Goal: Complete application form: Complete application form

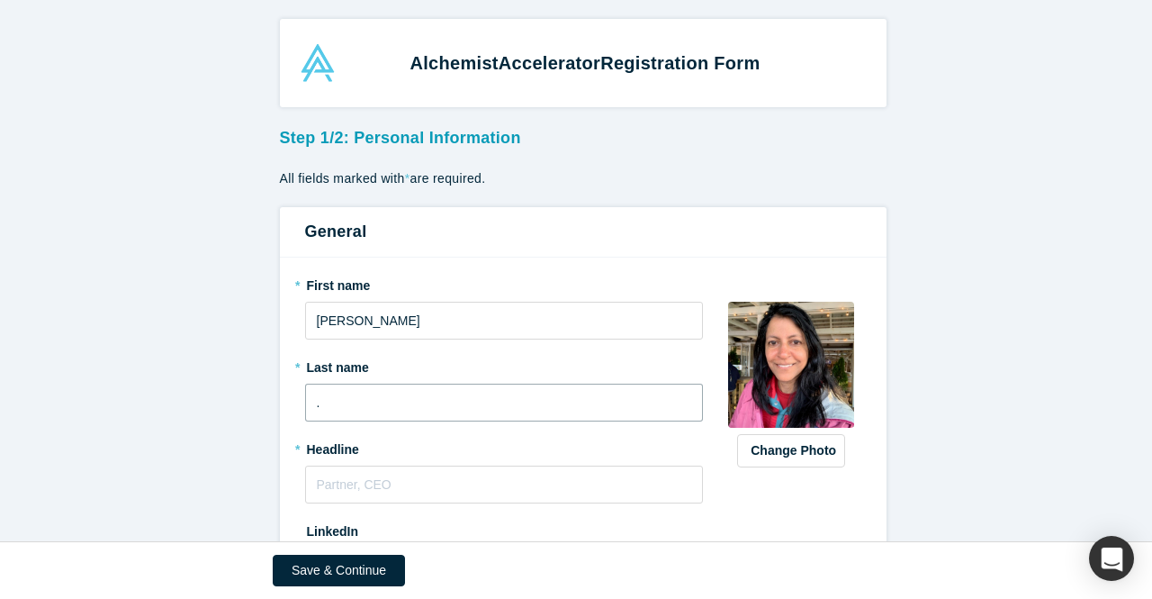
click at [328, 393] on input "." at bounding box center [504, 403] width 399 height 38
type input "[PERSON_NAME]"
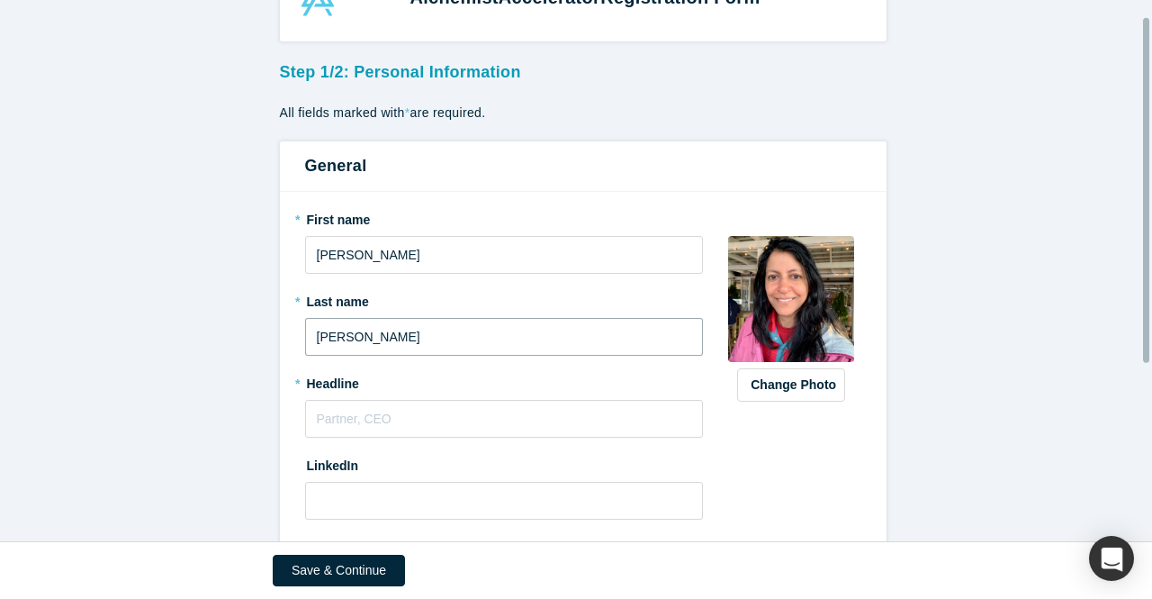
scroll to position [90, 0]
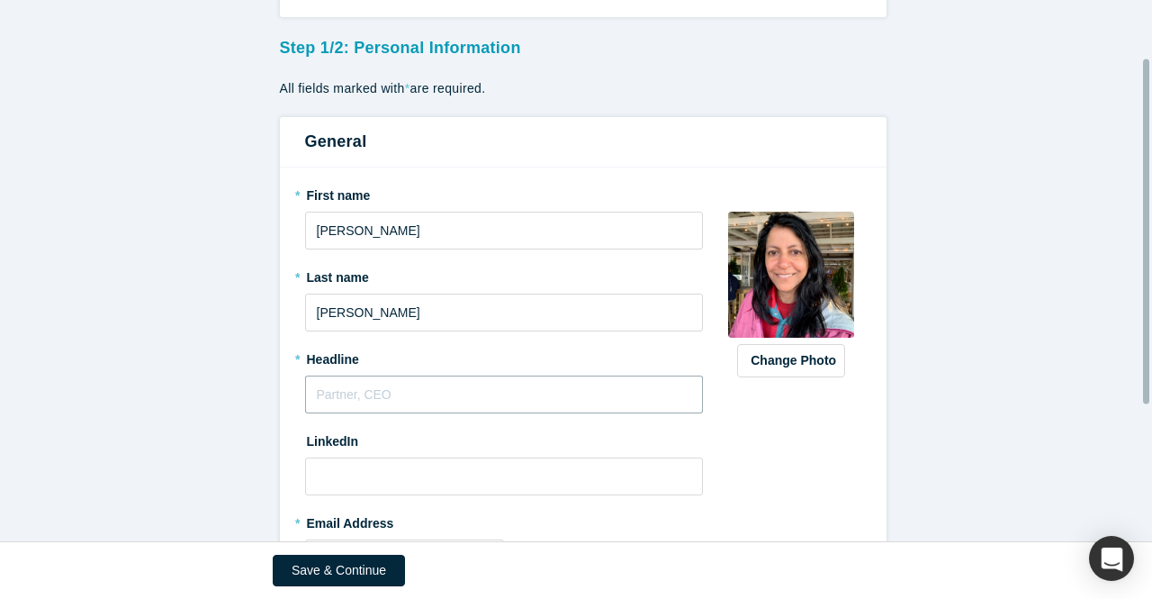
click at [349, 402] on input "text" at bounding box center [504, 394] width 399 height 38
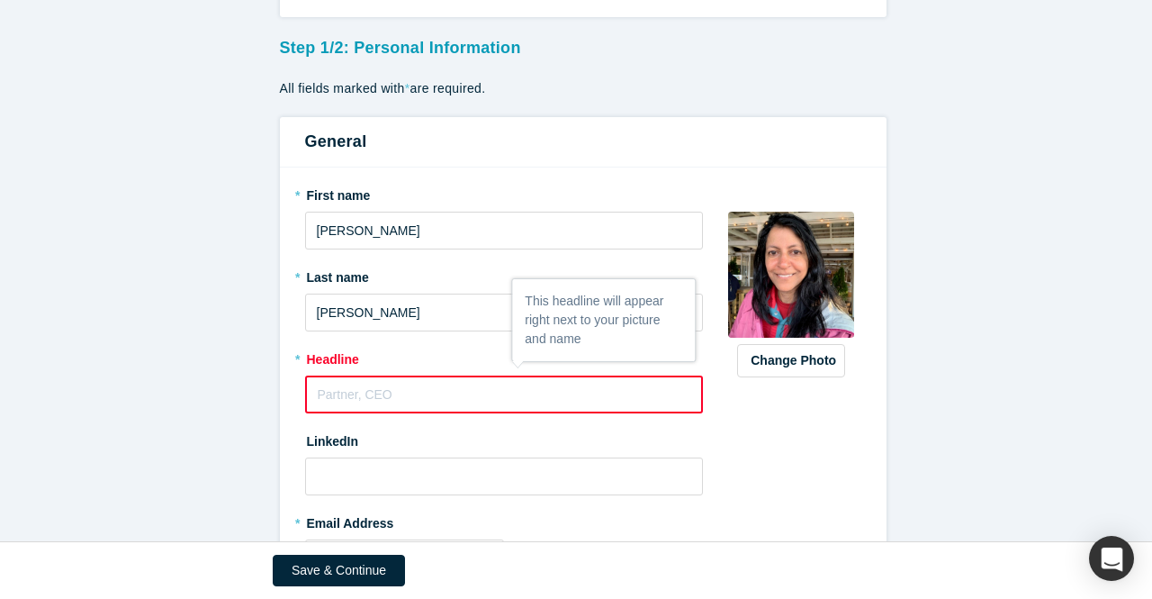
click at [353, 392] on input "text" at bounding box center [504, 394] width 399 height 38
paste input "I help founders translate product potential into market traction by building sc…"
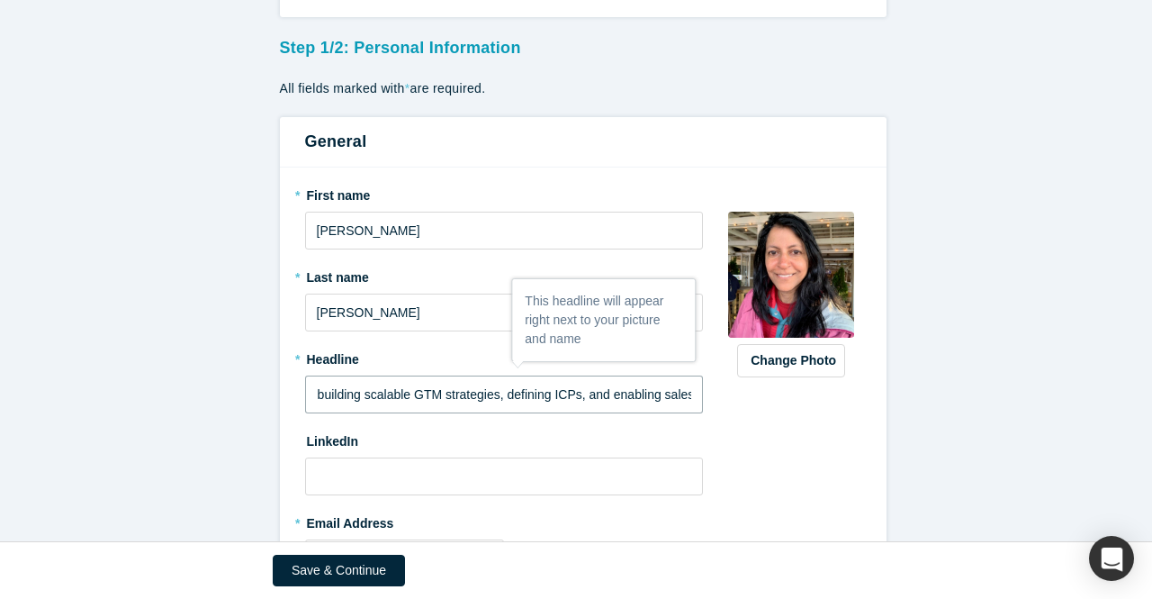
scroll to position [0, 365]
type input "I help founders translate product potential into market traction by building sc…"
click at [328, 473] on input at bounding box center [504, 476] width 399 height 38
click at [357, 477] on input at bounding box center [504, 476] width 399 height 38
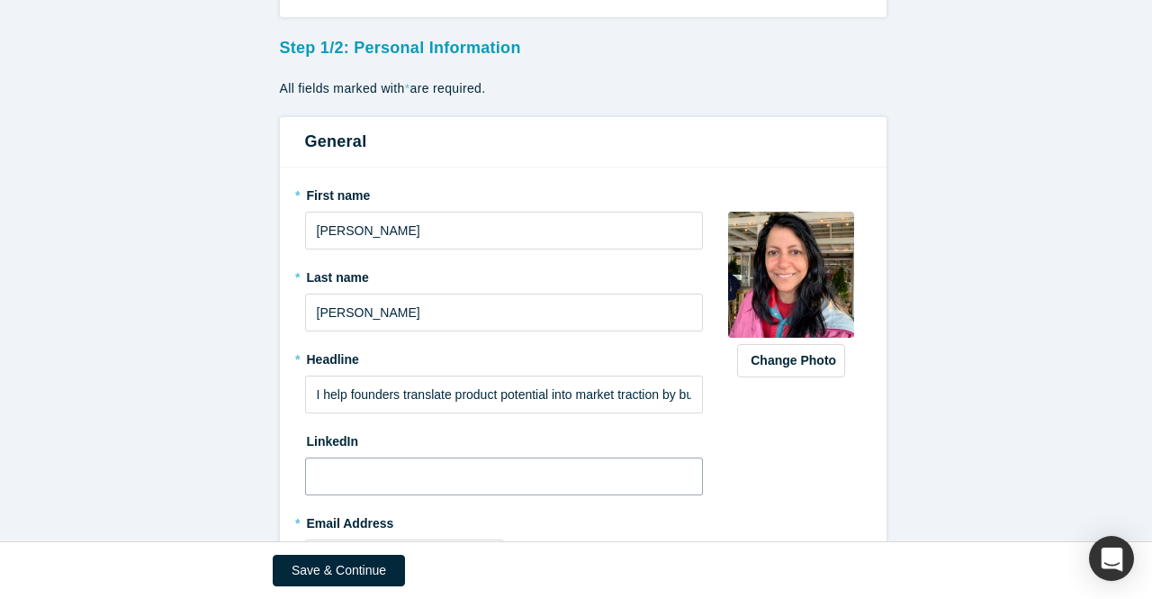
paste input "[URL][DOMAIN_NAME]"
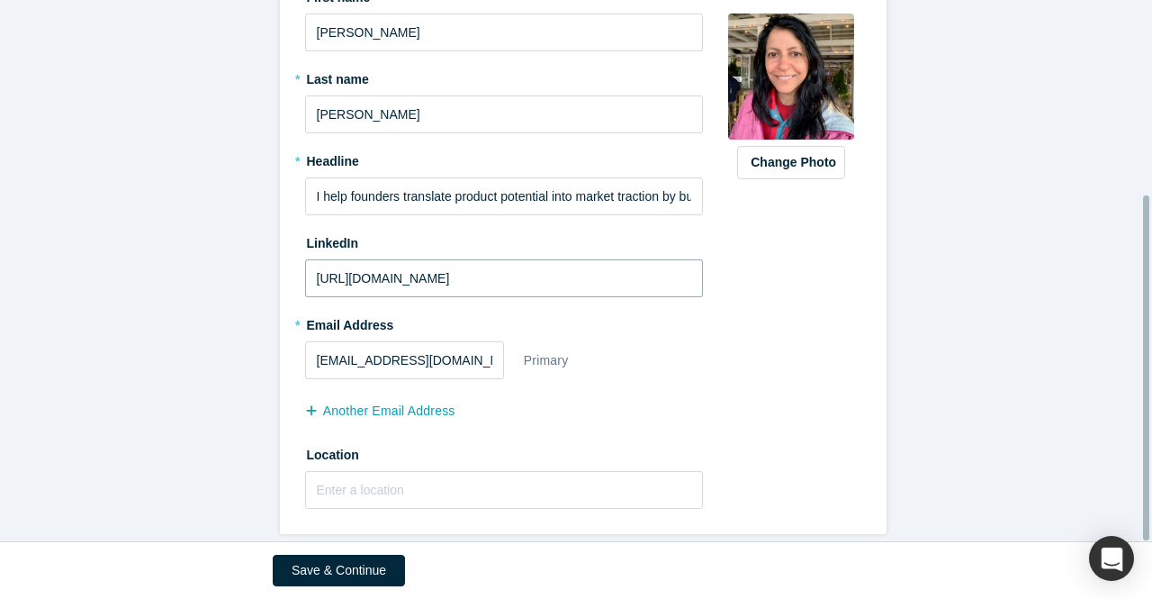
scroll to position [304, 0]
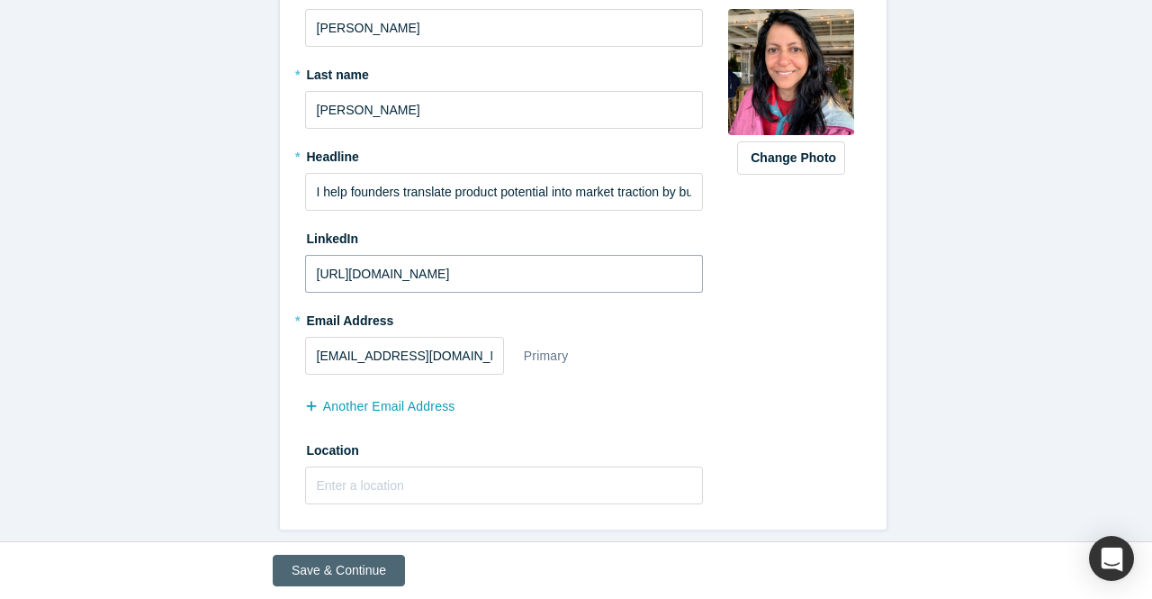
type input "[URL][DOMAIN_NAME]"
click at [348, 569] on button "Save & Continue" at bounding box center [339, 571] width 132 height 32
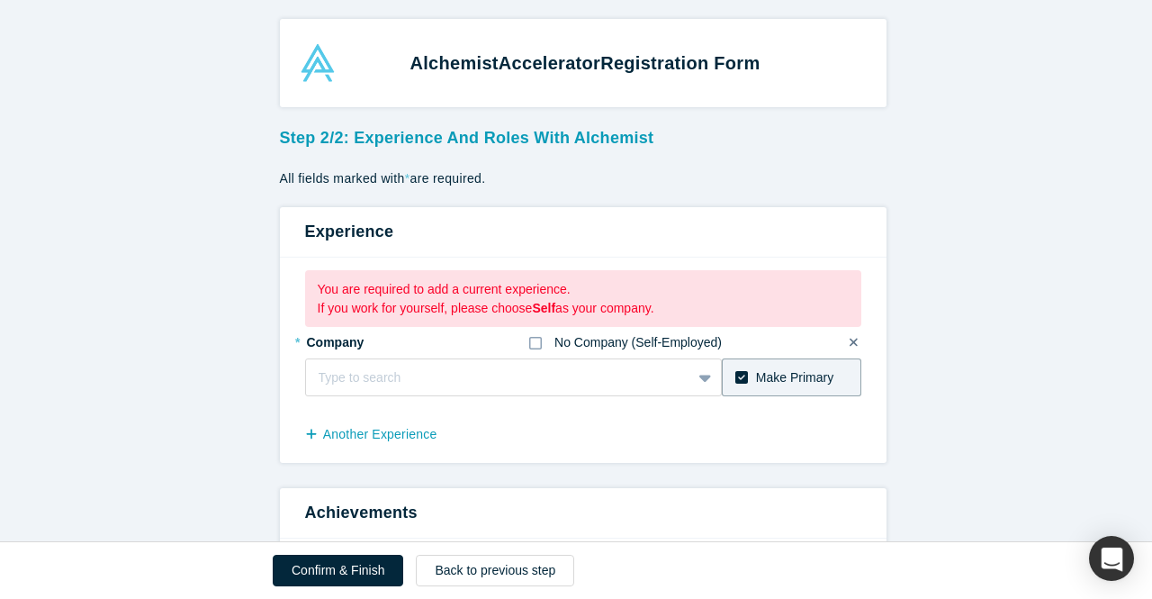
click at [529, 341] on icon at bounding box center [535, 343] width 13 height 14
click at [0, 0] on input "No Company (Self-Employed)" at bounding box center [0, 0] width 0 height 0
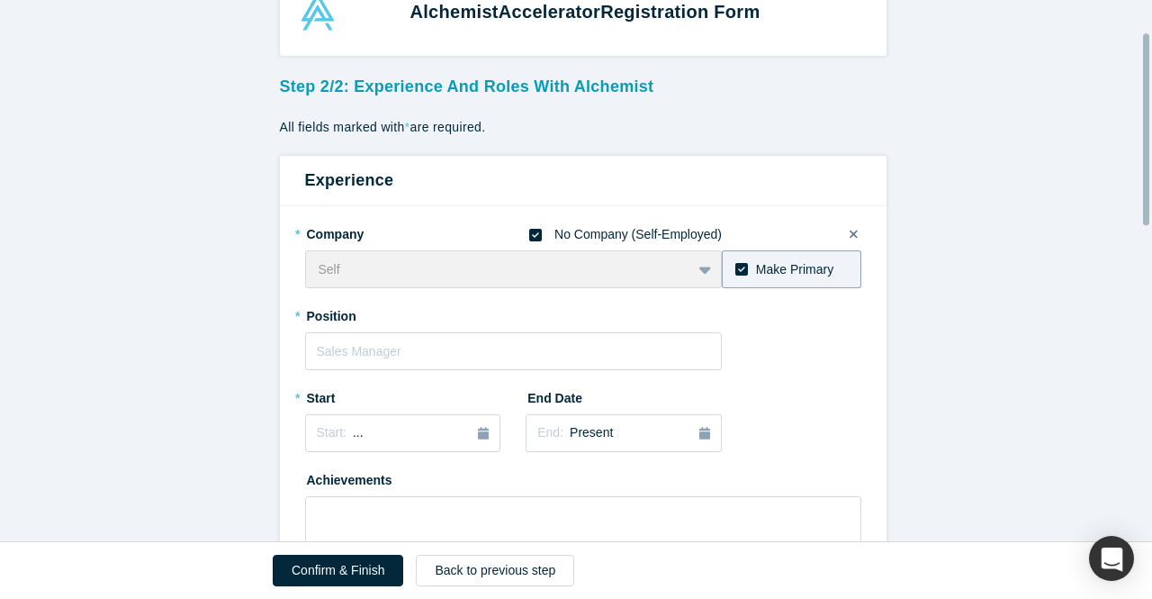
scroll to position [90, 0]
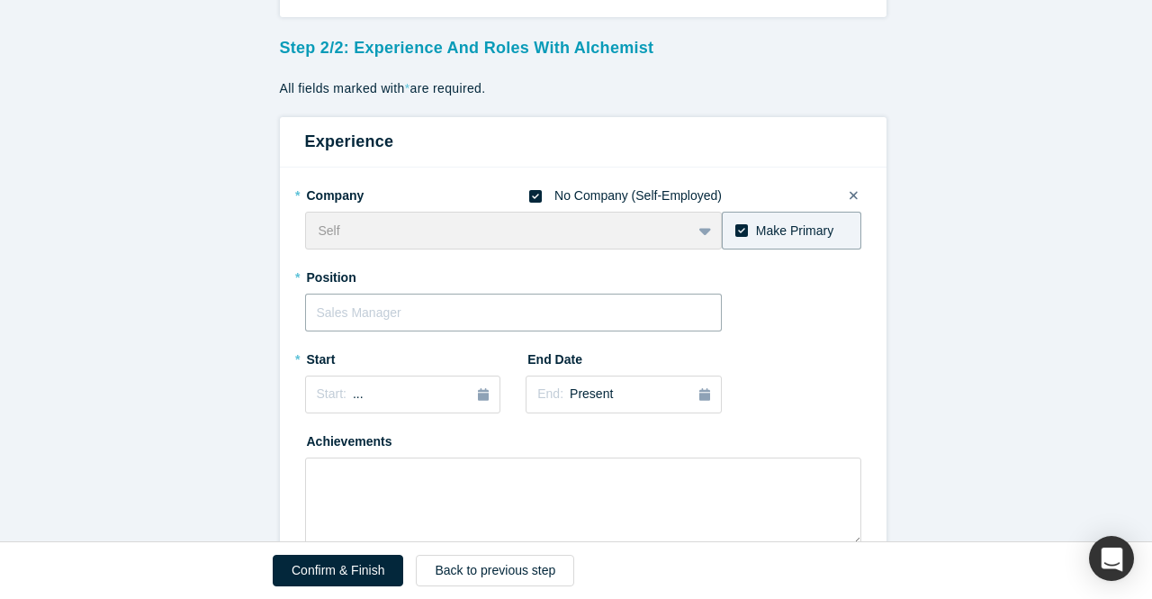
click at [349, 316] on input "text" at bounding box center [514, 313] width 418 height 38
type input "Founder"
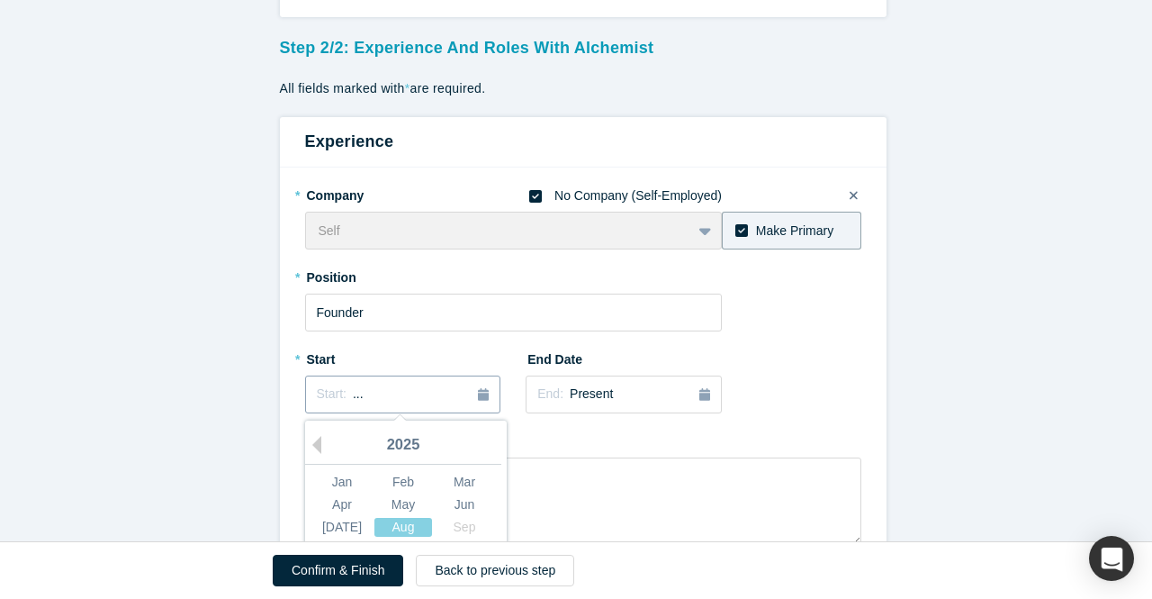
click at [483, 393] on button "Start: ..." at bounding box center [403, 394] width 196 height 38
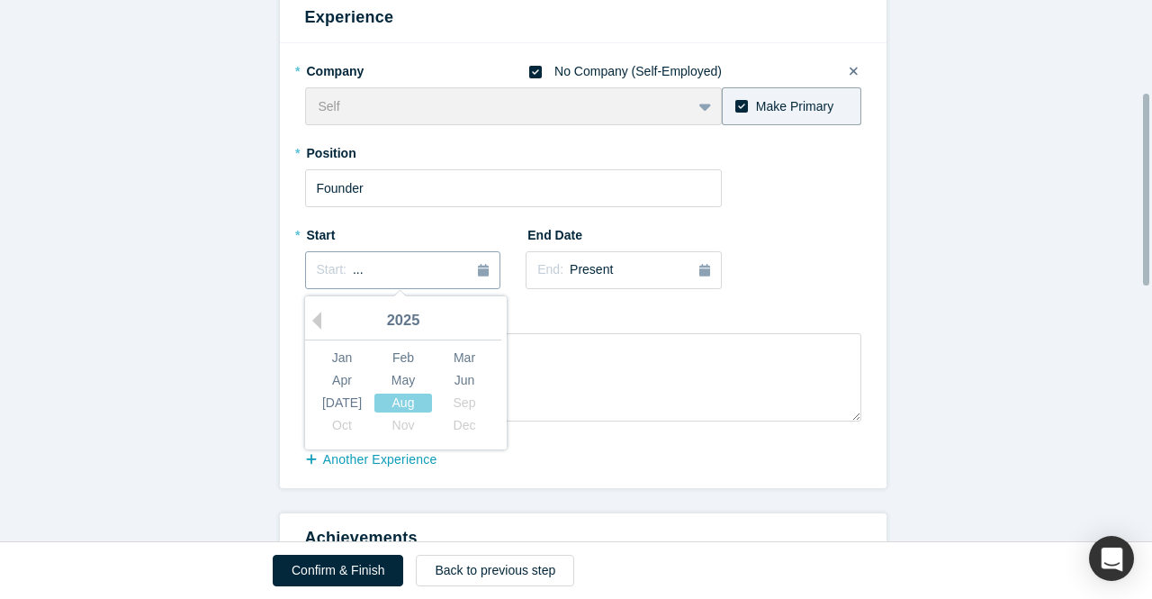
scroll to position [270, 0]
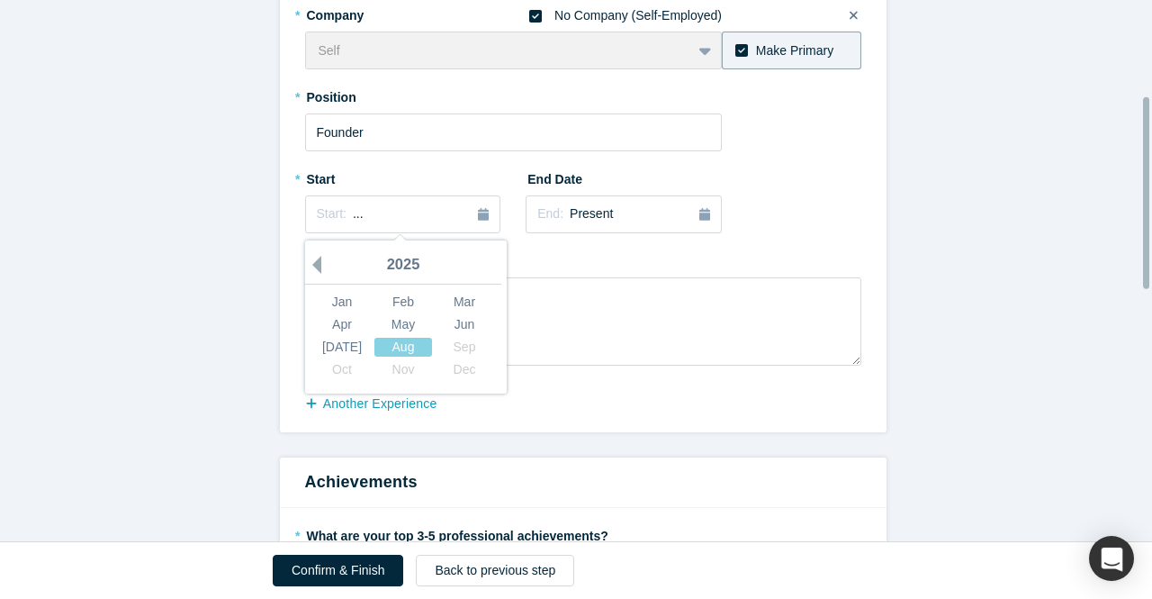
click at [310, 265] on button "Previous Year" at bounding box center [312, 265] width 18 height 18
click at [311, 265] on button "Previous Year" at bounding box center [312, 265] width 18 height 18
click at [312, 265] on button "Previous Year" at bounding box center [312, 265] width 18 height 18
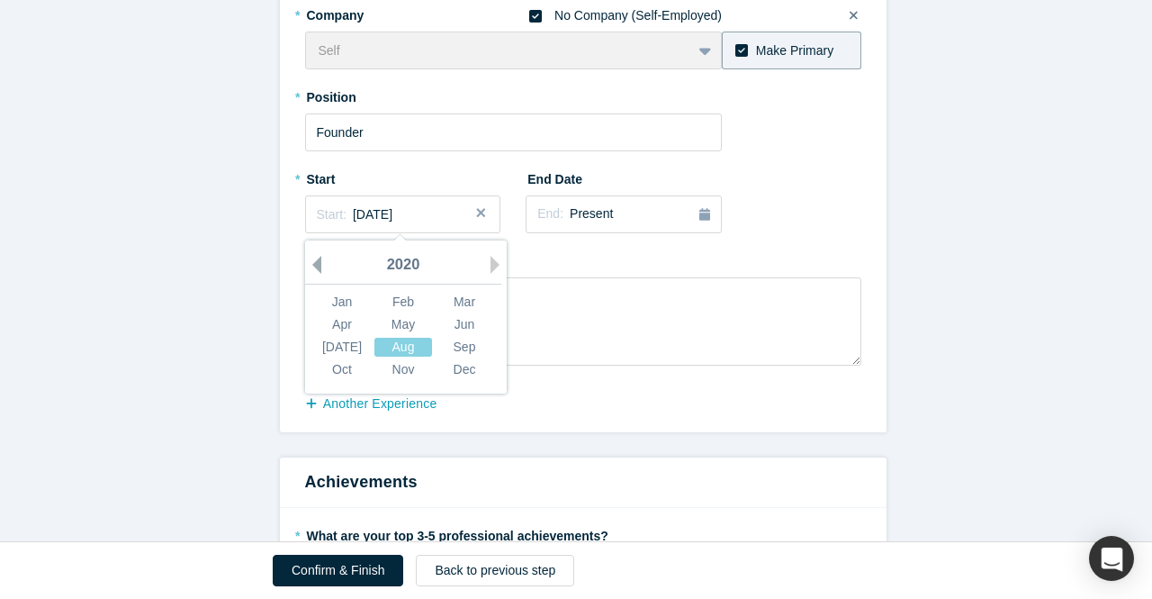
click at [312, 265] on button "Previous Year" at bounding box center [312, 265] width 18 height 18
click at [314, 264] on div "2016" at bounding box center [403, 266] width 196 height 38
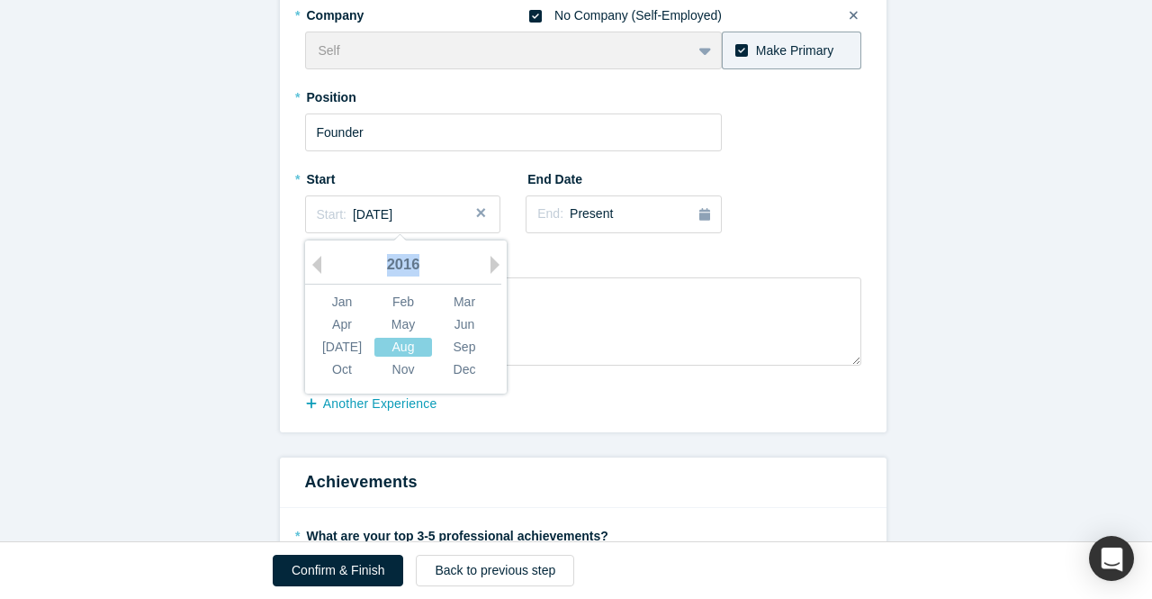
click at [314, 265] on div "2016" at bounding box center [403, 266] width 196 height 38
click at [315, 265] on div "2016" at bounding box center [403, 266] width 196 height 38
click at [315, 266] on div "2016" at bounding box center [403, 266] width 196 height 38
click at [315, 265] on div "2016" at bounding box center [403, 266] width 196 height 38
click at [315, 264] on div "2016" at bounding box center [403, 266] width 196 height 38
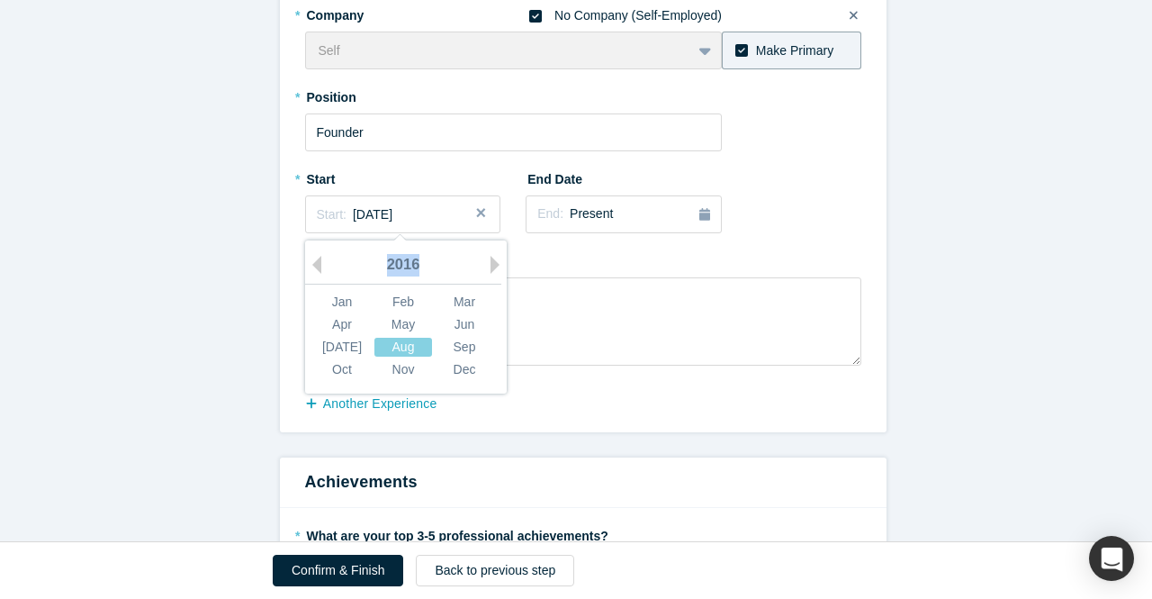
click at [315, 265] on div "2016" at bounding box center [403, 266] width 196 height 38
click at [315, 264] on div "2016" at bounding box center [403, 266] width 196 height 38
click at [316, 264] on div "2016" at bounding box center [403, 266] width 196 height 38
click at [317, 263] on div "2016" at bounding box center [403, 266] width 196 height 38
click at [312, 262] on button "Previous Year" at bounding box center [312, 265] width 18 height 18
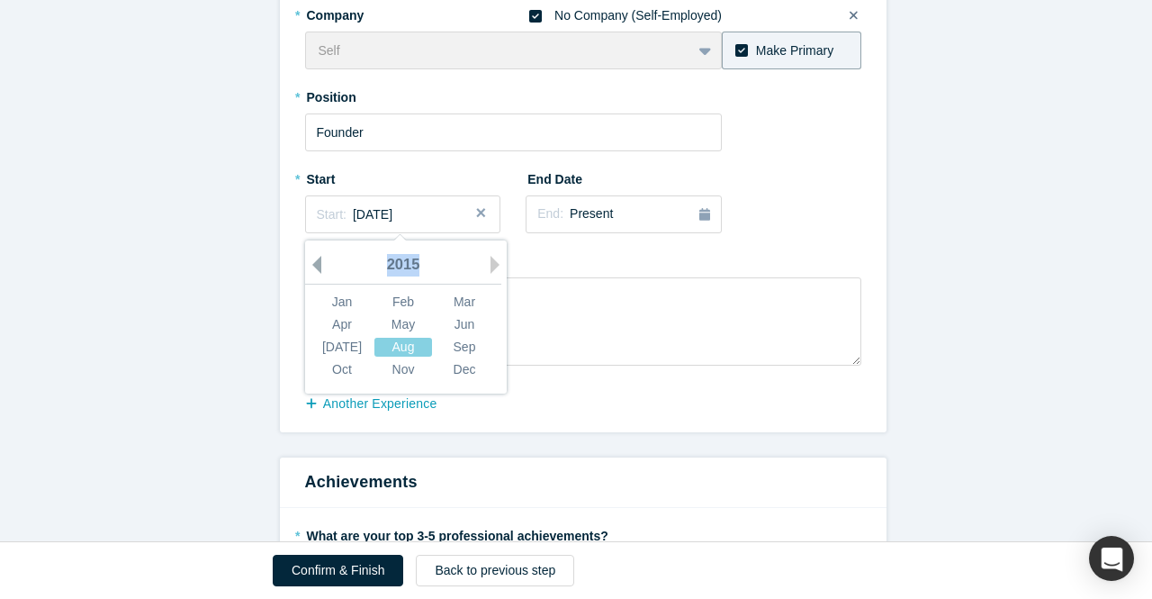
click at [312, 263] on button "Previous Year" at bounding box center [312, 265] width 18 height 18
click at [312, 264] on button "Previous Year" at bounding box center [312, 265] width 18 height 18
click at [312, 263] on button "Previous Year" at bounding box center [312, 265] width 18 height 18
click at [312, 264] on button "Previous Year" at bounding box center [312, 265] width 18 height 18
click at [317, 261] on div "2011" at bounding box center [403, 266] width 196 height 38
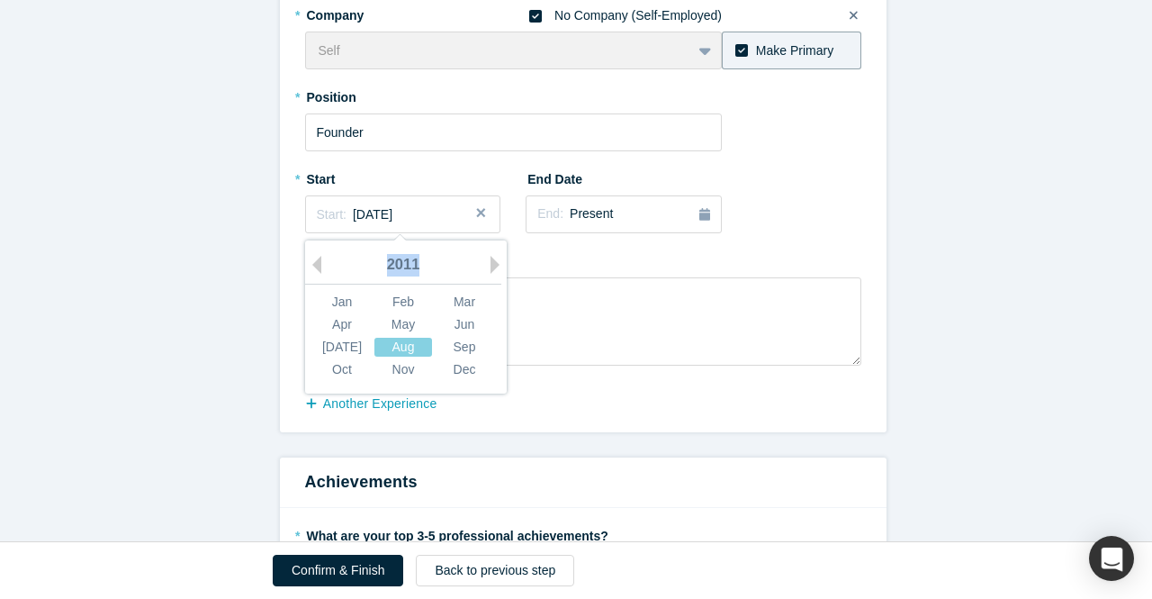
click at [319, 262] on div "2011" at bounding box center [403, 266] width 196 height 38
click at [320, 261] on div "2011" at bounding box center [403, 266] width 196 height 38
click at [307, 260] on button "Previous Year" at bounding box center [312, 265] width 18 height 18
click at [305, 261] on button "Previous Year" at bounding box center [312, 265] width 18 height 18
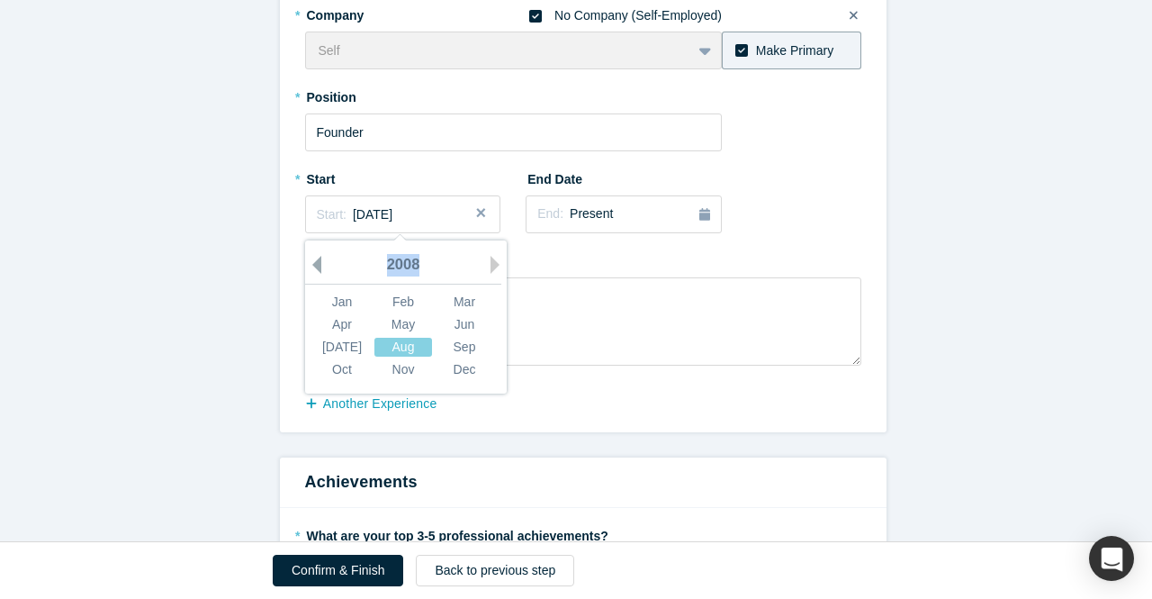
click at [305, 260] on button "Previous Year" at bounding box center [312, 265] width 18 height 18
click at [315, 267] on div "2007" at bounding box center [403, 266] width 196 height 38
click at [497, 263] on button "Next Year" at bounding box center [500, 265] width 18 height 18
click at [491, 266] on button "Next Year" at bounding box center [500, 265] width 18 height 18
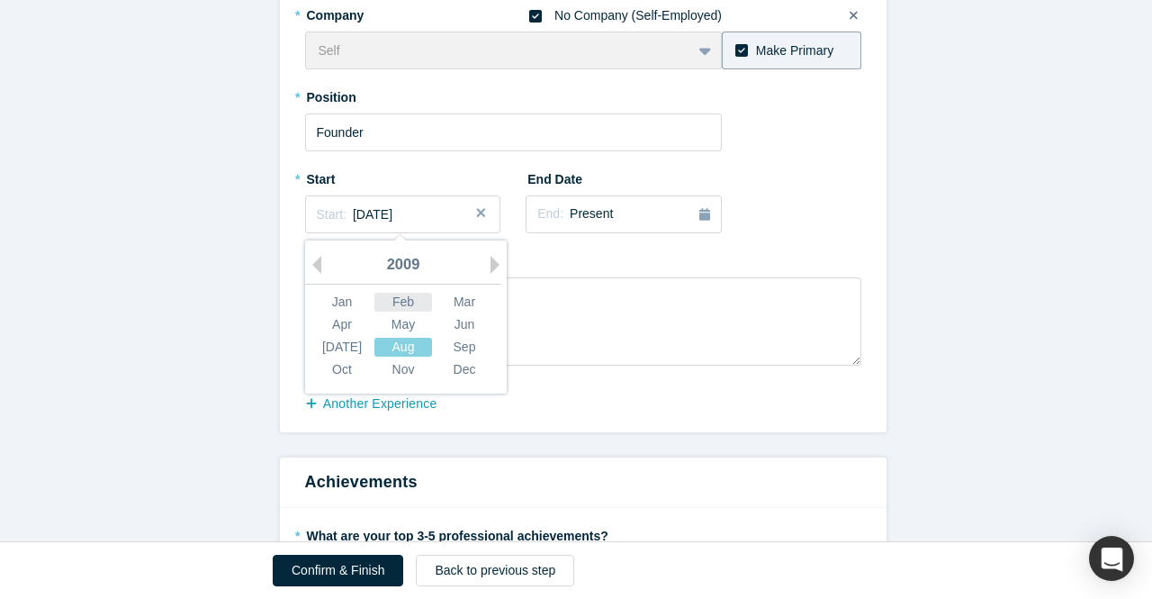
click at [395, 302] on div "Feb" at bounding box center [404, 302] width 58 height 19
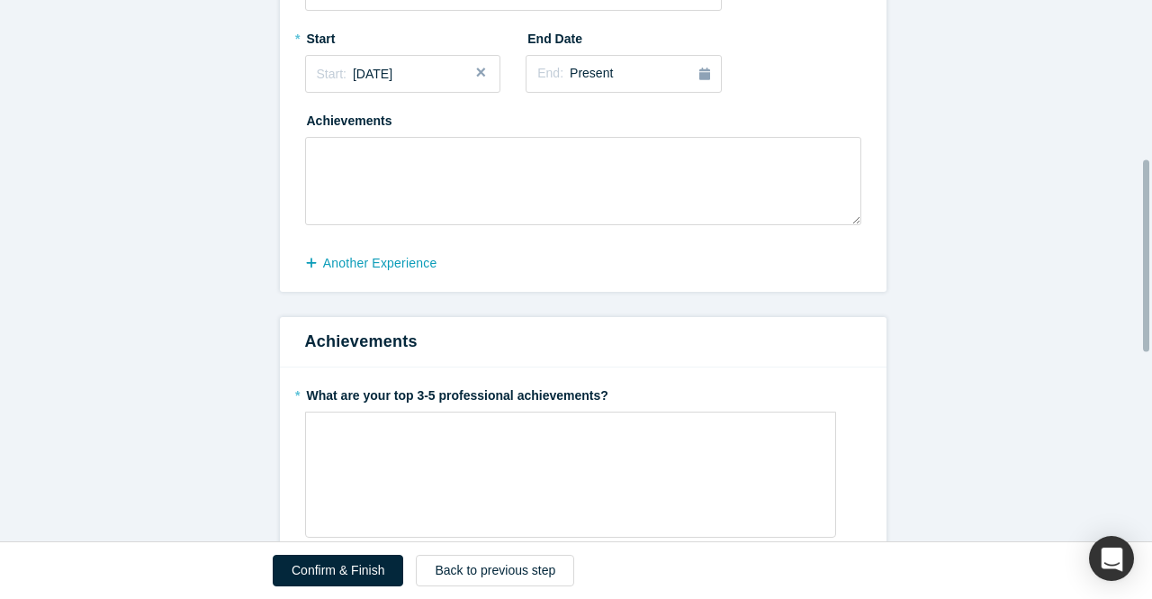
scroll to position [450, 0]
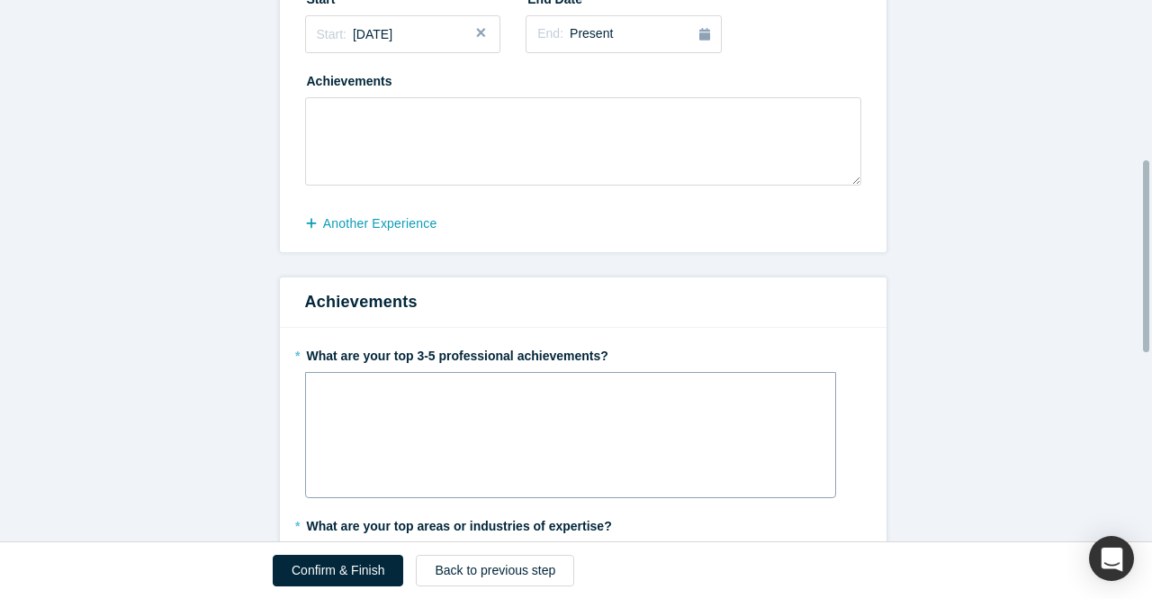
click at [357, 400] on div "rdw-editor" at bounding box center [571, 393] width 485 height 19
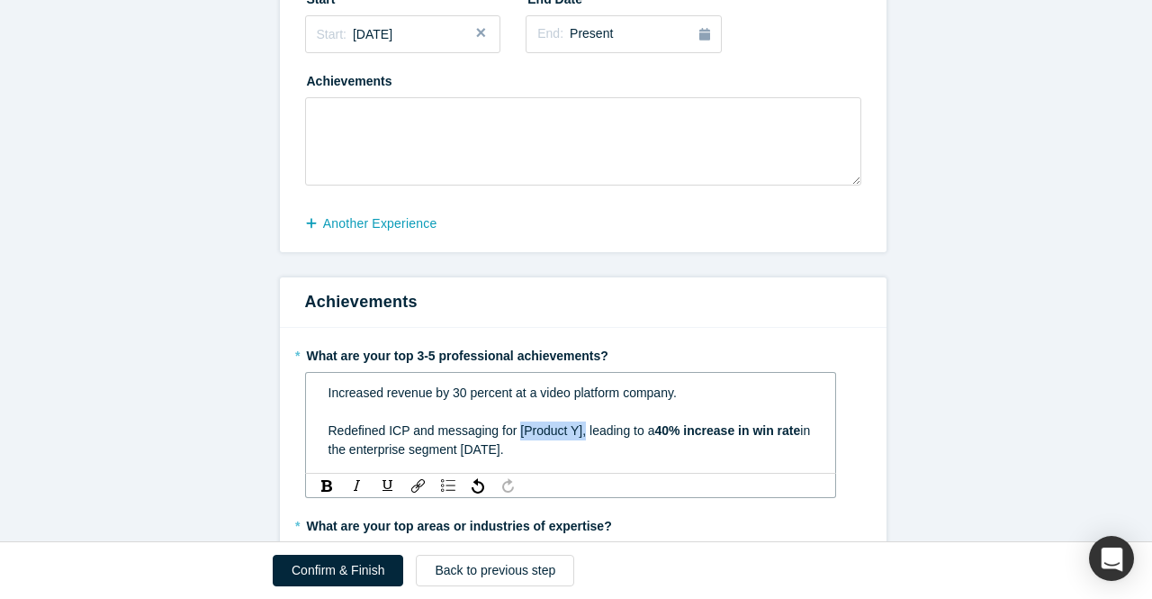
drag, startPoint x: 510, startPoint y: 431, endPoint x: 573, endPoint y: 433, distance: 63.1
click at [573, 433] on span "Redefined ICP and messaging for [Product Y], leading to a" at bounding box center [492, 430] width 327 height 14
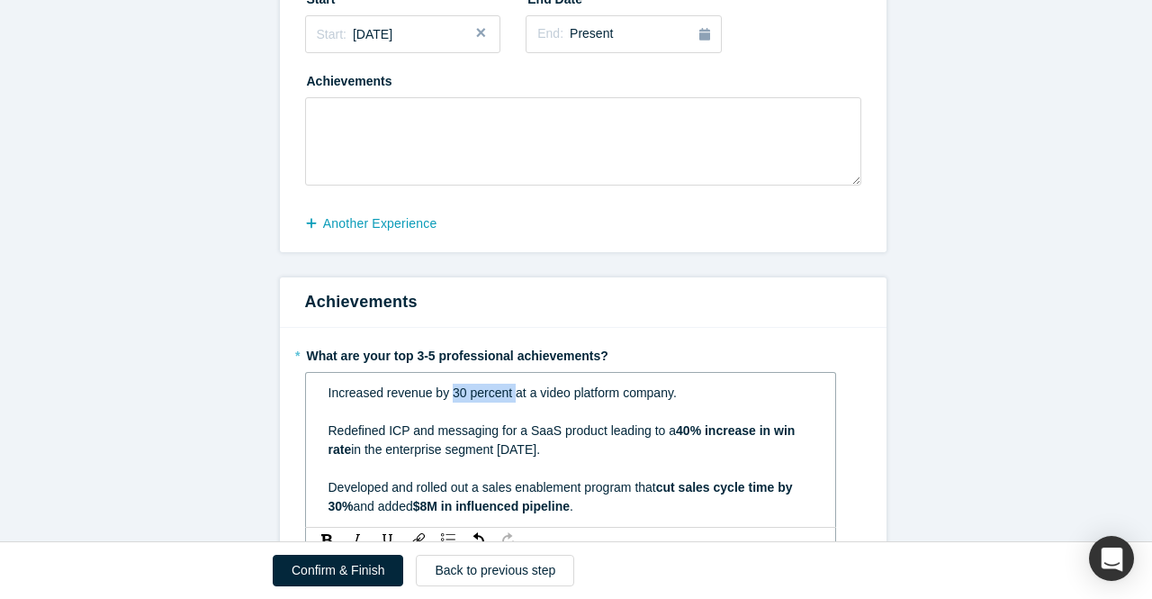
drag, startPoint x: 441, startPoint y: 397, endPoint x: 506, endPoint y: 396, distance: 64.8
click at [506, 396] on span "Increased revenue by 30 percent at a video platform company." at bounding box center [503, 392] width 348 height 14
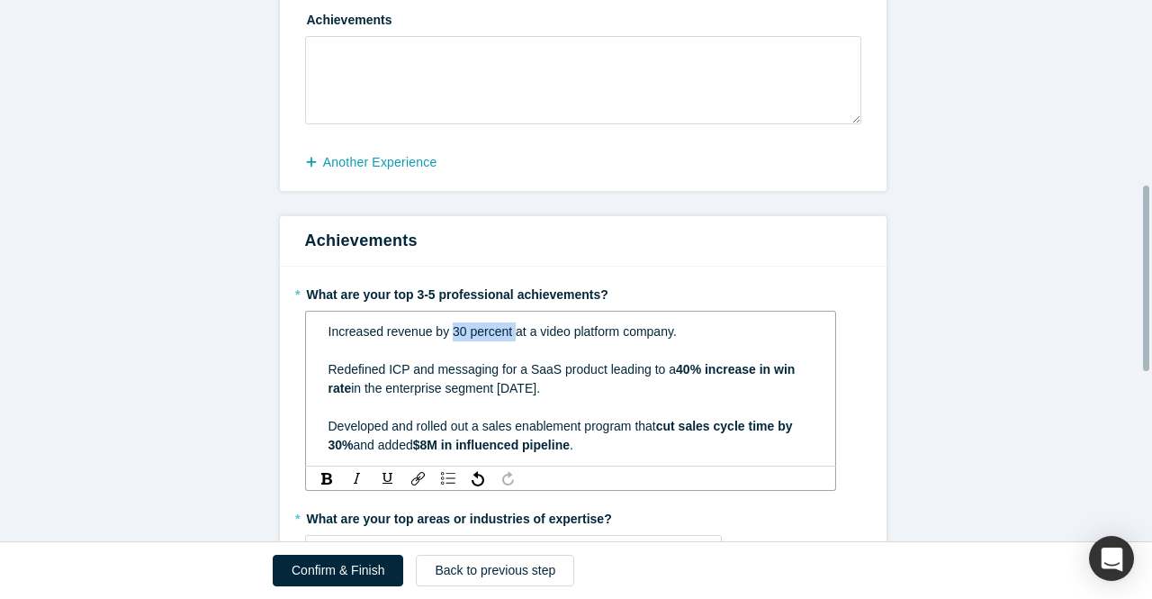
scroll to position [540, 0]
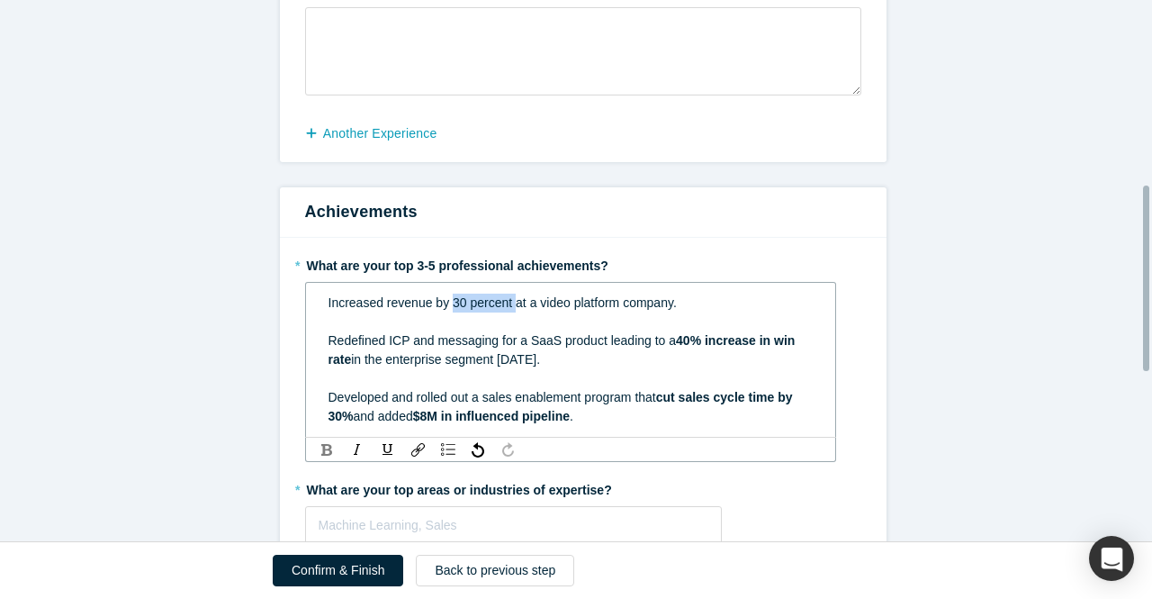
click at [326, 447] on div "rdw-inline-control" at bounding box center [327, 449] width 23 height 18
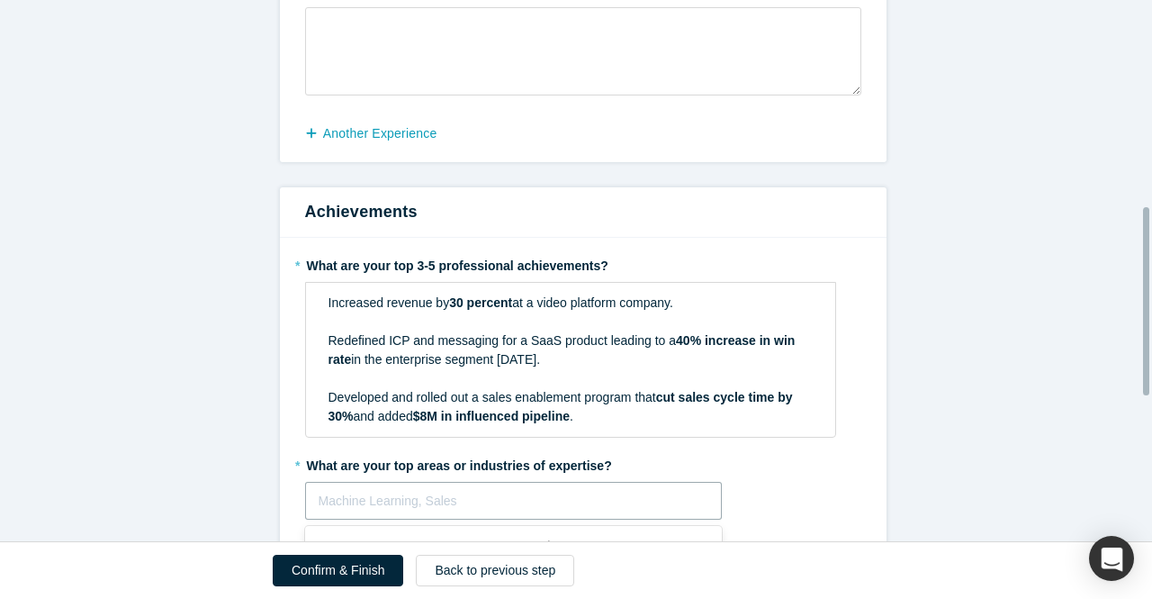
click at [340, 521] on form "Step 2/2: Experience and Roles with Alchemist All fields marked with * are requ…" at bounding box center [583, 286] width 1166 height 1413
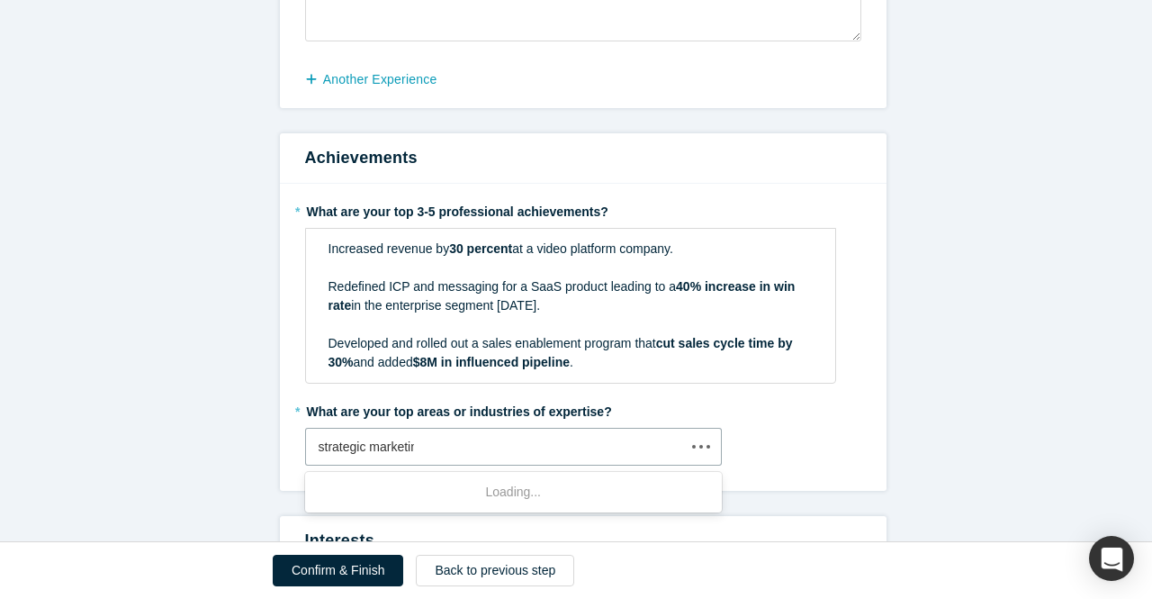
type input "strategic marketing"
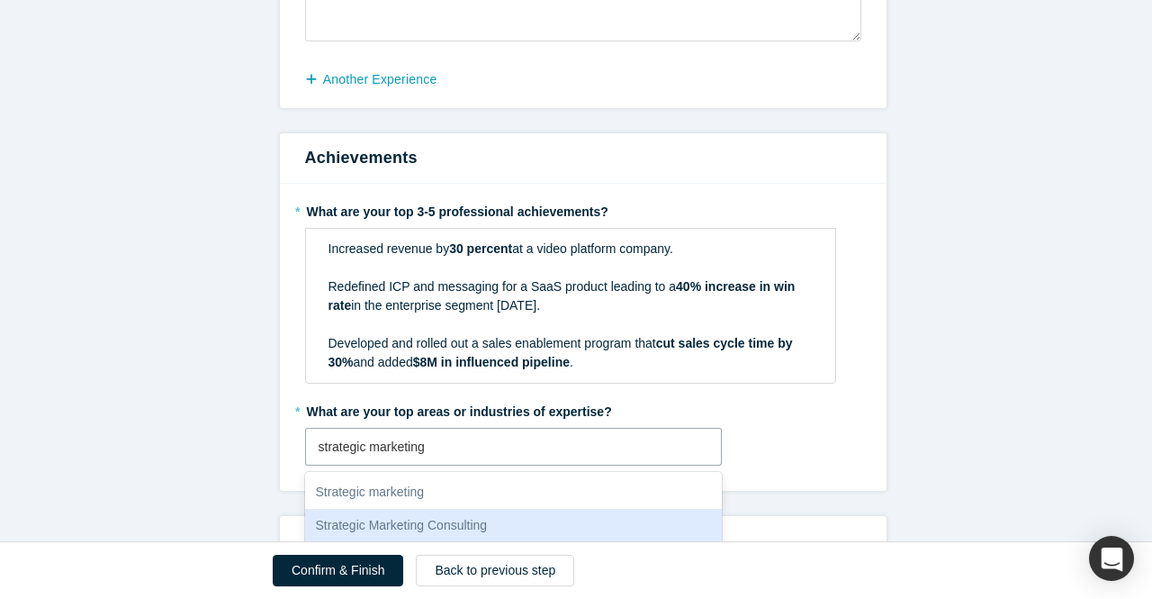
click at [455, 523] on div "Strategic Marketing Consulting" at bounding box center [514, 525] width 418 height 33
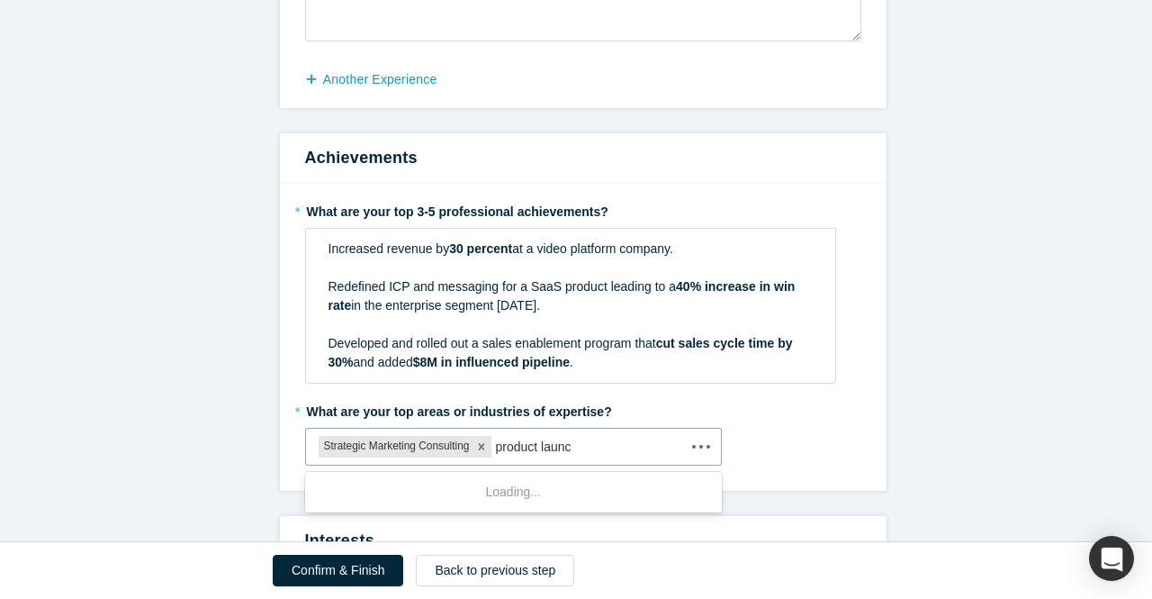
type input "product launch"
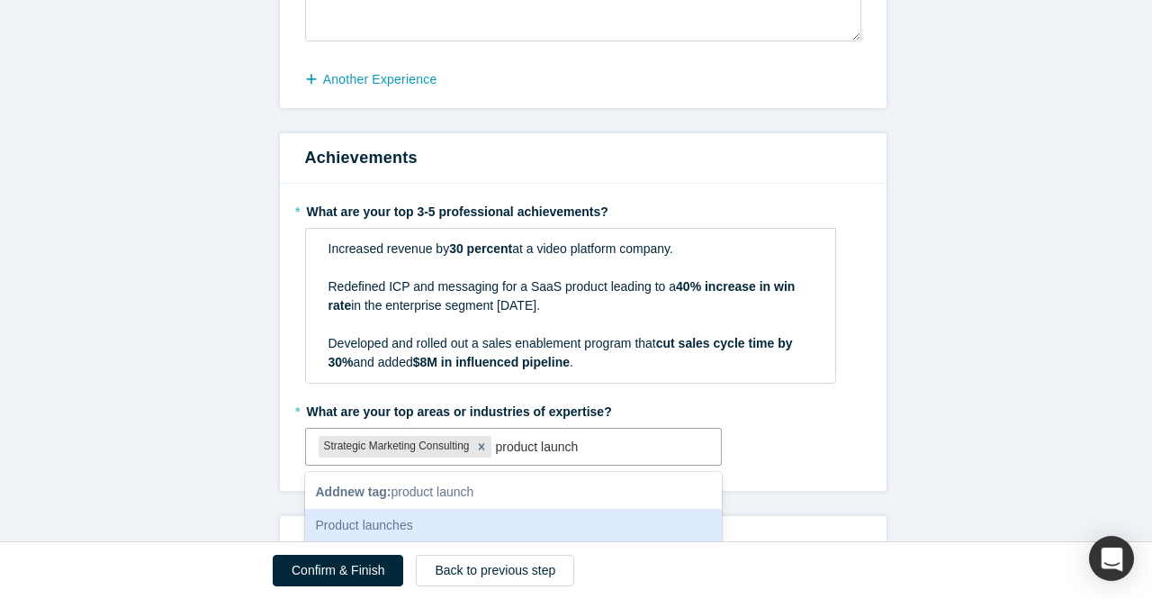
click at [436, 520] on div "Product launches" at bounding box center [514, 525] width 418 height 33
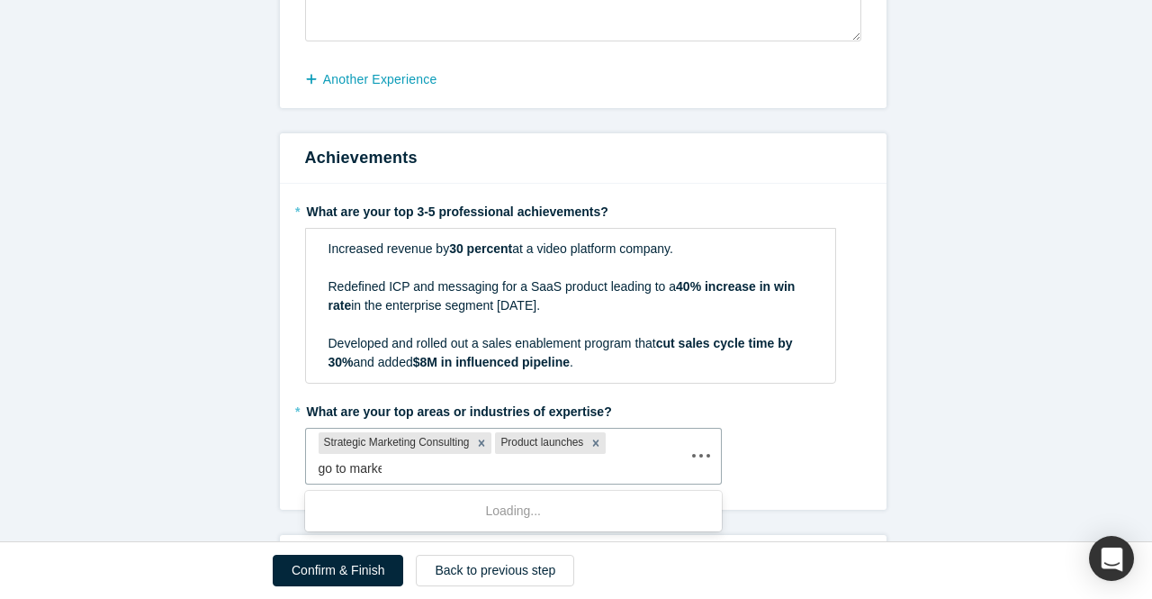
type input "go to market"
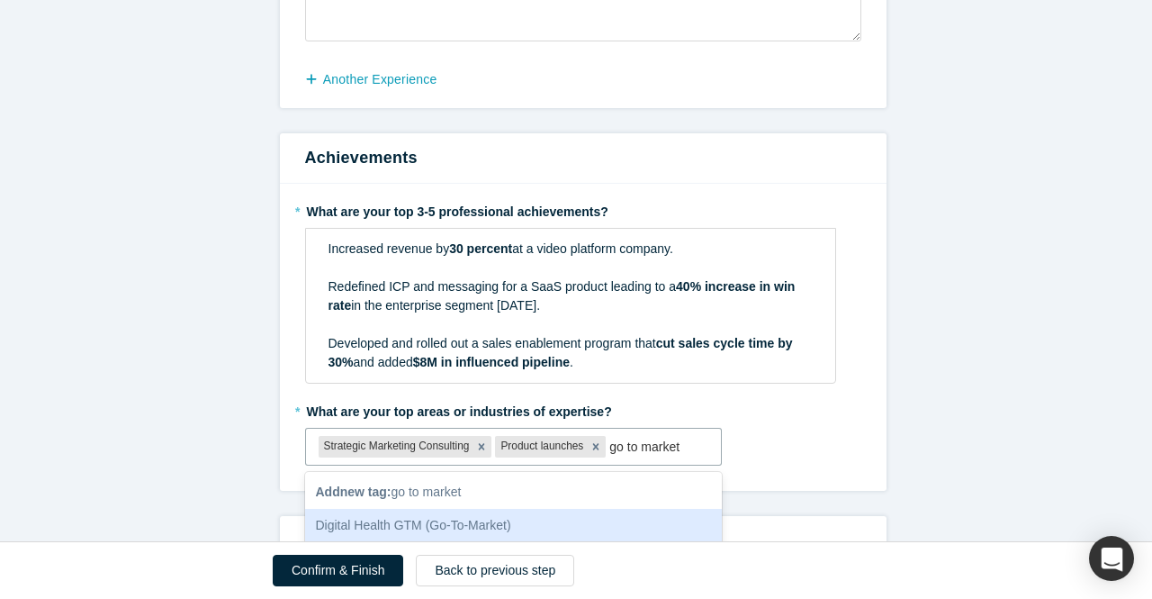
scroll to position [104, 0]
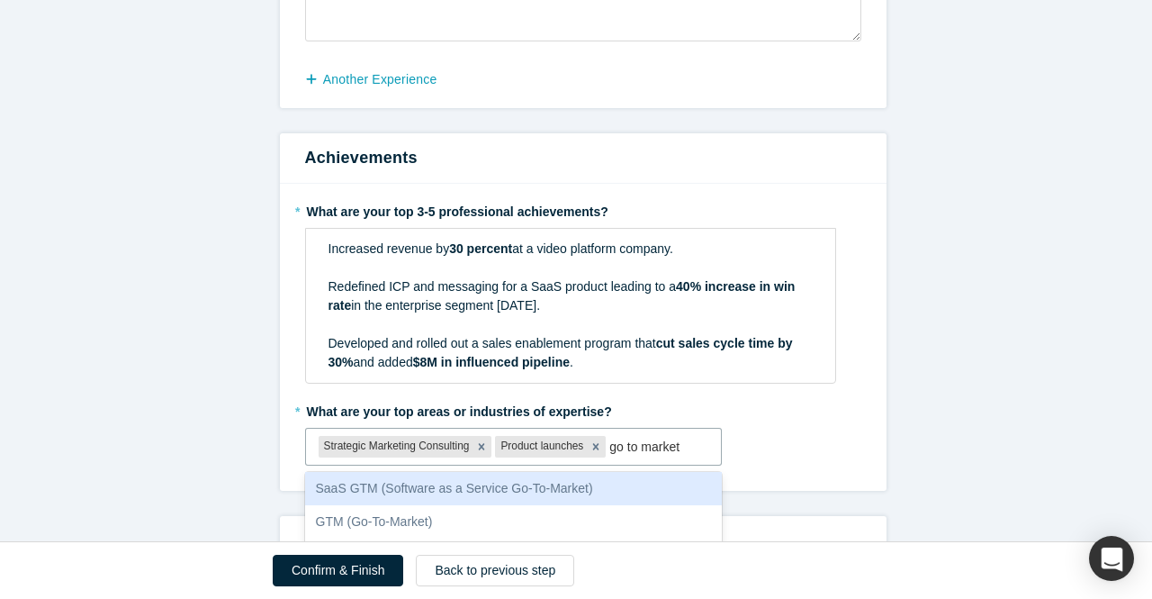
click at [414, 487] on div "SaaS GTM (Software as a Service Go-To-Market)" at bounding box center [514, 488] width 418 height 33
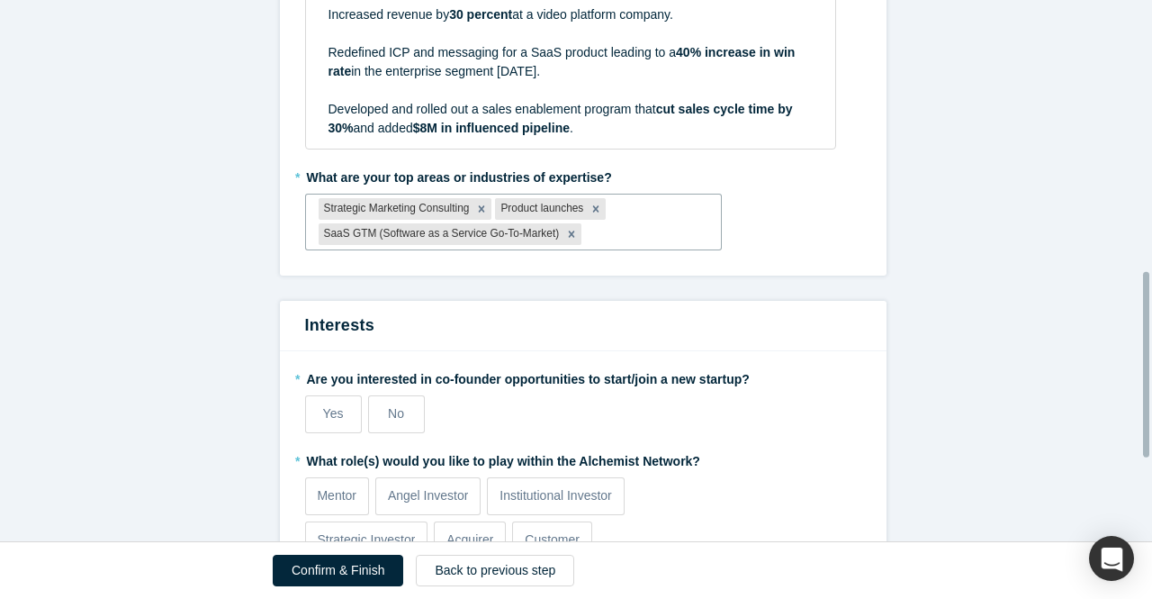
scroll to position [864, 0]
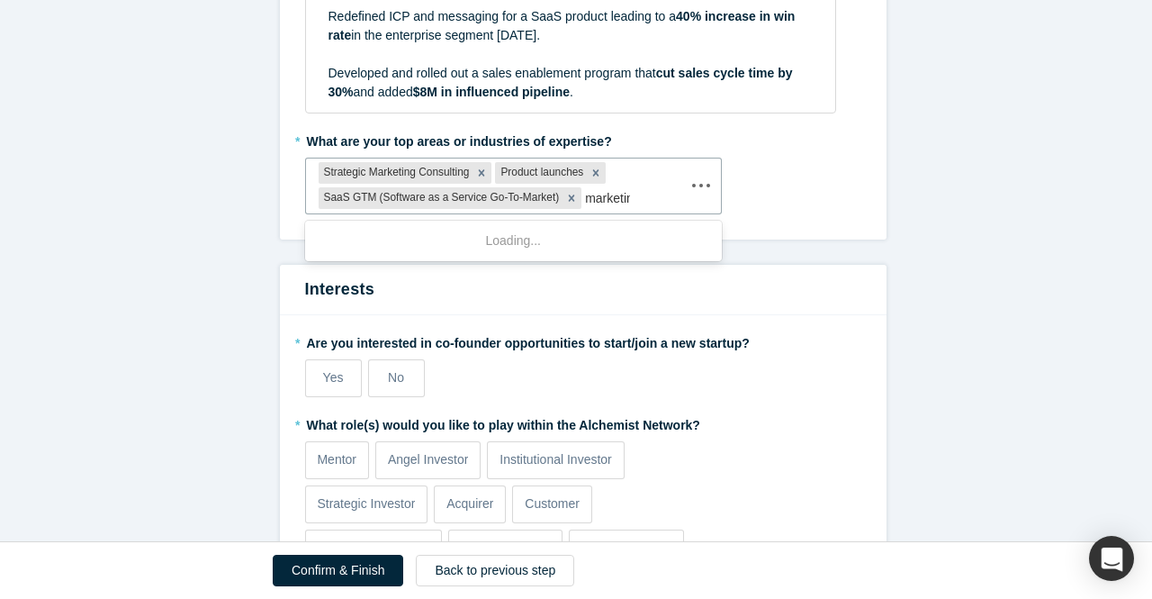
type input "marketing"
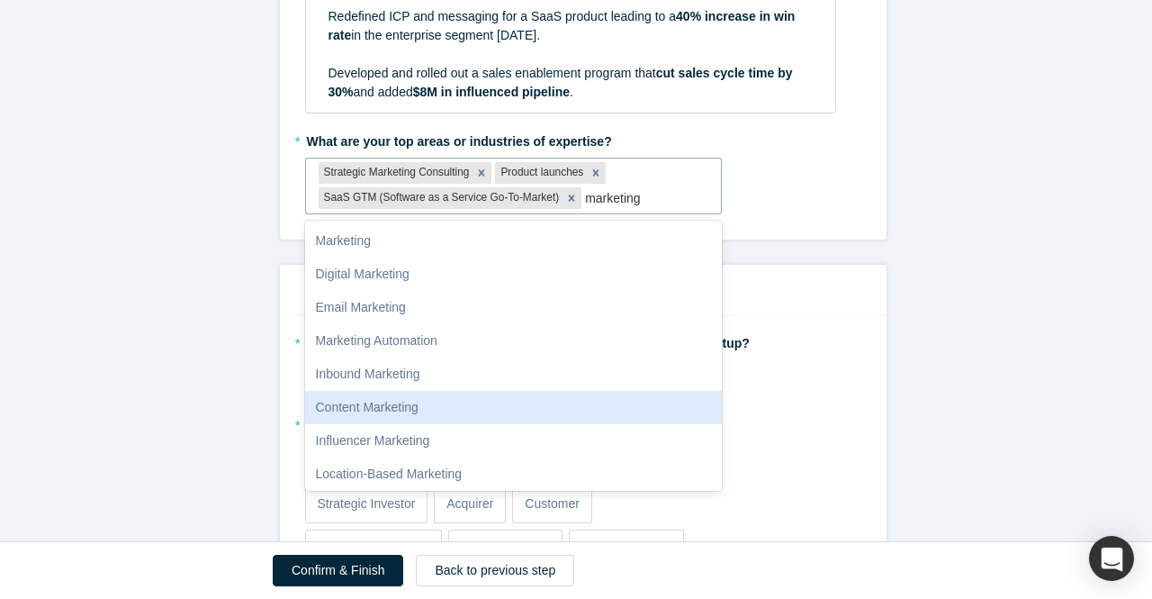
click at [412, 402] on div "Content Marketing" at bounding box center [514, 407] width 418 height 33
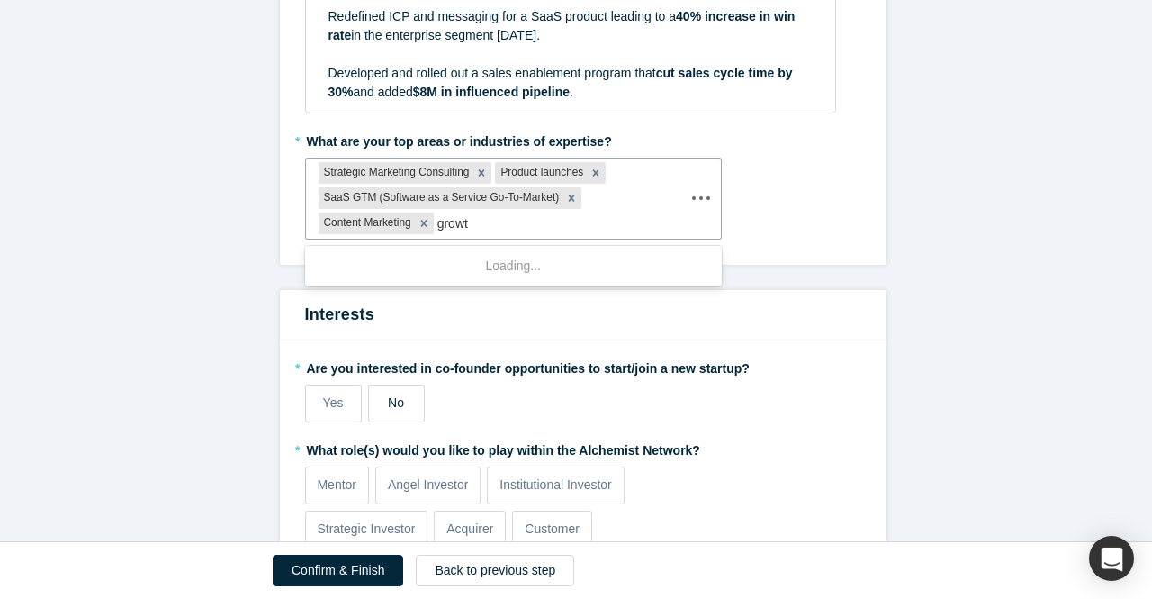
type input "growth"
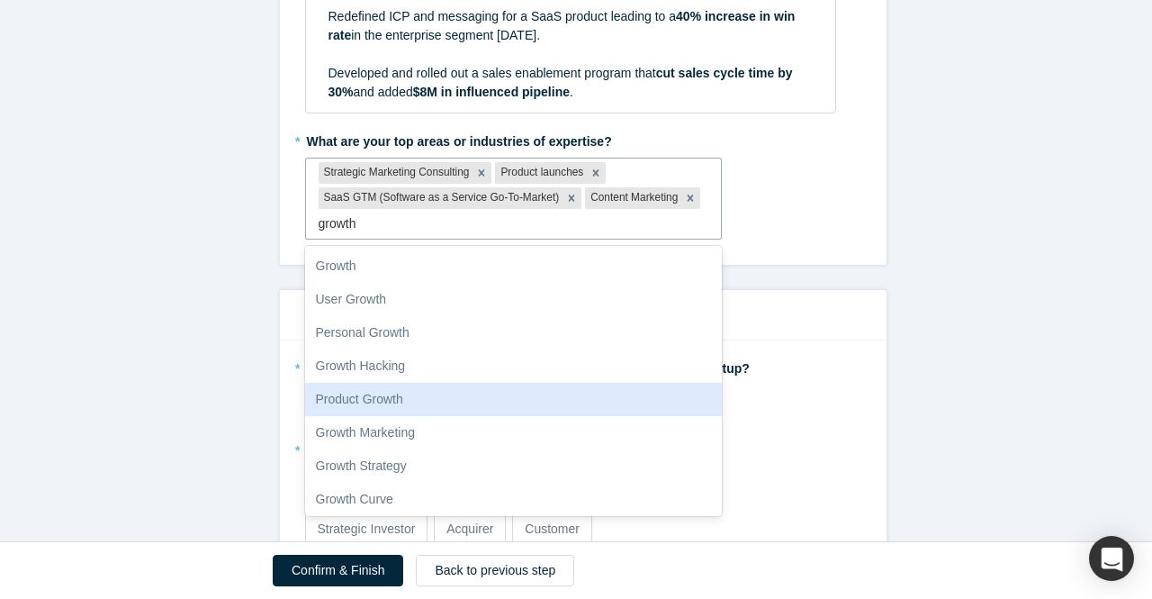
click at [367, 398] on div "Product Growth" at bounding box center [514, 399] width 418 height 33
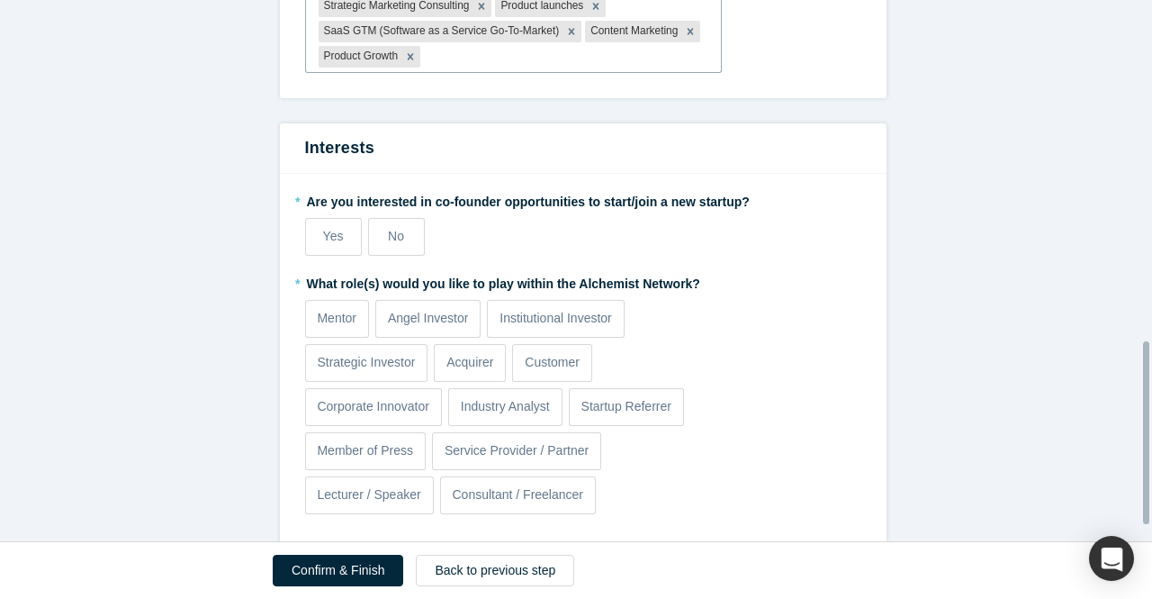
scroll to position [1044, 0]
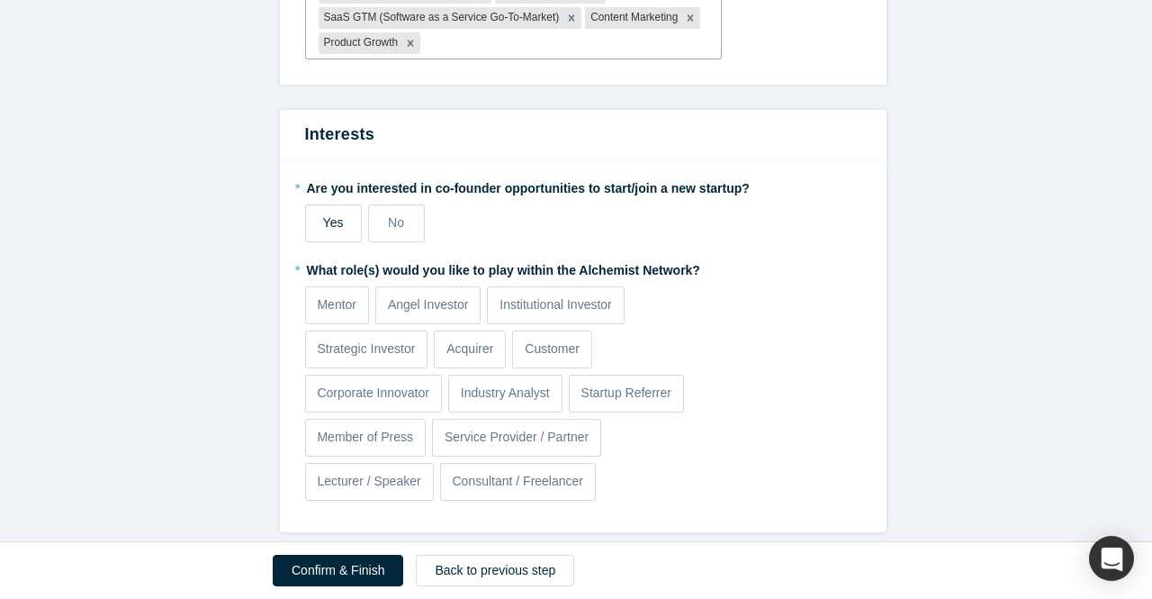
click at [331, 222] on span "Yes" at bounding box center [333, 222] width 21 height 14
click at [0, 0] on input "Yes" at bounding box center [0, 0] width 0 height 0
click at [340, 298] on p "Mentor" at bounding box center [337, 304] width 40 height 19
click at [0, 0] on input "Mentor" at bounding box center [0, 0] width 0 height 0
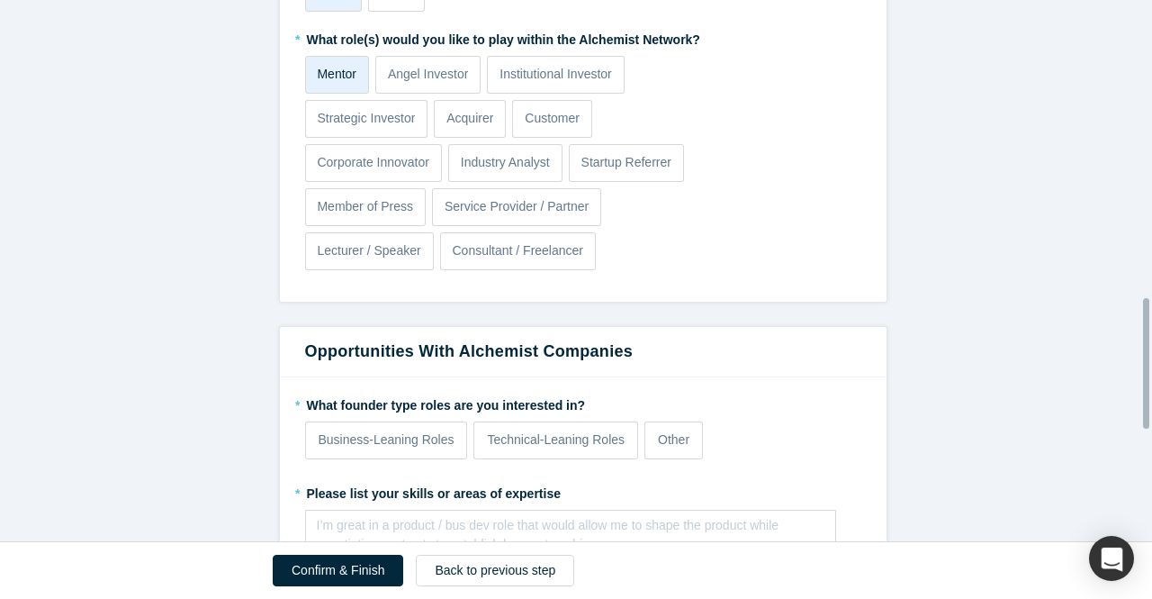
scroll to position [1315, 0]
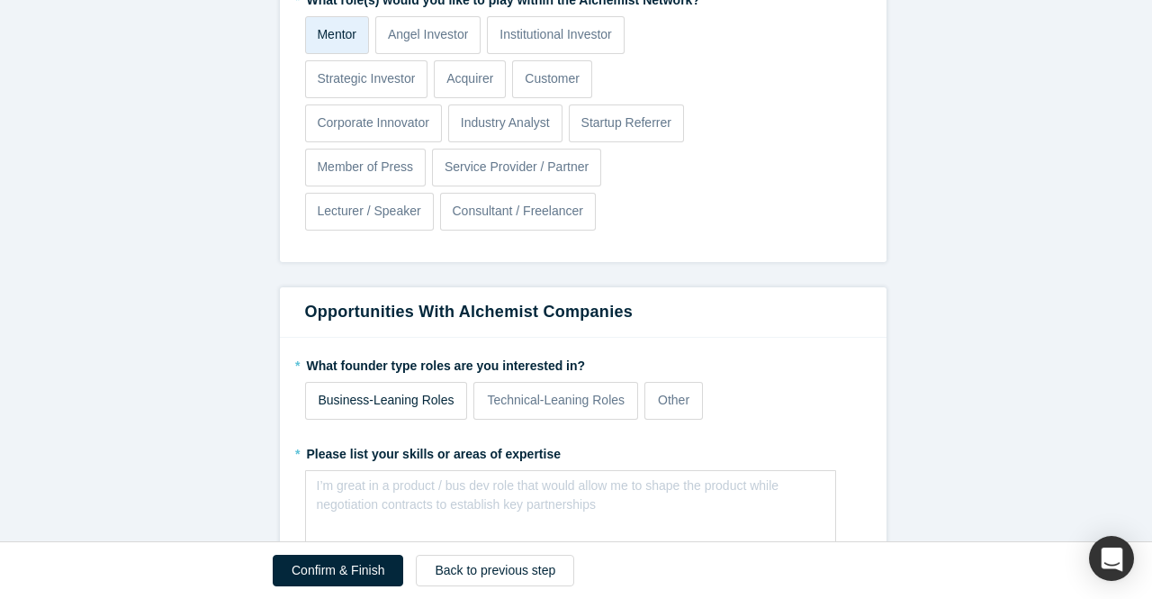
click at [344, 391] on p "Business-Leaning Roles" at bounding box center [387, 400] width 136 height 19
click at [0, 0] on input "Business-Leaning Roles" at bounding box center [0, 0] width 0 height 0
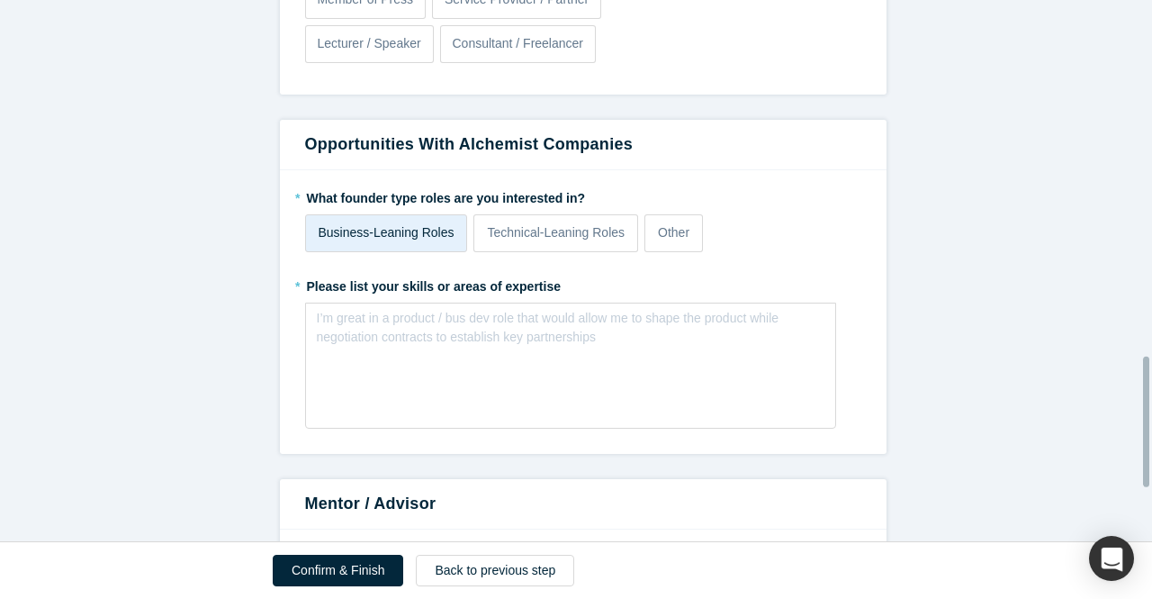
scroll to position [1495, 0]
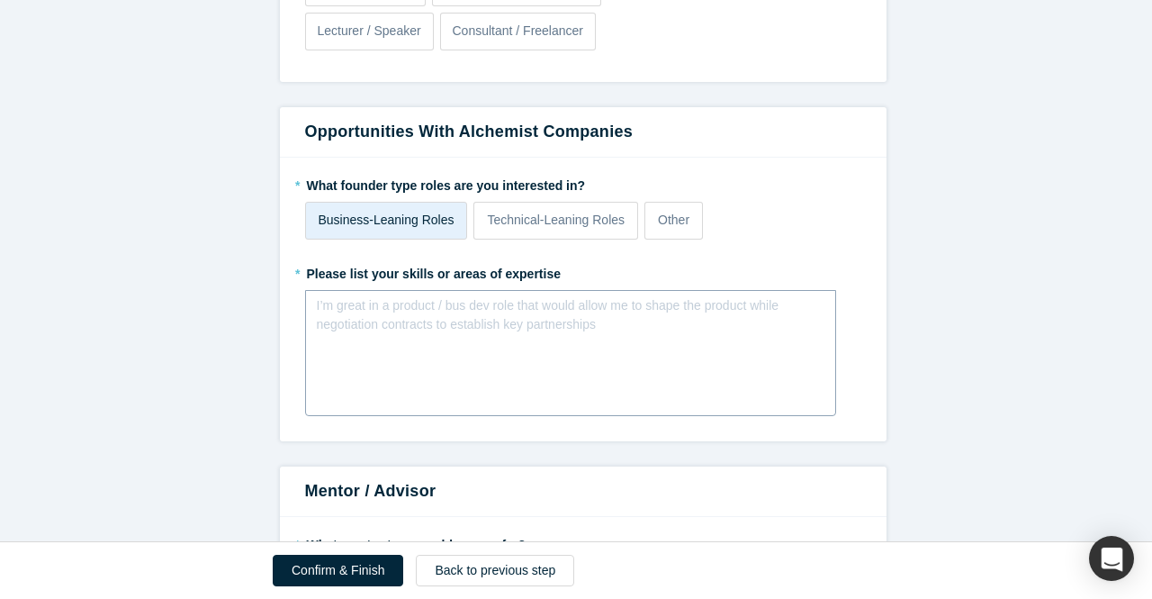
click at [340, 311] on div "rdw-editor" at bounding box center [571, 311] width 485 height 19
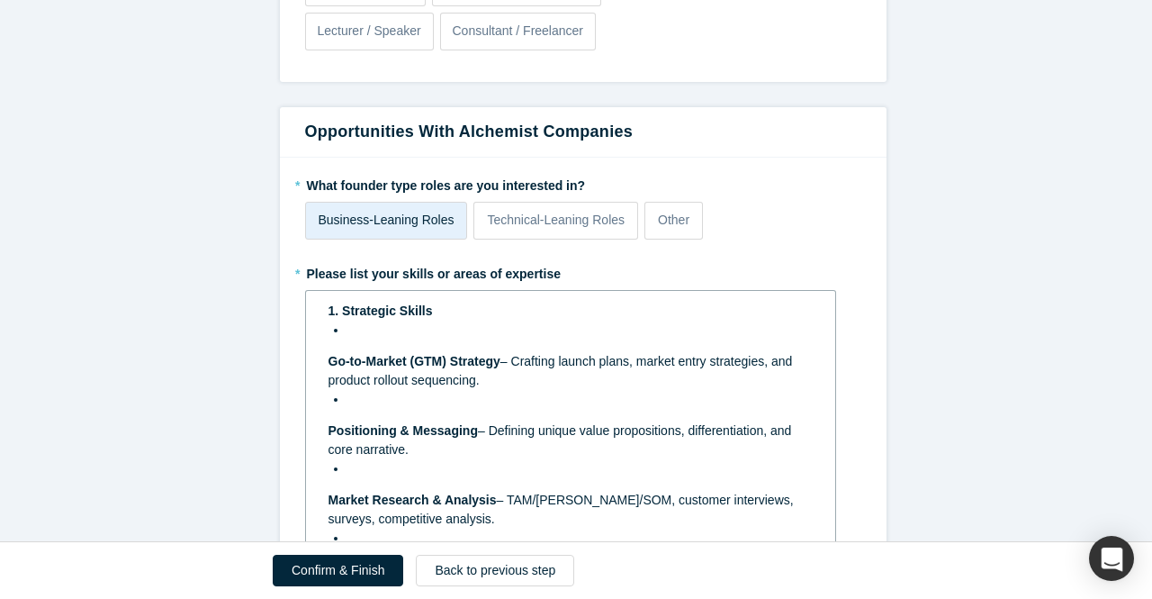
click at [348, 330] on div "rdw-editor" at bounding box center [581, 330] width 466 height 19
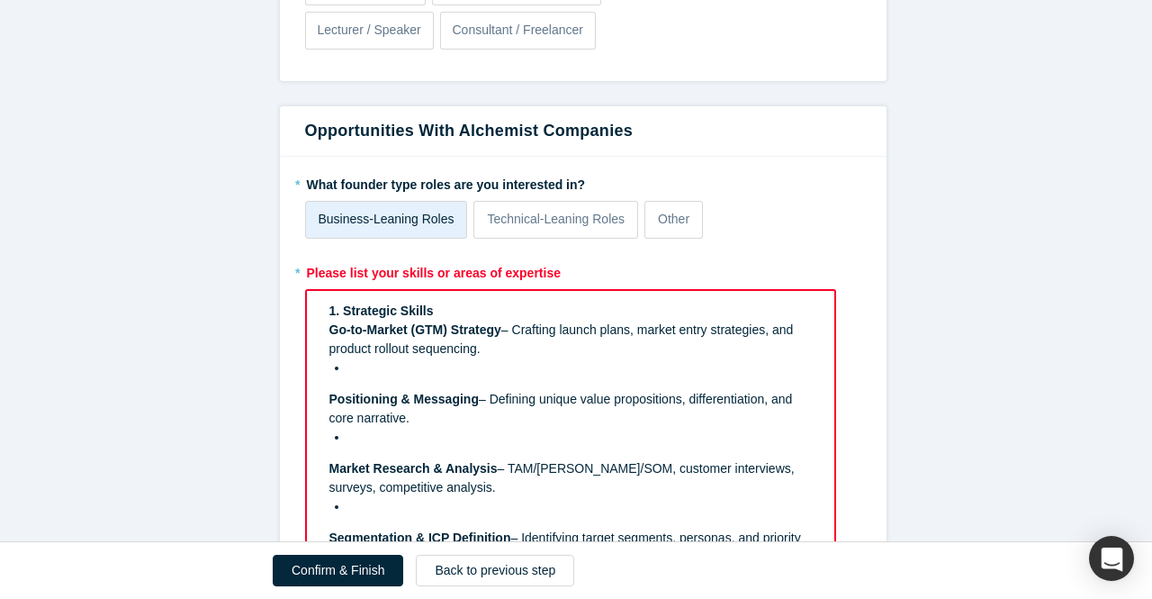
click at [351, 368] on div "rdw-editor" at bounding box center [580, 367] width 465 height 19
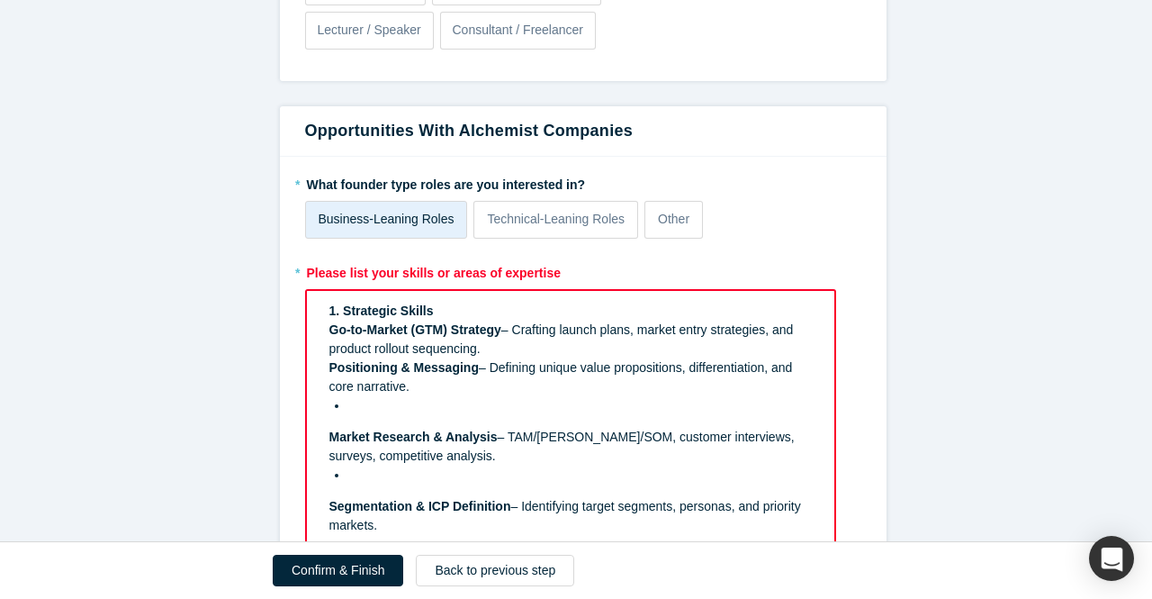
click at [348, 404] on div "rdw-editor" at bounding box center [580, 405] width 465 height 19
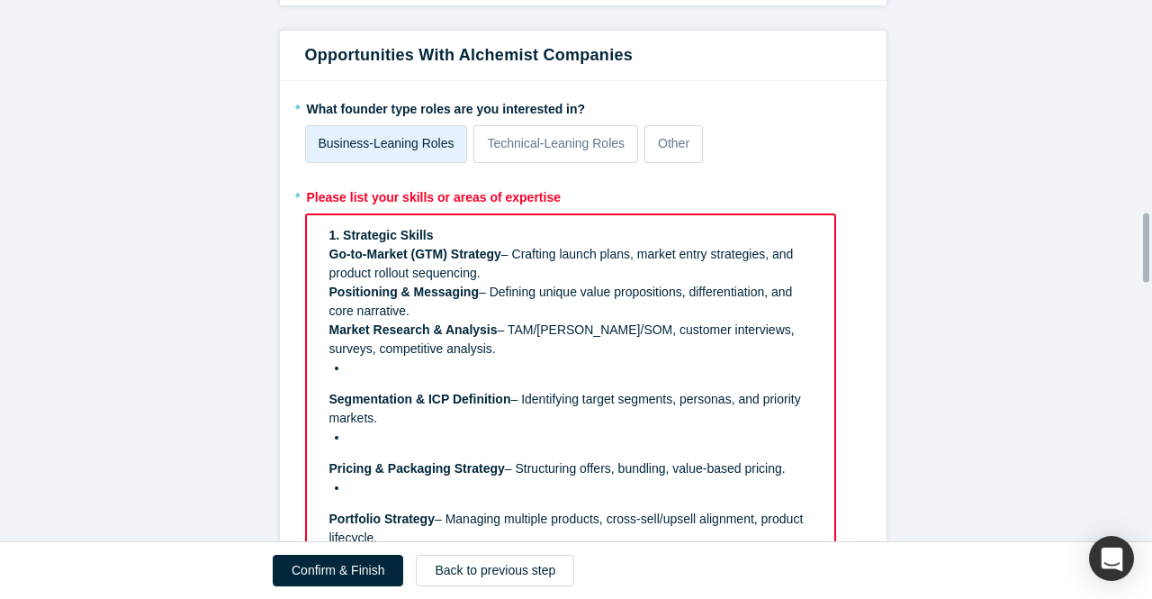
scroll to position [1676, 0]
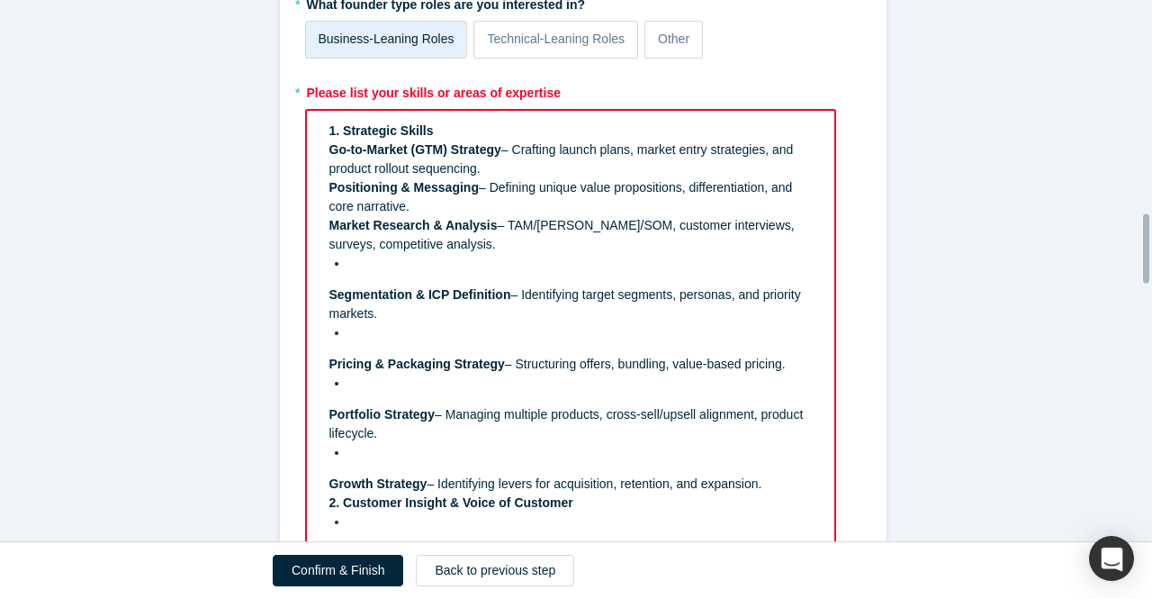
click at [348, 257] on div "rdw-editor" at bounding box center [580, 263] width 465 height 19
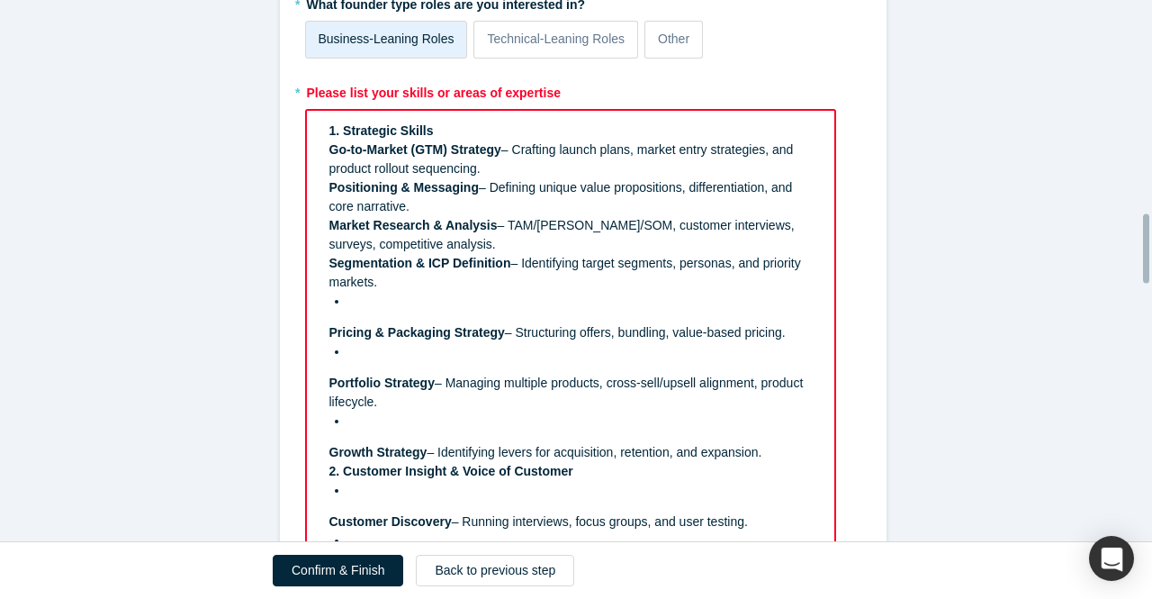
click at [348, 305] on div "rdw-editor" at bounding box center [580, 301] width 465 height 19
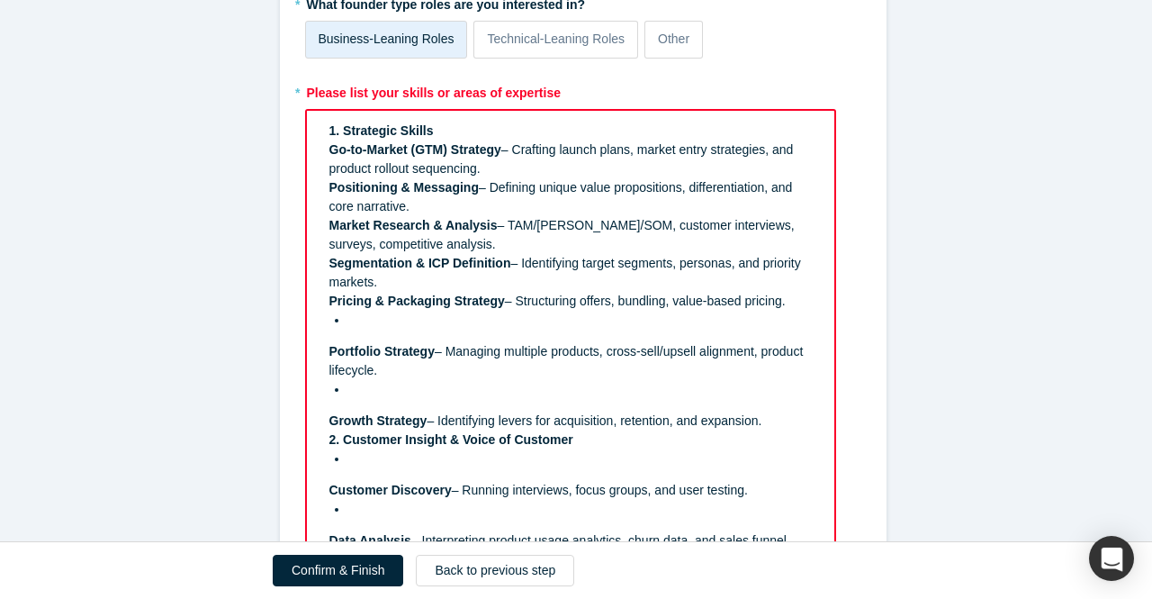
click at [348, 325] on div "rdw-editor" at bounding box center [580, 320] width 465 height 19
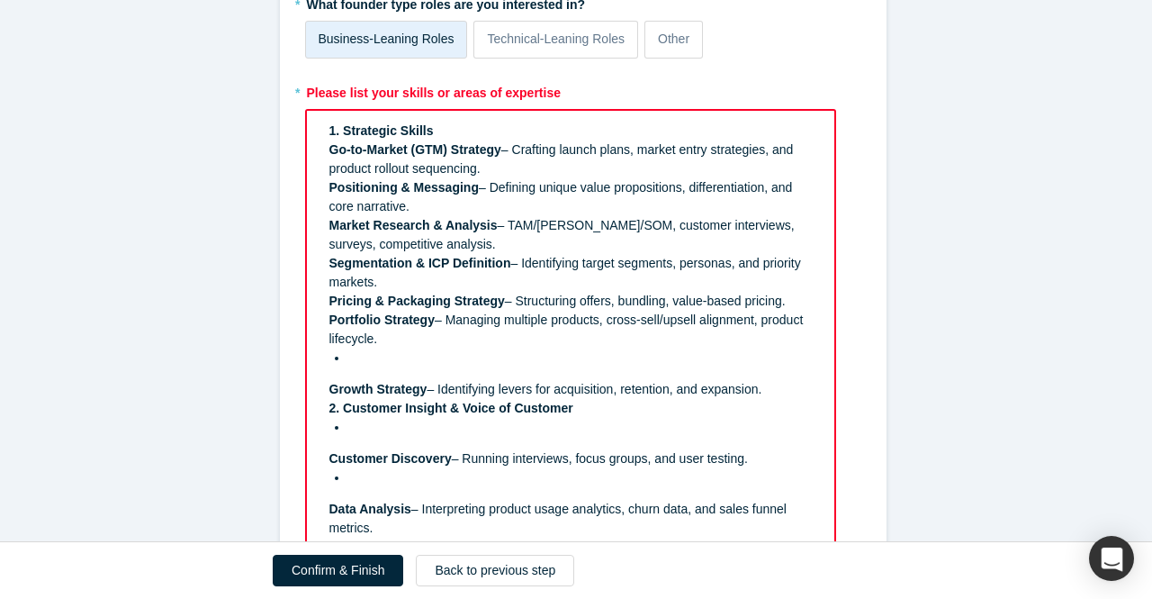
click at [348, 356] on div "rdw-editor" at bounding box center [580, 357] width 465 height 19
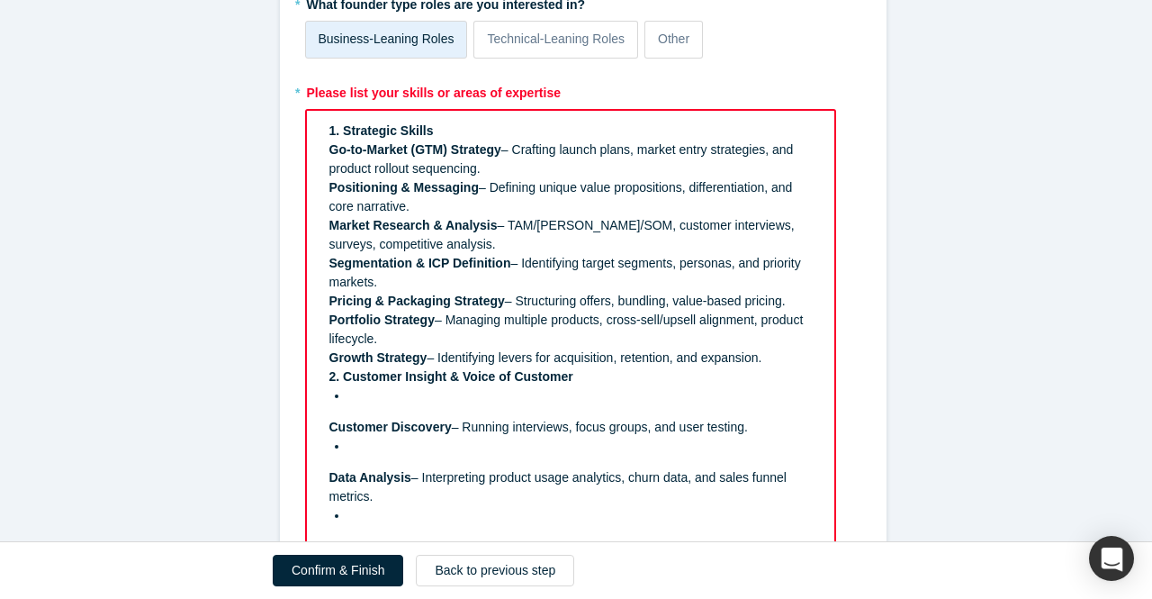
click at [767, 367] on div "2. Customer Insight & Voice of Customer" at bounding box center [571, 376] width 483 height 19
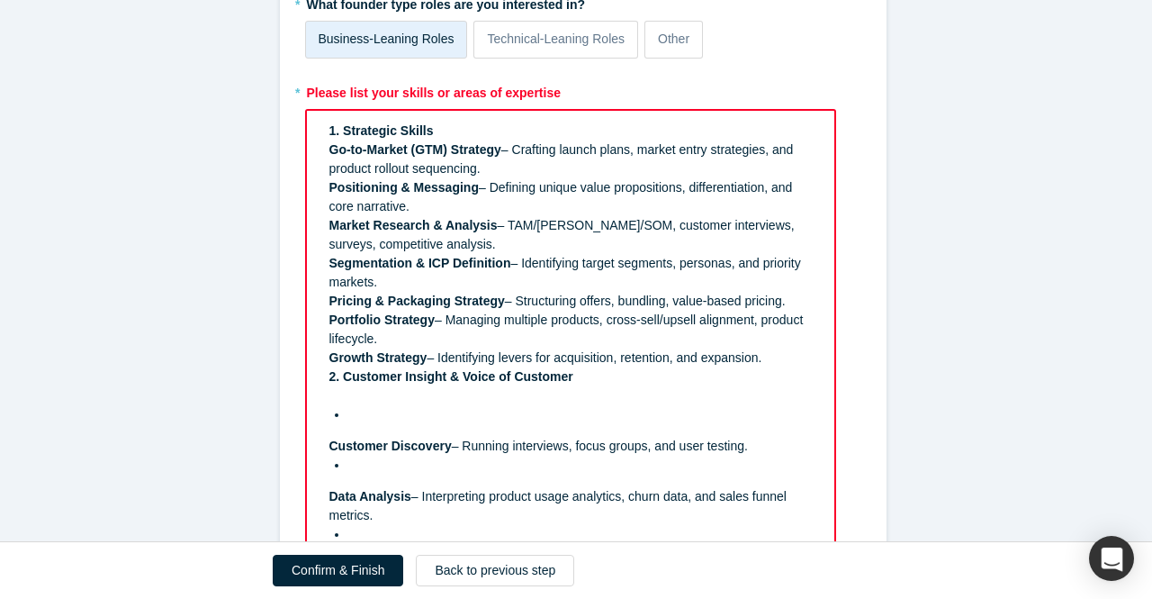
click at [348, 409] on div "rdw-editor" at bounding box center [580, 414] width 465 height 19
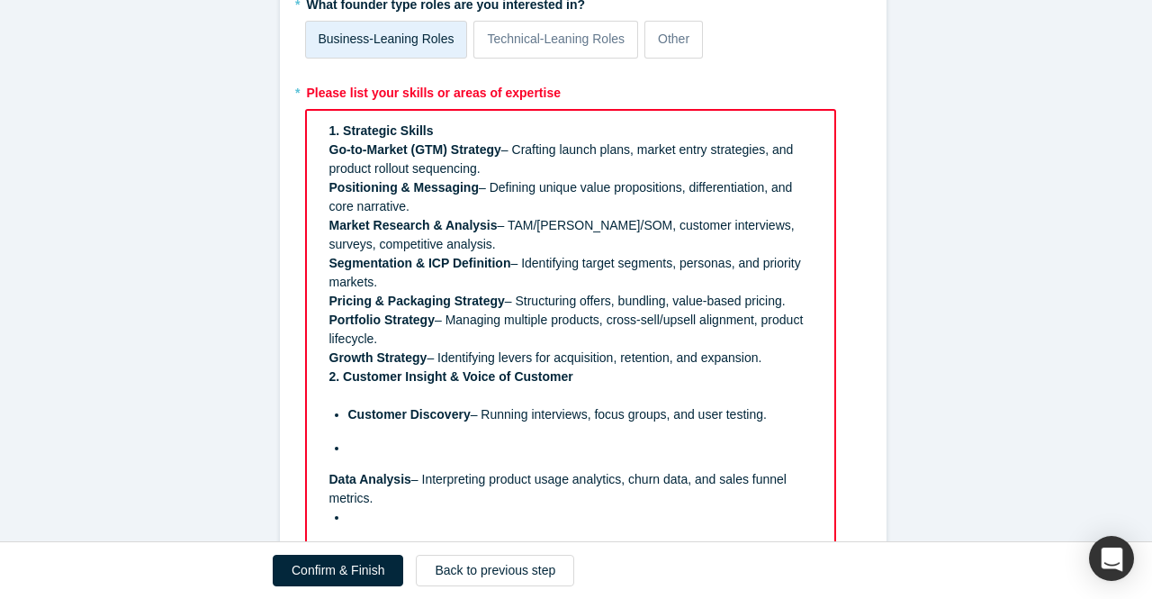
click at [339, 392] on div "rdw-editor" at bounding box center [571, 395] width 483 height 19
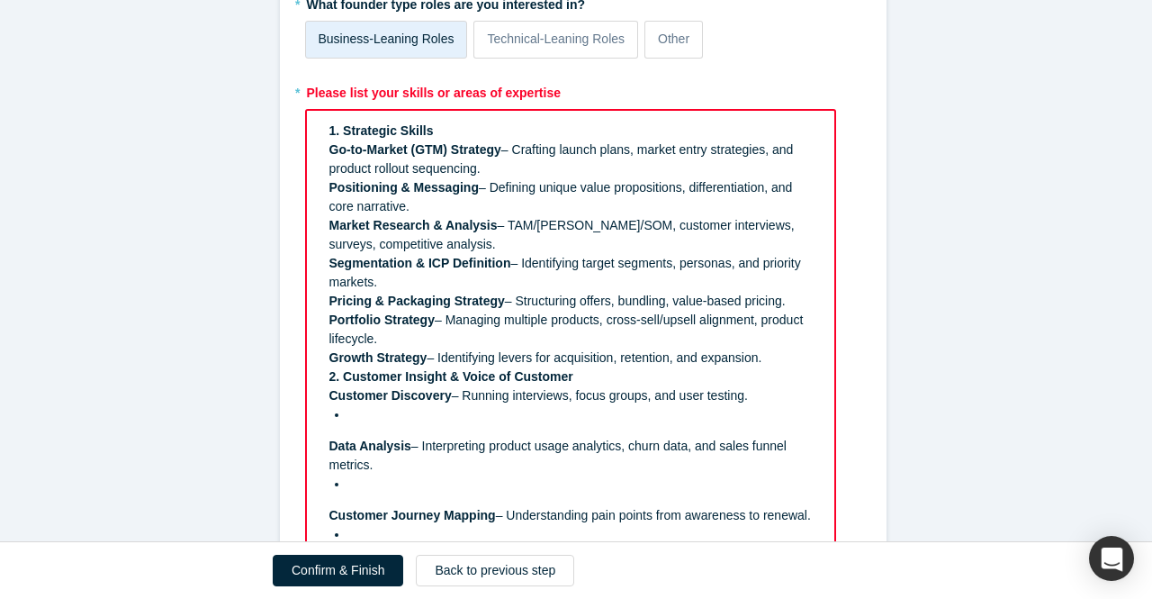
click at [348, 407] on div "rdw-editor" at bounding box center [580, 414] width 465 height 19
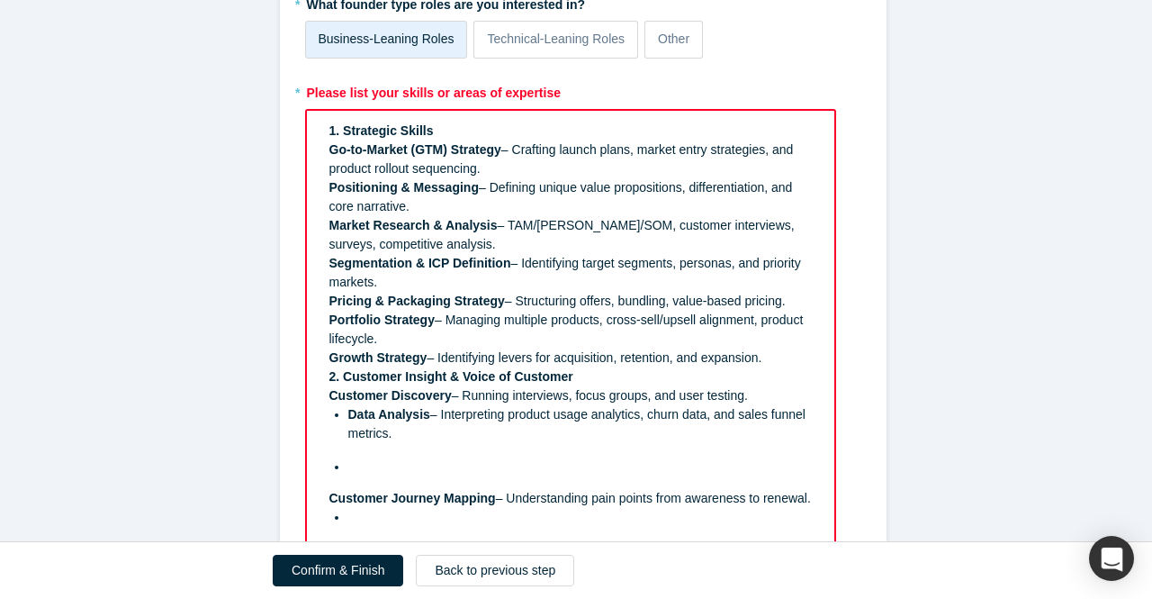
click at [348, 458] on div "rdw-editor" at bounding box center [580, 466] width 465 height 19
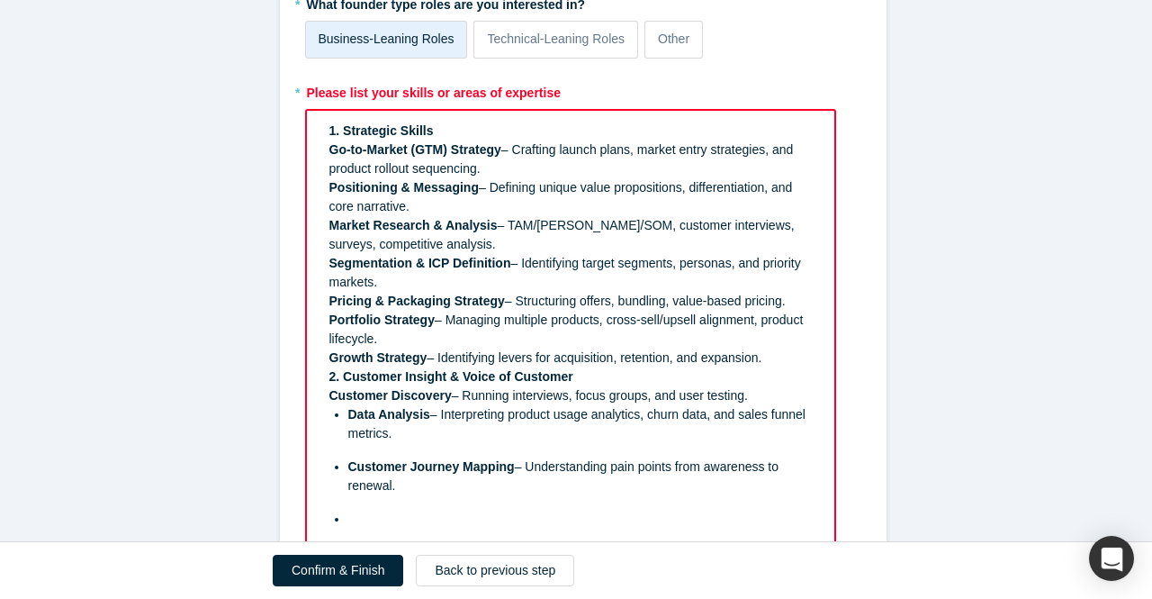
click at [348, 447] on ul "Data Analysis – Interpreting product usage analytics, churn data, and sales fun…" at bounding box center [571, 466] width 483 height 123
click at [337, 451] on ul "Data Analysis – Interpreting product usage analytics, churn data, and sales fun…" at bounding box center [571, 466] width 483 height 123
drag, startPoint x: 417, startPoint y: 441, endPoint x: 441, endPoint y: 449, distance: 25.6
click at [441, 449] on ul "Data Analysis – Interpreting product usage analytics, churn data, and sales fun…" at bounding box center [571, 466] width 483 height 123
click at [355, 510] on div "rdw-editor" at bounding box center [580, 519] width 465 height 19
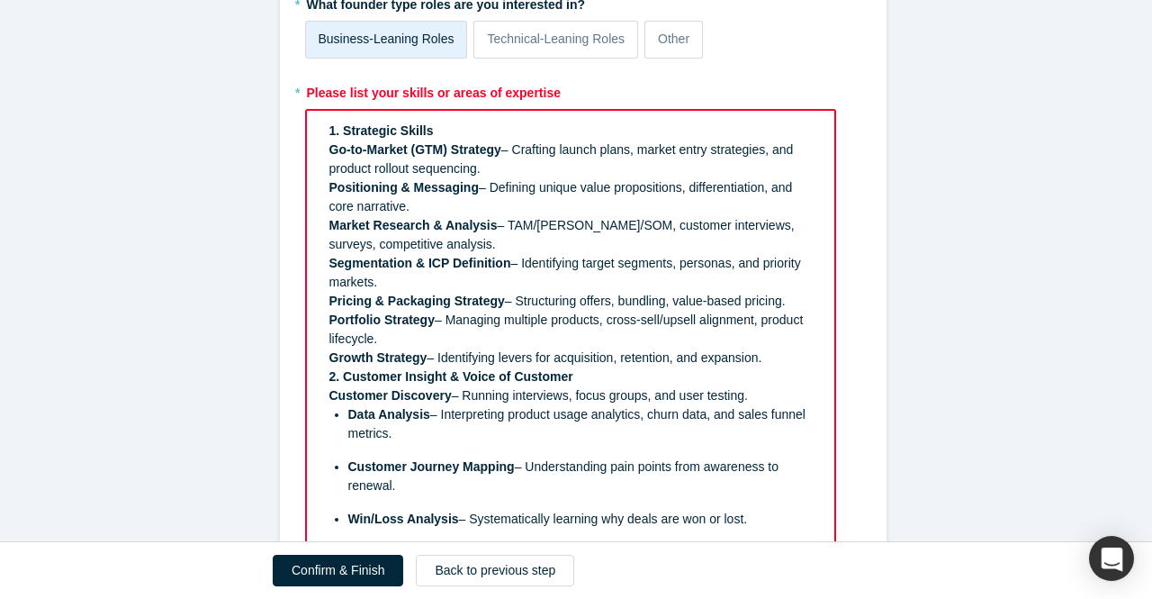
click at [342, 503] on ul "Data Analysis – Interpreting product usage analytics, churn data, and sales fun…" at bounding box center [571, 466] width 483 height 123
click at [399, 482] on div "Customer Journey Mapping – Understanding pain points from awareness to renewal." at bounding box center [580, 476] width 465 height 38
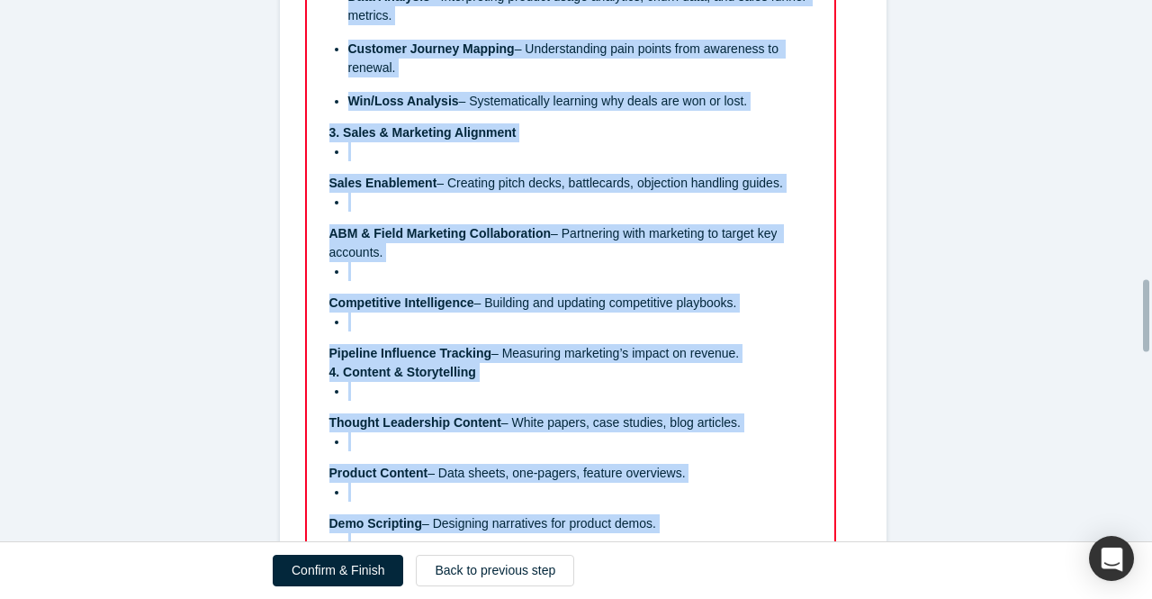
scroll to position [3517, 0]
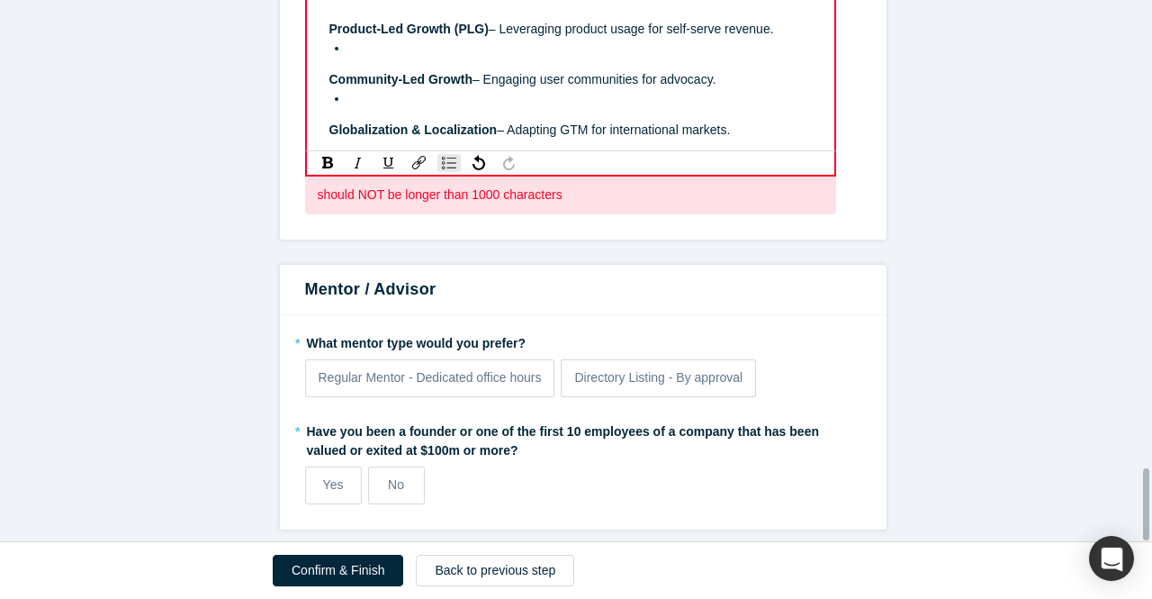
drag, startPoint x: 322, startPoint y: 218, endPoint x: 788, endPoint y: 161, distance: 468.9
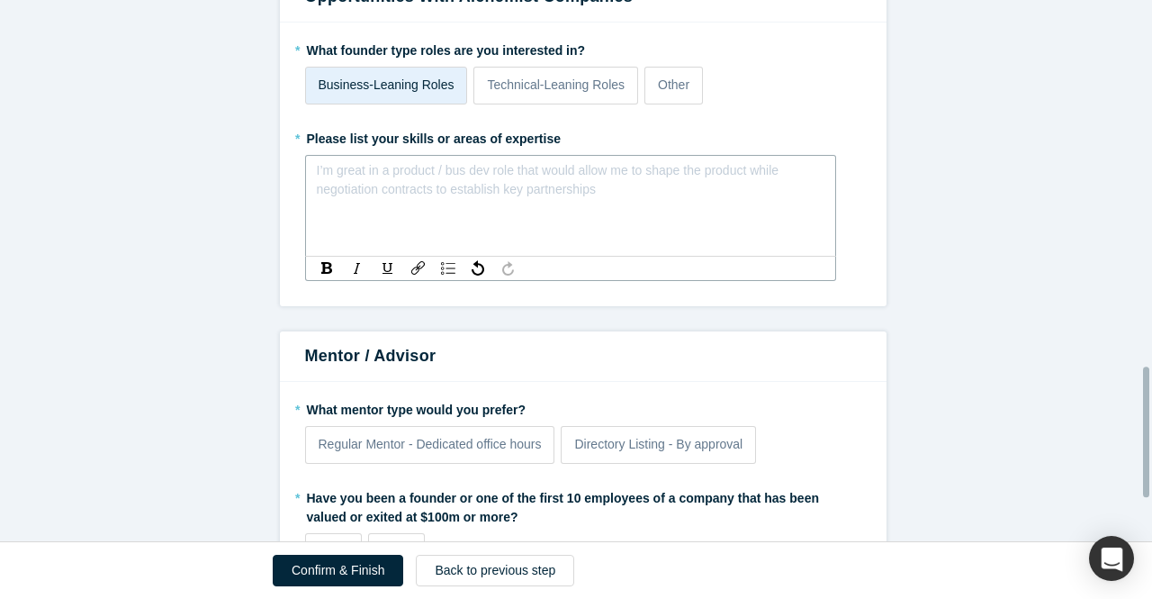
scroll to position [1525, 0]
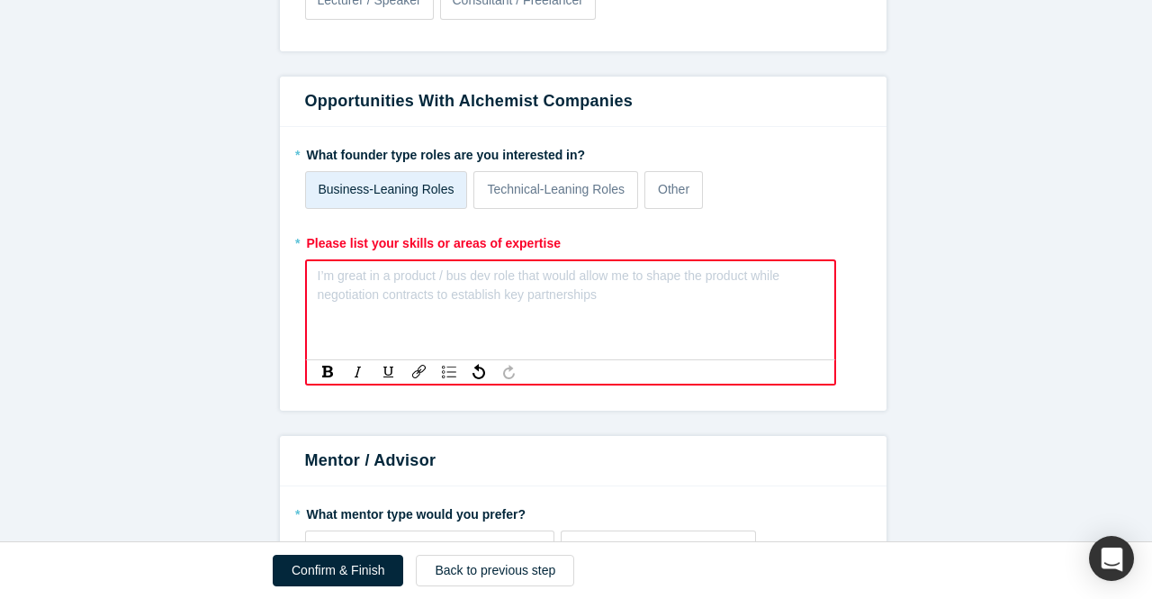
click at [361, 260] on div "I’m great in a product / bus dev role that would allow me to shape the product …" at bounding box center [570, 310] width 531 height 102
click at [319, 280] on div "rdw-editor" at bounding box center [571, 282] width 505 height 30
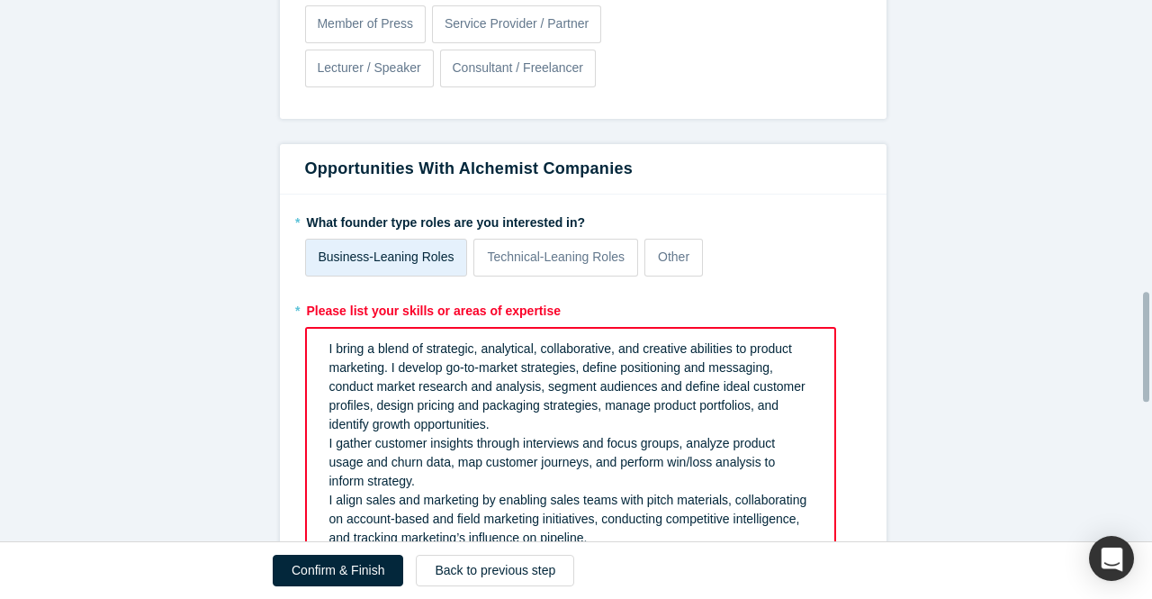
scroll to position [1435, 0]
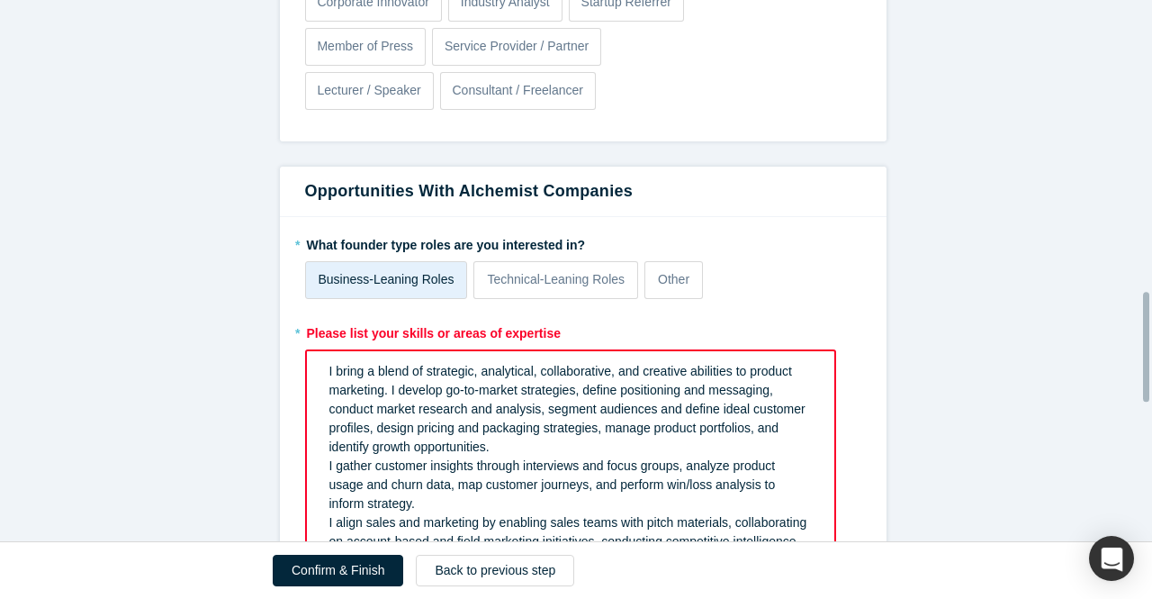
click at [502, 446] on div "I bring a blend of strategic, analytical, collaborative, and creative abilities…" at bounding box center [571, 409] width 483 height 95
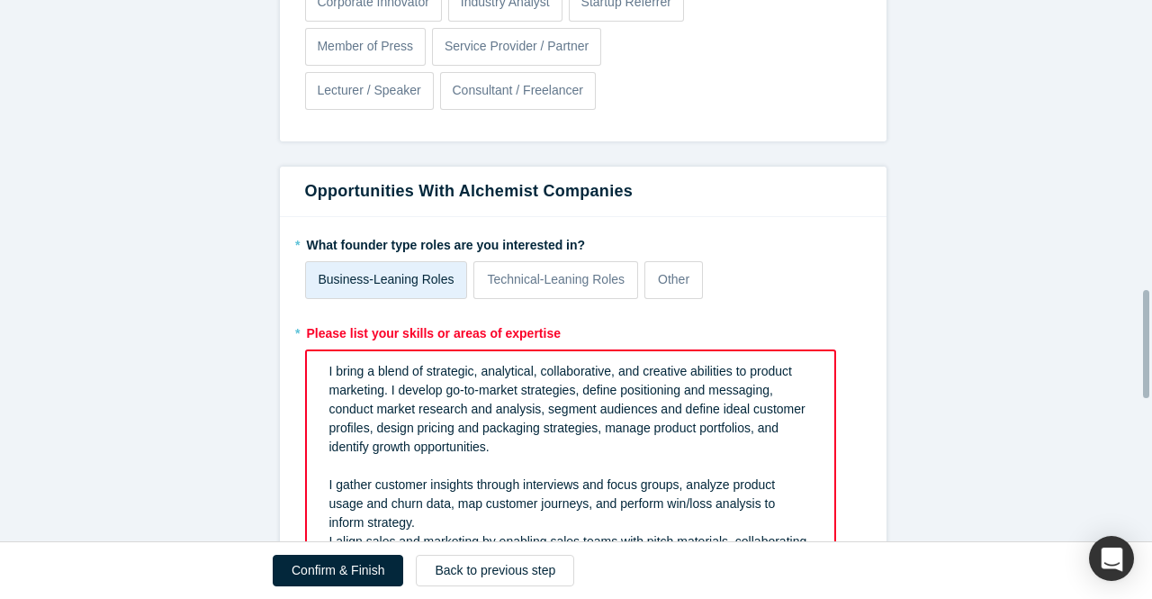
scroll to position [1525, 0]
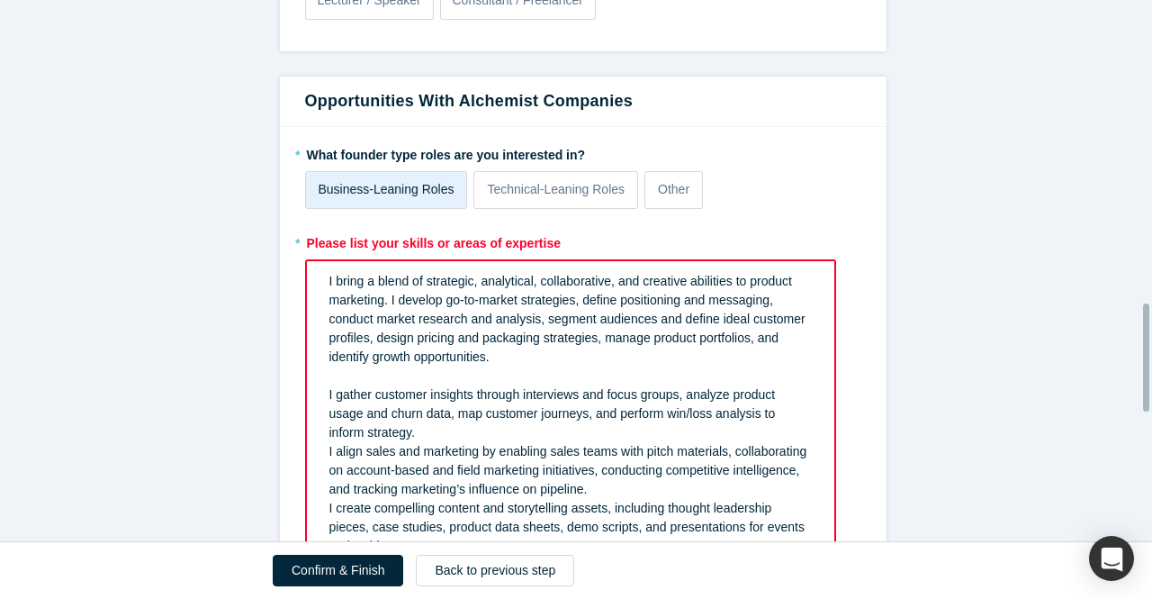
click at [382, 433] on div "I gather customer insights through interviews and focus groups, analyze product…" at bounding box center [571, 413] width 483 height 57
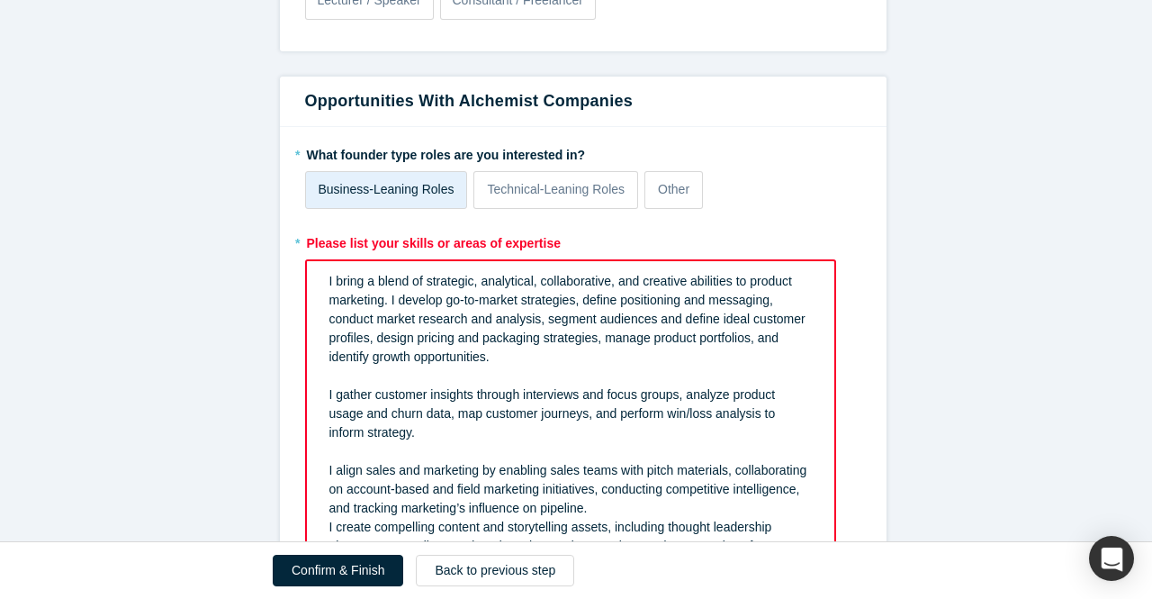
click at [592, 507] on div "I align sales and marketing by enabling sales teams with pitch materials, colla…" at bounding box center [571, 489] width 483 height 57
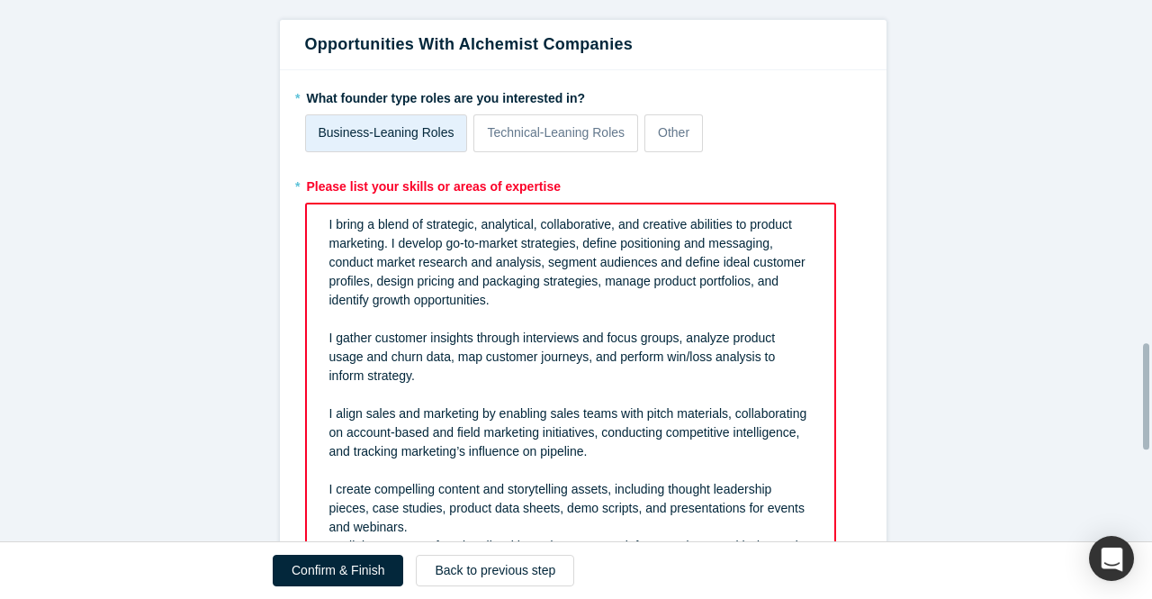
scroll to position [1795, 0]
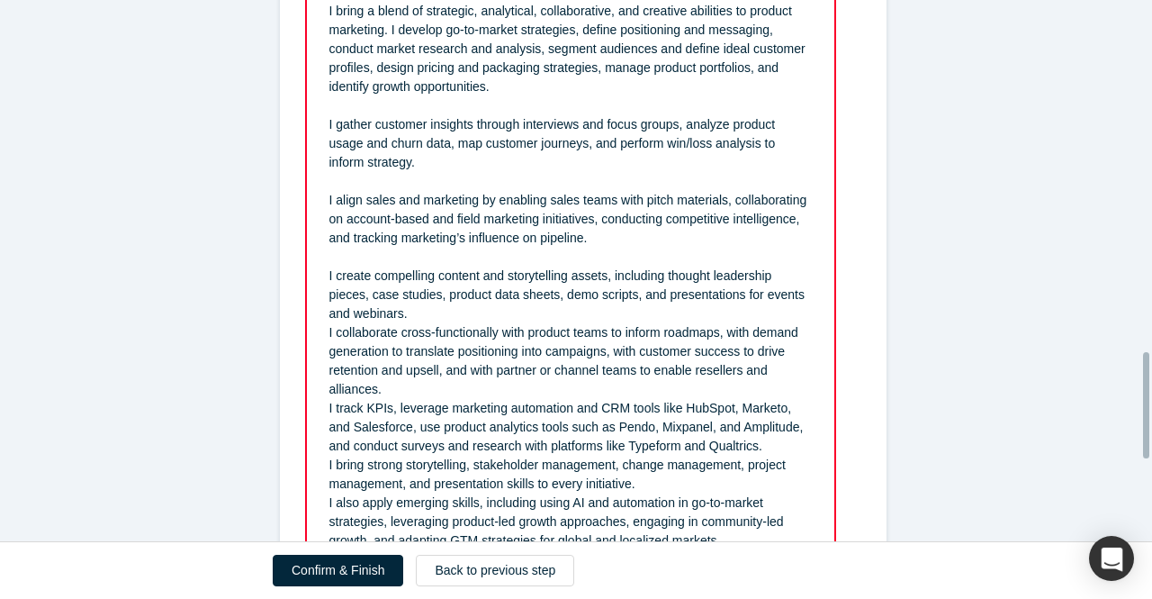
click at [420, 316] on div "I create compelling content and storytelling assets, including thought leadersh…" at bounding box center [571, 295] width 483 height 57
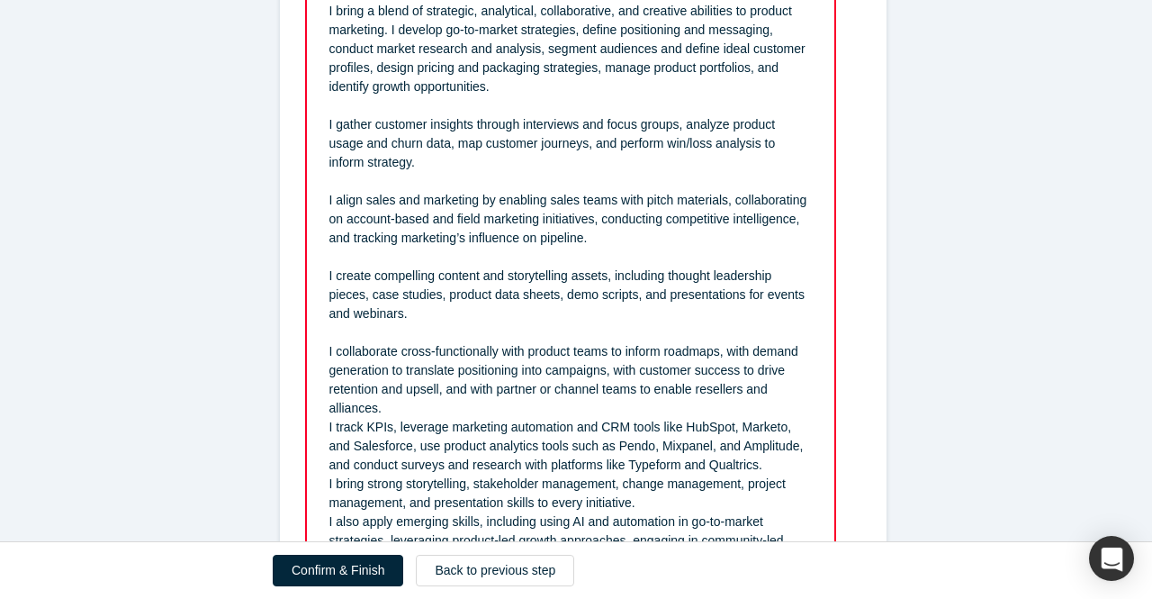
click at [385, 405] on div "I collaborate cross-functionally with product teams to inform roadmaps, with de…" at bounding box center [571, 380] width 483 height 76
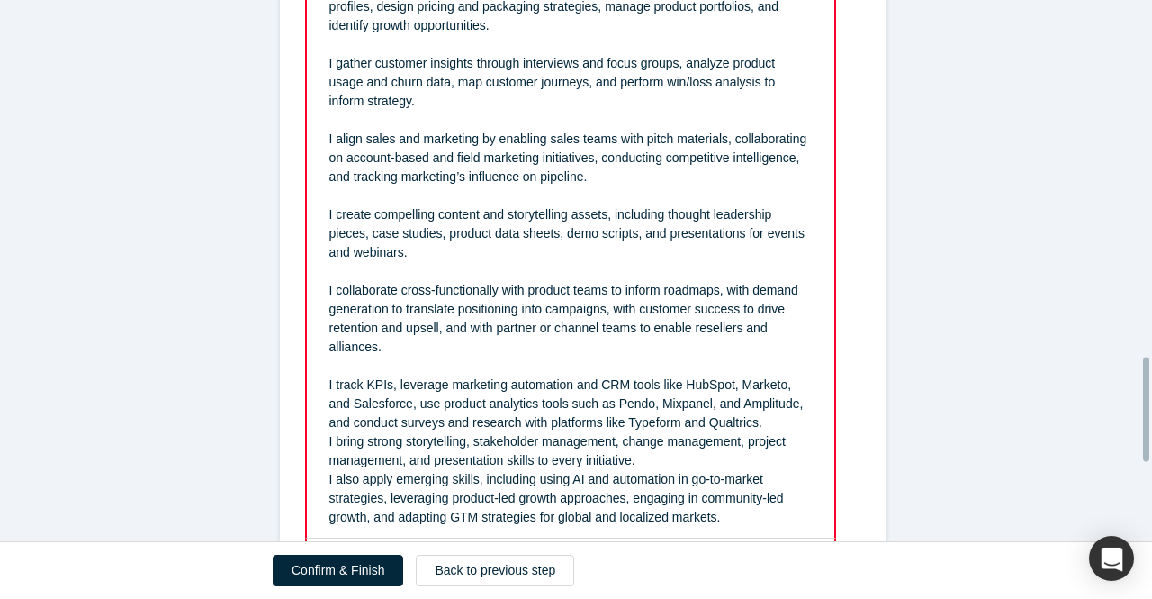
scroll to position [1885, 0]
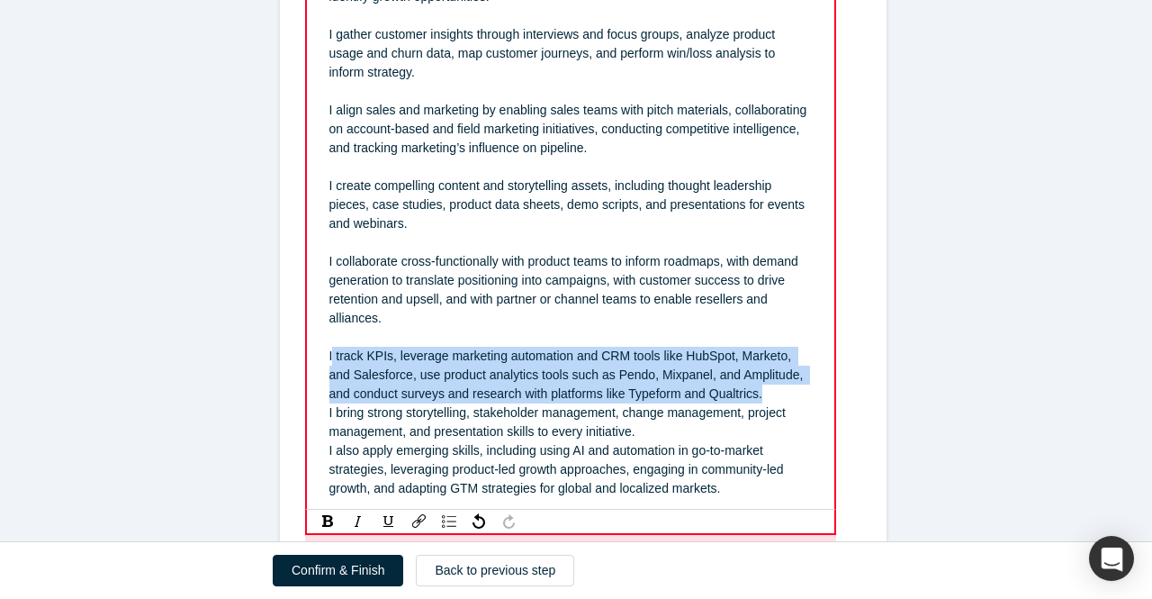
drag, startPoint x: 333, startPoint y: 362, endPoint x: 751, endPoint y: 392, distance: 418.8
click at [751, 392] on div "I track KPIs, leverage marketing automation and CRM tools like HubSpot, Marketo…" at bounding box center [571, 375] width 483 height 57
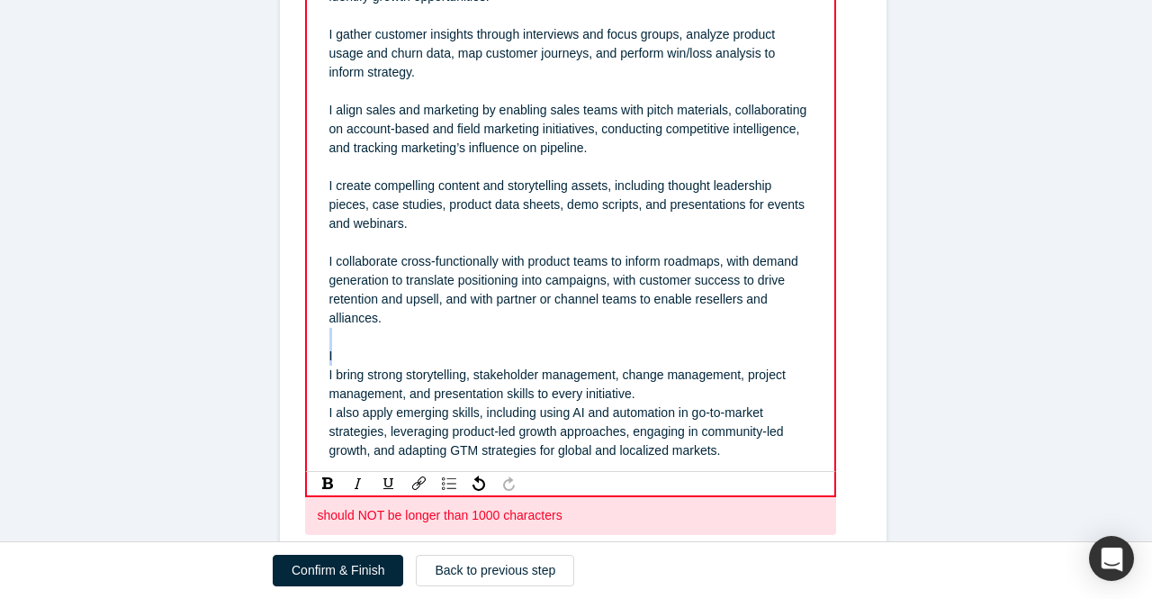
drag, startPoint x: 337, startPoint y: 356, endPoint x: 318, endPoint y: 341, distance: 23.8
click at [319, 341] on div "I bring a blend of strategic, analytical, collaborative, and creative abilities…" at bounding box center [571, 185] width 505 height 559
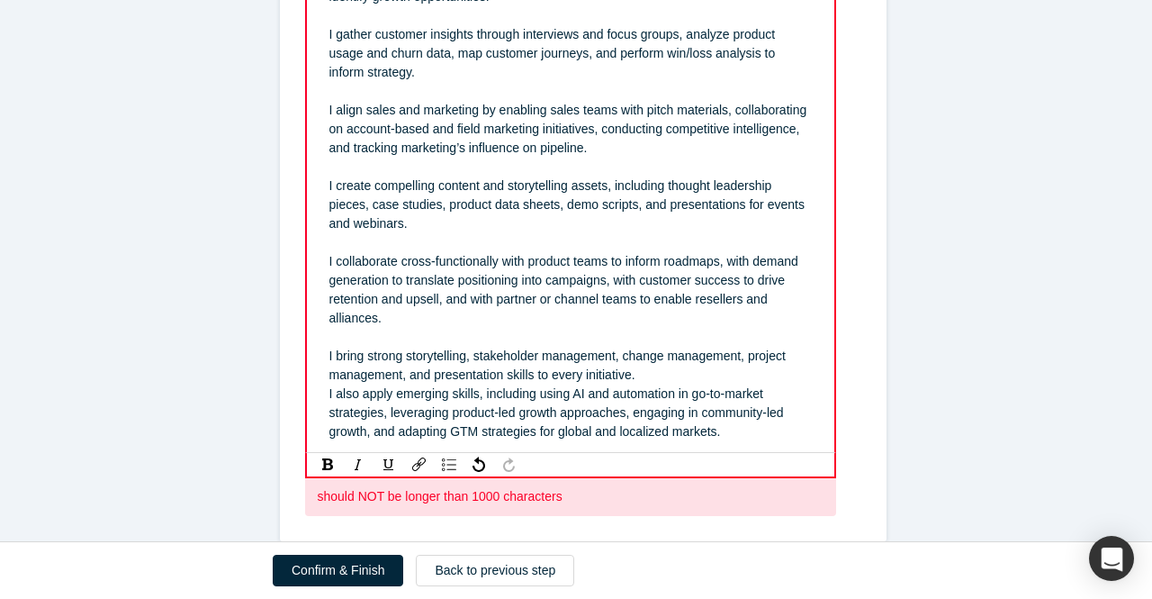
click at [655, 374] on div "I bring strong storytelling, stakeholder management, change management, project…" at bounding box center [571, 366] width 483 height 38
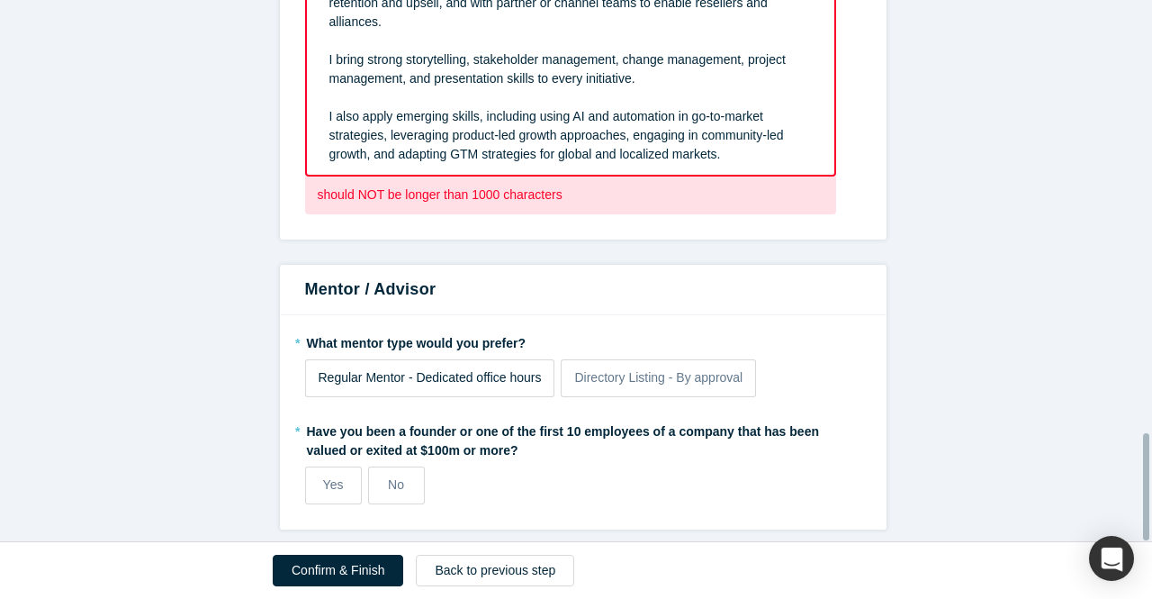
scroll to position [2191, 0]
click at [378, 370] on span "Regular Mentor - Dedicated office hours" at bounding box center [430, 377] width 223 height 14
click at [0, 0] on input "Regular Mentor - Dedicated office hours" at bounding box center [0, 0] width 0 height 0
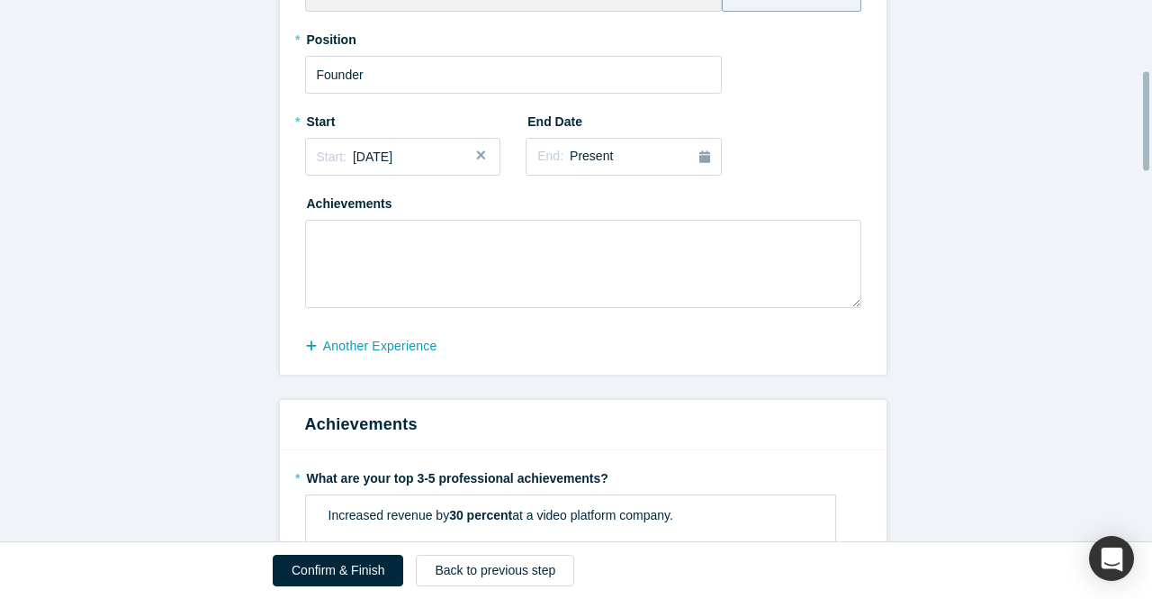
scroll to position [0, 0]
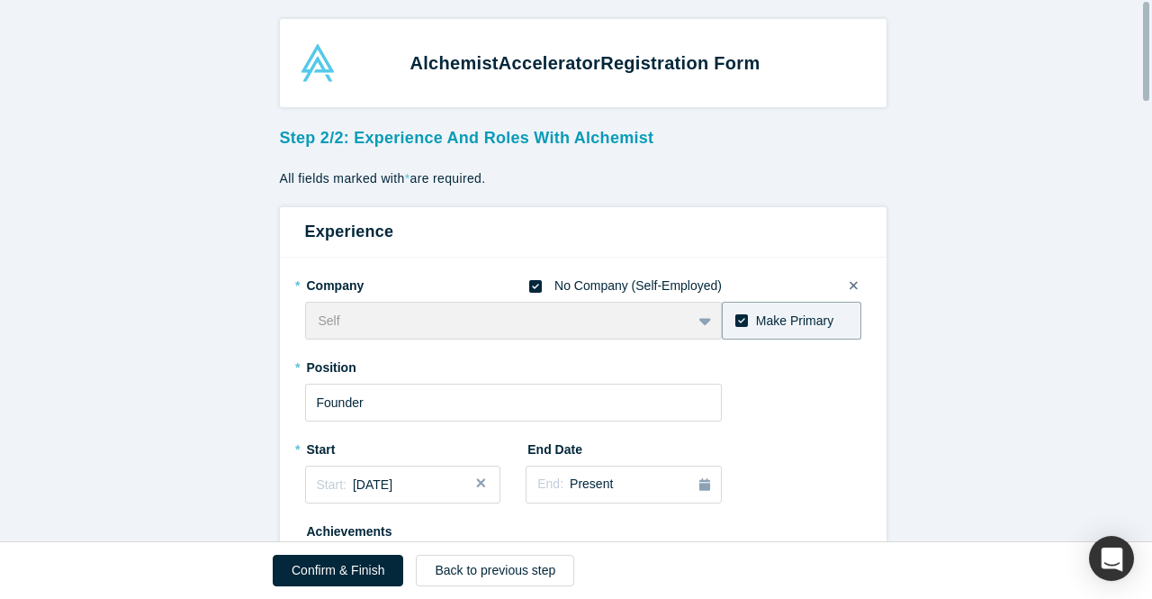
drag, startPoint x: 732, startPoint y: 327, endPoint x: 337, endPoint y: 233, distance: 406.2
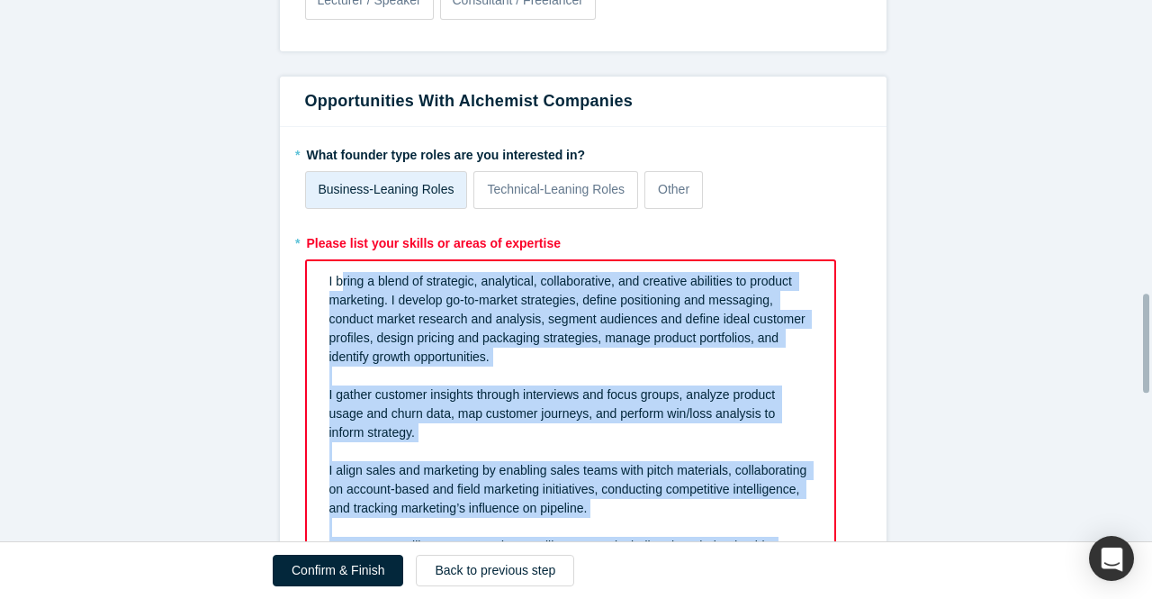
scroll to position [1621, 0]
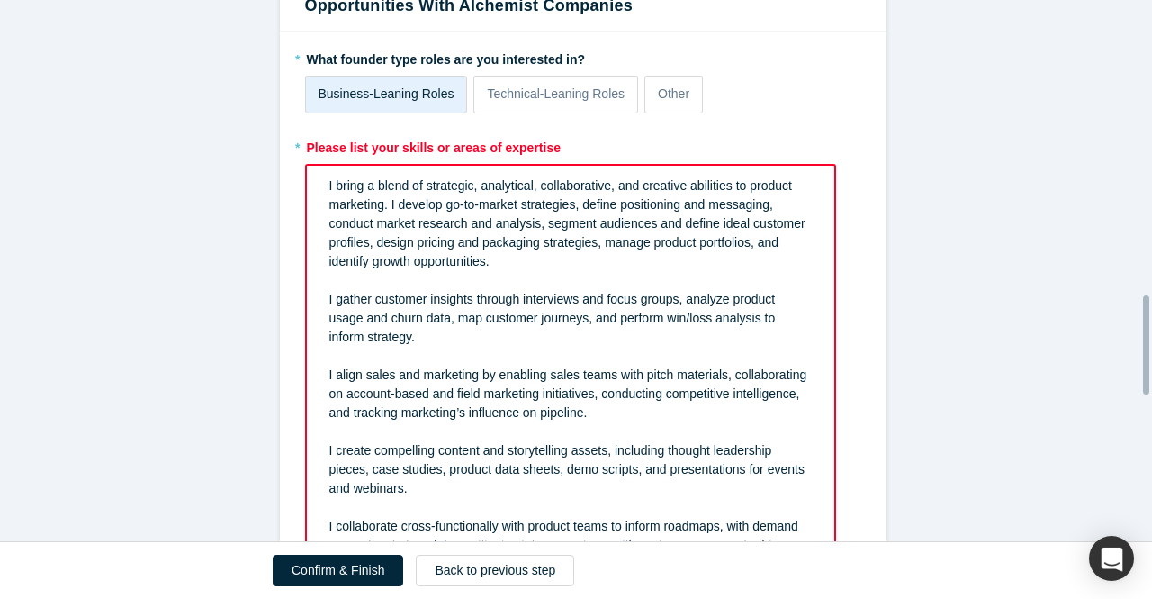
click at [330, 184] on span "I bring a blend of strategic, analytical, collaborative, and creative abilities…" at bounding box center [570, 223] width 480 height 90
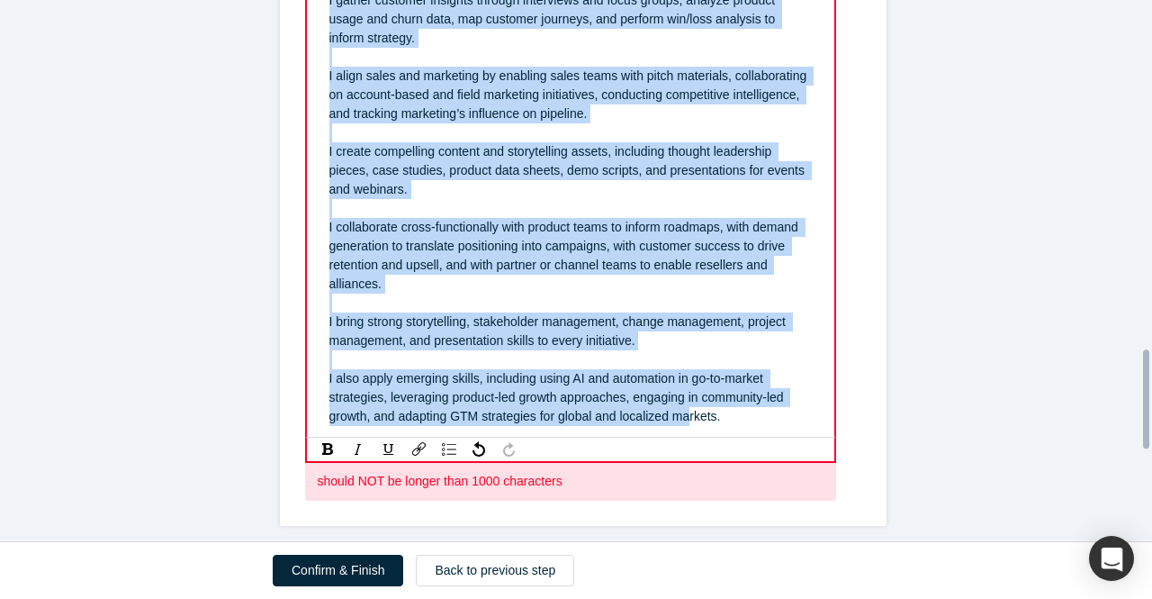
drag, startPoint x: 322, startPoint y: 183, endPoint x: 687, endPoint y: 410, distance: 429.5
click at [686, 410] on div "I bring a blend of strategic, analytical, collaborative, and creative abilities…" at bounding box center [571, 152] width 483 height 548
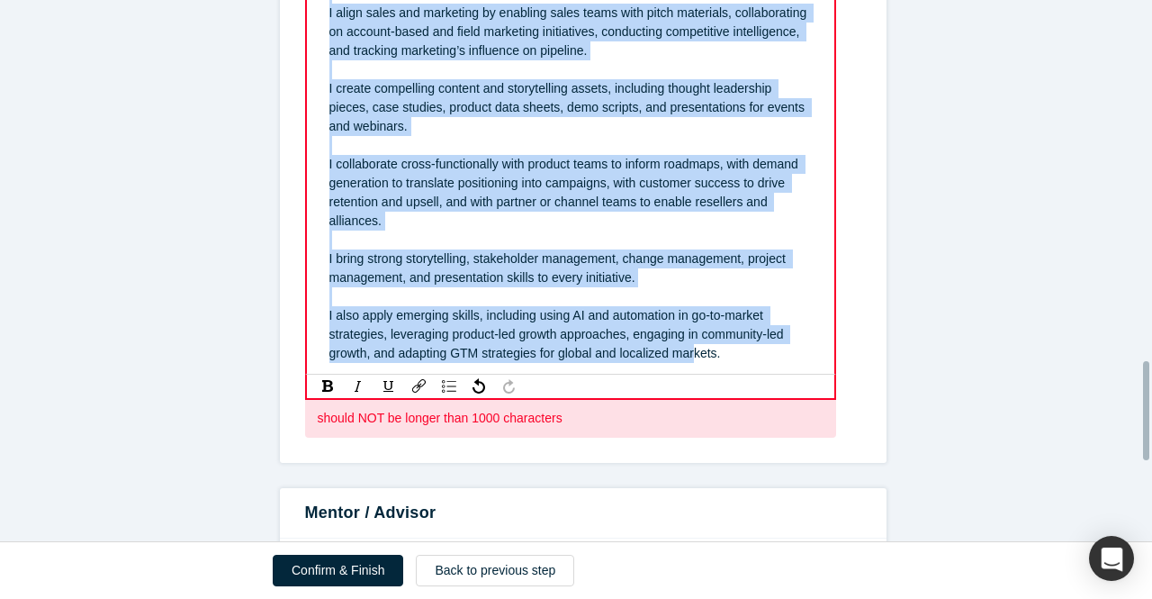
scroll to position [2010, 0]
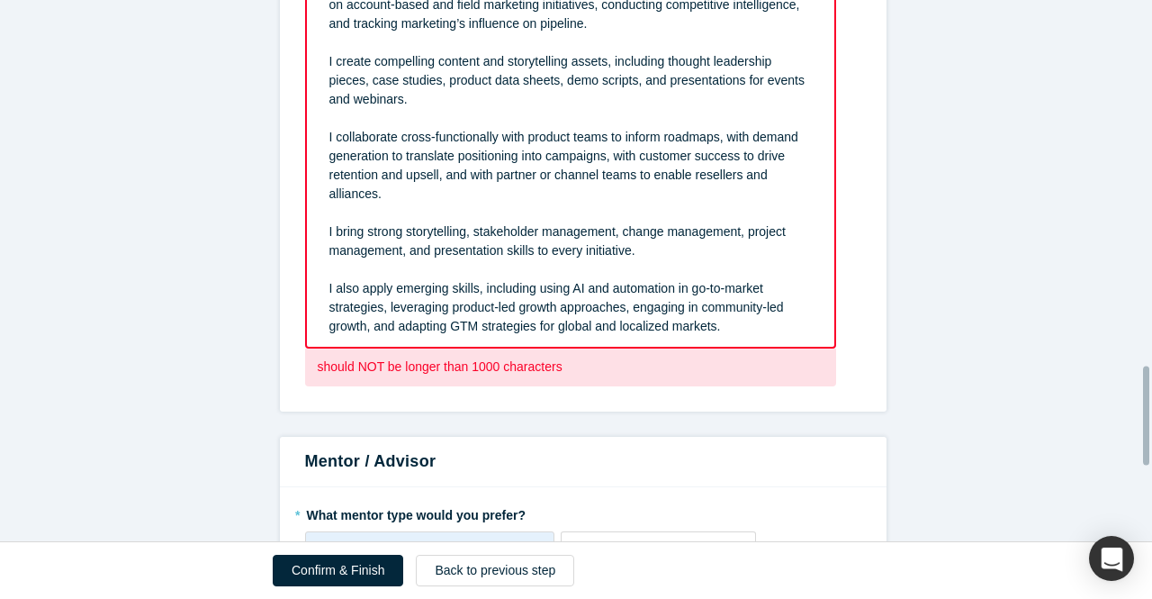
click at [690, 407] on div "* What founder type roles are you interested in? Business-Leaning Roles Technic…" at bounding box center [583, 27] width 607 height 769
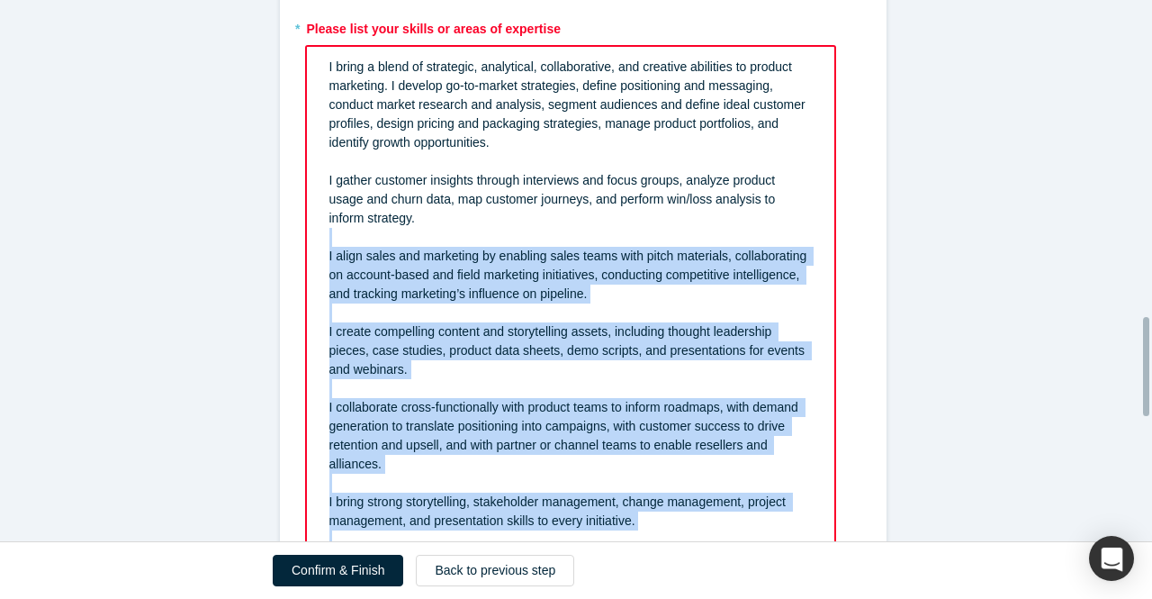
scroll to position [1649, 0]
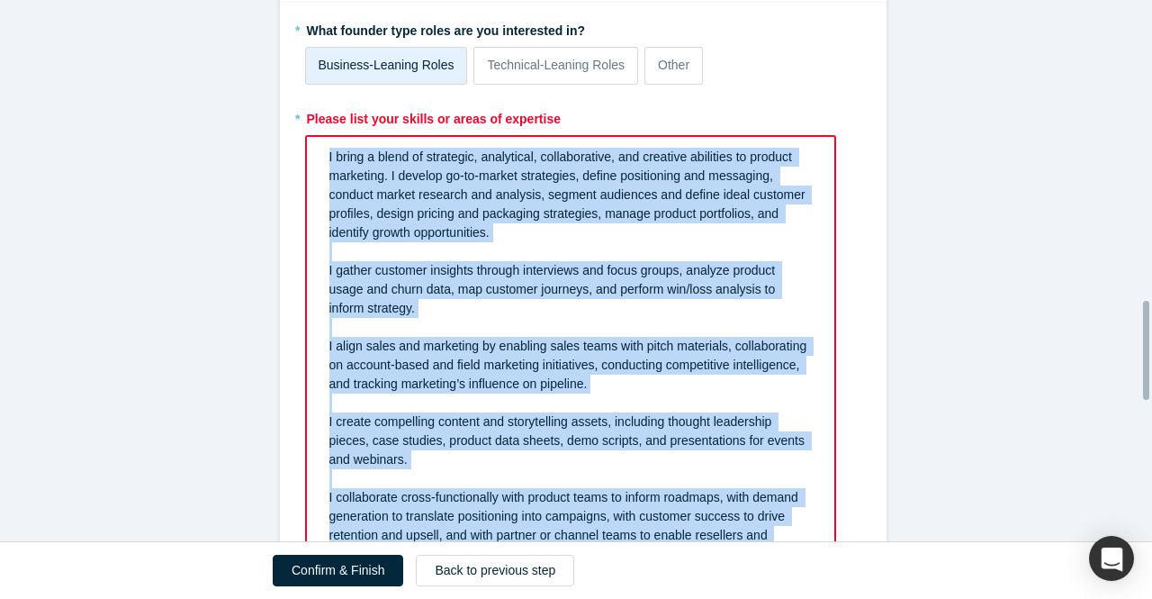
drag, startPoint x: 638, startPoint y: 323, endPoint x: 301, endPoint y: 150, distance: 379.3
click at [305, 150] on div "I bring a blend of strategic, analytical, collaborative, and creative abilities…" at bounding box center [570, 422] width 531 height 574
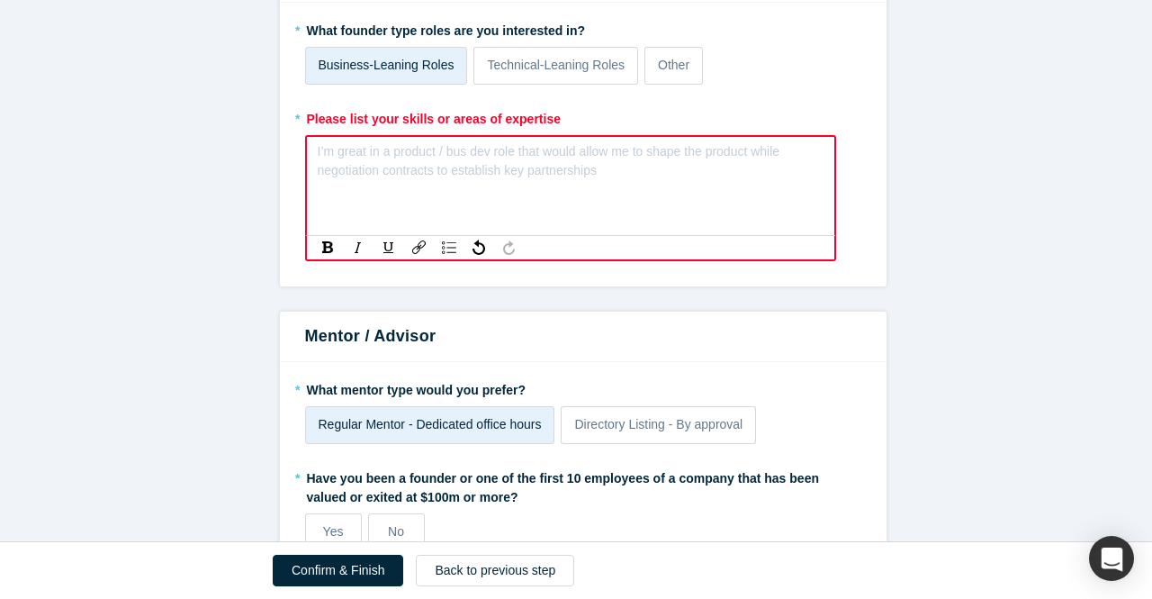
click at [337, 138] on div "I’m great in a product / bus dev role that would allow me to shape the product …" at bounding box center [570, 186] width 531 height 102
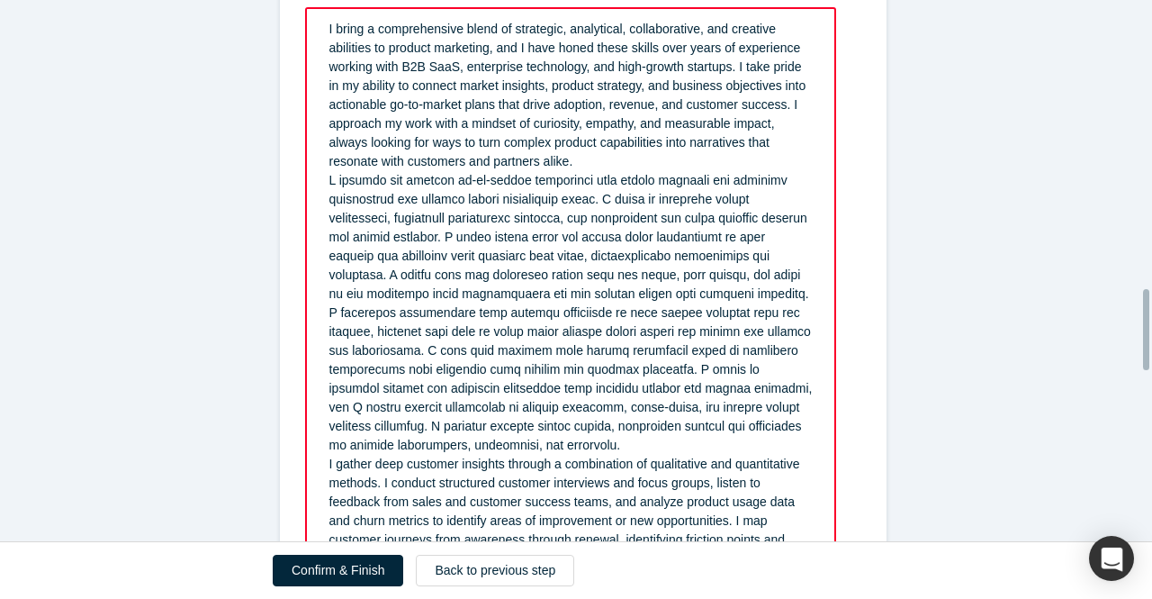
scroll to position [1559, 0]
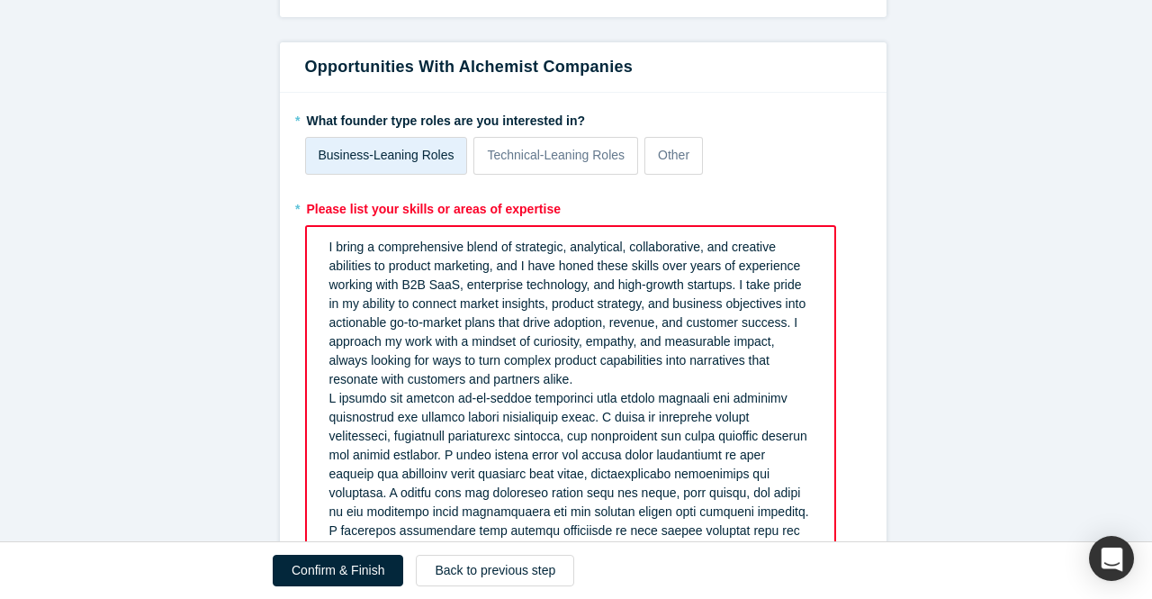
click at [594, 381] on div "I bring a comprehensive blend of strategic, analytical, collaborative, and crea…" at bounding box center [571, 313] width 483 height 151
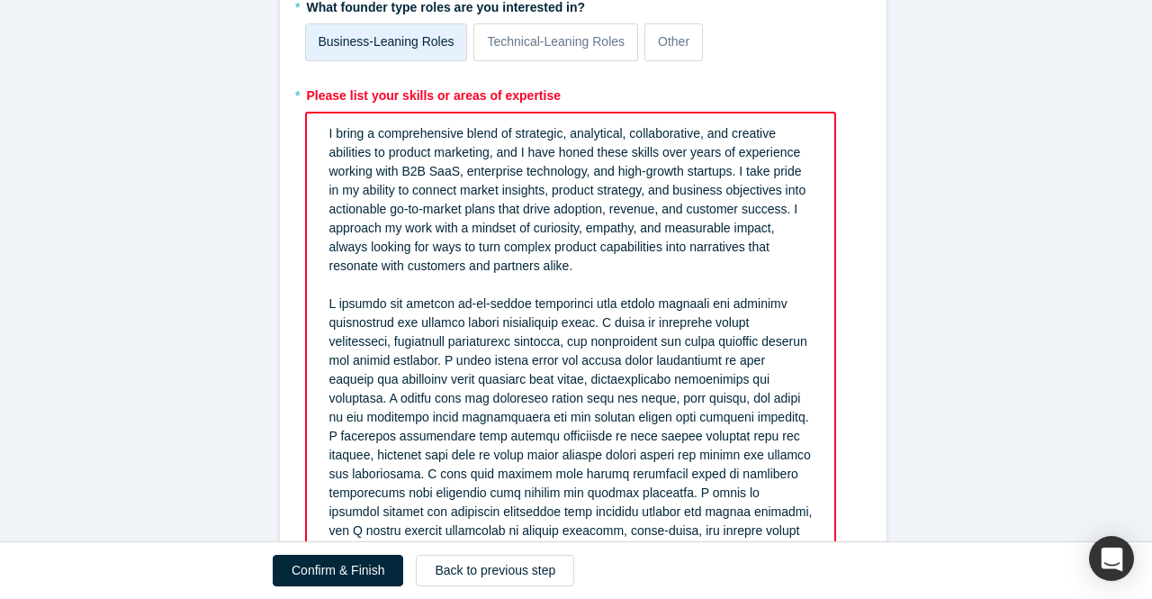
scroll to position [1649, 0]
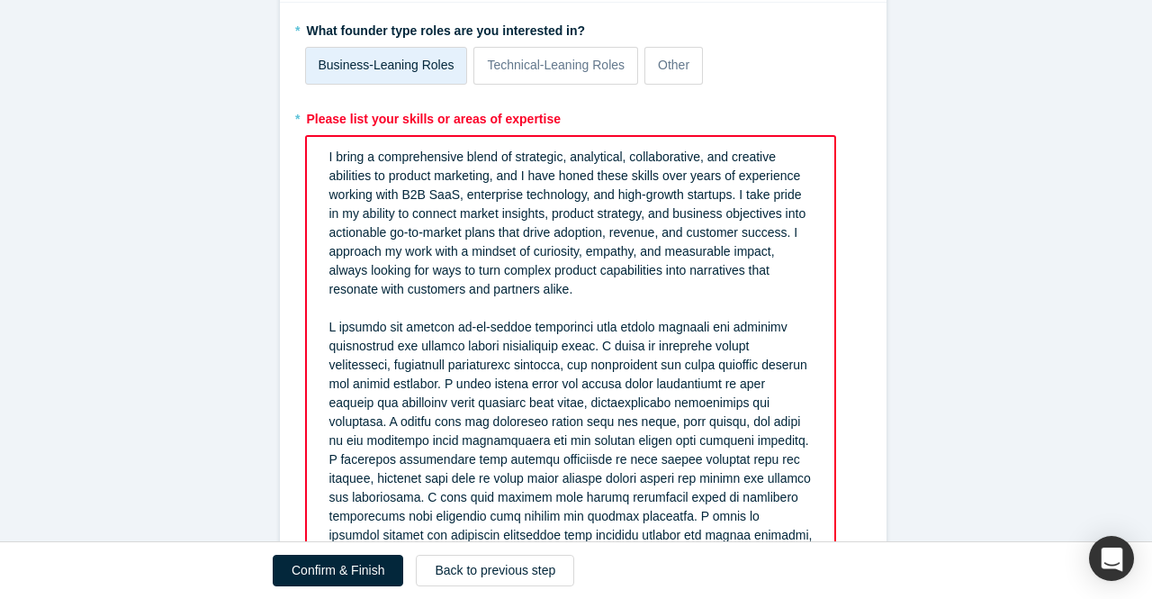
click at [728, 192] on span "I bring a comprehensive blend of strategic, analytical, collaborative, and crea…" at bounding box center [570, 222] width 481 height 147
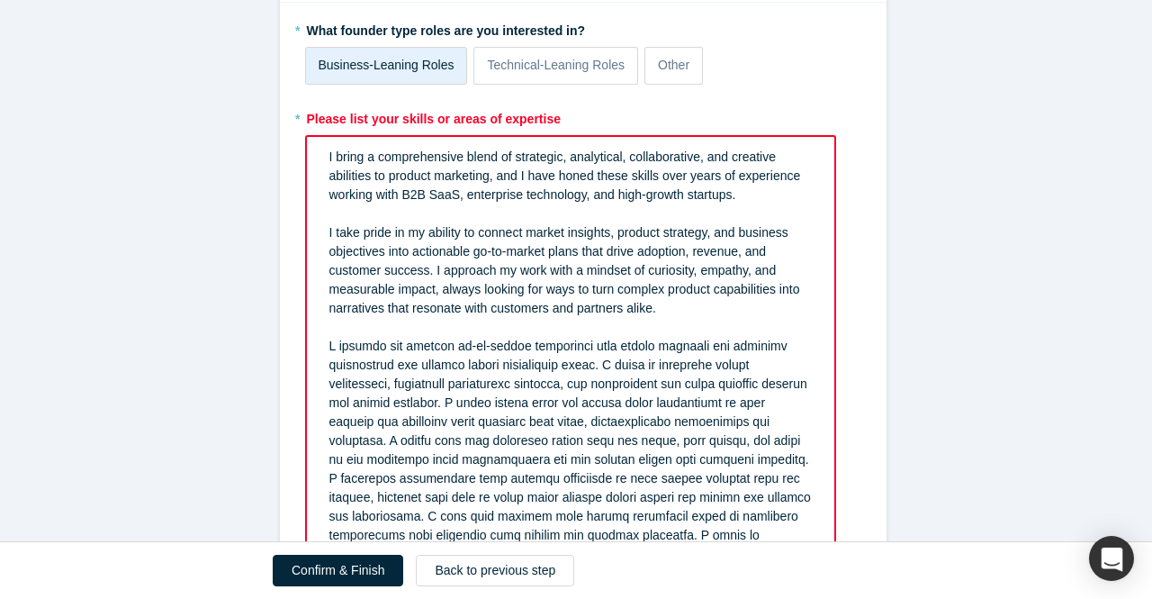
click at [481, 402] on span "rdw-editor" at bounding box center [573, 478] width 487 height 279
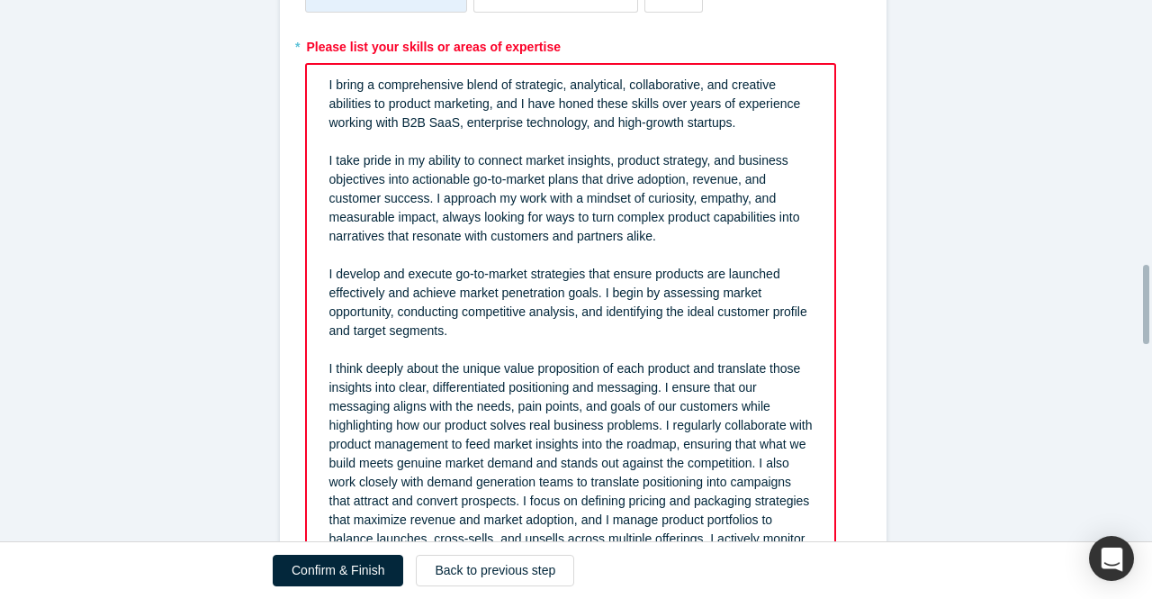
scroll to position [1830, 0]
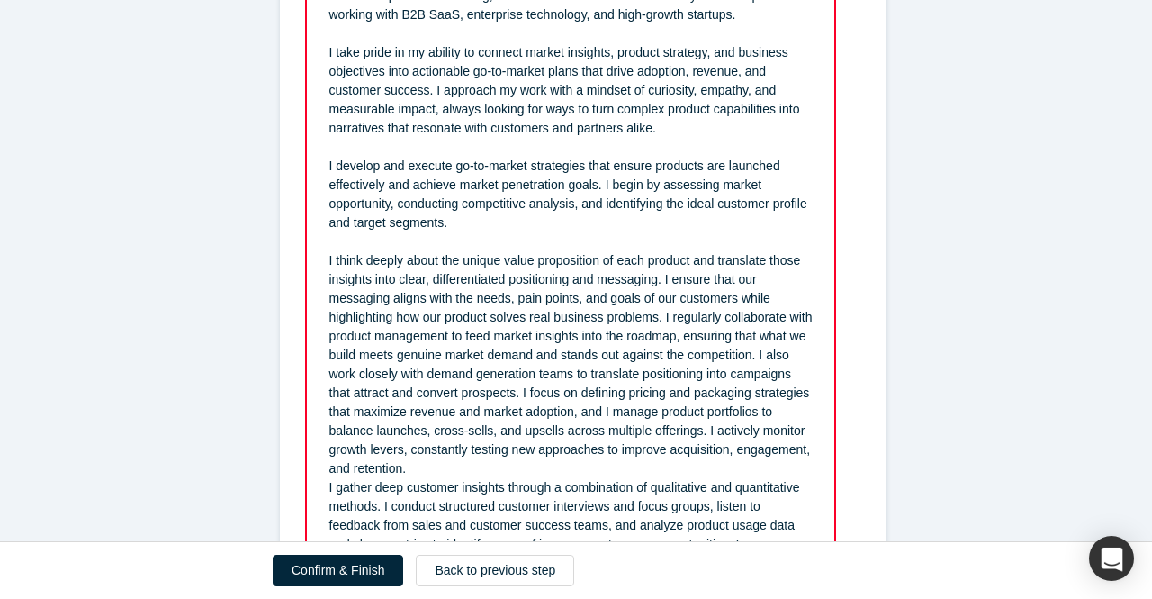
click at [660, 317] on span "I think deeply about the unique value proposition of each product and translate…" at bounding box center [573, 364] width 487 height 222
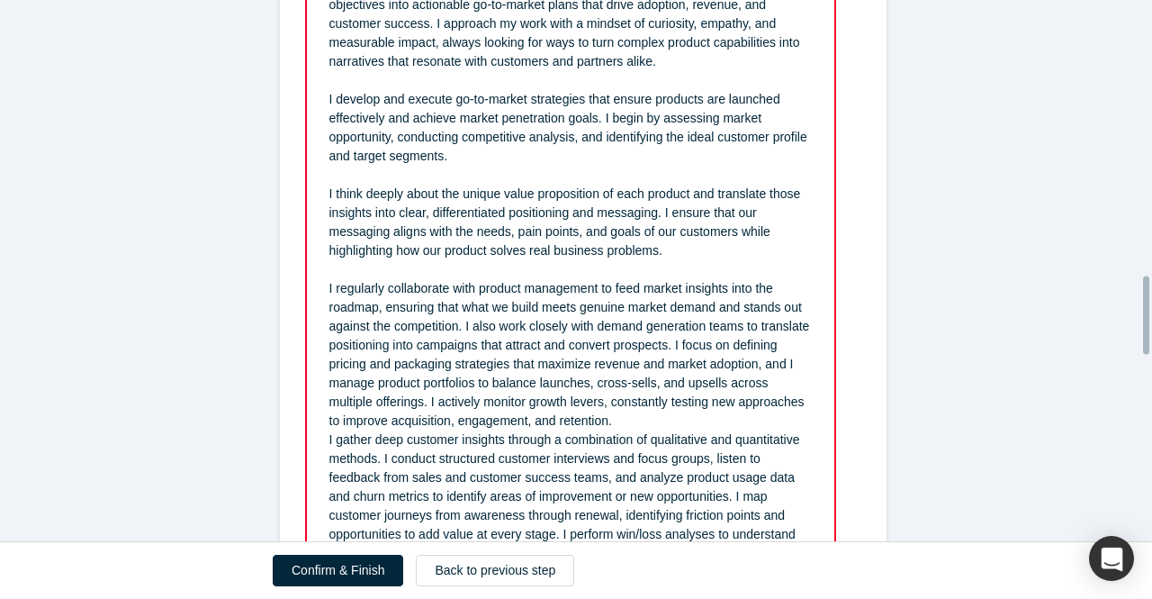
scroll to position [1920, 0]
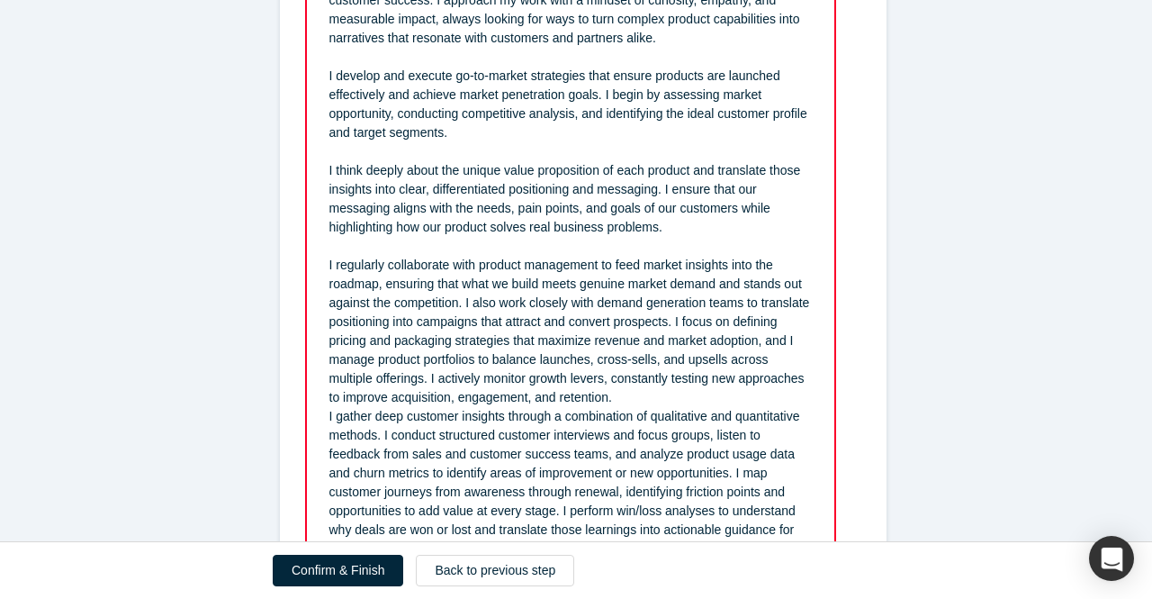
click at [669, 320] on span "I regularly collaborate with product management to feed market insights into th…" at bounding box center [572, 331] width 484 height 147
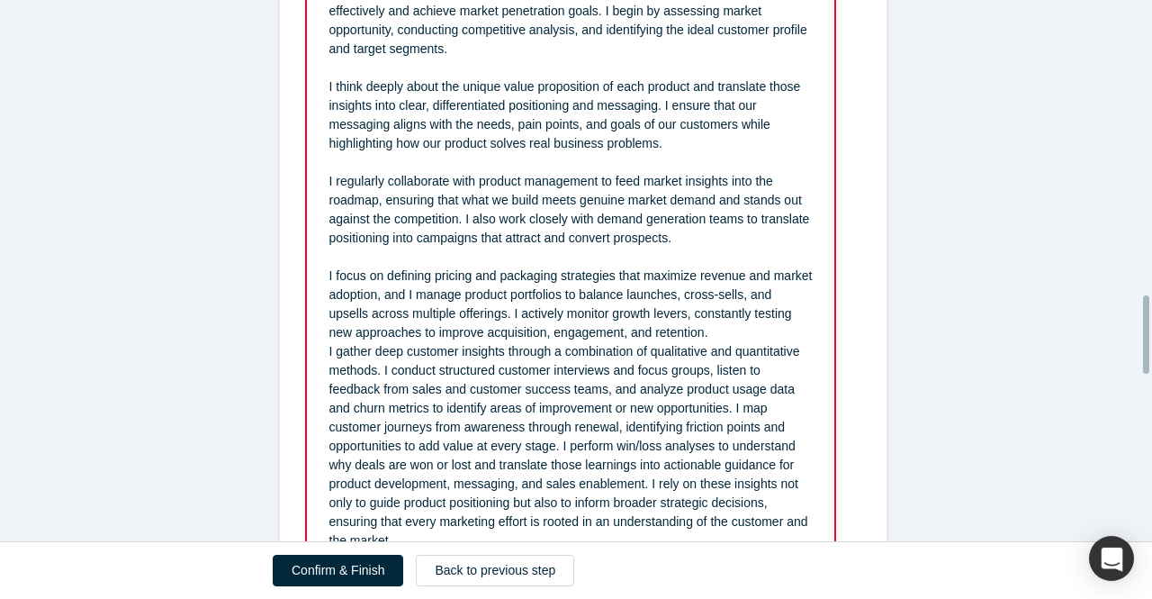
scroll to position [2100, 0]
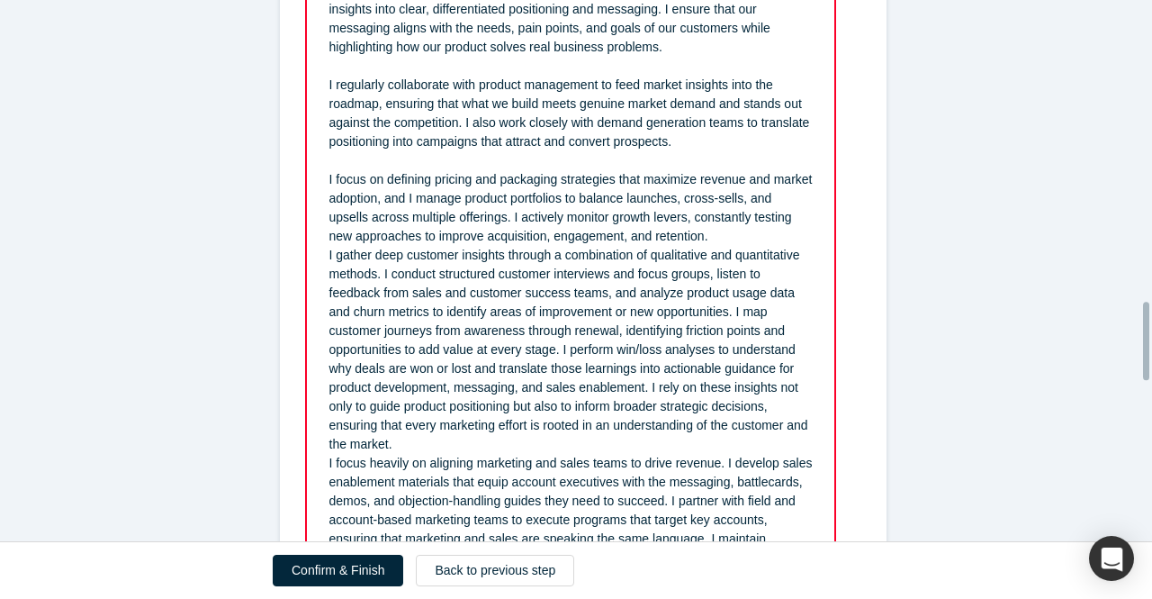
click at [713, 248] on span "I gather deep customer insights through a combination of qualitative and quanti…" at bounding box center [571, 349] width 483 height 203
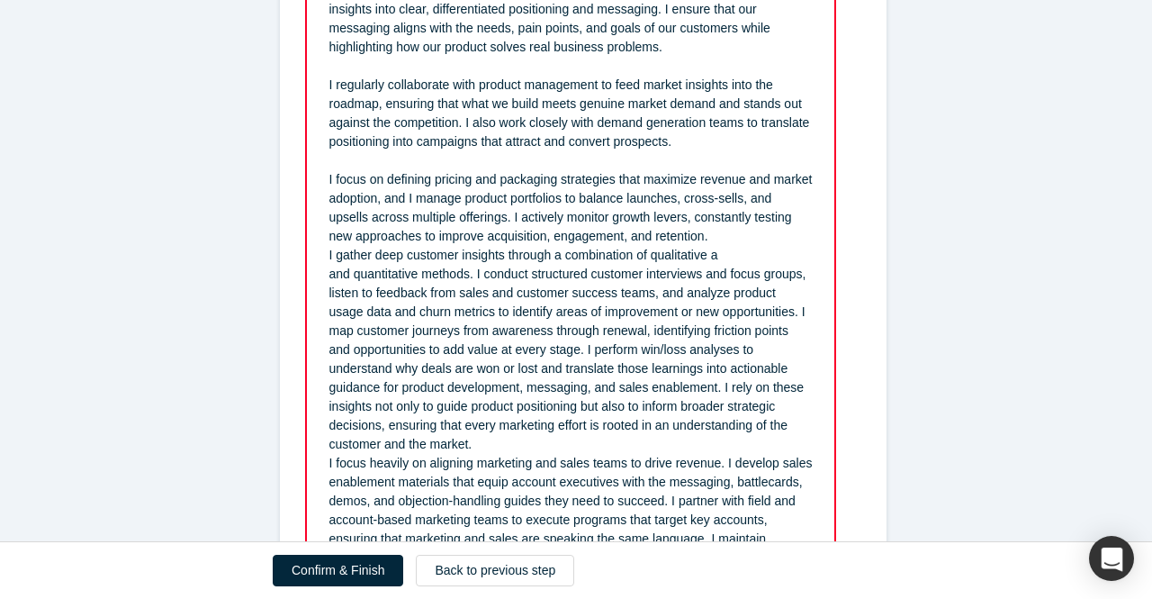
click at [705, 232] on div "I focus on defining pricing and packaging strategies that maximize revenue and …" at bounding box center [571, 208] width 483 height 76
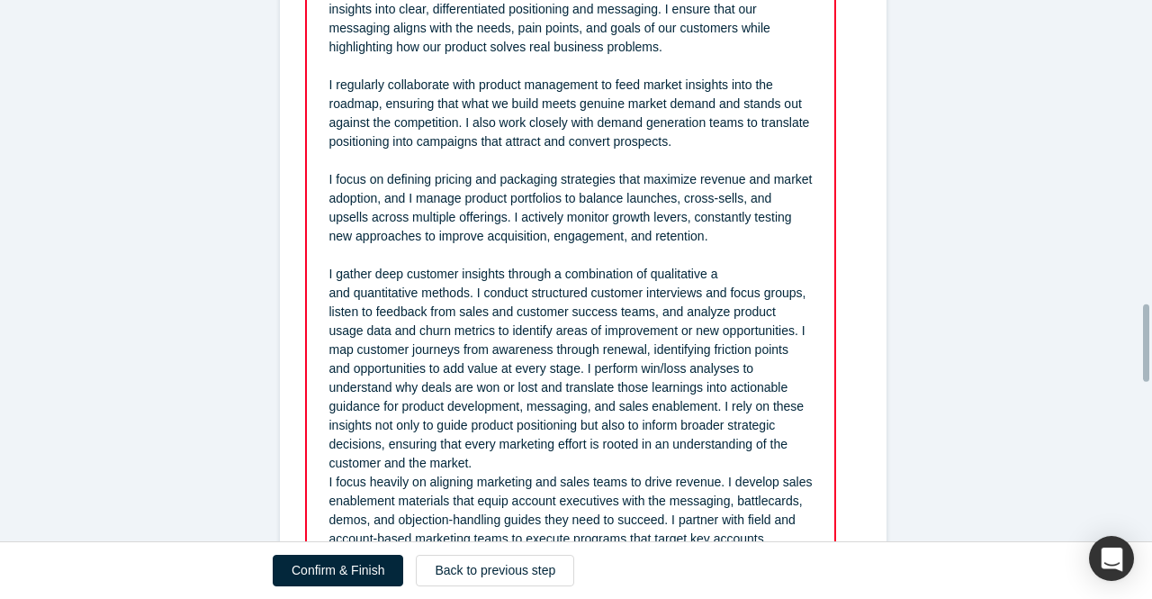
scroll to position [2190, 0]
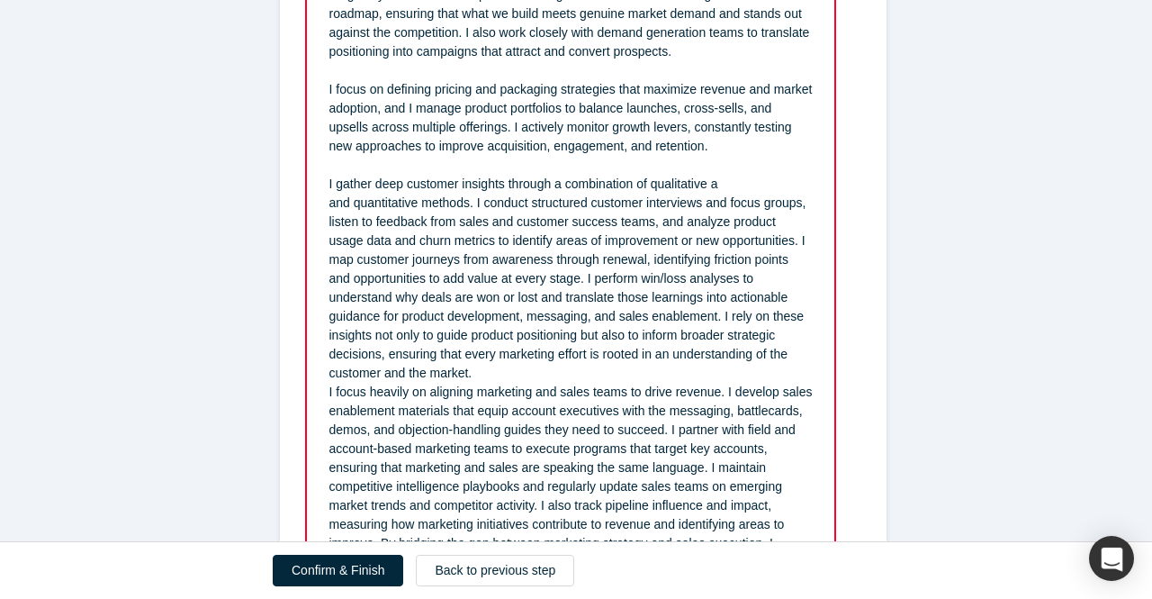
click at [554, 281] on span "and quantitative methods. I conduct structured customer interviews and focus gr…" at bounding box center [570, 287] width 481 height 185
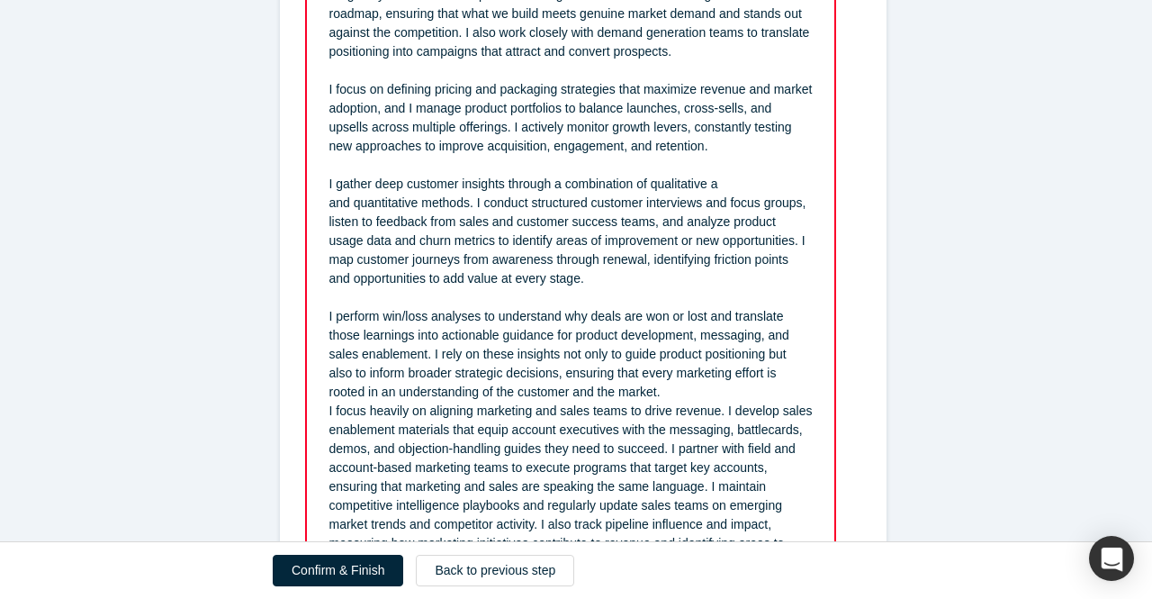
click at [667, 393] on div "I perform win/loss analyses to understand why deals are won or lost and transla…" at bounding box center [571, 354] width 483 height 95
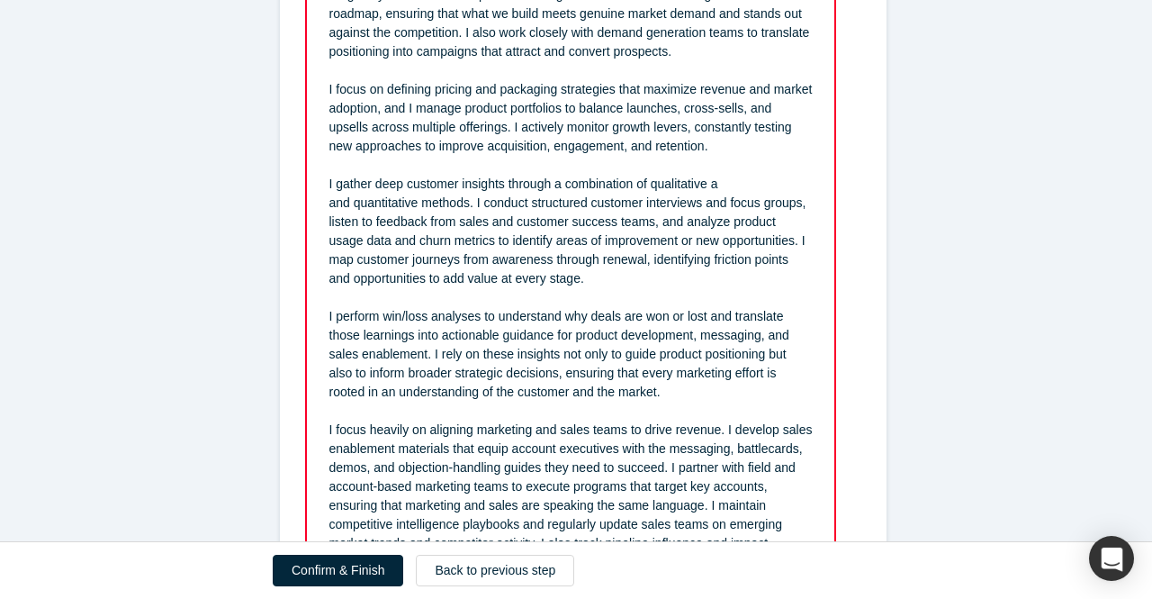
scroll to position [2280, 0]
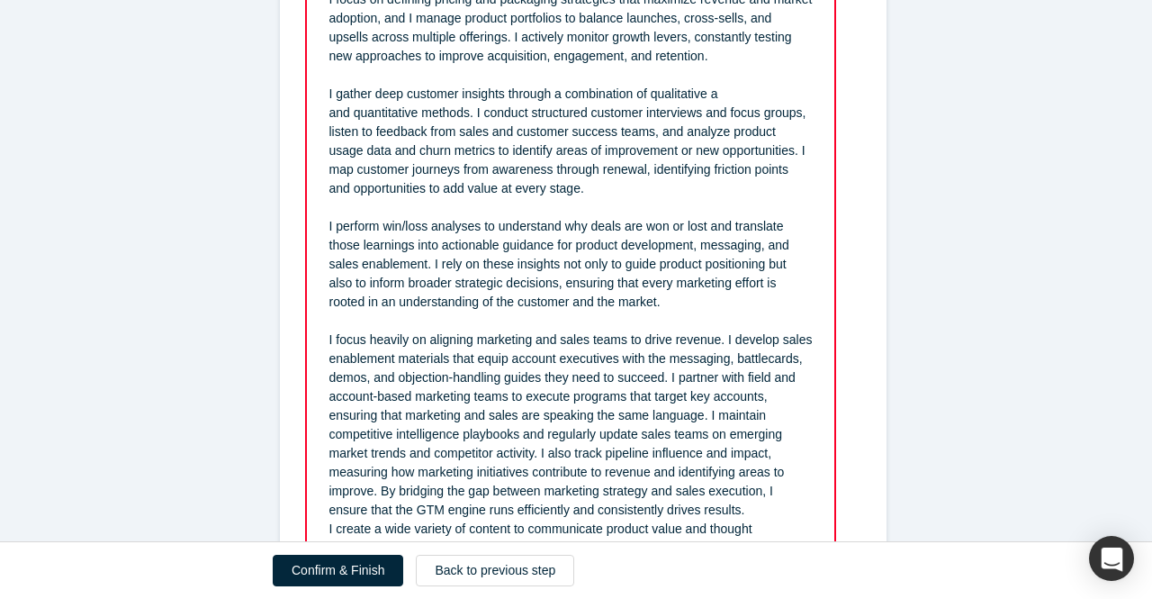
click at [696, 411] on span "I focus heavily on aligning marketing and sales teams to drive revenue. I devel…" at bounding box center [573, 424] width 487 height 185
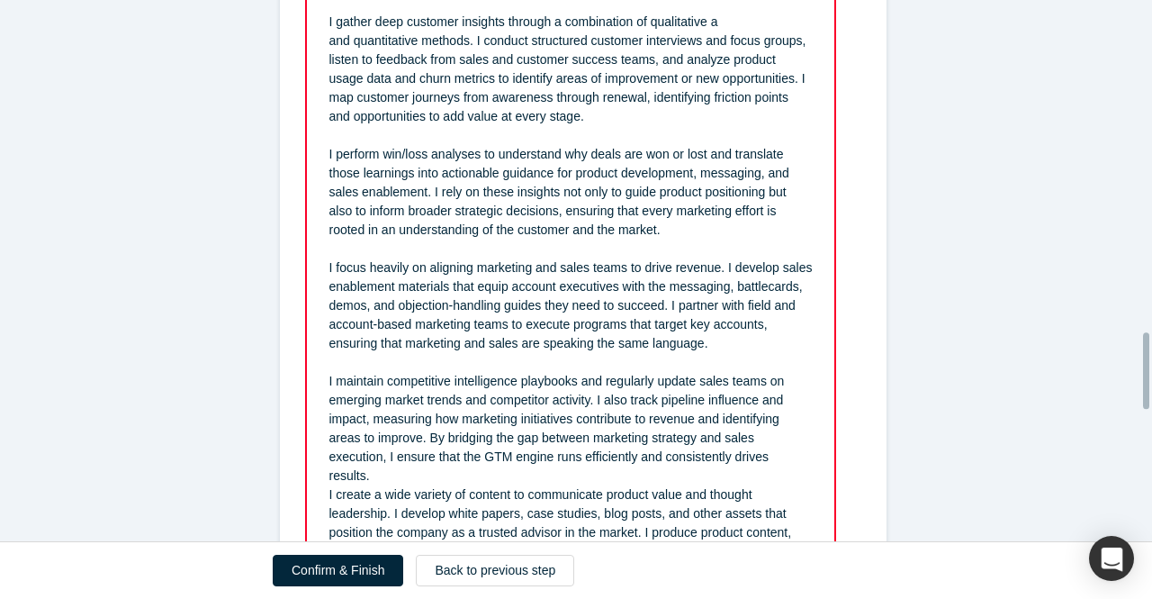
scroll to position [2550, 0]
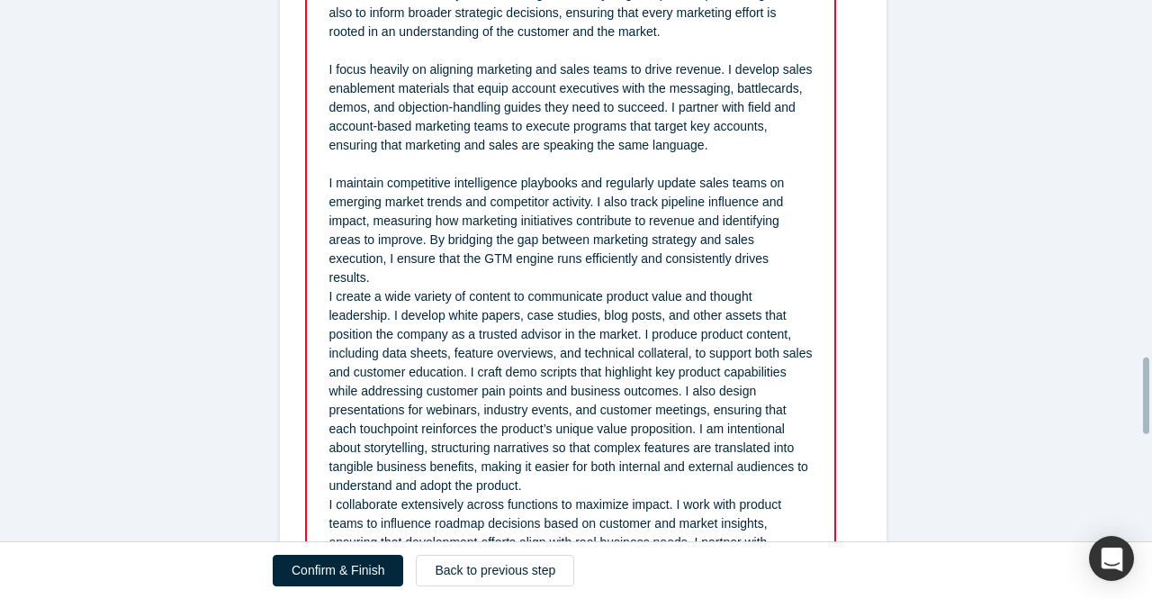
click at [746, 255] on div "I maintain competitive intelligence playbooks and regularly update sales teams …" at bounding box center [571, 230] width 483 height 113
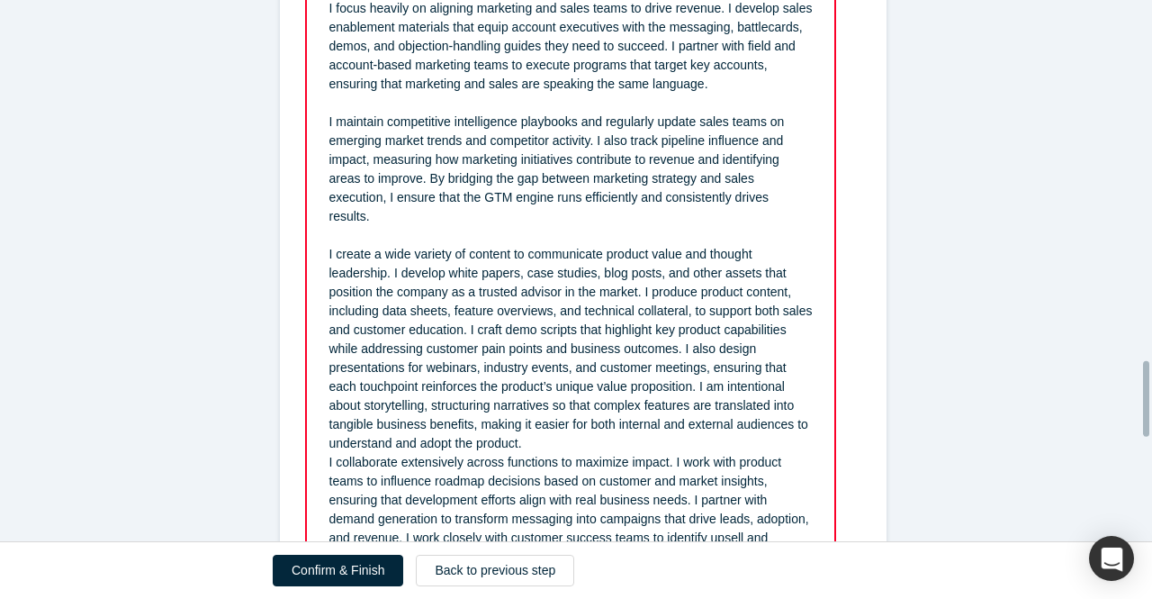
scroll to position [2640, 0]
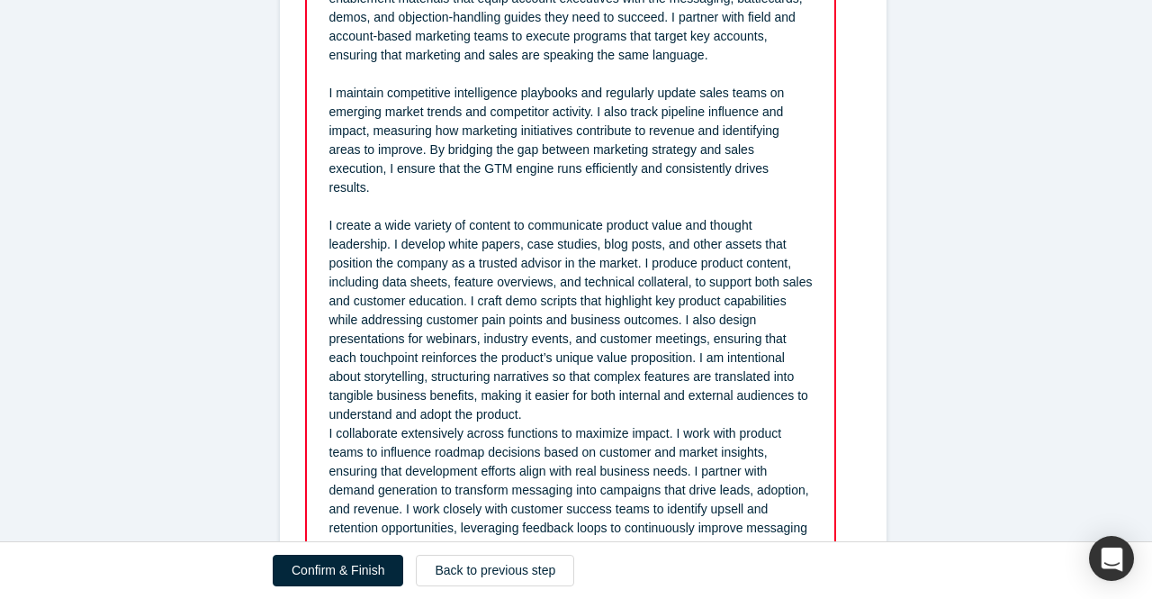
click at [461, 280] on span "I create a wide variety of content to communicate product value and thought lea…" at bounding box center [573, 319] width 487 height 203
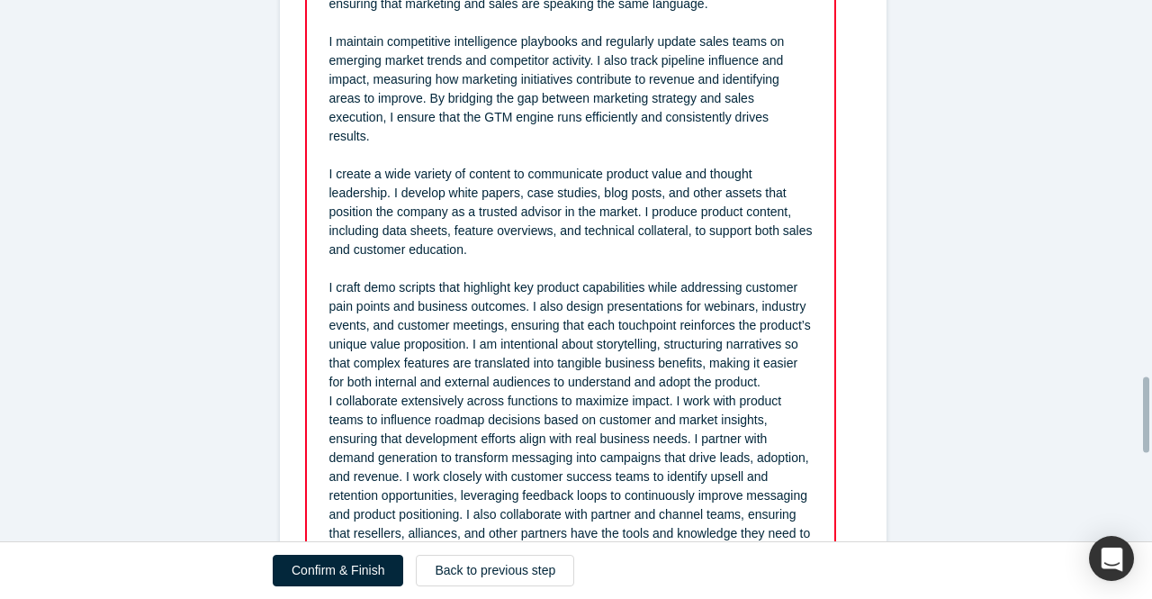
scroll to position [2730, 0]
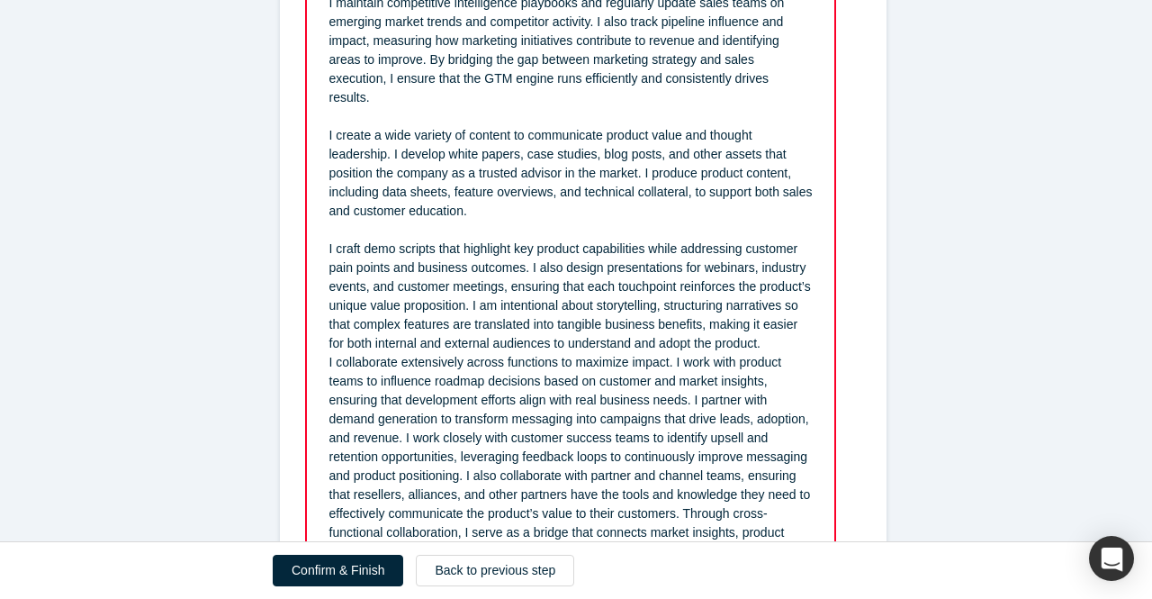
click at [773, 324] on div "I craft demo scripts that highlight key product capabilities while addressing c…" at bounding box center [571, 295] width 483 height 113
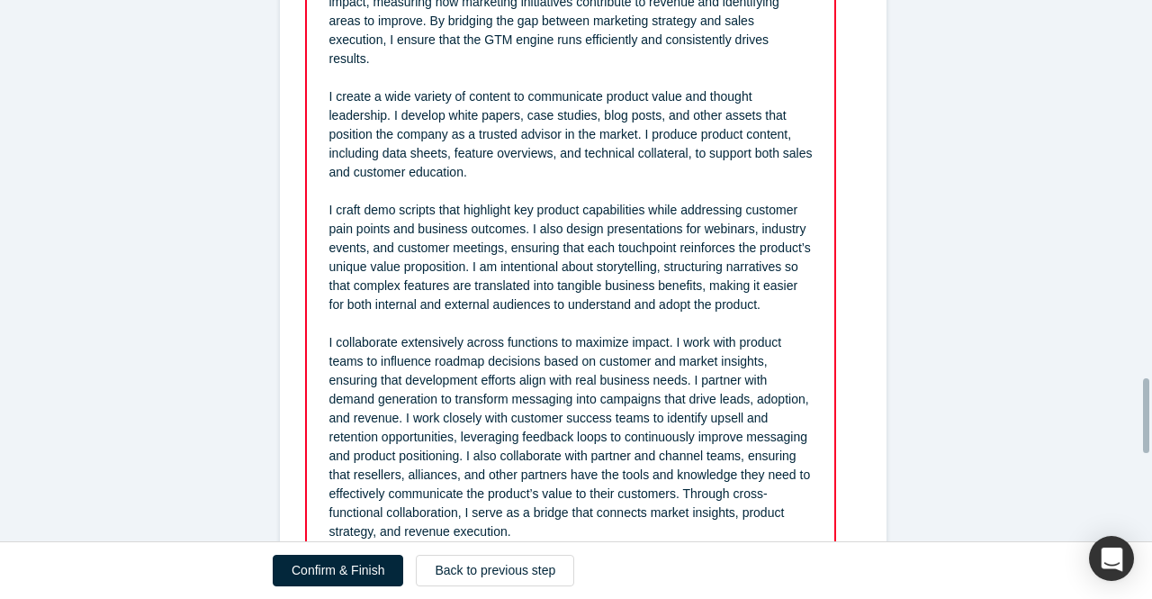
scroll to position [2820, 0]
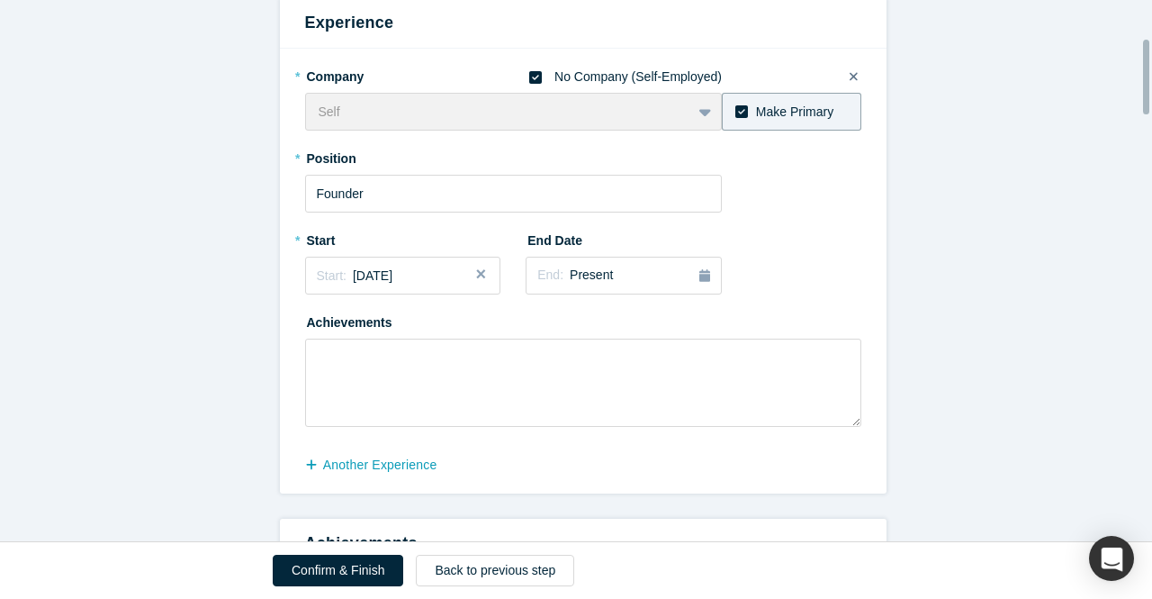
drag, startPoint x: 501, startPoint y: 444, endPoint x: 330, endPoint y: 71, distance: 410.1
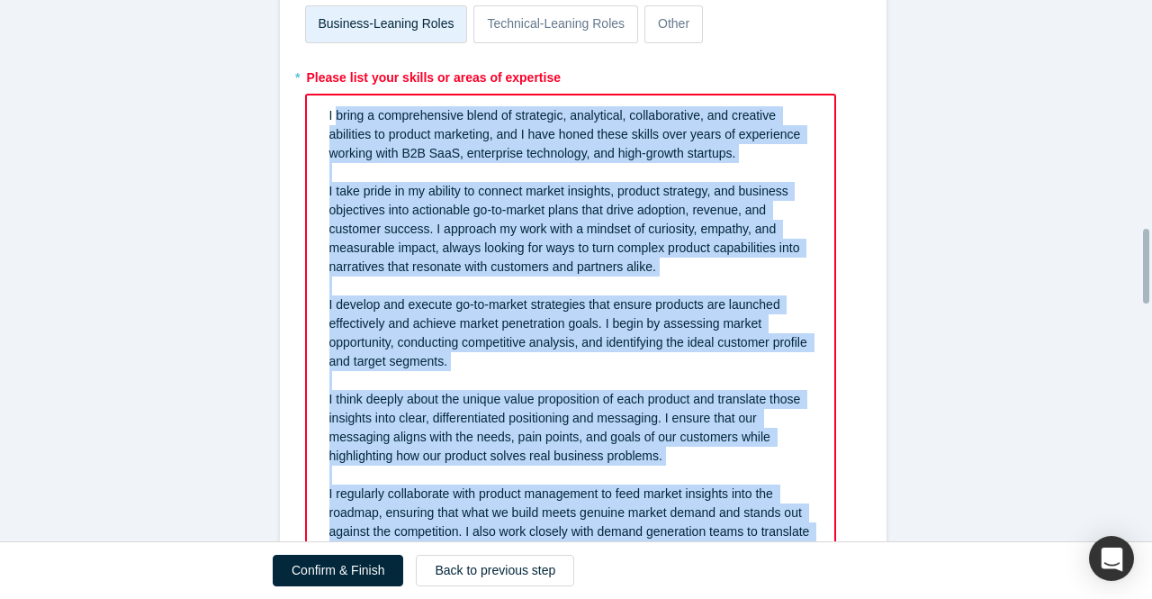
scroll to position [1649, 0]
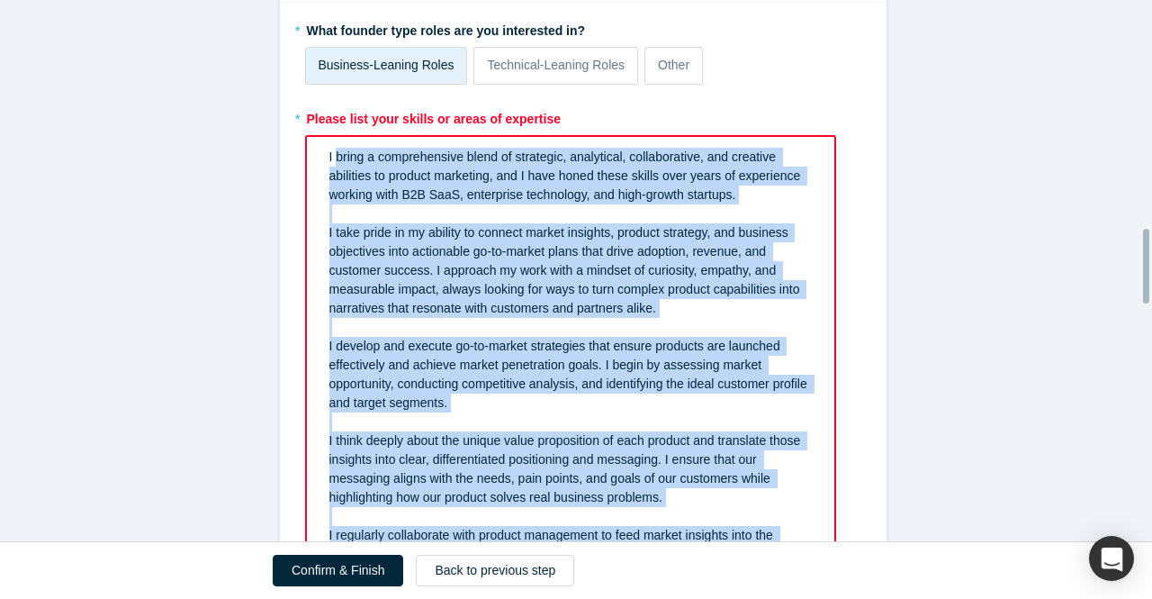
click at [330, 160] on span "I bring a comprehensive blend of strategic, analytical, collaborative, and crea…" at bounding box center [567, 175] width 475 height 52
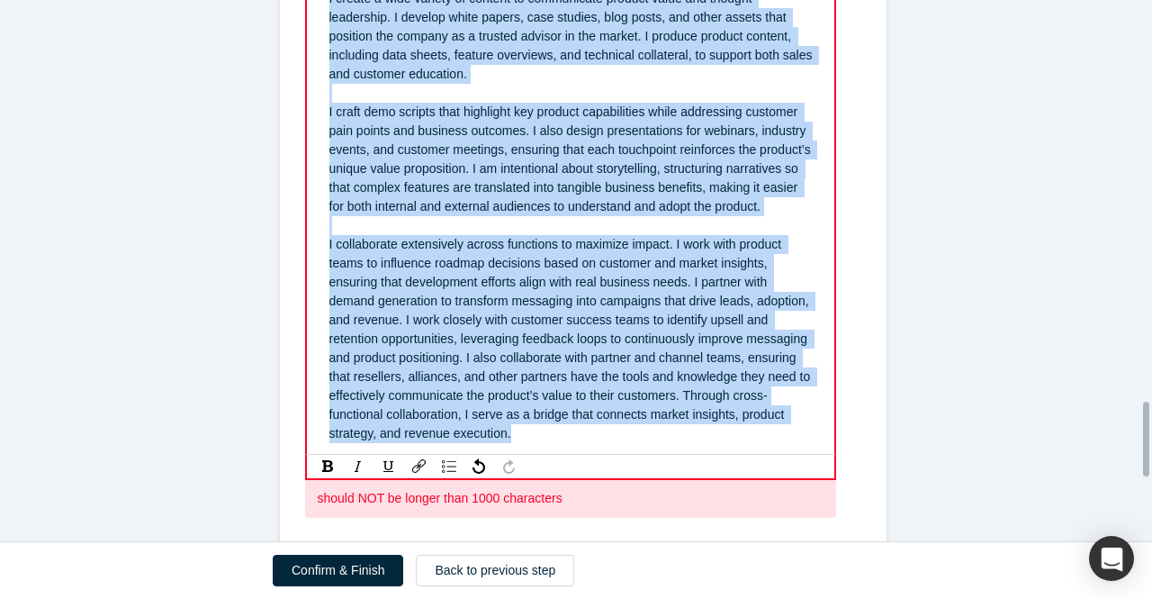
scroll to position [2906, 0]
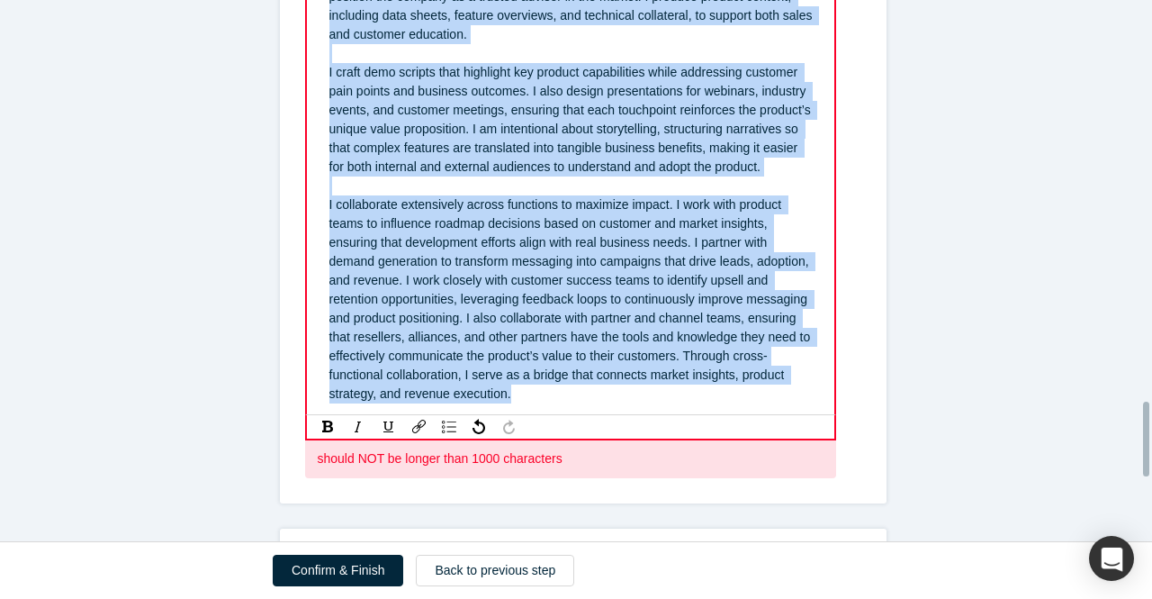
drag, startPoint x: 367, startPoint y: 208, endPoint x: 817, endPoint y: 389, distance: 484.4
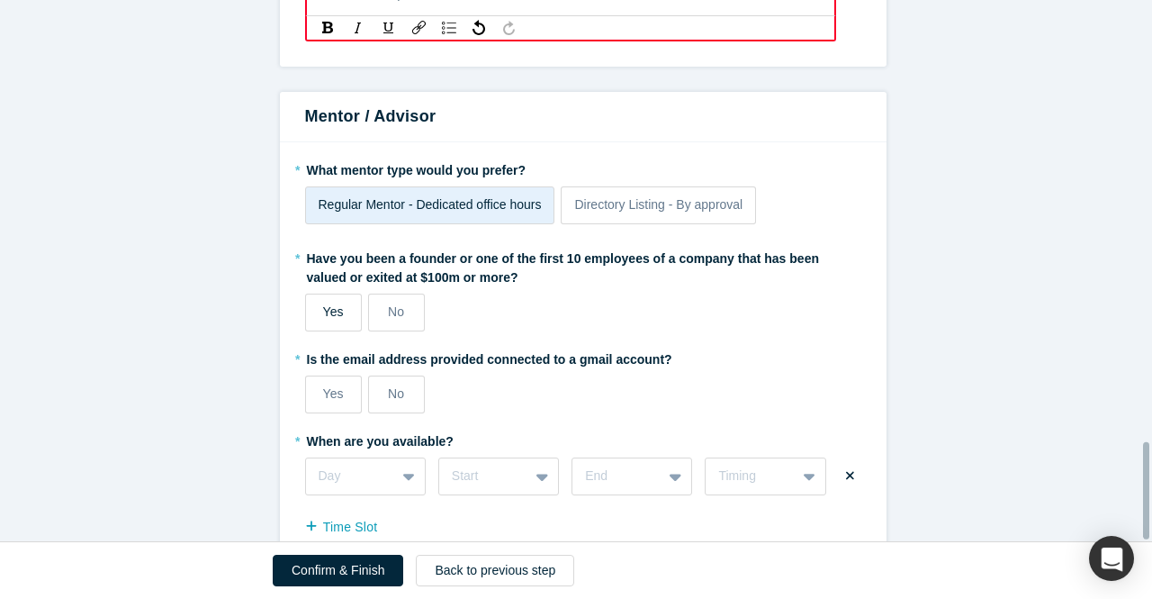
scroll to position [2456, 0]
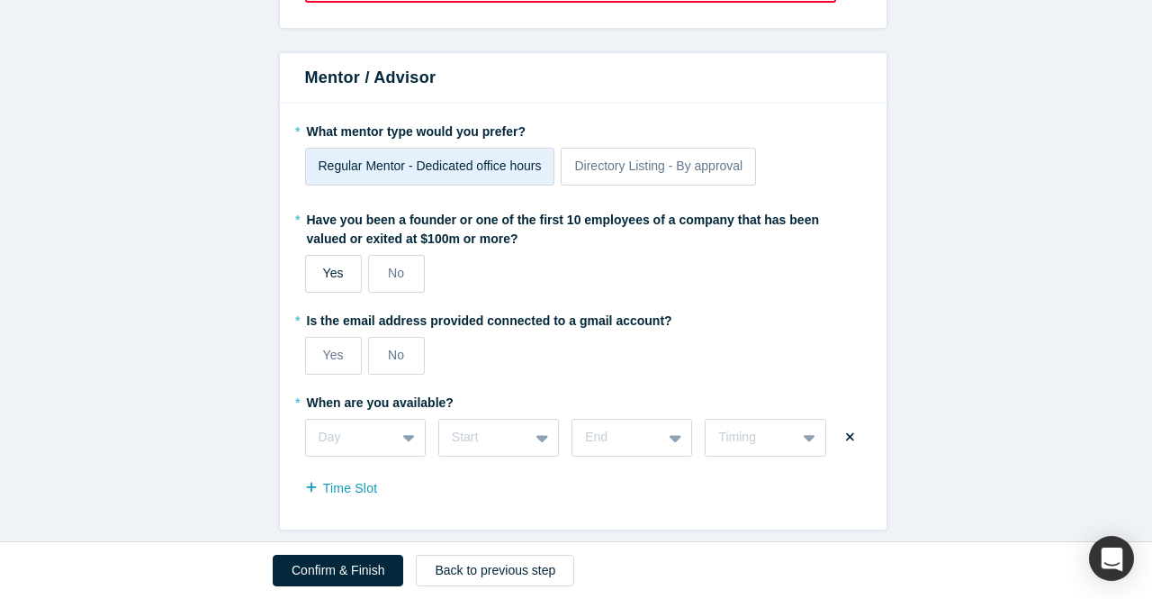
click at [327, 267] on label "Yes" at bounding box center [333, 274] width 57 height 38
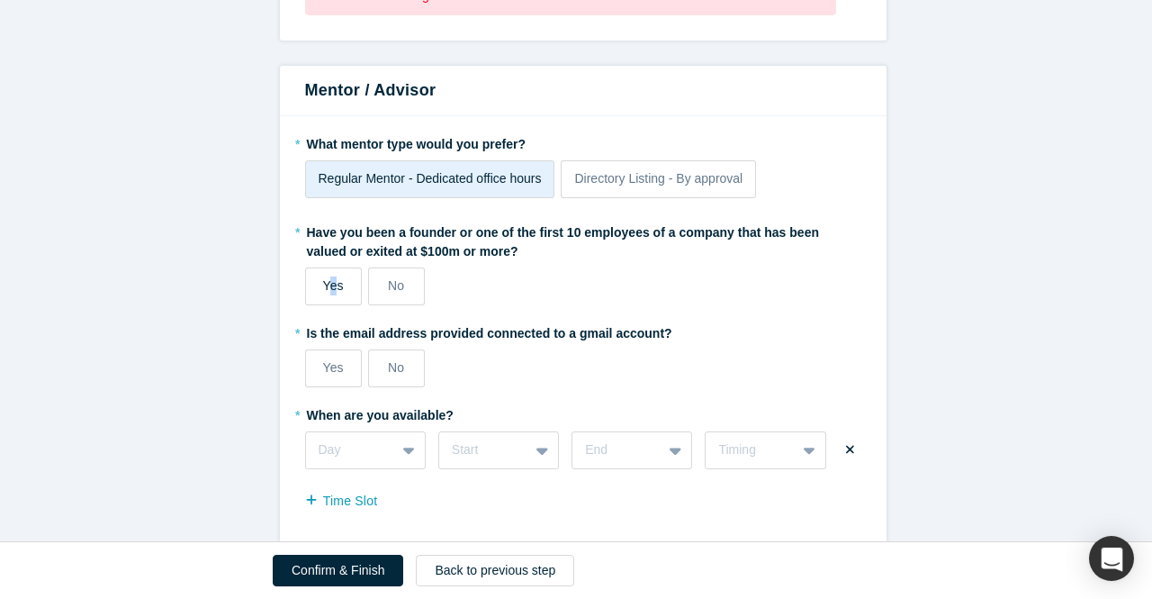
click at [327, 282] on span "Yes" at bounding box center [333, 285] width 21 height 14
click at [0, 0] on input "Yes" at bounding box center [0, 0] width 0 height 0
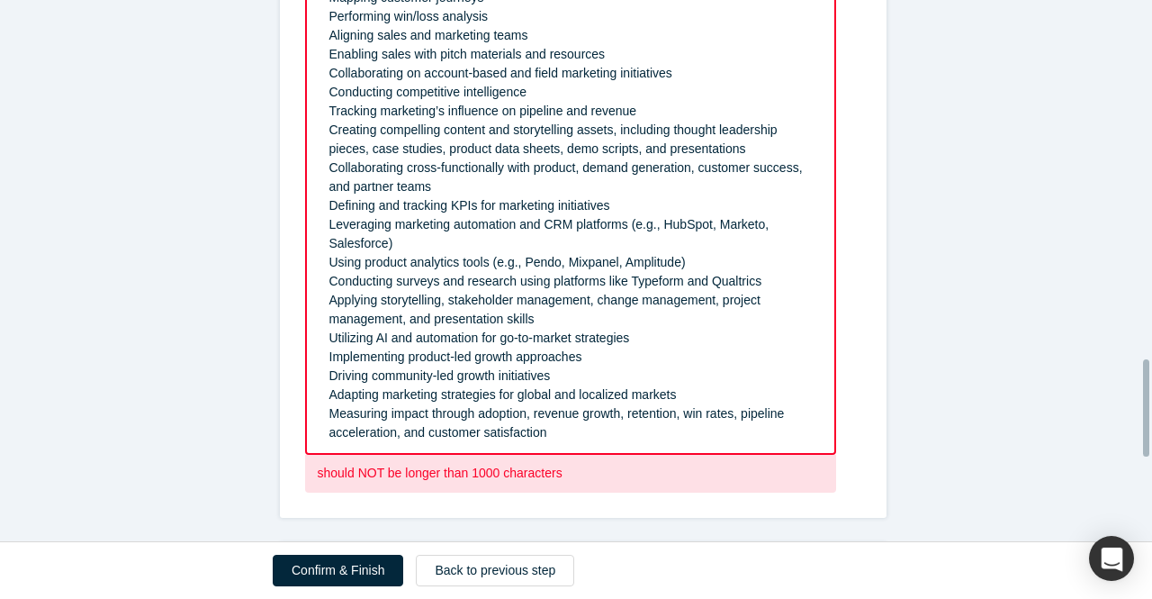
scroll to position [2006, 0]
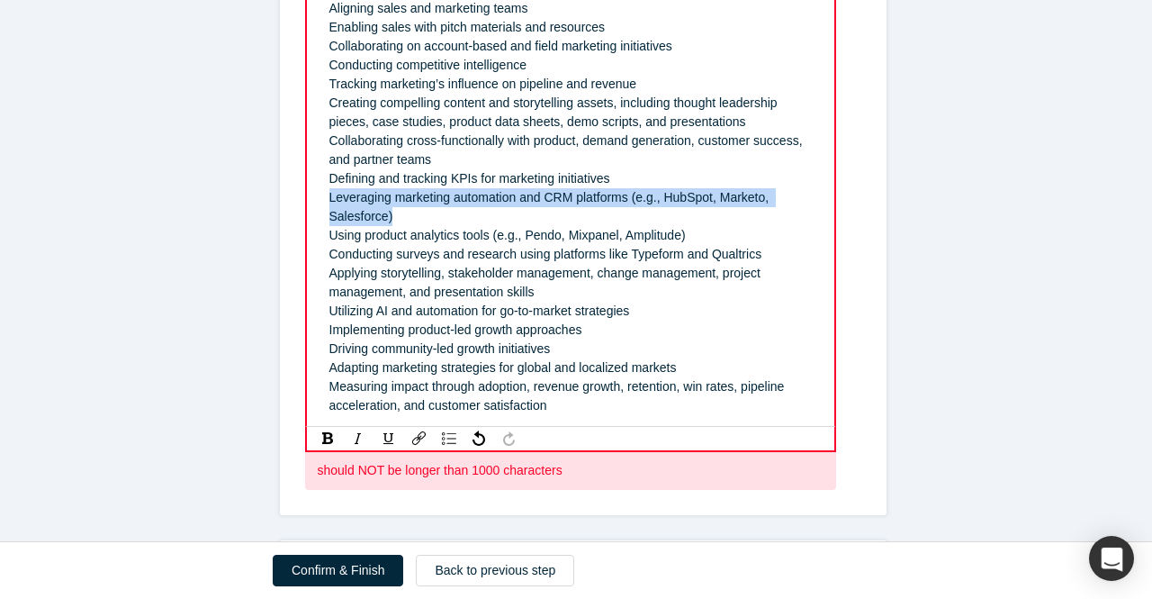
drag, startPoint x: 396, startPoint y: 212, endPoint x: 304, endPoint y: 194, distance: 93.6
click at [305, 194] on div "Developing go-to-market strategies Defining product positioning and messaging C…" at bounding box center [570, 103] width 531 height 649
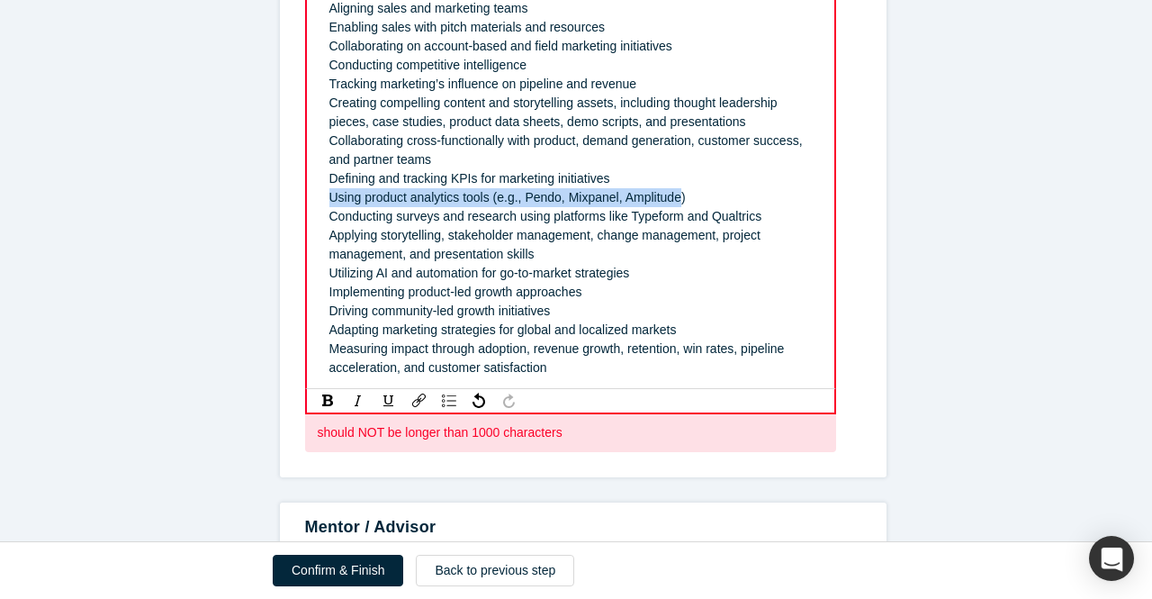
drag, startPoint x: 587, startPoint y: 197, endPoint x: 312, endPoint y: 195, distance: 275.5
click at [319, 195] on div "Developing go-to-market strategies Defining product positioning and messaging C…" at bounding box center [571, 84] width 505 height 597
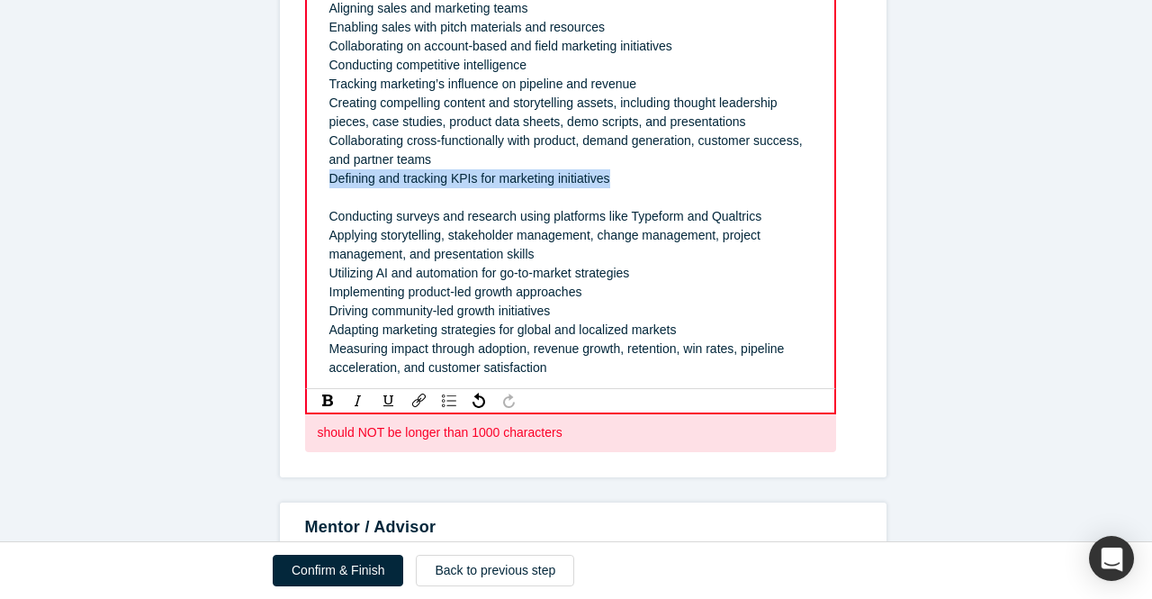
drag, startPoint x: 488, startPoint y: 180, endPoint x: 318, endPoint y: 181, distance: 170.2
click at [319, 181] on div "Developing go-to-market strategies Defining product positioning and messaging C…" at bounding box center [571, 84] width 505 height 597
drag, startPoint x: 339, startPoint y: 195, endPoint x: 336, endPoint y: 179, distance: 16.4
click at [336, 179] on div "Developing go-to-market strategies Defining product positioning and messaging C…" at bounding box center [571, 84] width 483 height 586
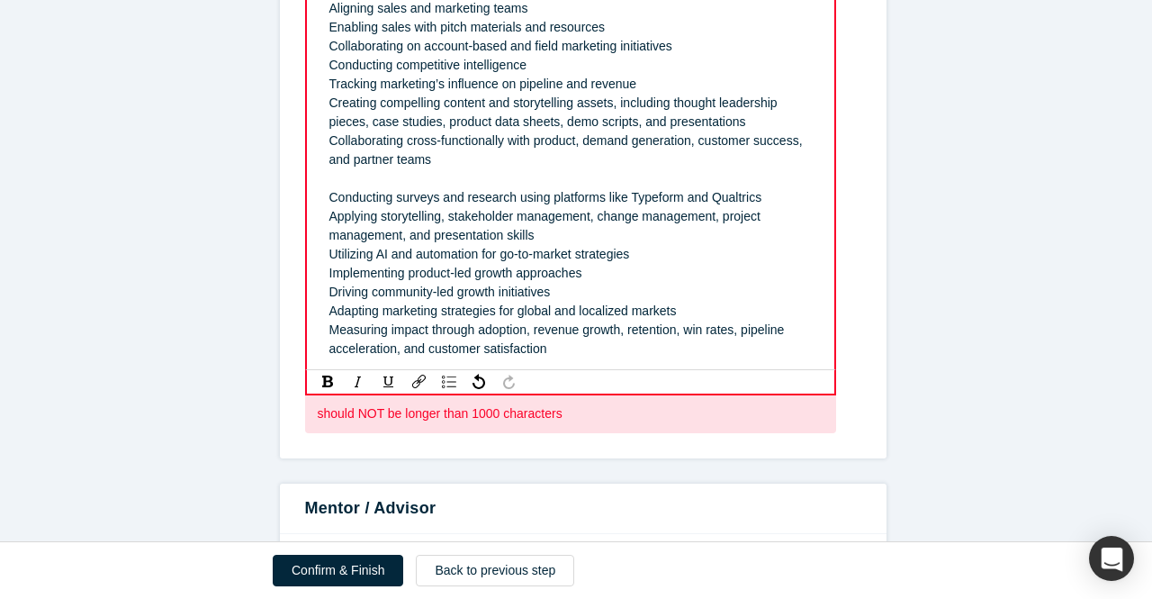
click at [330, 176] on div "rdw-editor" at bounding box center [571, 178] width 483 height 19
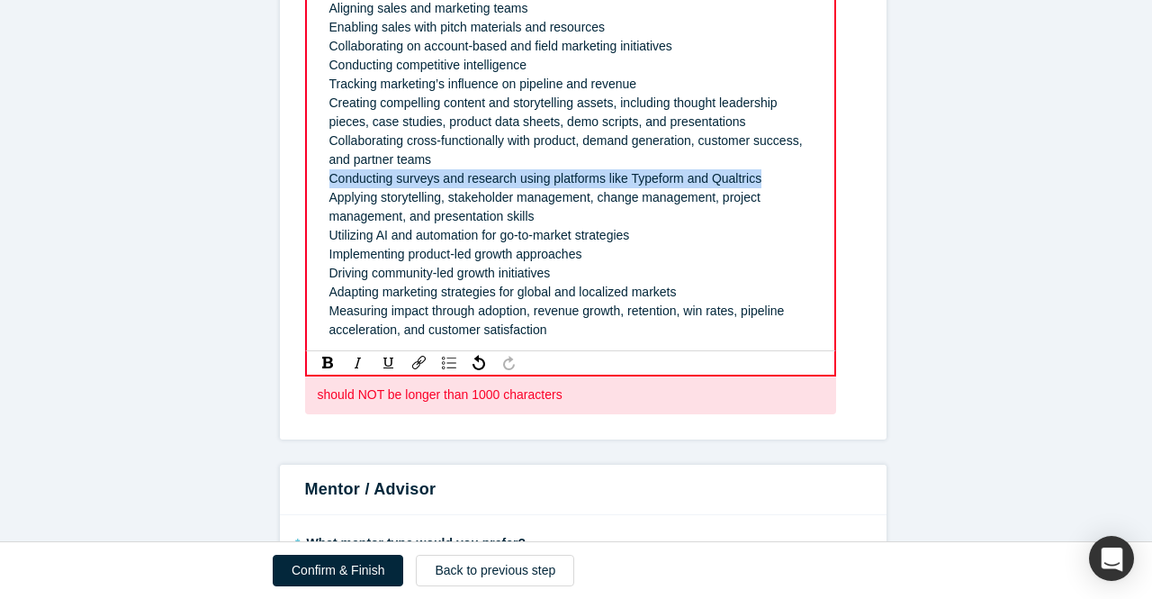
drag, startPoint x: 755, startPoint y: 177, endPoint x: 315, endPoint y: 179, distance: 440.3
click at [319, 179] on div "Developing go-to-market strategies Defining product positioning and messaging C…" at bounding box center [571, 65] width 505 height 559
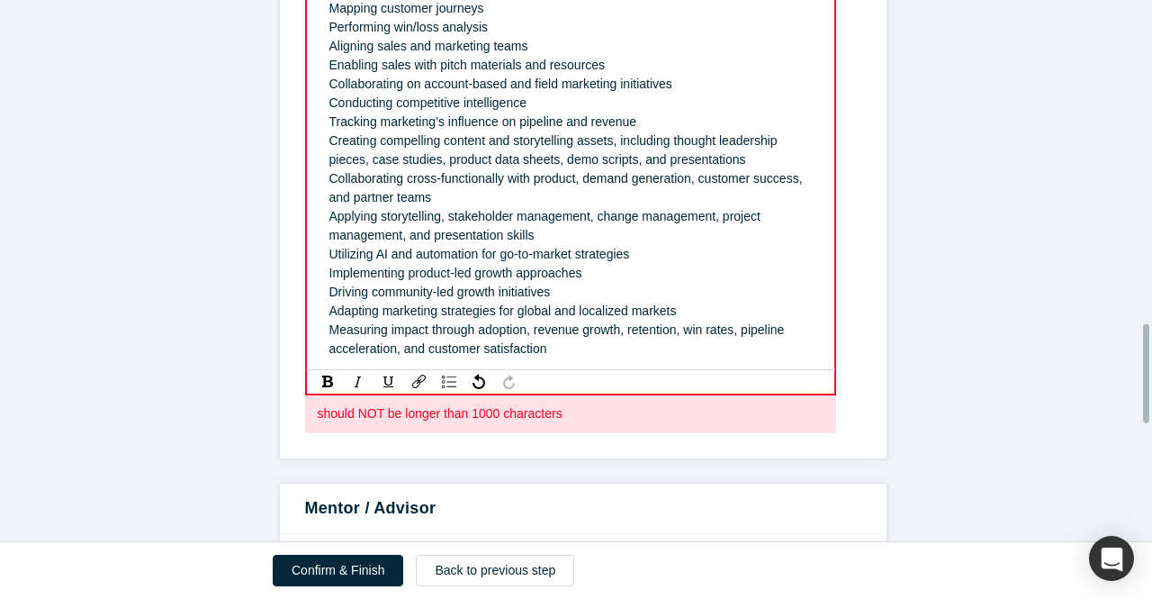
scroll to position [2096, 0]
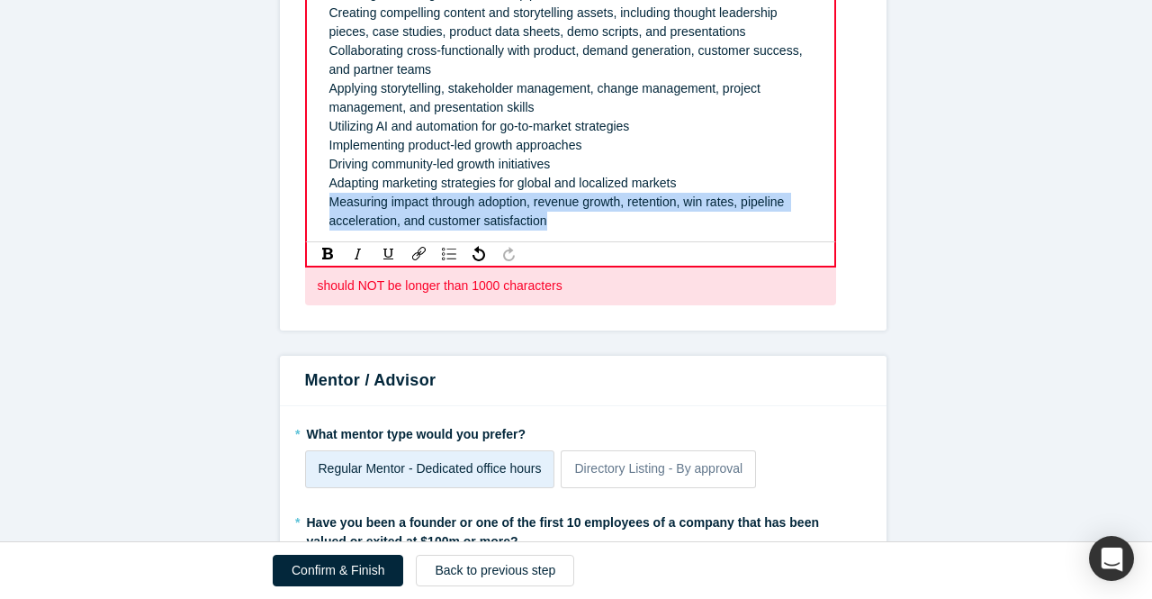
drag, startPoint x: 545, startPoint y: 222, endPoint x: 294, endPoint y: 208, distance: 250.7
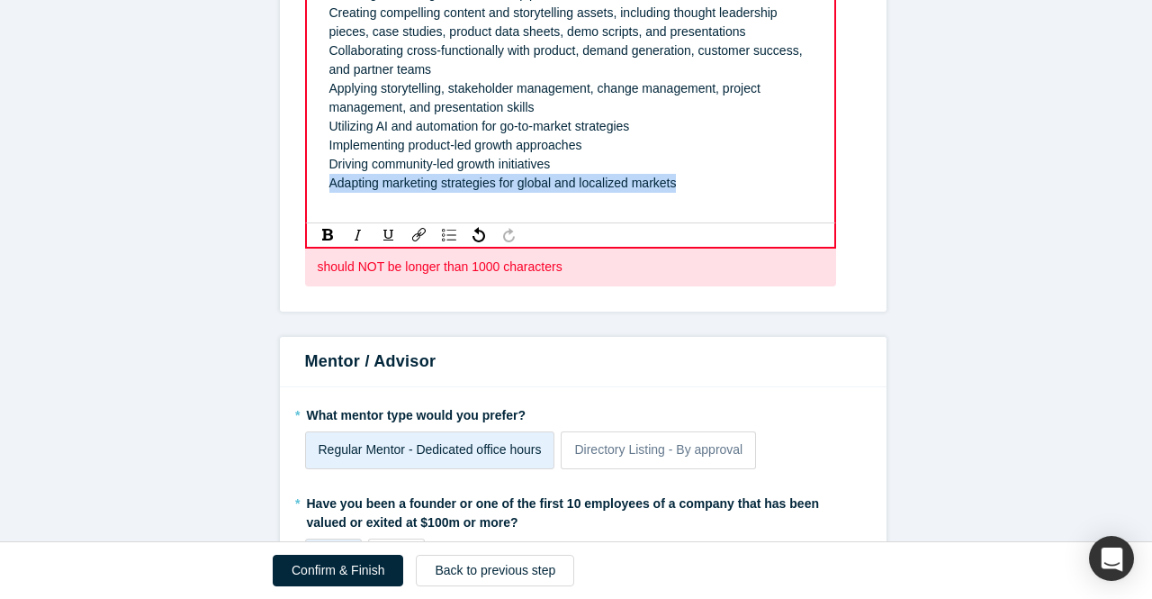
drag, startPoint x: 565, startPoint y: 193, endPoint x: 322, endPoint y: 186, distance: 243.2
click at [330, 186] on div "Adapting marketing strategies for global and localized markets" at bounding box center [571, 183] width 483 height 19
click at [535, 179] on span "Adapting marketing strategies for global and localized markets" at bounding box center [504, 183] width 348 height 14
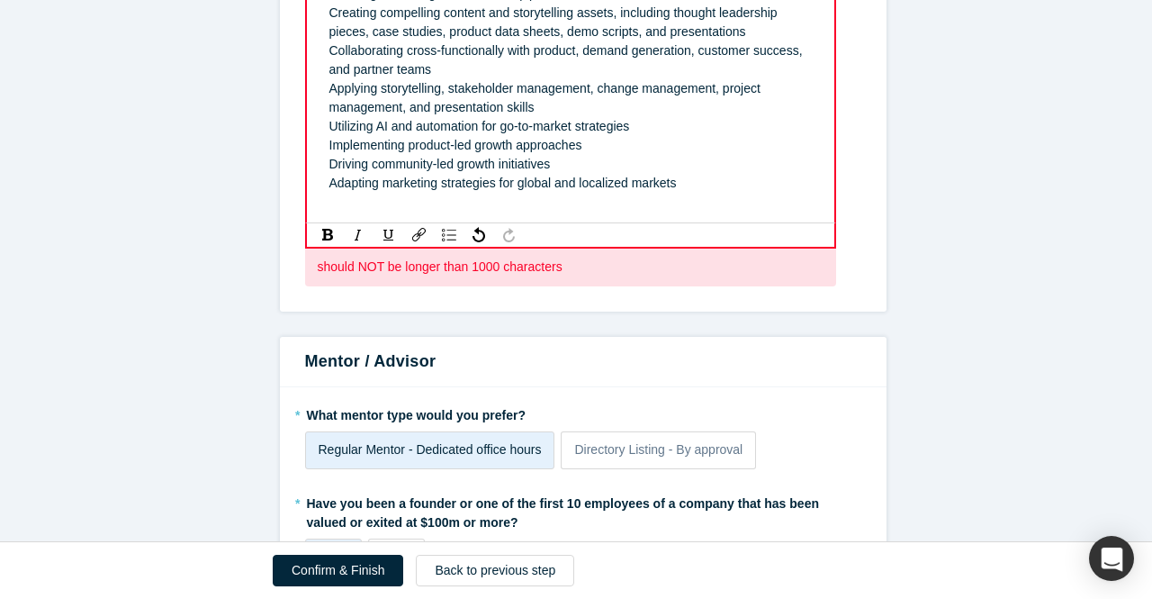
click at [553, 167] on div "Driving community-led growth initiatives" at bounding box center [571, 164] width 483 height 19
drag, startPoint x: 554, startPoint y: 163, endPoint x: 316, endPoint y: 168, distance: 237.8
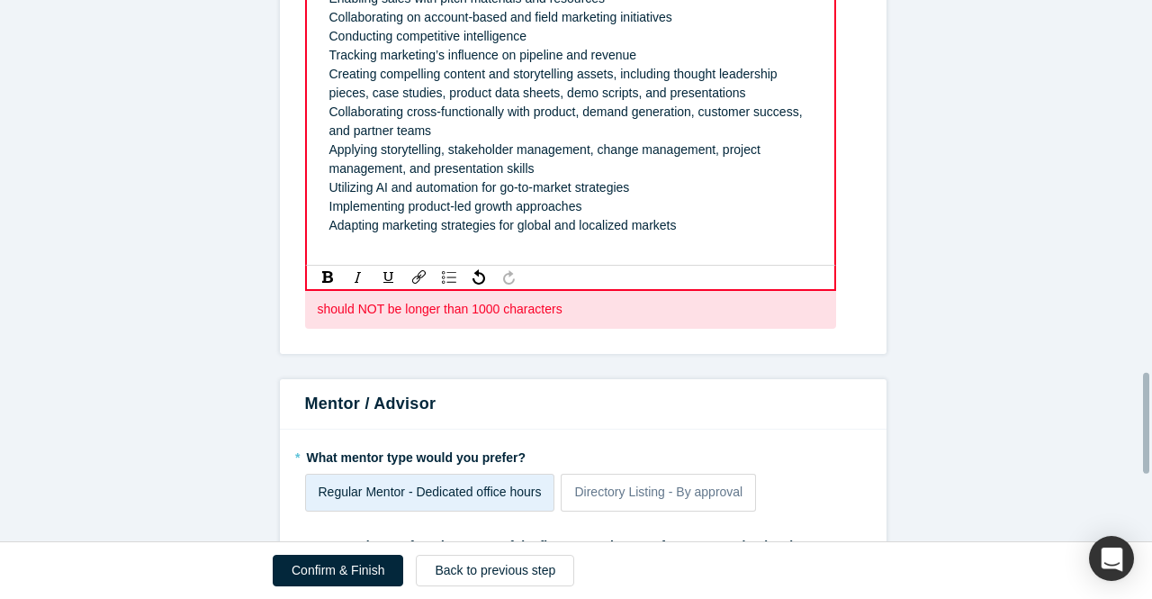
scroll to position [2006, 0]
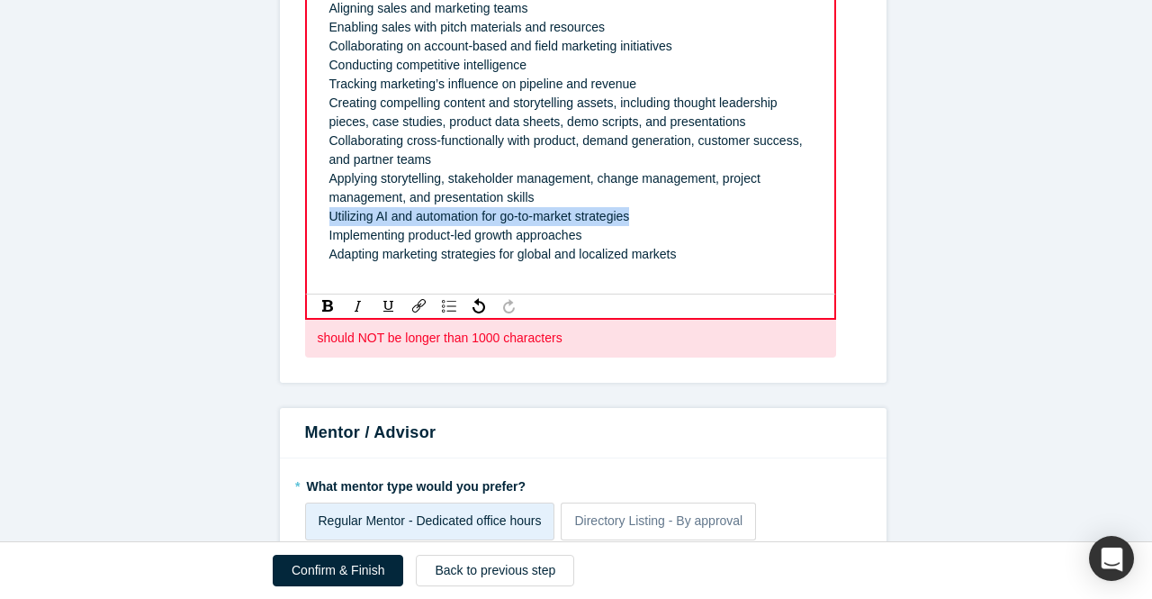
drag, startPoint x: 567, startPoint y: 219, endPoint x: 296, endPoint y: 212, distance: 271.1
click at [296, 212] on div "* What founder type roles are you interested in? Business-Leaning Roles Technic…" at bounding box center [583, 14] width 607 height 736
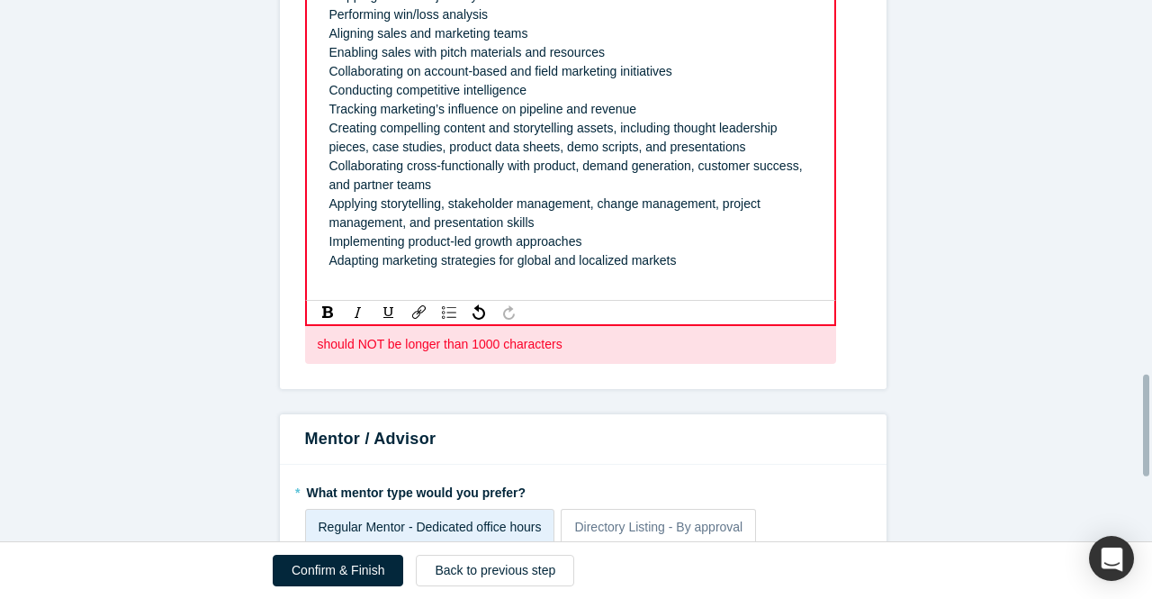
scroll to position [1916, 0]
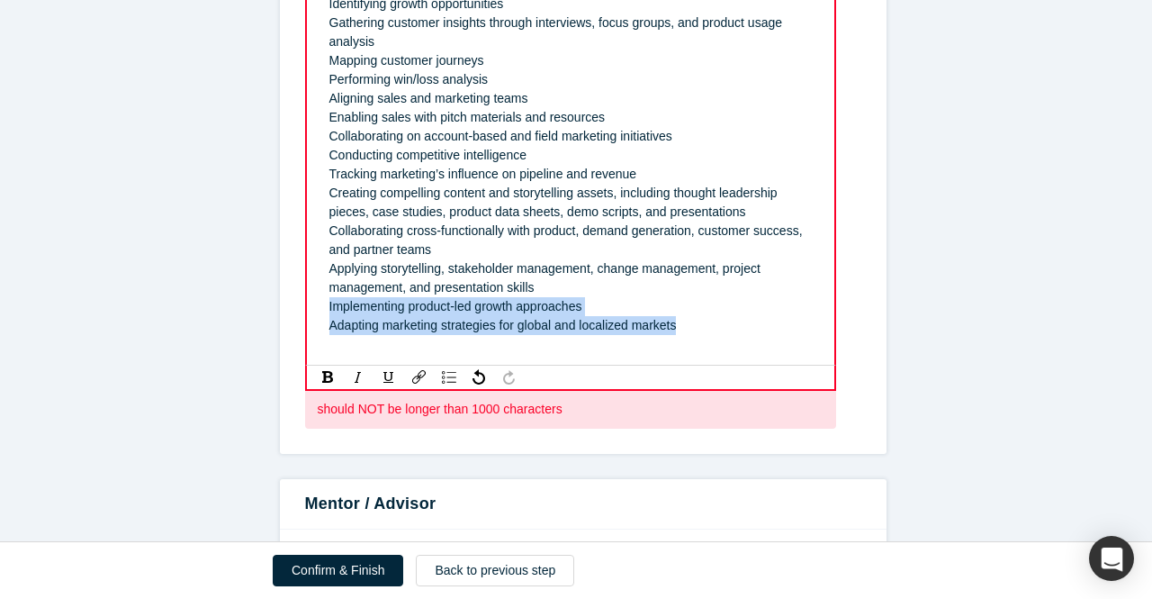
drag, startPoint x: 675, startPoint y: 323, endPoint x: 308, endPoint y: 297, distance: 368.3
click at [308, 297] on div "Developing go-to-market strategies Defining product positioning and messaging C…" at bounding box center [570, 118] width 531 height 498
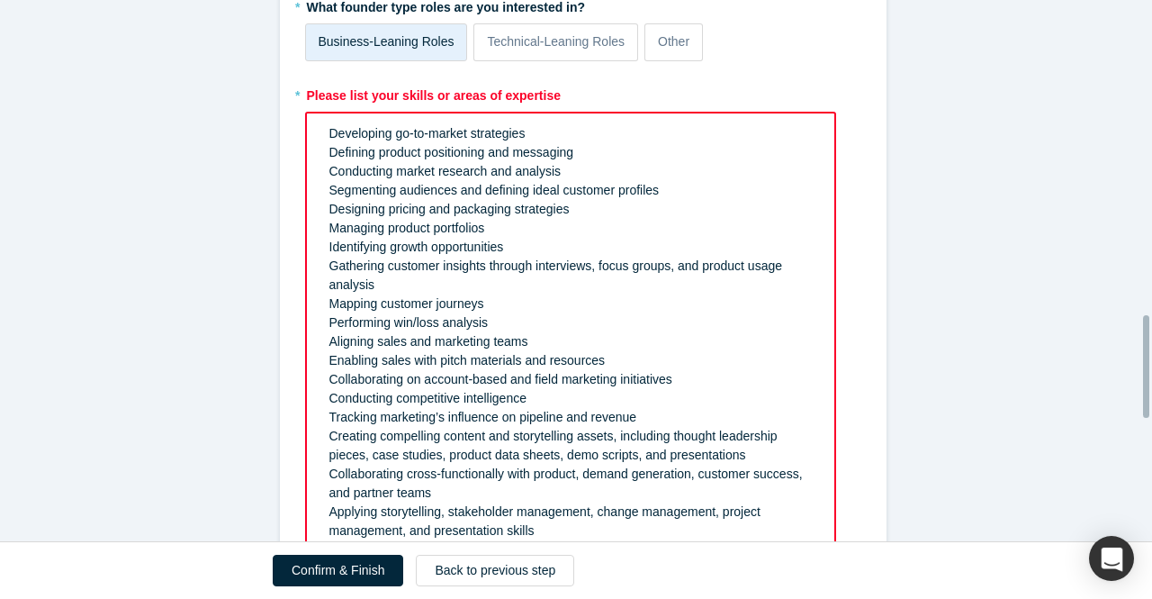
scroll to position [1646, 0]
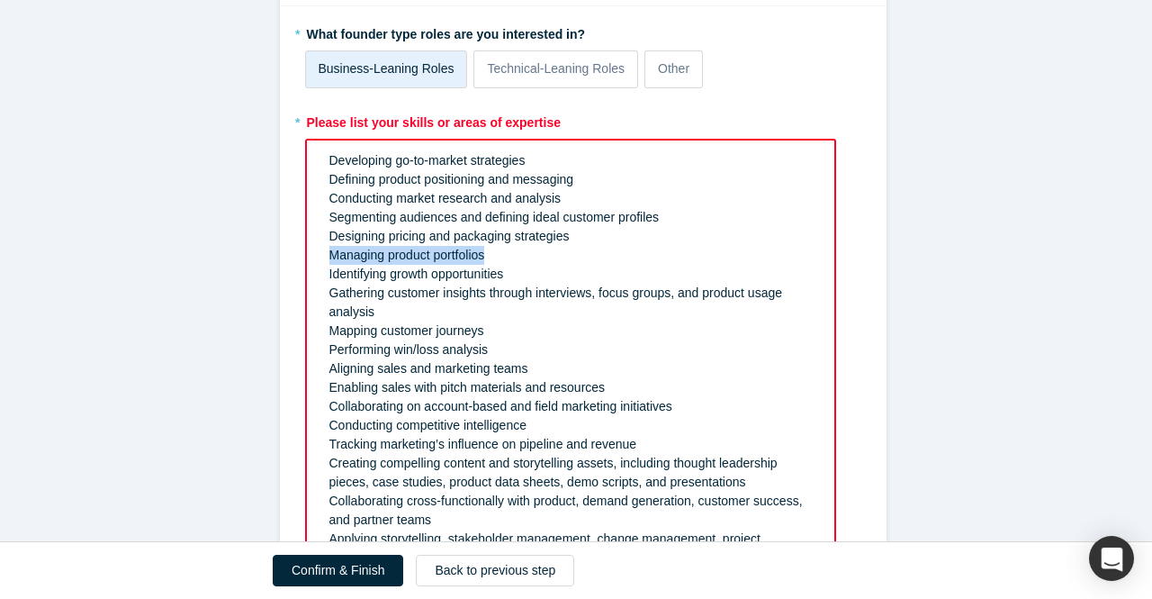
drag, startPoint x: 480, startPoint y: 255, endPoint x: 317, endPoint y: 244, distance: 163.3
click at [319, 243] on div "Developing go-to-market strategies Defining product positioning and messaging C…" at bounding box center [571, 369] width 505 height 446
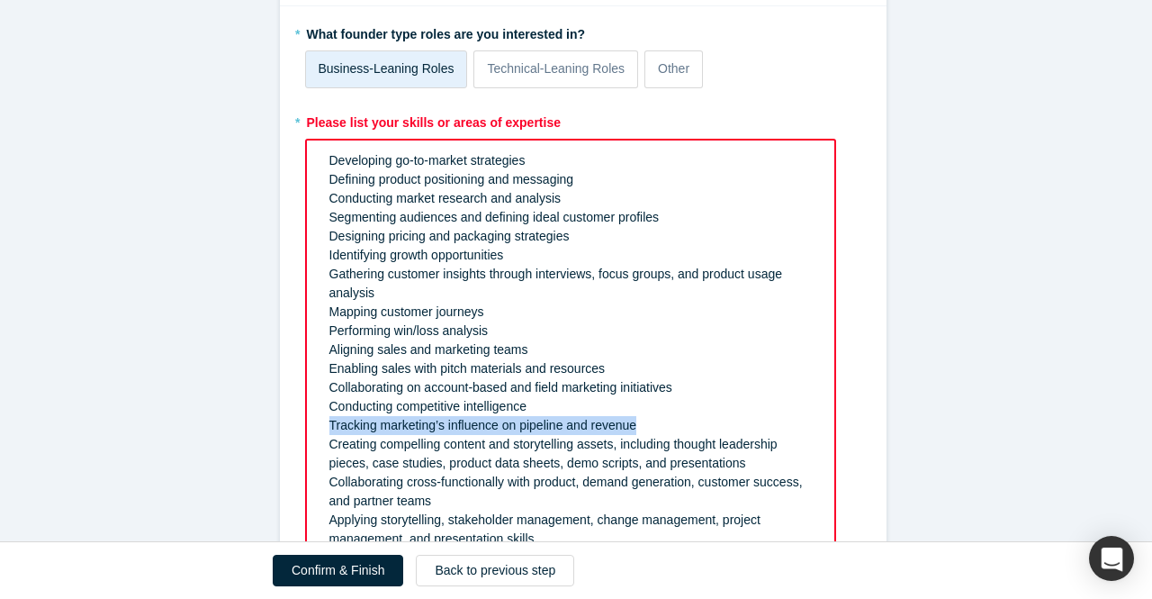
drag, startPoint x: 646, startPoint y: 425, endPoint x: 307, endPoint y: 420, distance: 338.6
click at [307, 420] on div "Developing go-to-market strategies Defining product positioning and messaging C…" at bounding box center [570, 359] width 531 height 441
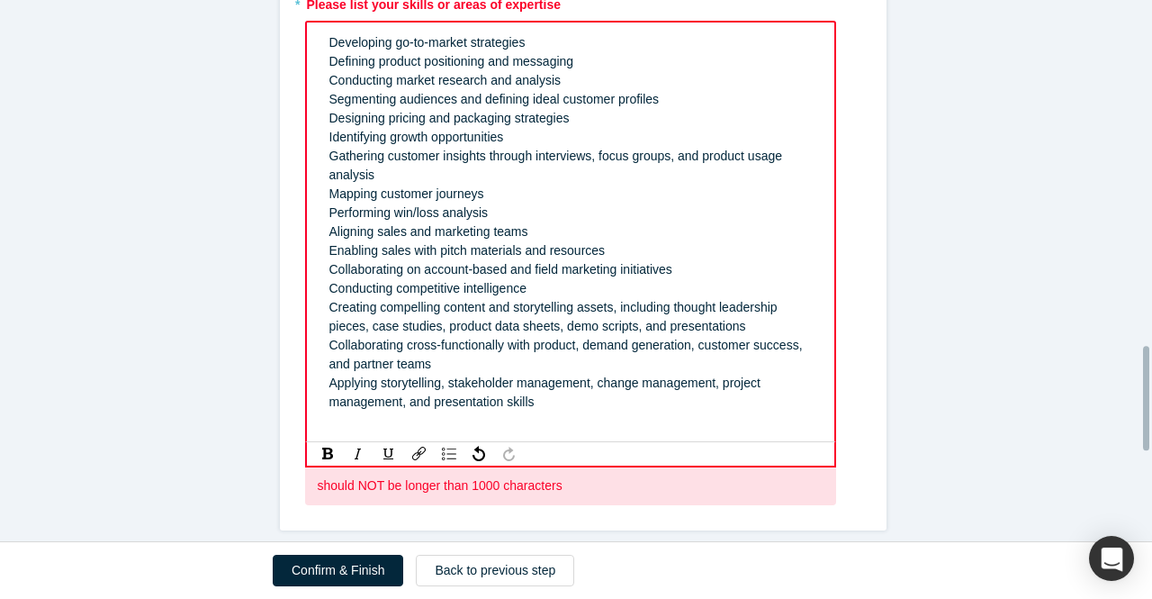
scroll to position [1736, 0]
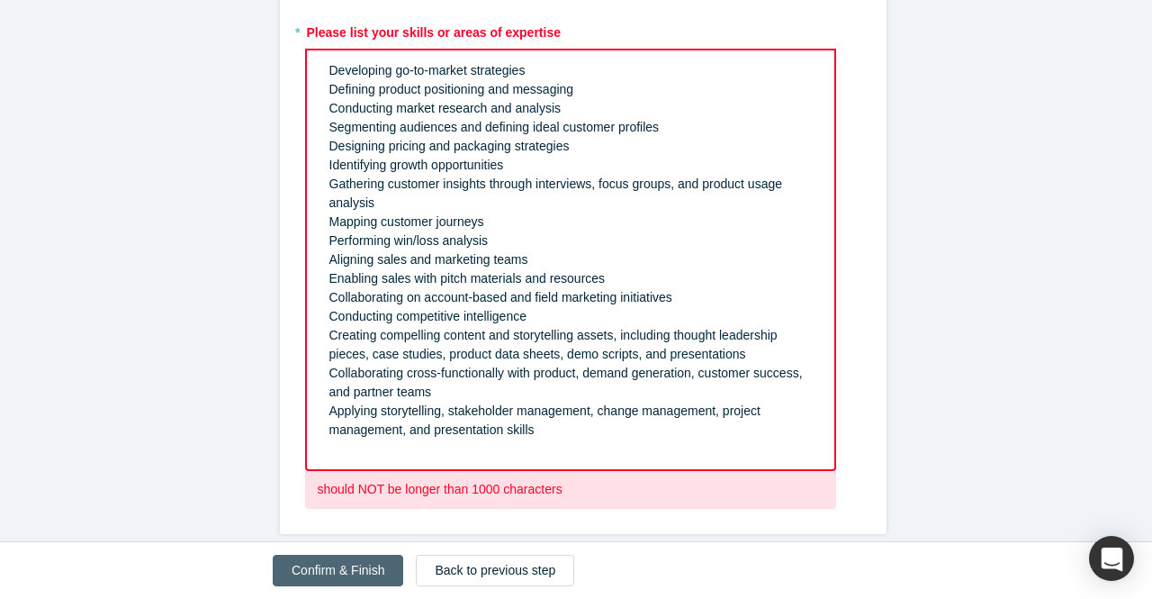
click at [336, 579] on button "Confirm & Finish" at bounding box center [338, 571] width 131 height 32
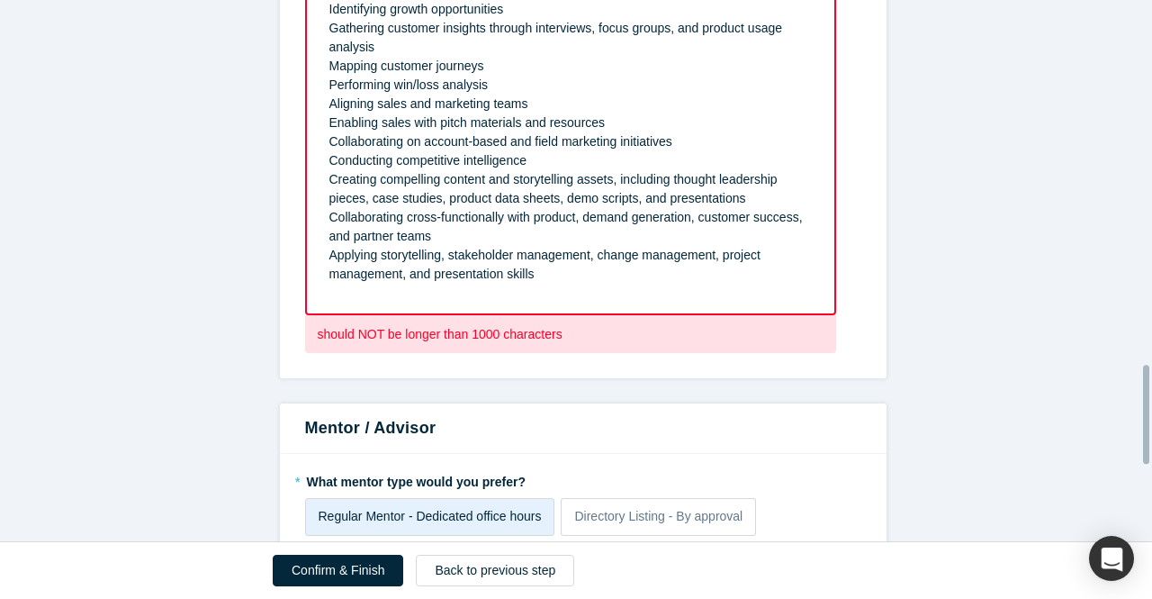
scroll to position [1981, 0]
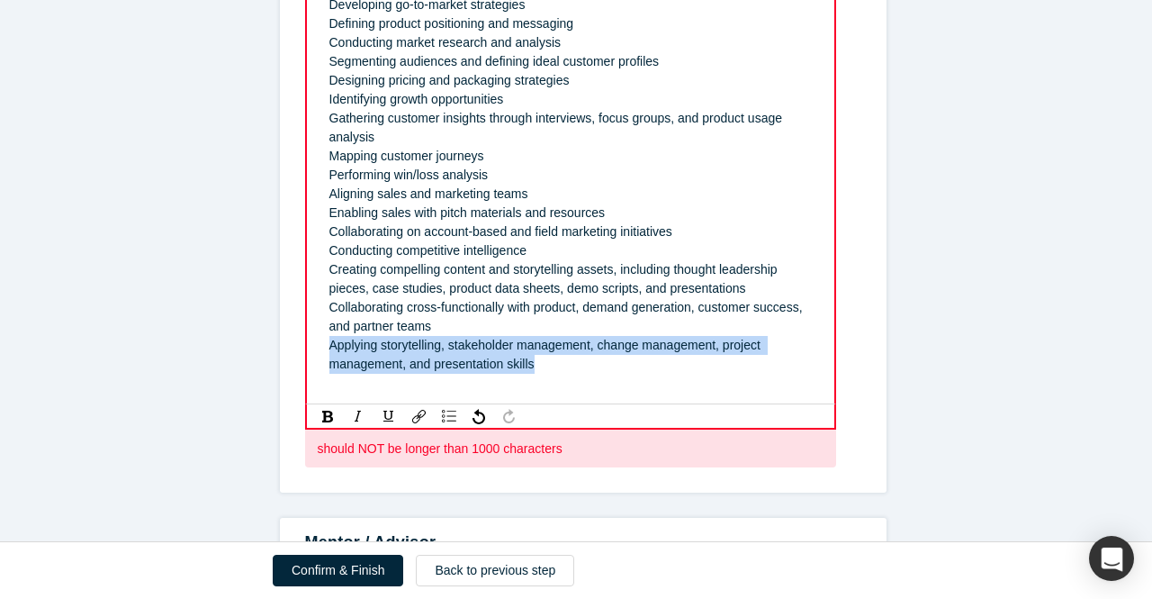
drag, startPoint x: 553, startPoint y: 365, endPoint x: 306, endPoint y: 339, distance: 248.0
click at [306, 339] on div "Developing go-to-market strategies Defining product positioning and messaging C…" at bounding box center [570, 194] width 531 height 422
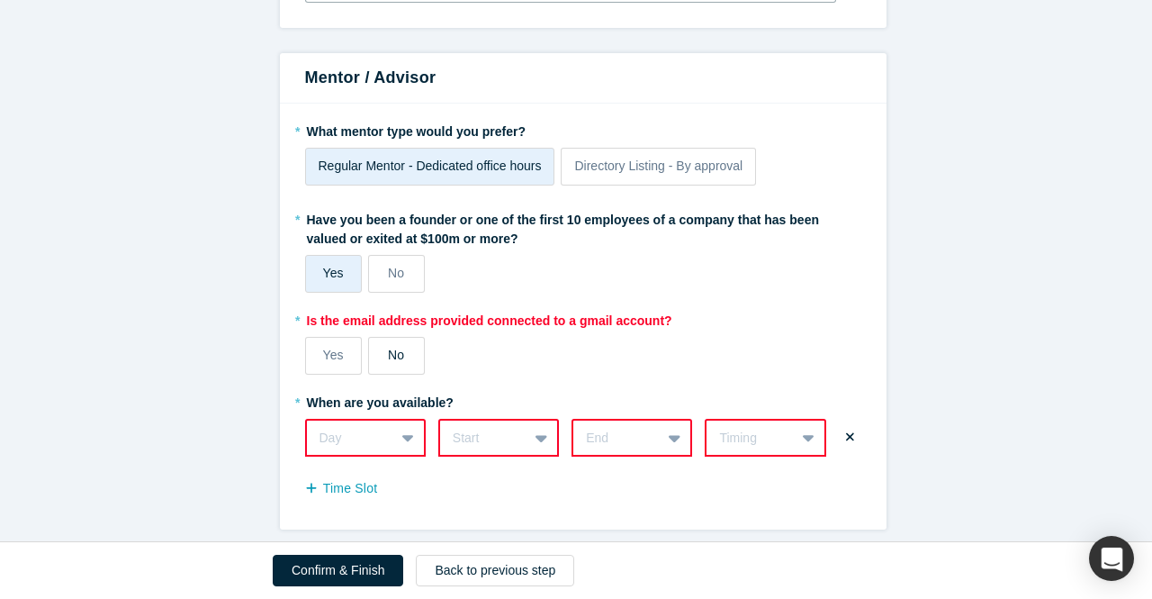
scroll to position [2320, 0]
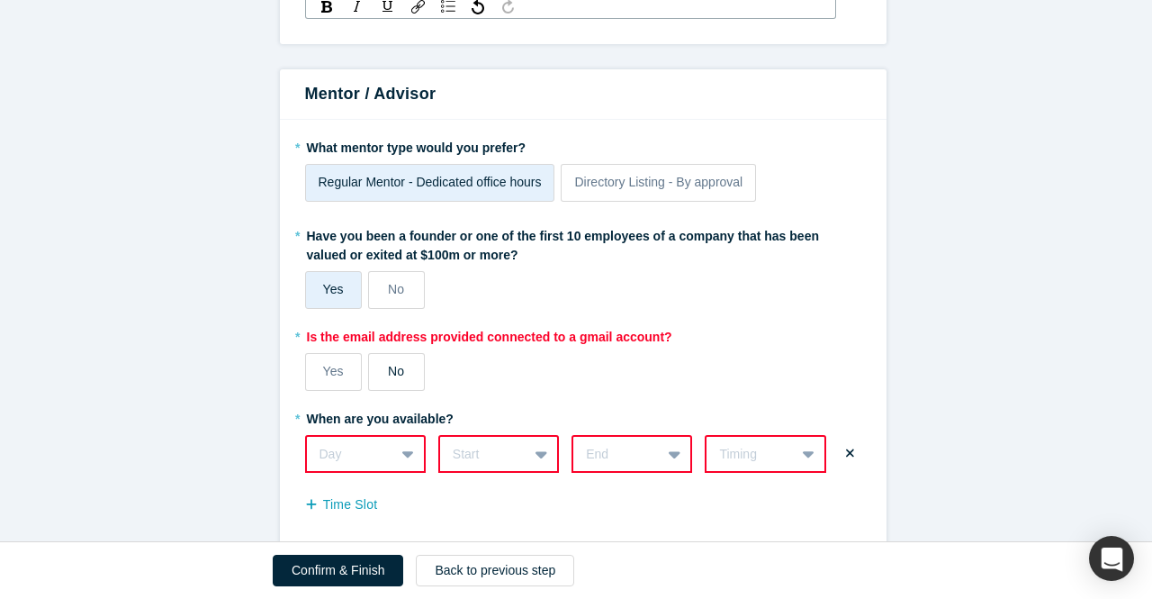
click at [388, 364] on span "No" at bounding box center [396, 371] width 16 height 14
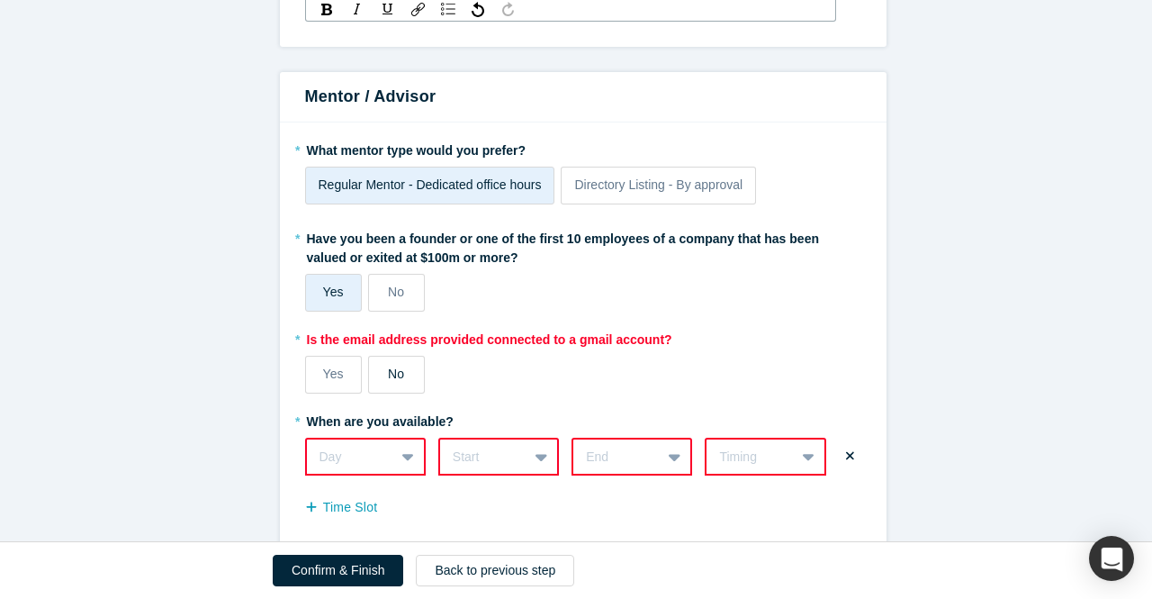
click at [0, 0] on input "No" at bounding box center [0, 0] width 0 height 0
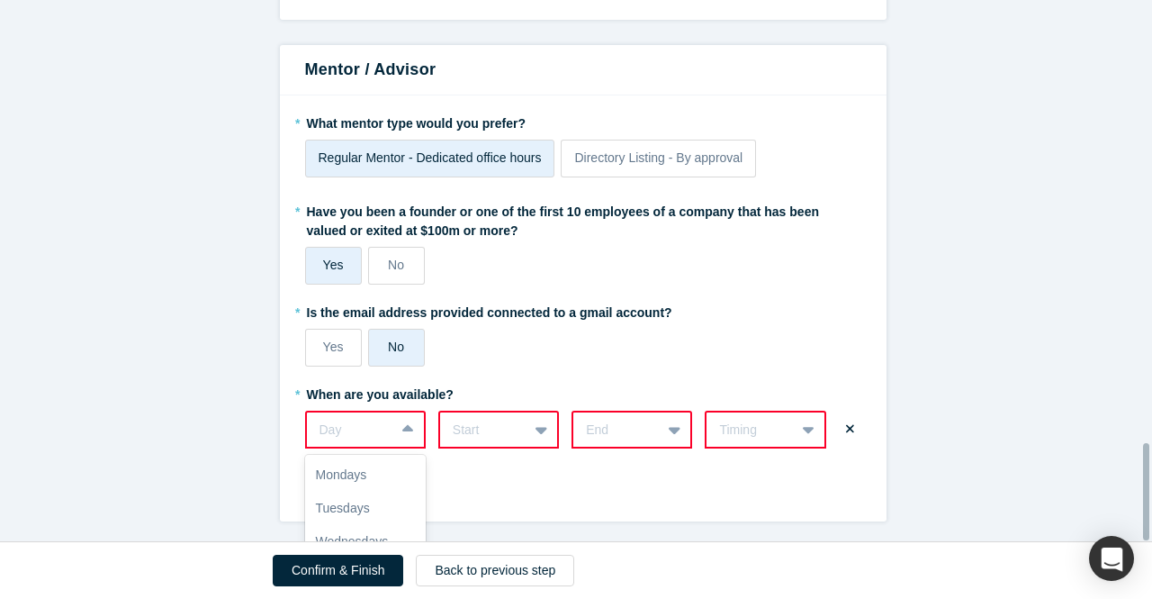
click at [398, 421] on div "7 results available. Use Up and Down to choose options, press Enter to select t…" at bounding box center [365, 430] width 121 height 38
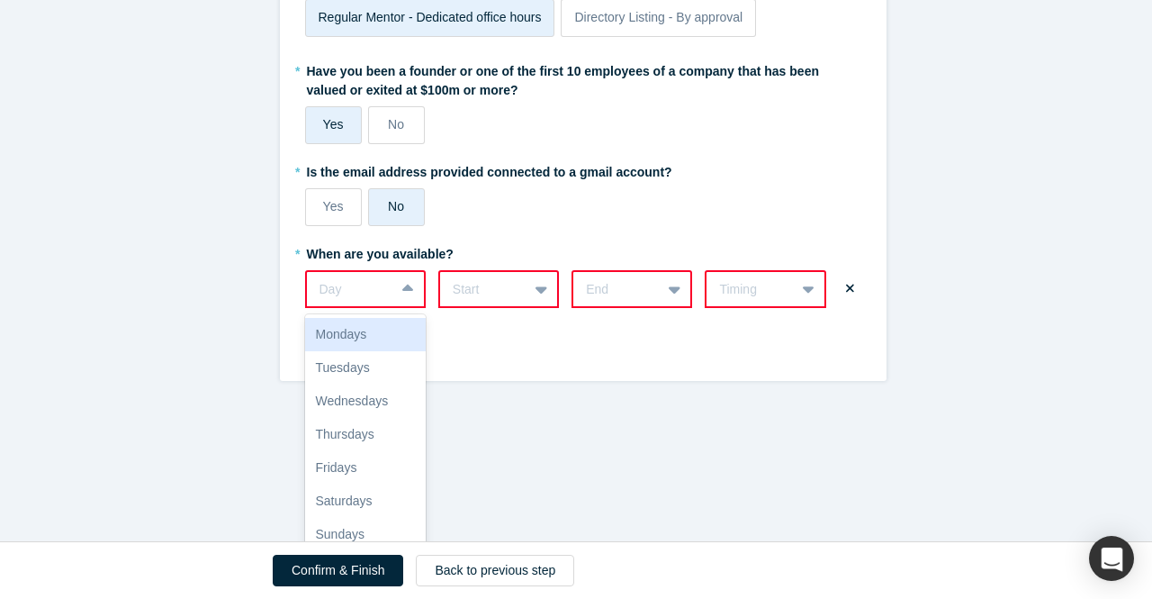
click at [340, 321] on div "Mondays" at bounding box center [365, 334] width 121 height 33
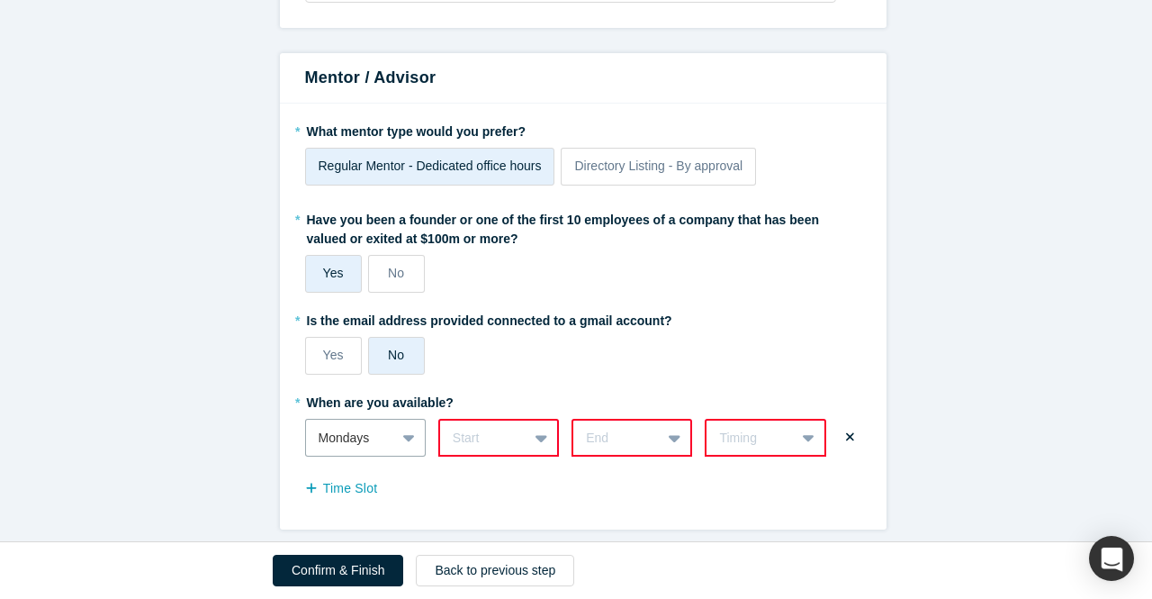
click at [532, 427] on div "Start" at bounding box center [498, 438] width 121 height 38
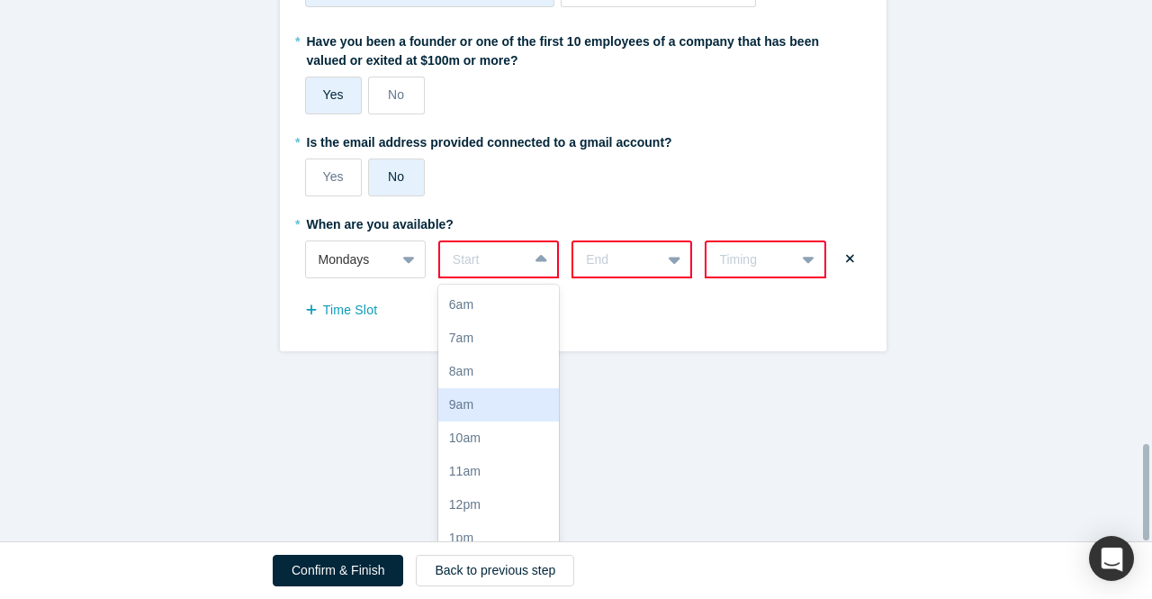
click at [477, 388] on div "9am" at bounding box center [498, 404] width 121 height 33
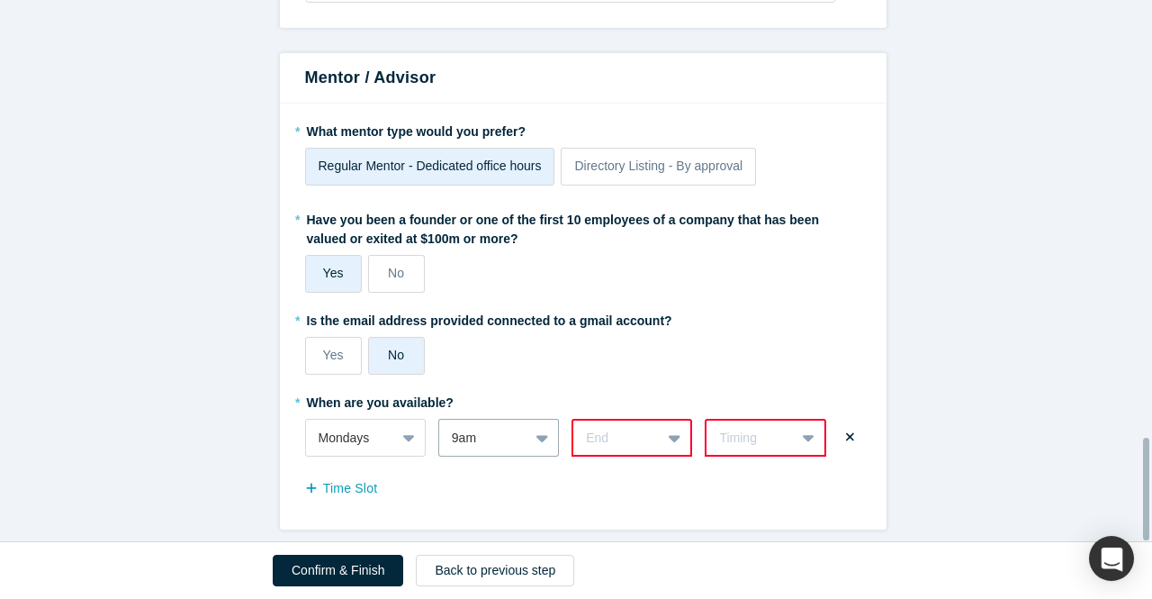
click at [663, 419] on div "End" at bounding box center [632, 438] width 121 height 38
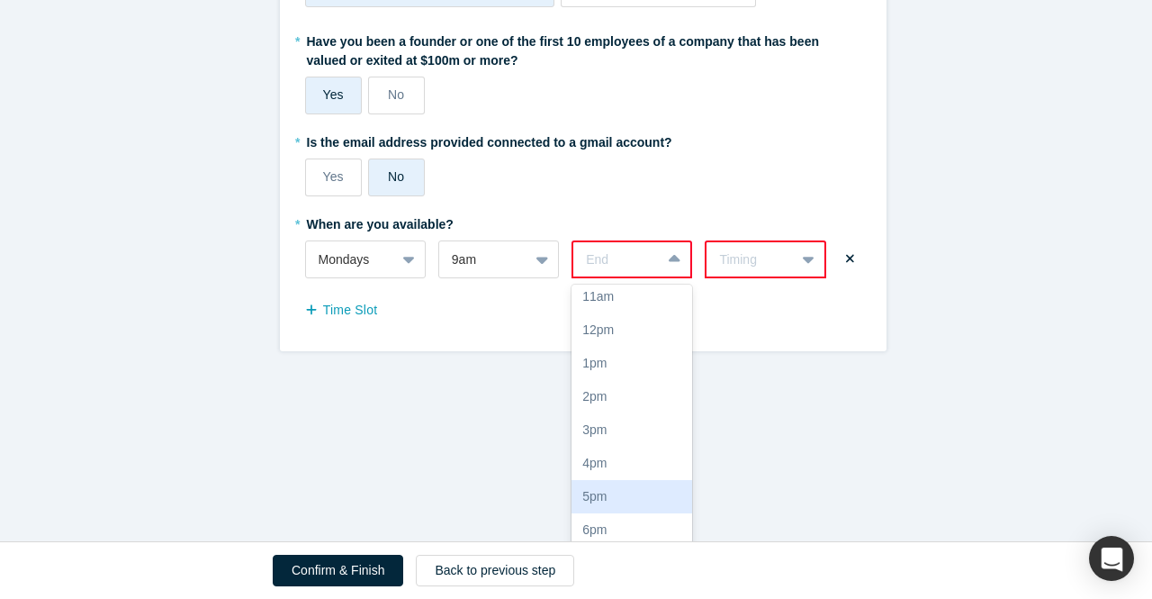
scroll to position [180, 0]
click at [601, 476] on div "5pm" at bounding box center [632, 490] width 121 height 33
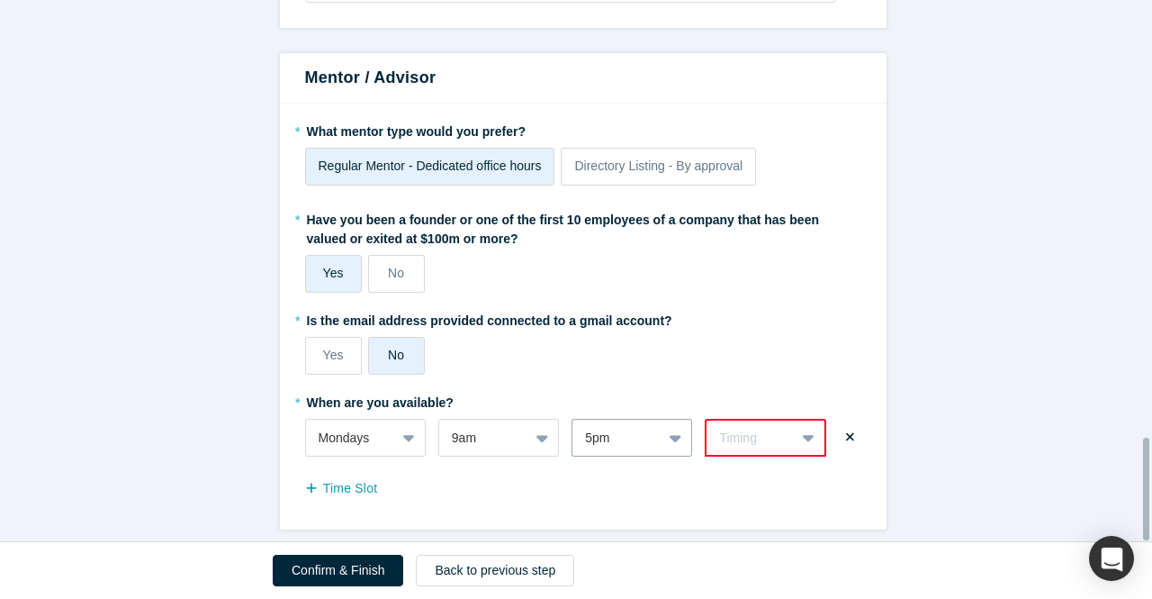
scroll to position [2320, 0]
click at [339, 473] on button "Time Slot" at bounding box center [351, 489] width 92 height 32
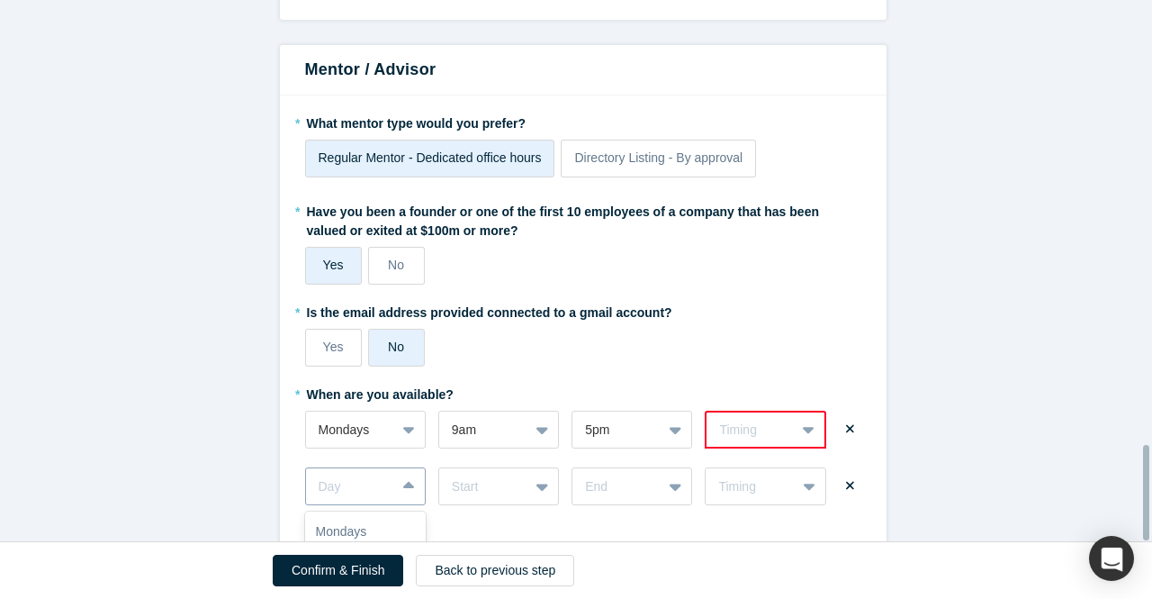
scroll to position [2526, 0]
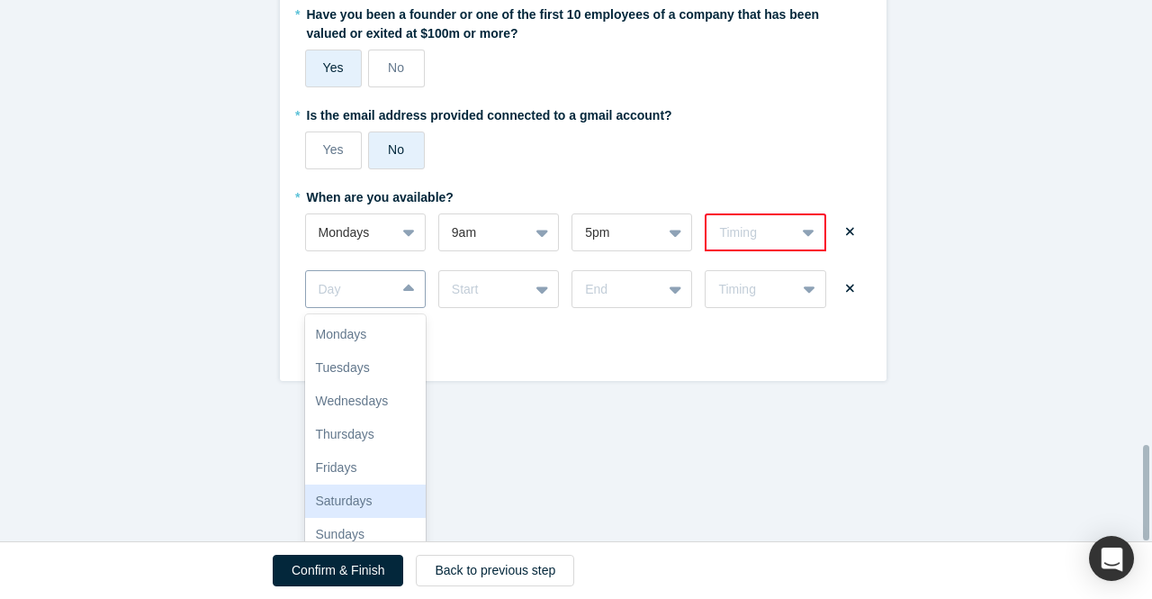
click at [407, 308] on div "7 results available. Use Up and Down to choose options, press Enter to select t…" at bounding box center [365, 289] width 121 height 38
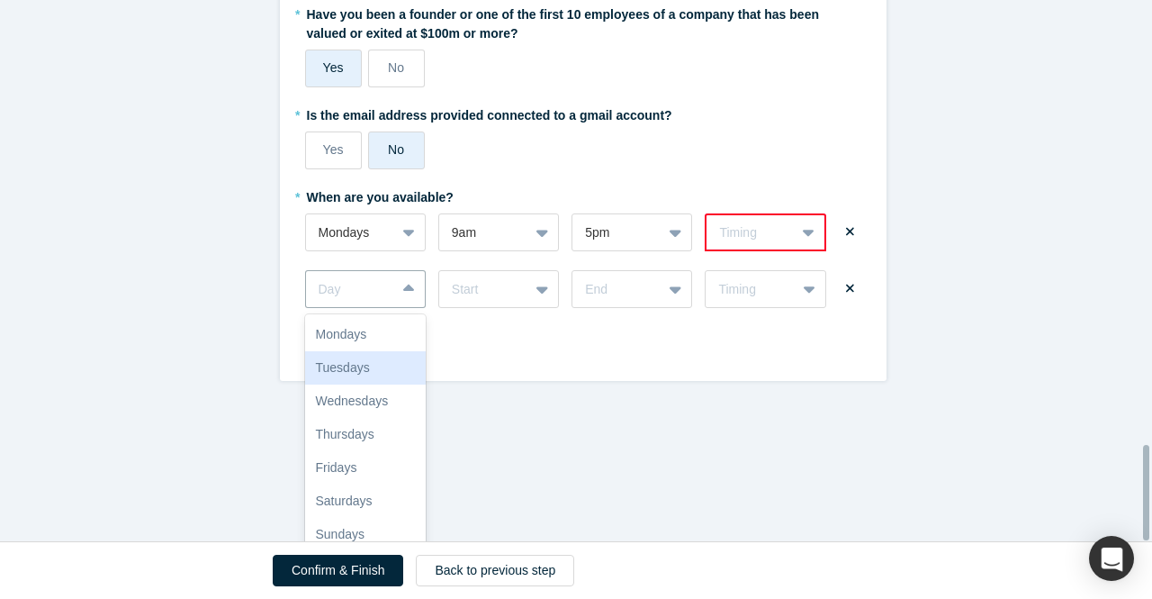
click at [363, 361] on div "Tuesdays" at bounding box center [365, 367] width 121 height 33
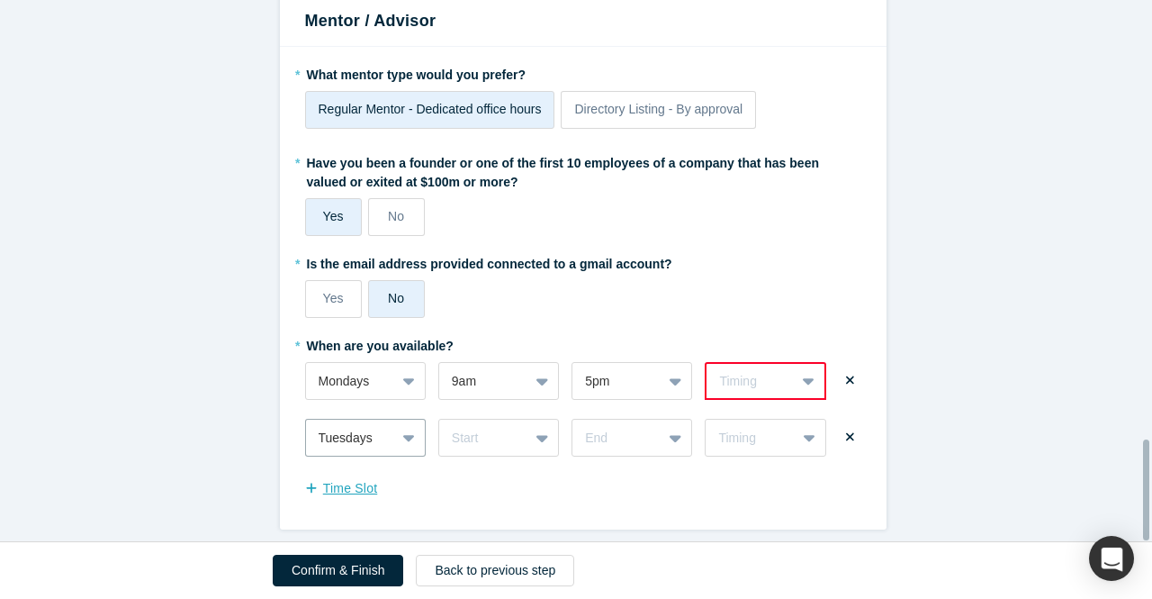
click at [346, 474] on button "Time Slot" at bounding box center [351, 489] width 92 height 32
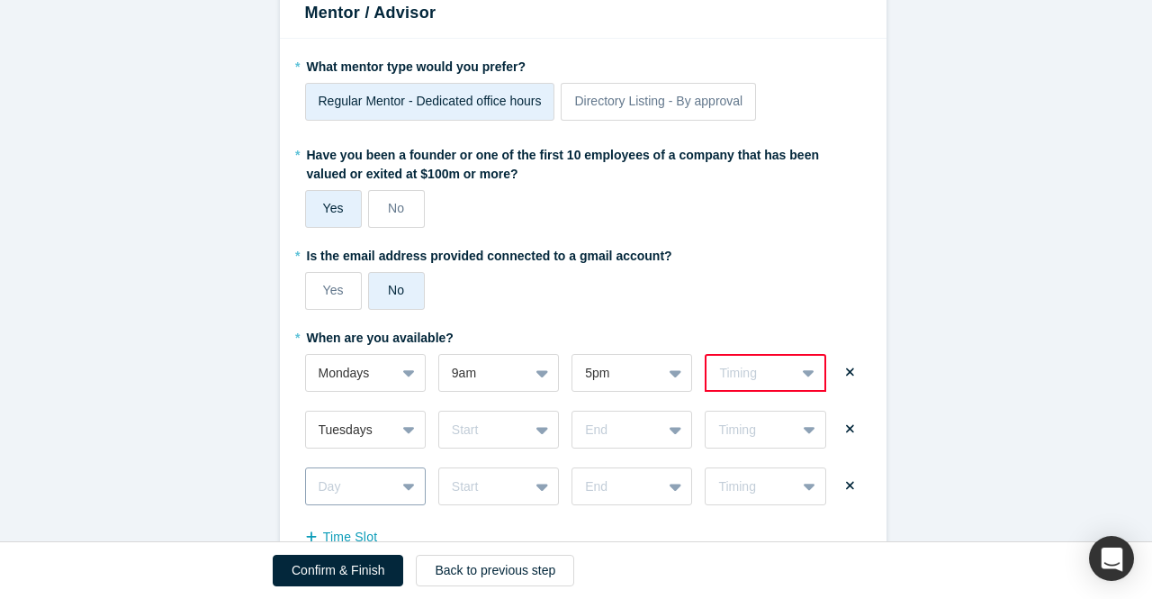
scroll to position [2582, 0]
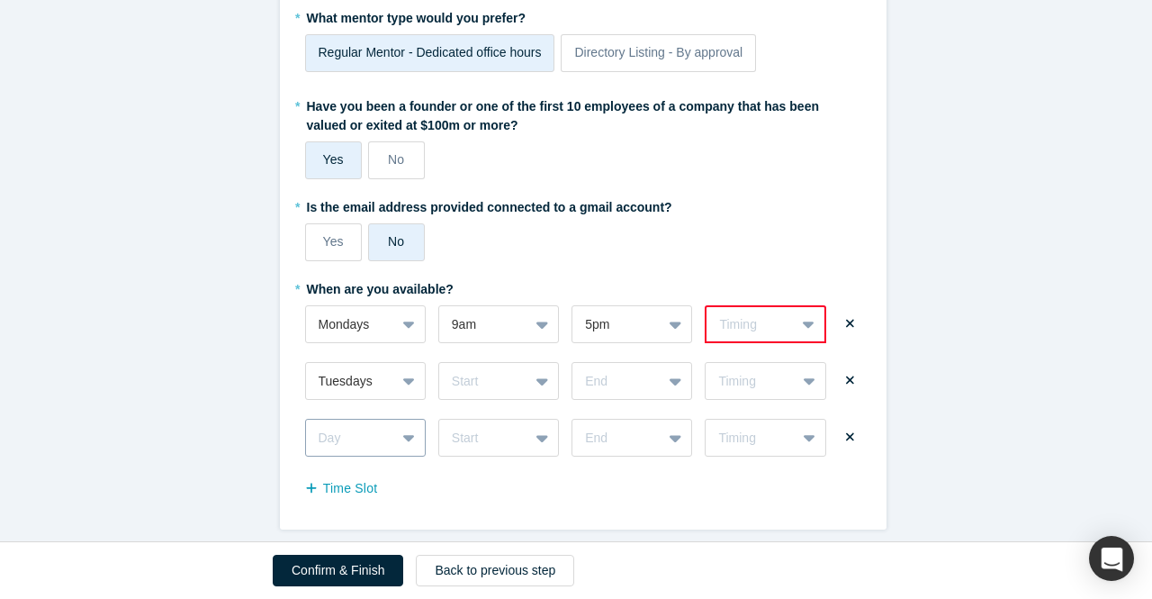
click at [402, 456] on div "Day" at bounding box center [365, 438] width 121 height 38
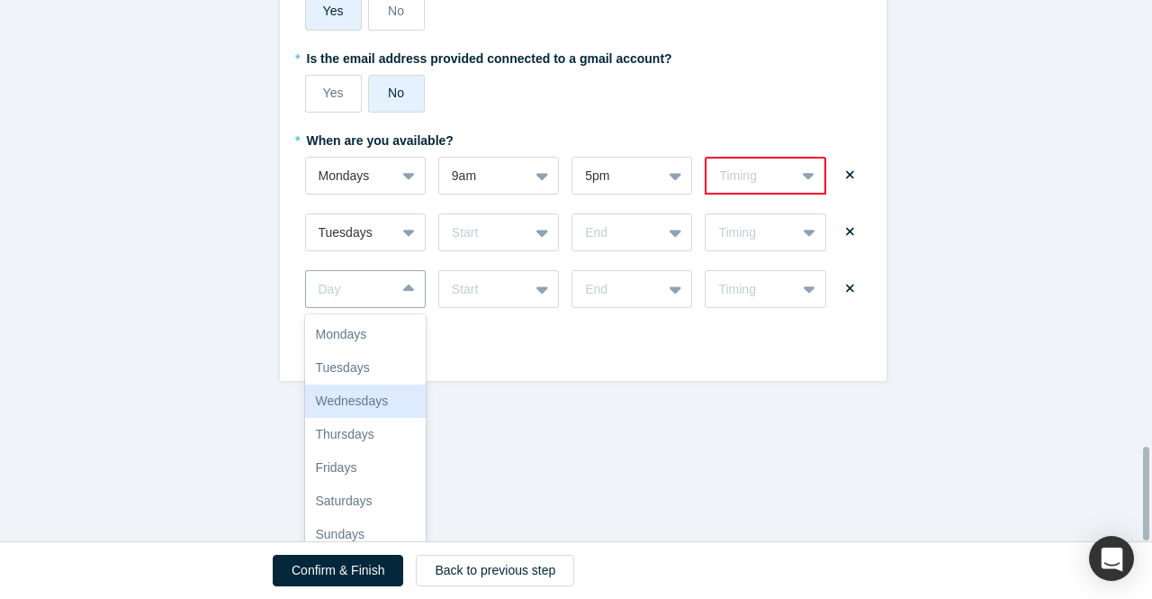
click at [351, 384] on div "Wednesdays" at bounding box center [365, 400] width 121 height 33
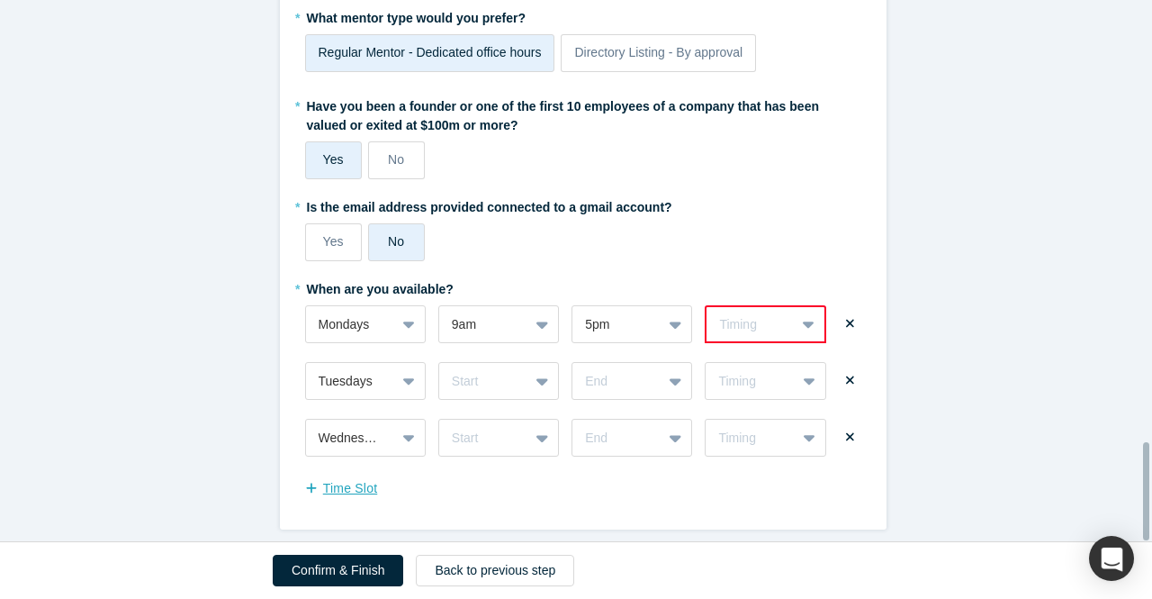
click at [347, 482] on button "Time Slot" at bounding box center [351, 489] width 92 height 32
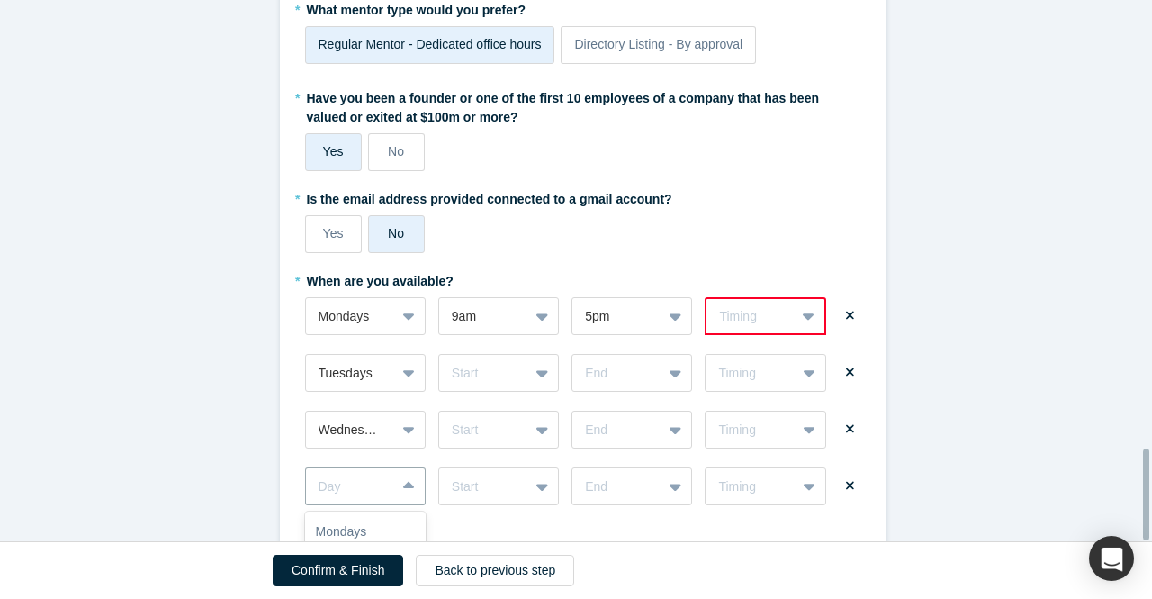
scroll to position [2640, 0]
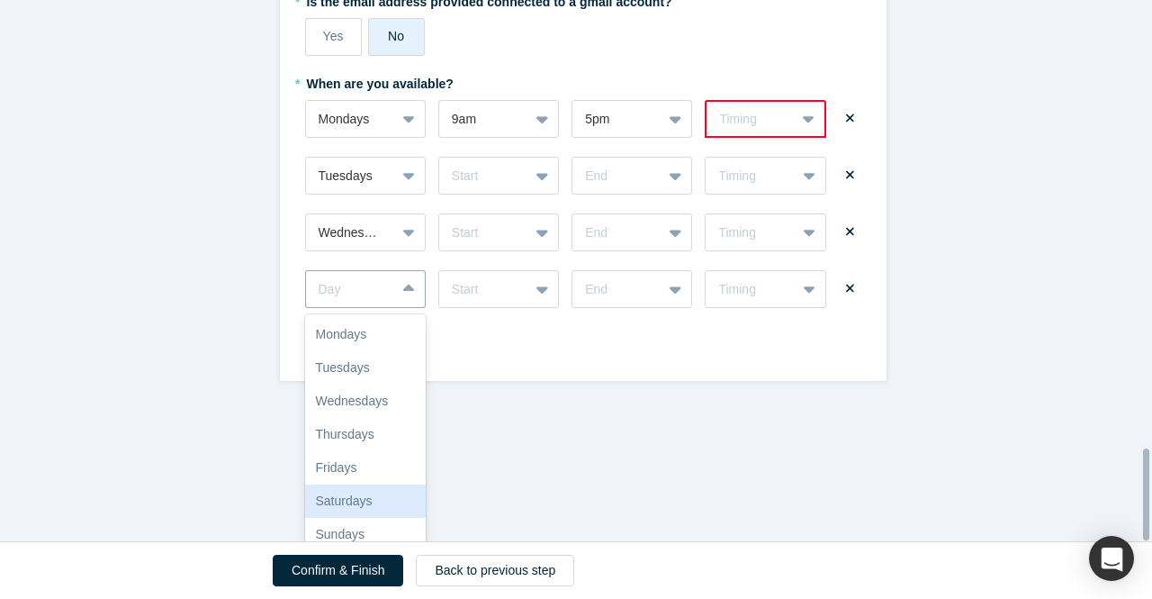
click at [400, 308] on div "7 results available. Use Up and Down to choose options, press Enter to select t…" at bounding box center [365, 289] width 121 height 38
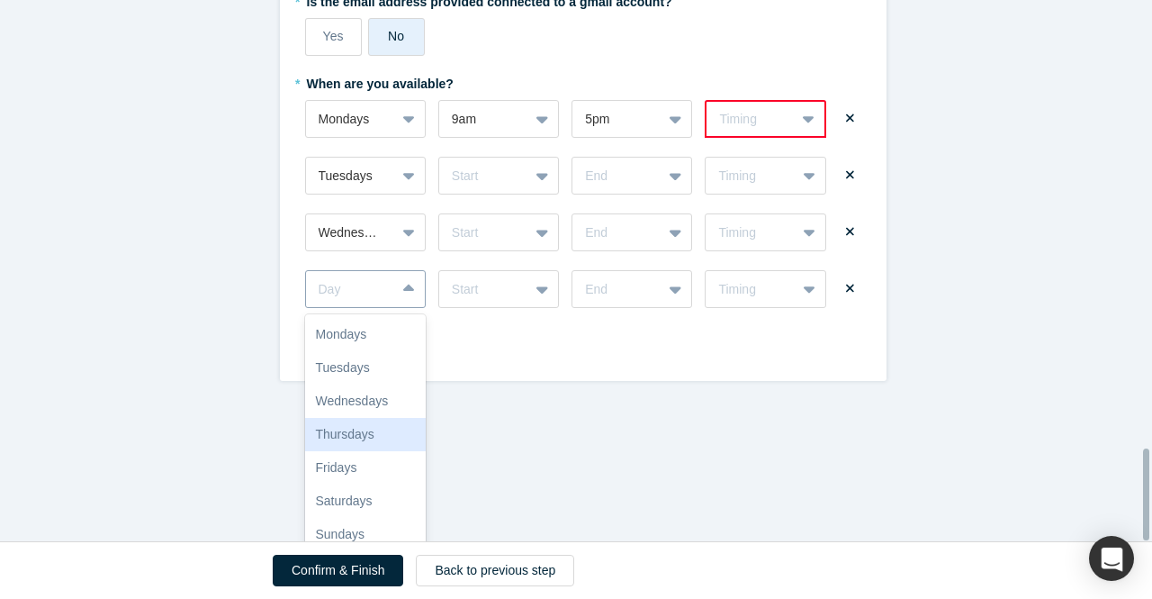
click at [351, 430] on div "Thursdays" at bounding box center [365, 434] width 121 height 33
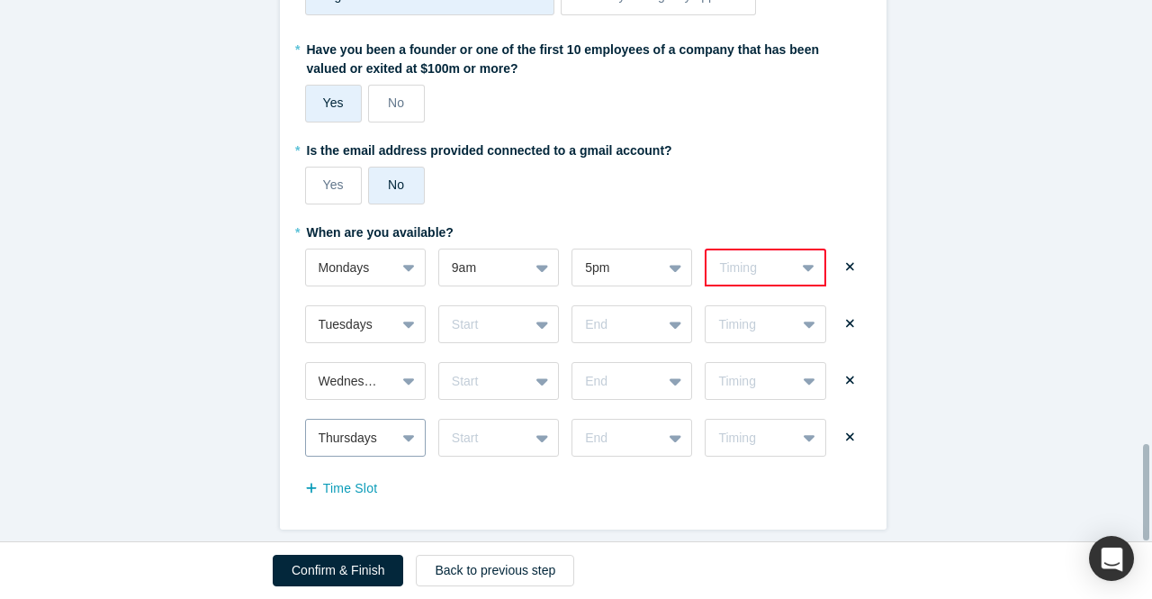
scroll to position [2490, 0]
click at [340, 480] on button "Time Slot" at bounding box center [351, 489] width 92 height 32
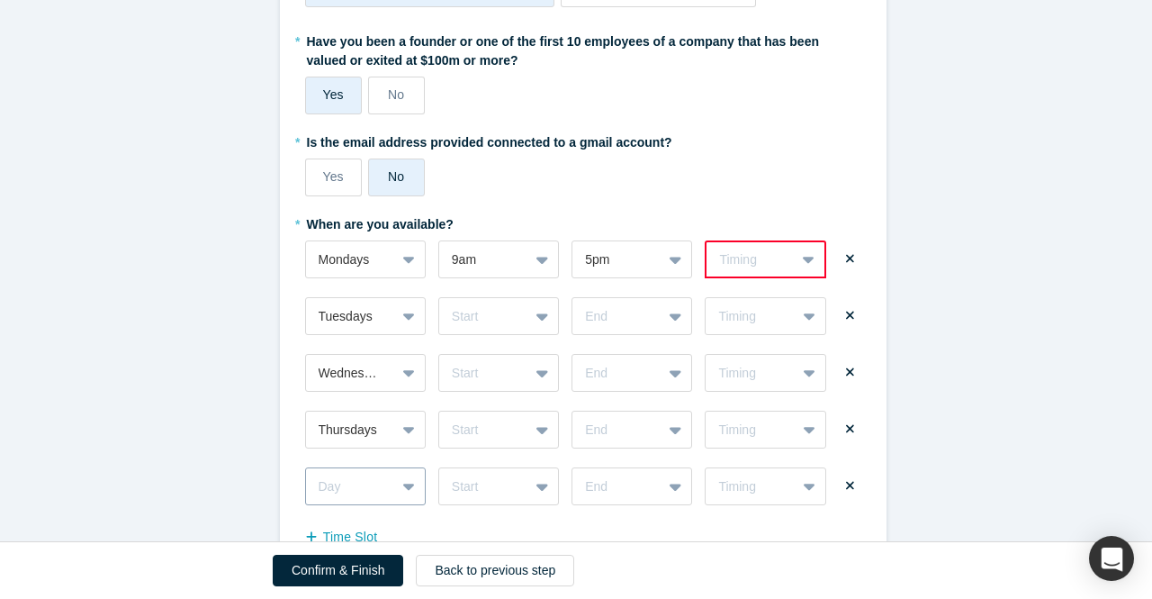
click at [407, 480] on div "Day" at bounding box center [365, 486] width 121 height 38
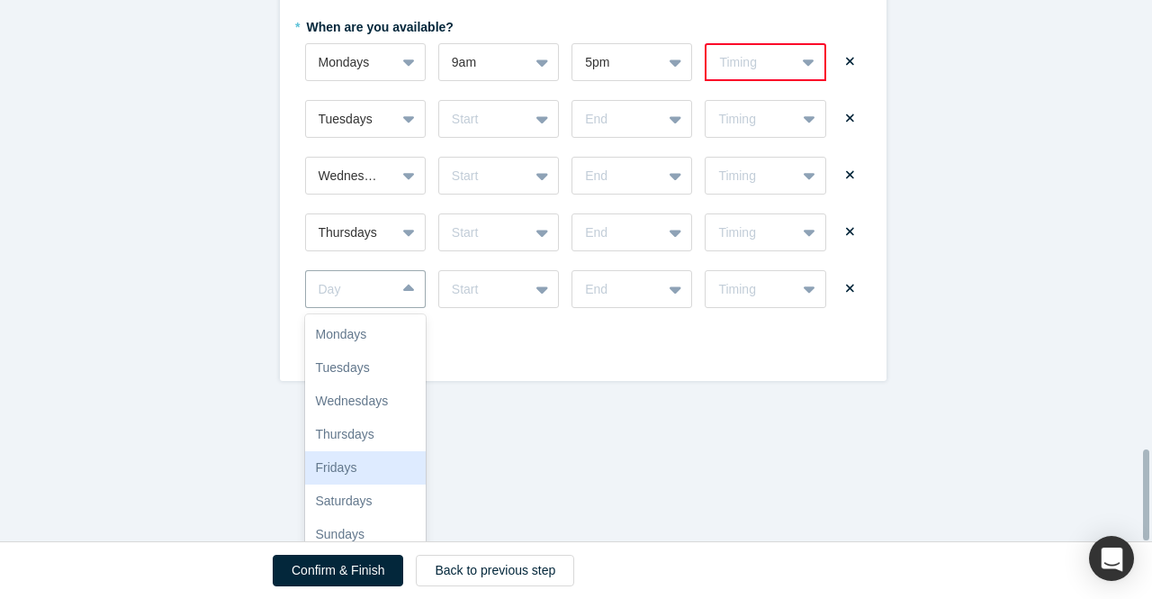
click at [339, 466] on div "Fridays" at bounding box center [365, 467] width 121 height 33
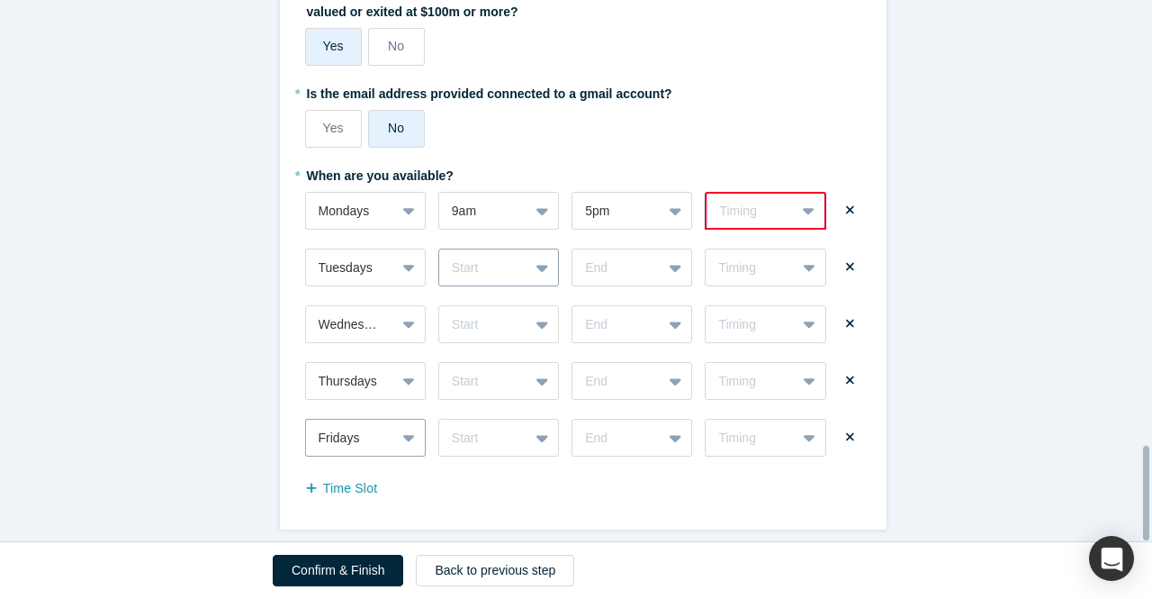
click at [538, 266] on div "Start" at bounding box center [498, 268] width 121 height 38
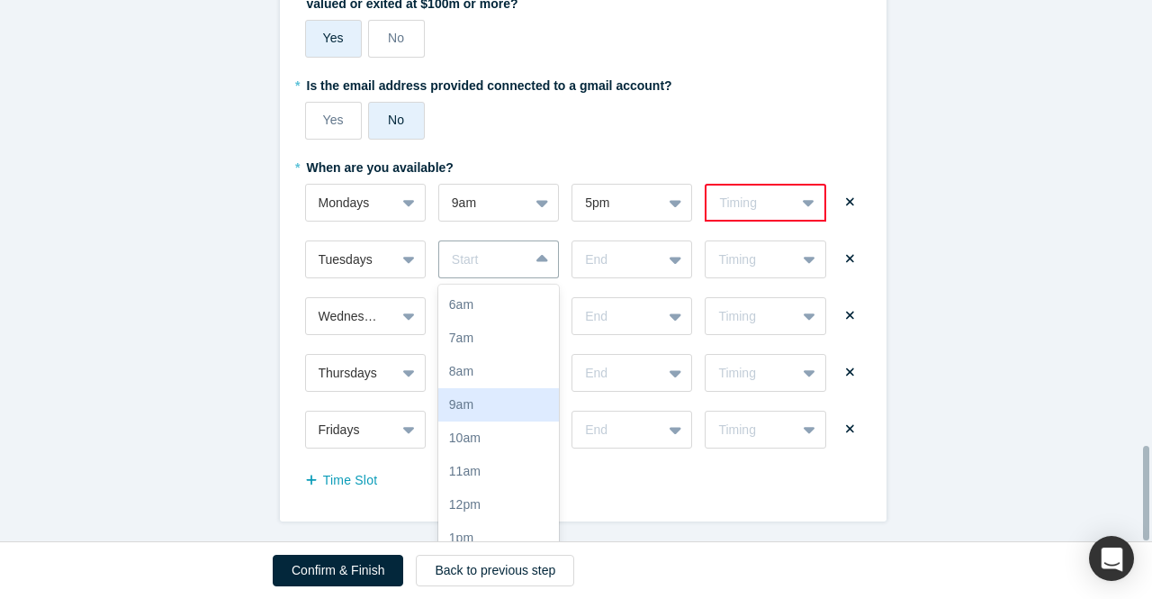
click at [485, 392] on div "9am" at bounding box center [498, 404] width 121 height 33
click at [538, 312] on div "17 results available. Use Up and Down to choose options, press Enter to select …" at bounding box center [498, 316] width 121 height 38
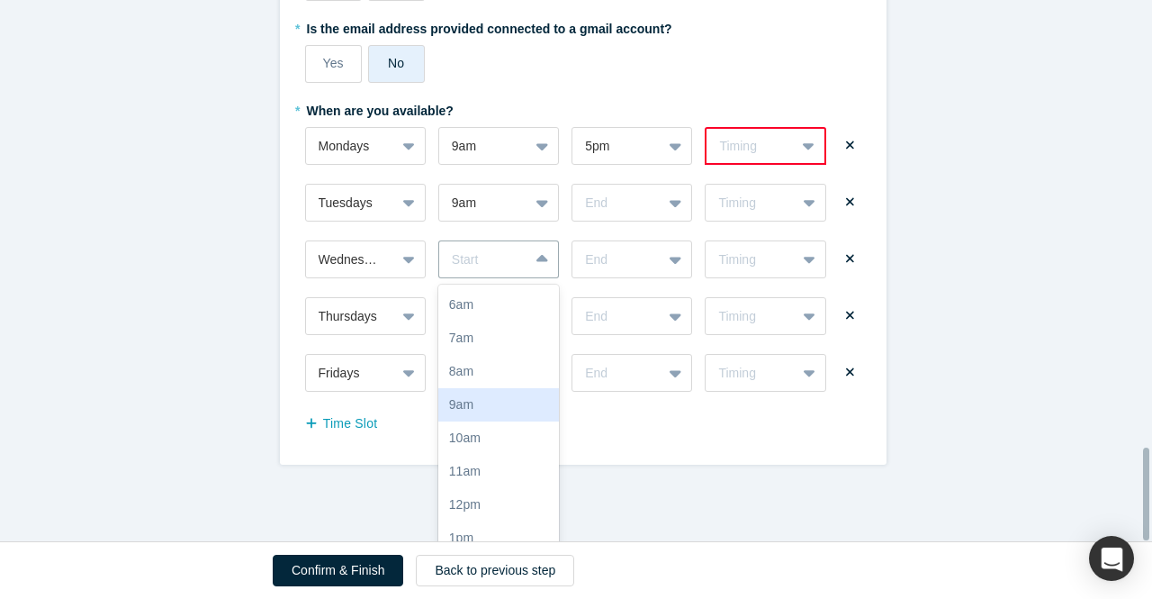
click at [492, 393] on div "9am" at bounding box center [498, 404] width 121 height 33
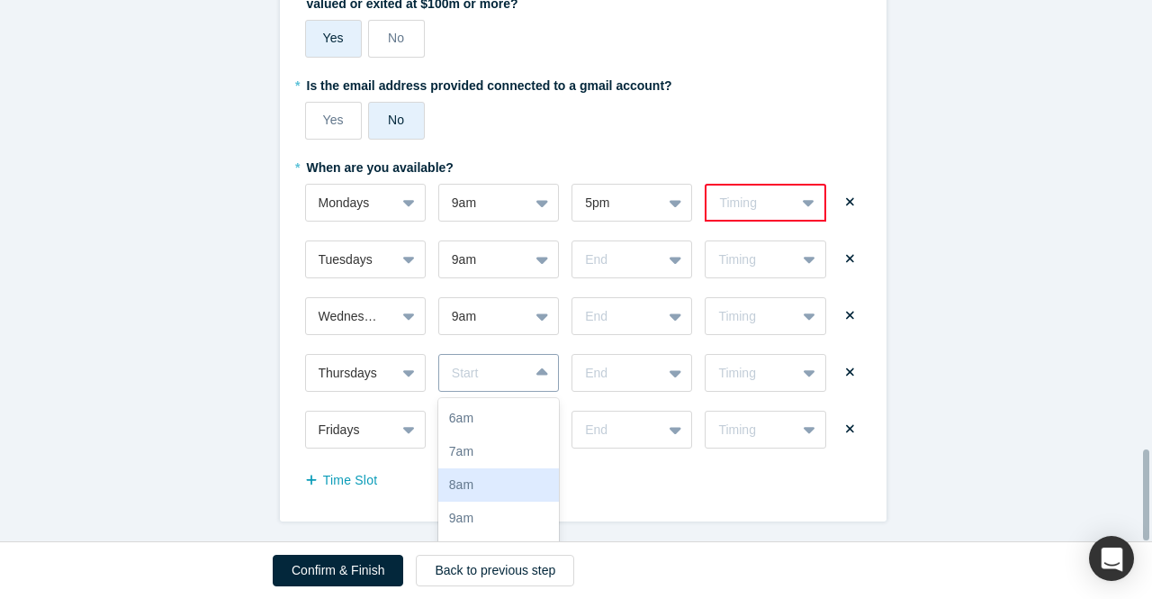
drag, startPoint x: 532, startPoint y: 366, endPoint x: 520, endPoint y: 380, distance: 18.5
click at [532, 366] on div "17 results available. Use Up and Down to choose options, press Enter to select …" at bounding box center [498, 373] width 121 height 38
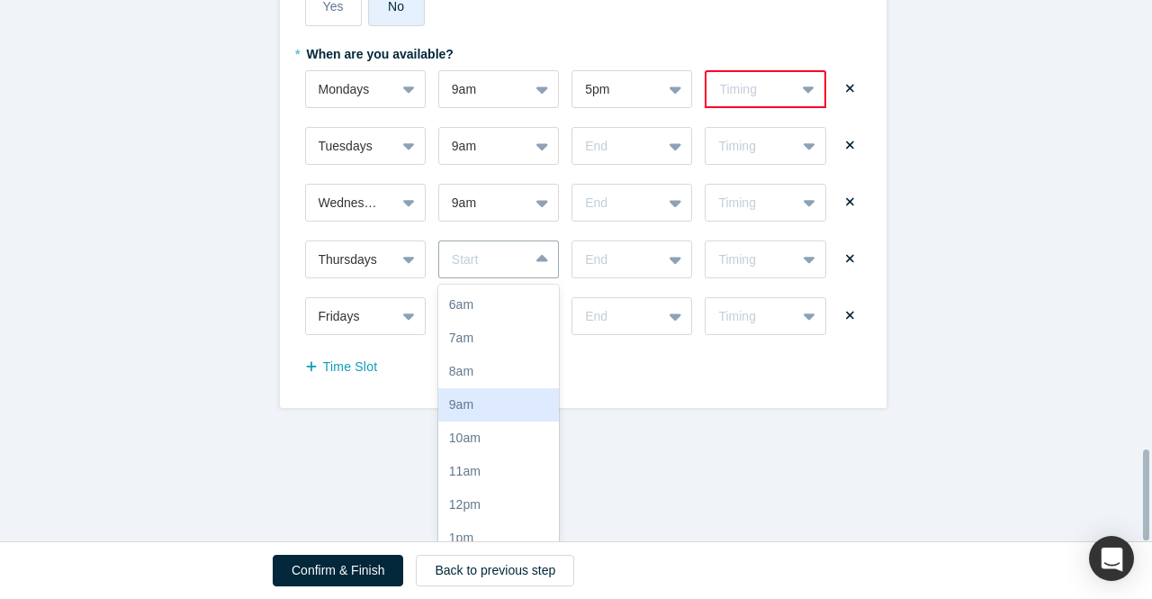
click at [475, 400] on div "9am" at bounding box center [498, 404] width 121 height 33
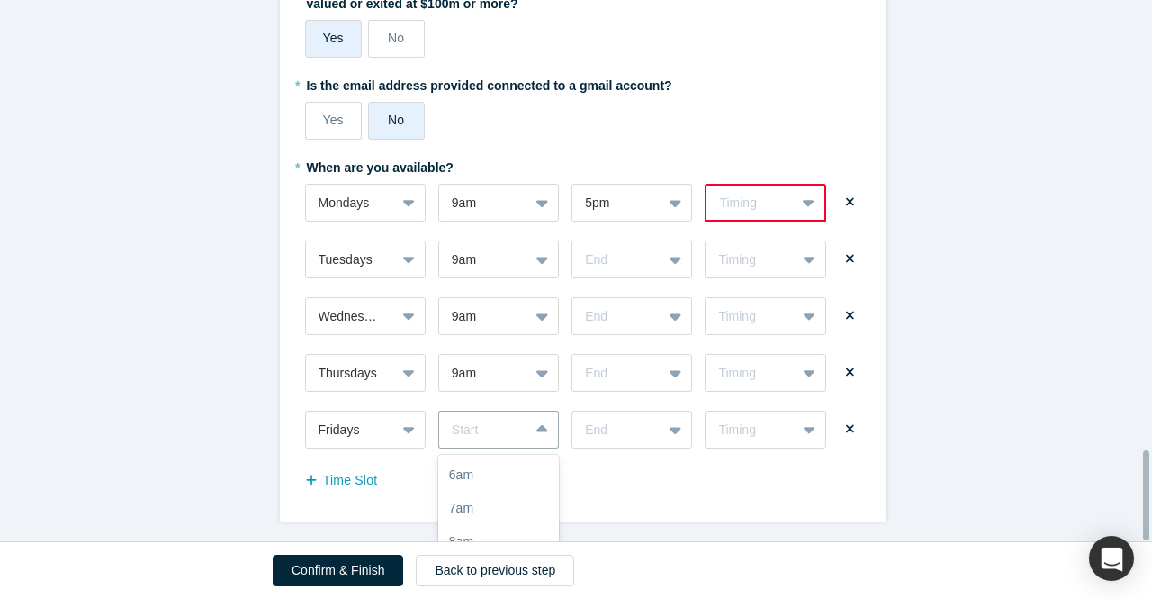
click at [513, 420] on div "17 results available. Use Up and Down to choose options, press Enter to select …" at bounding box center [498, 430] width 121 height 38
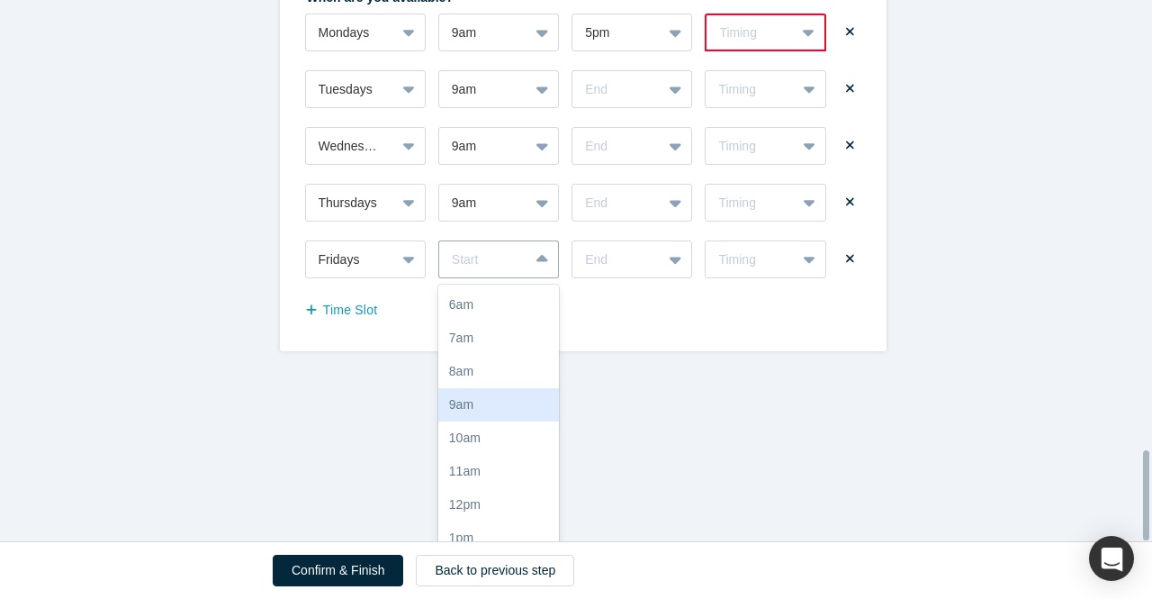
click at [493, 388] on div "9am" at bounding box center [498, 404] width 121 height 33
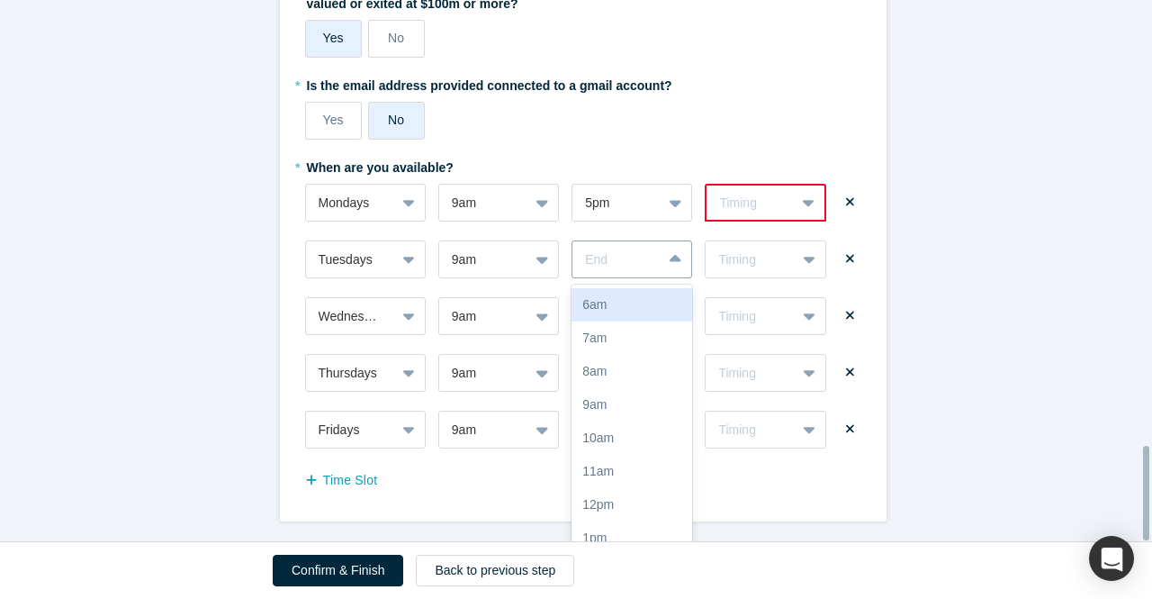
scroll to position [2555, 0]
click at [652, 257] on div "End" at bounding box center [617, 260] width 89 height 30
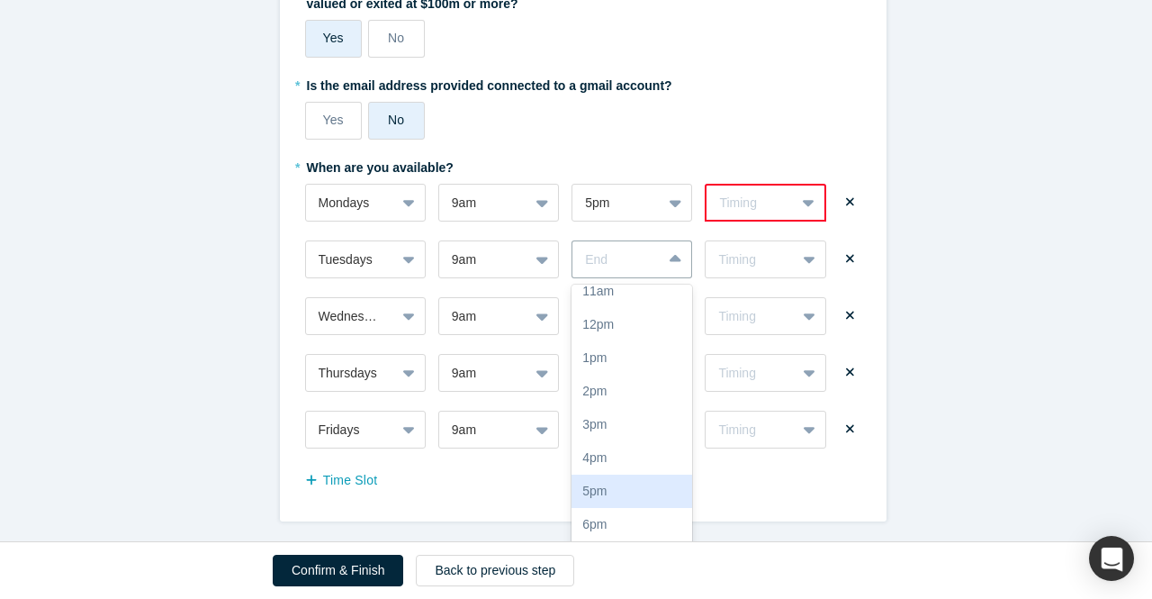
click at [598, 474] on div "5pm" at bounding box center [632, 490] width 121 height 33
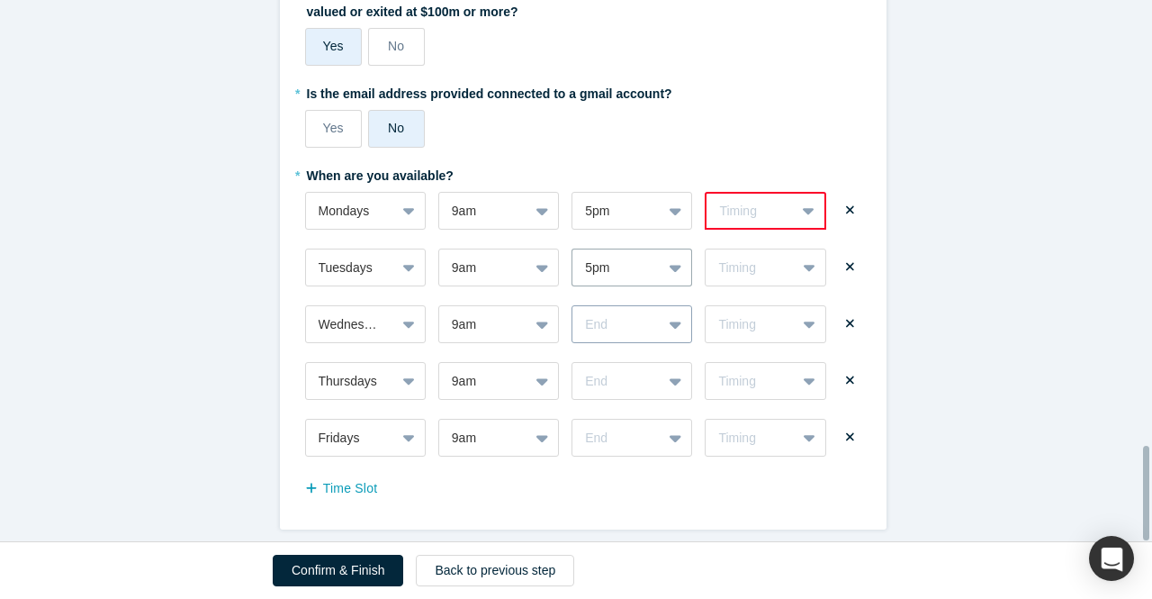
click at [658, 321] on div "End" at bounding box center [632, 324] width 121 height 38
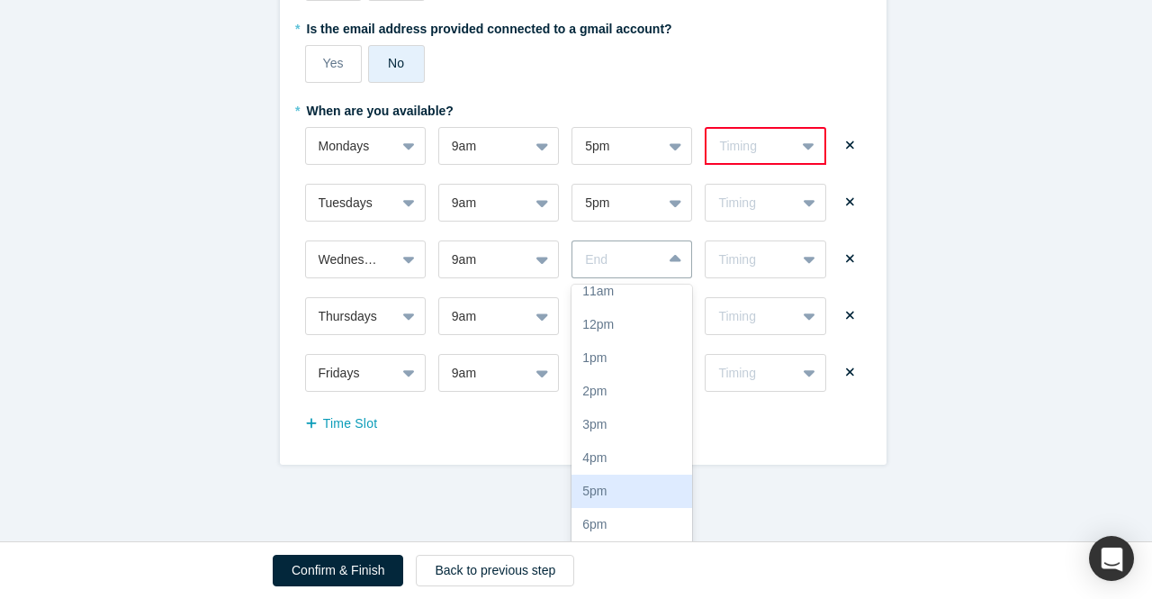
click at [607, 487] on div "5pm" at bounding box center [632, 490] width 121 height 33
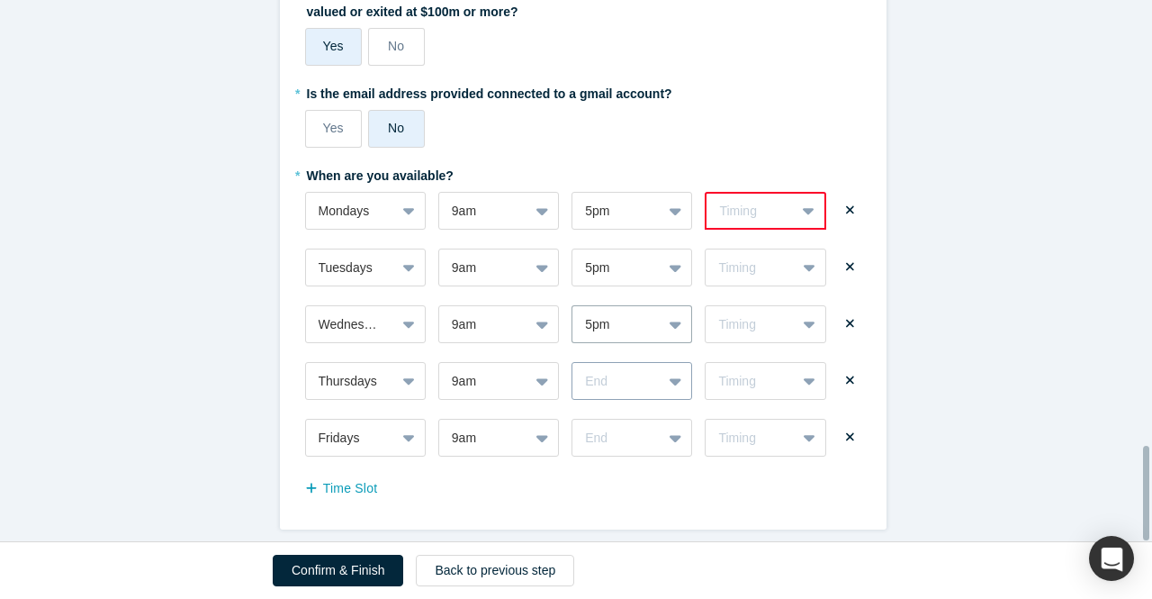
click at [645, 363] on div "End" at bounding box center [632, 381] width 121 height 38
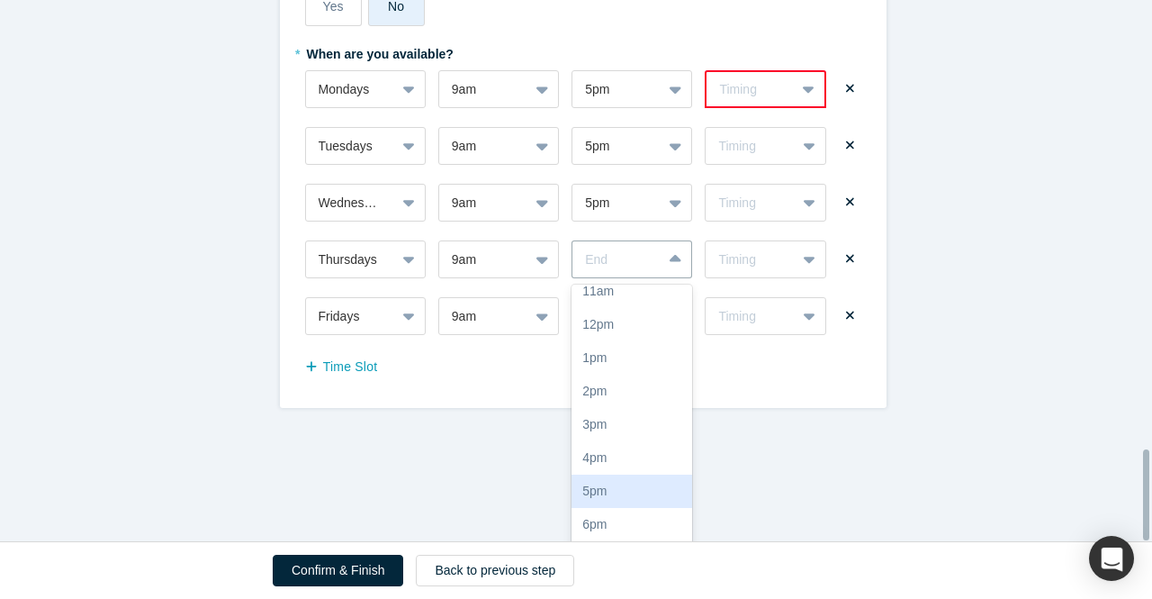
click at [598, 485] on div "5pm" at bounding box center [632, 490] width 121 height 33
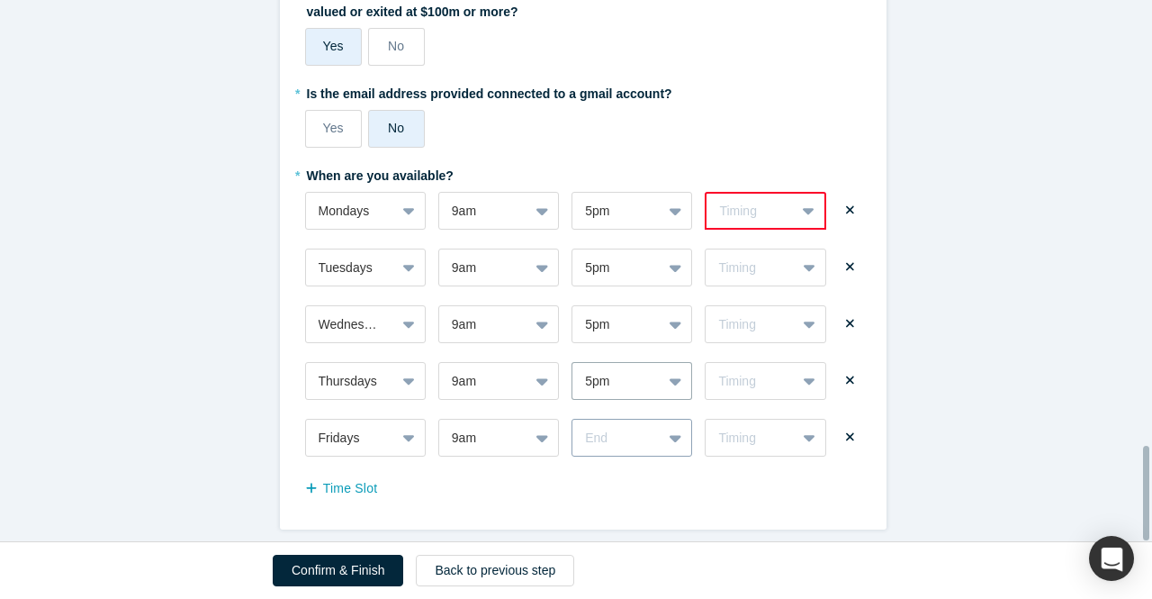
click at [641, 424] on div "End" at bounding box center [632, 438] width 121 height 38
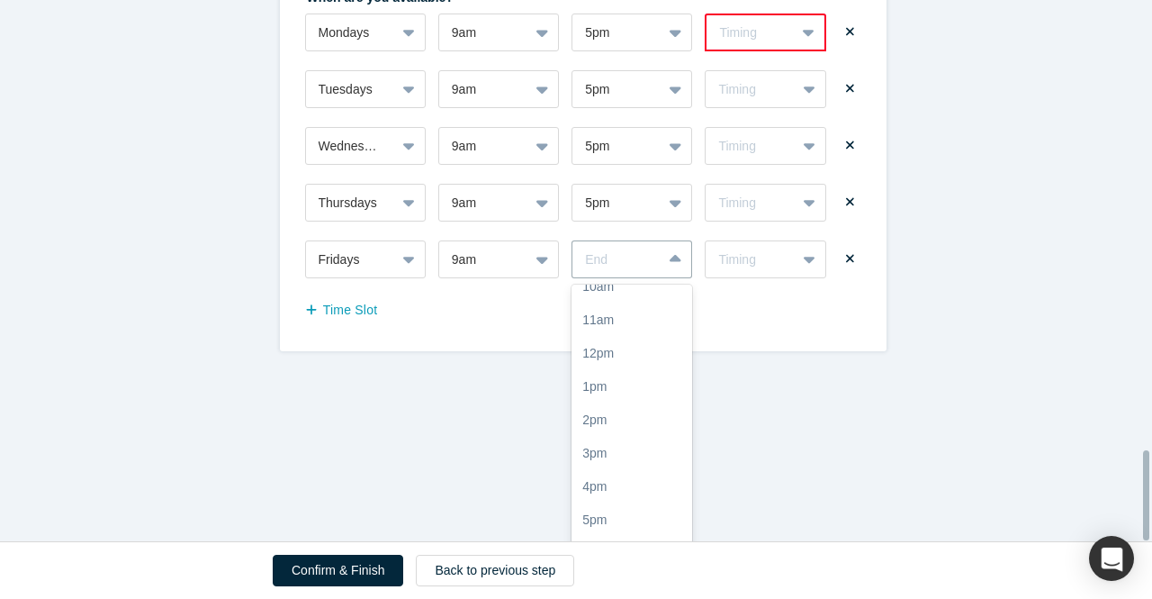
scroll to position [270, 0]
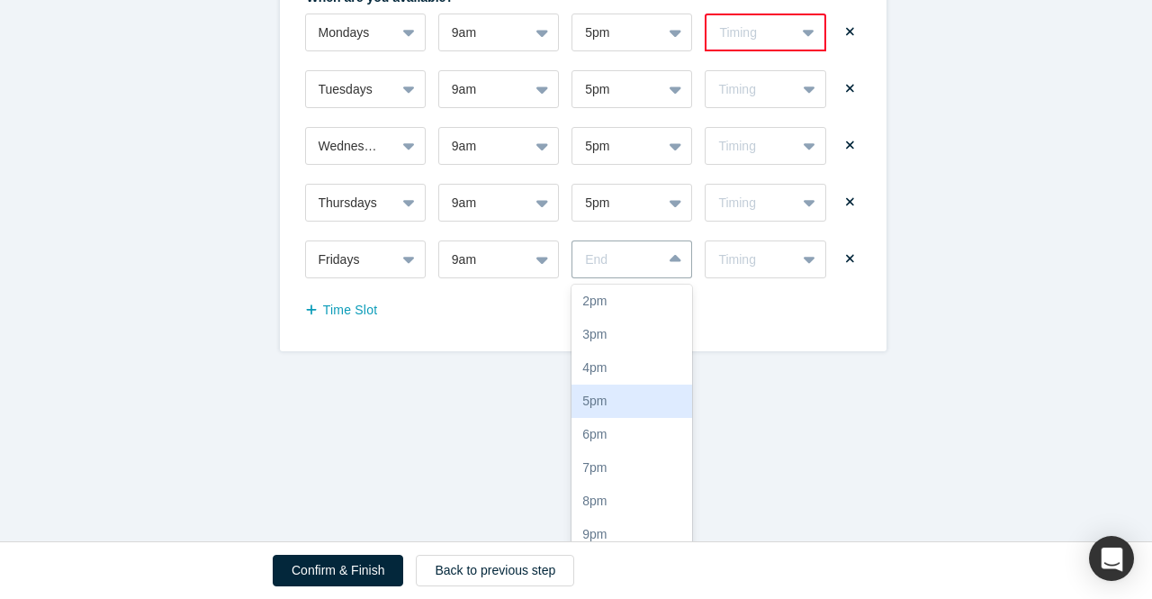
click at [601, 399] on div "5pm" at bounding box center [632, 400] width 121 height 33
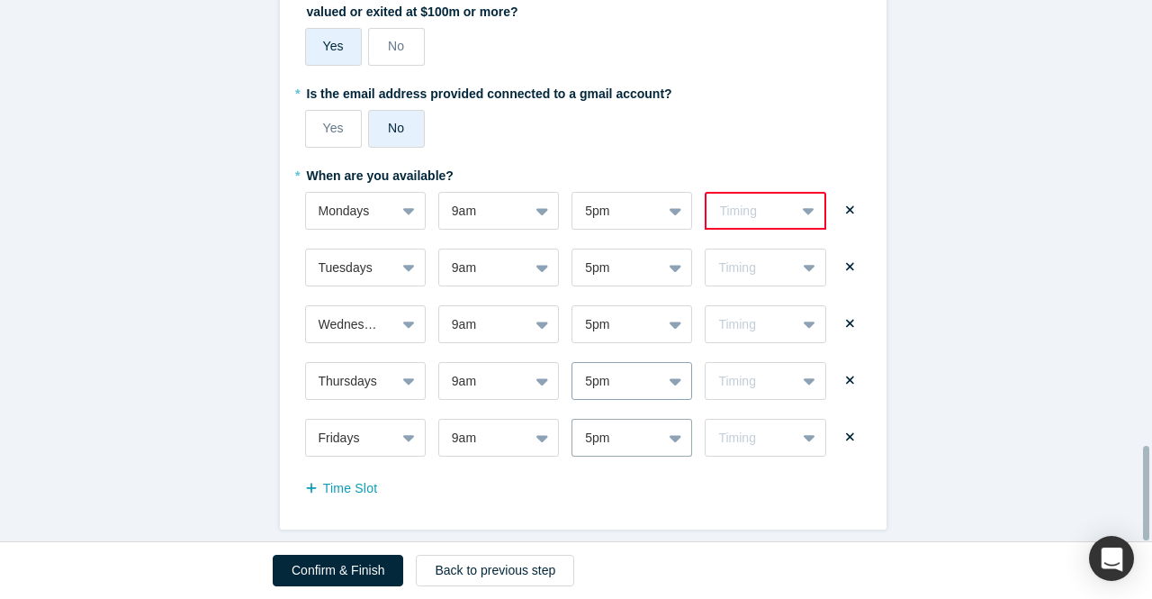
scroll to position [2547, 0]
click at [803, 206] on icon at bounding box center [809, 211] width 12 height 18
click at [760, 242] on div "Weekly" at bounding box center [765, 255] width 121 height 33
click at [759, 262] on div "Timing" at bounding box center [750, 267] width 64 height 19
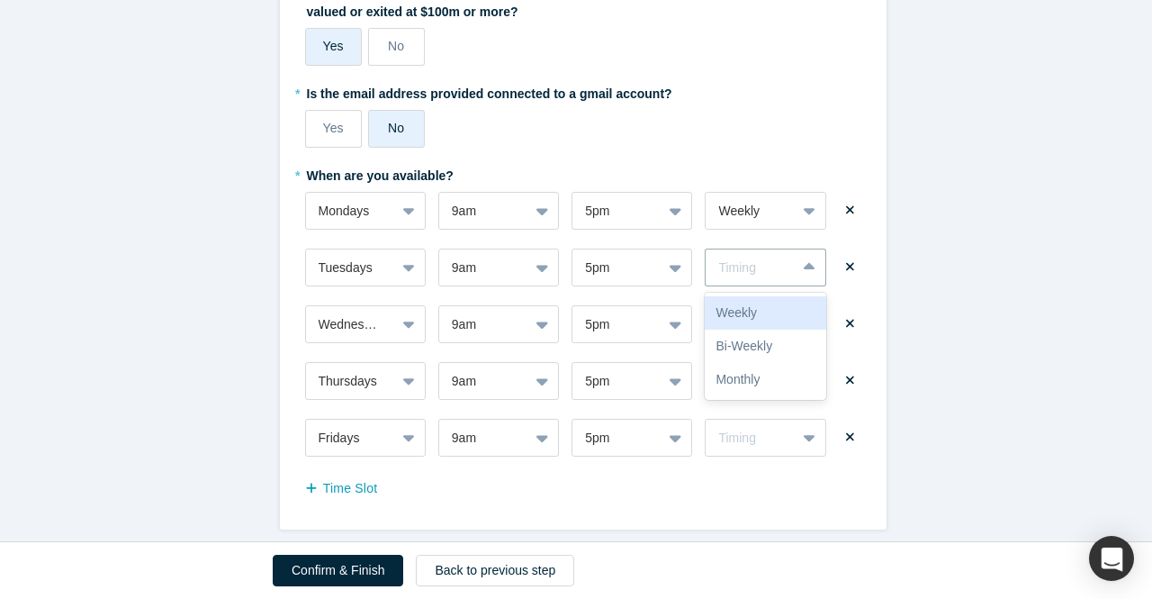
click at [744, 296] on div "Weekly" at bounding box center [765, 312] width 121 height 33
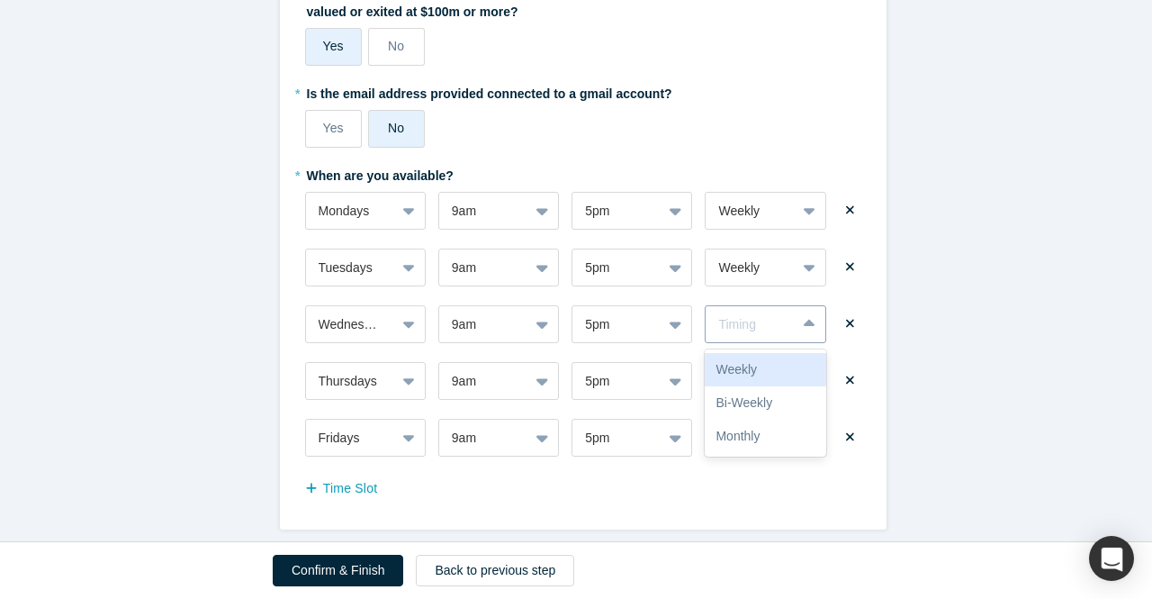
click at [747, 315] on div "Timing" at bounding box center [750, 324] width 64 height 19
click at [738, 357] on div "Weekly" at bounding box center [765, 369] width 121 height 33
click at [743, 372] on div "Timing" at bounding box center [750, 381] width 64 height 19
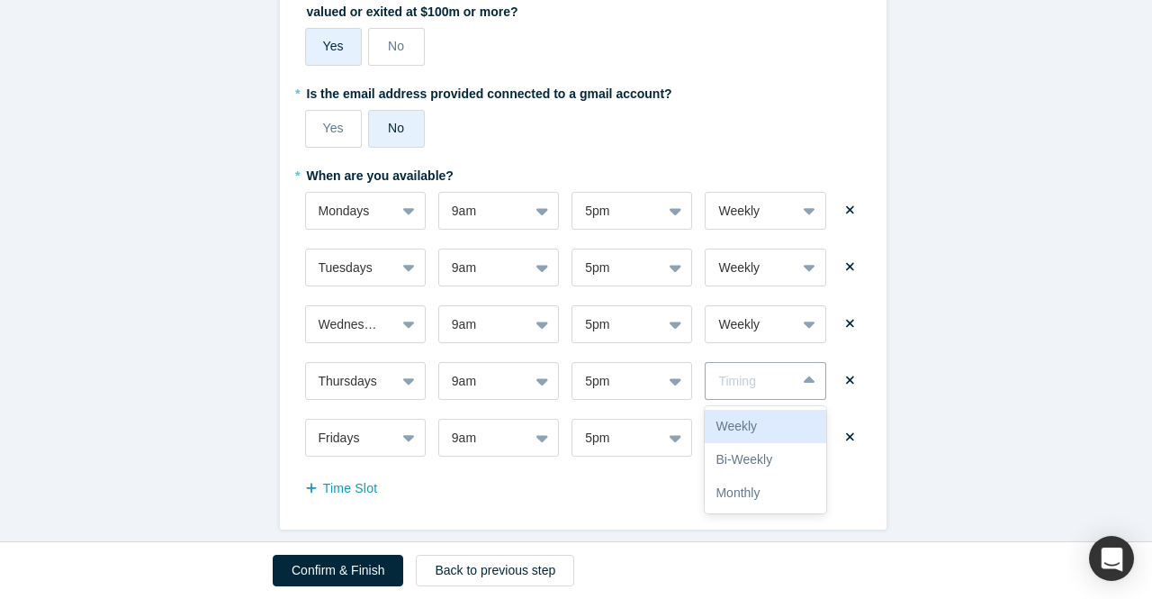
click at [733, 411] on div "Weekly" at bounding box center [765, 426] width 121 height 33
click at [746, 428] on div "Timing" at bounding box center [765, 438] width 121 height 38
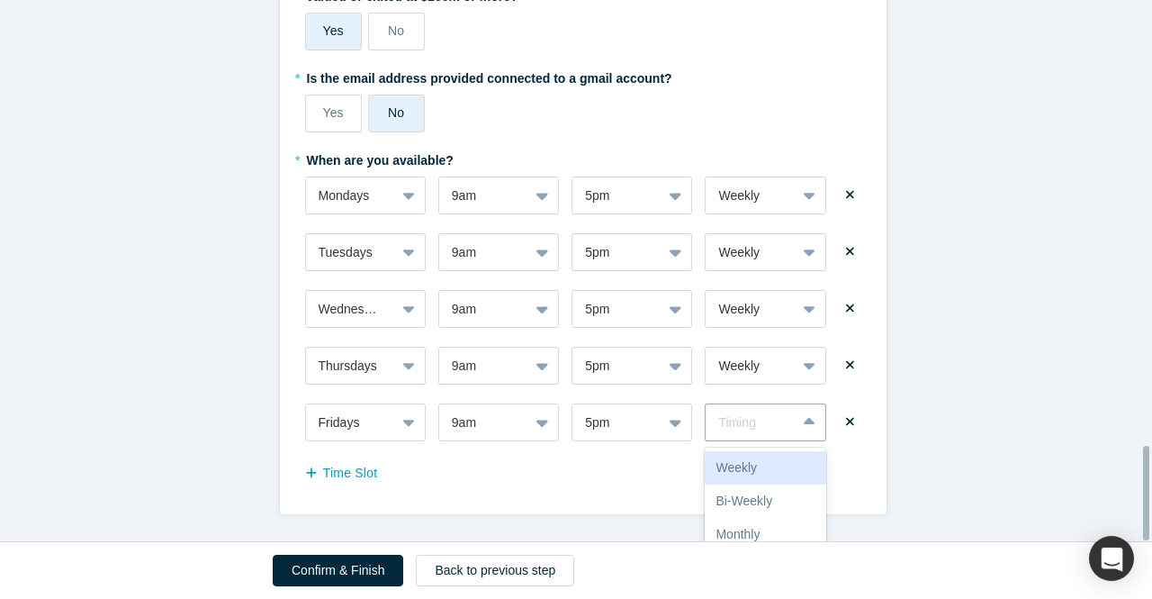
drag, startPoint x: 740, startPoint y: 456, endPoint x: 738, endPoint y: 447, distance: 9.2
click at [740, 455] on div "Weekly" at bounding box center [765, 467] width 121 height 33
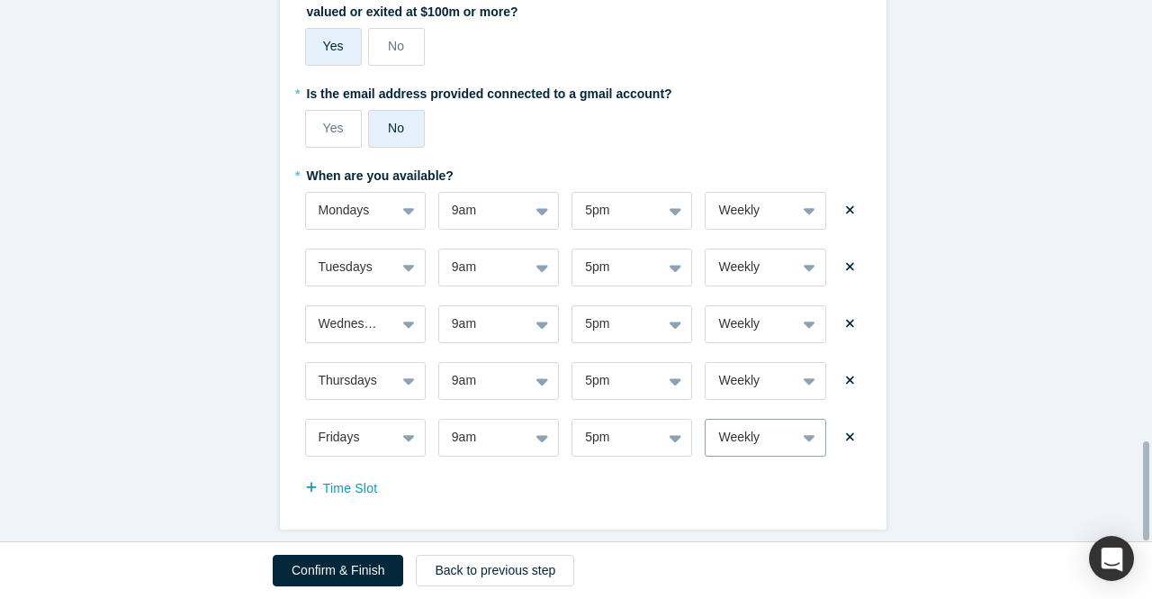
scroll to position [2418, 0]
click at [362, 575] on button "Confirm & Finish" at bounding box center [338, 571] width 131 height 32
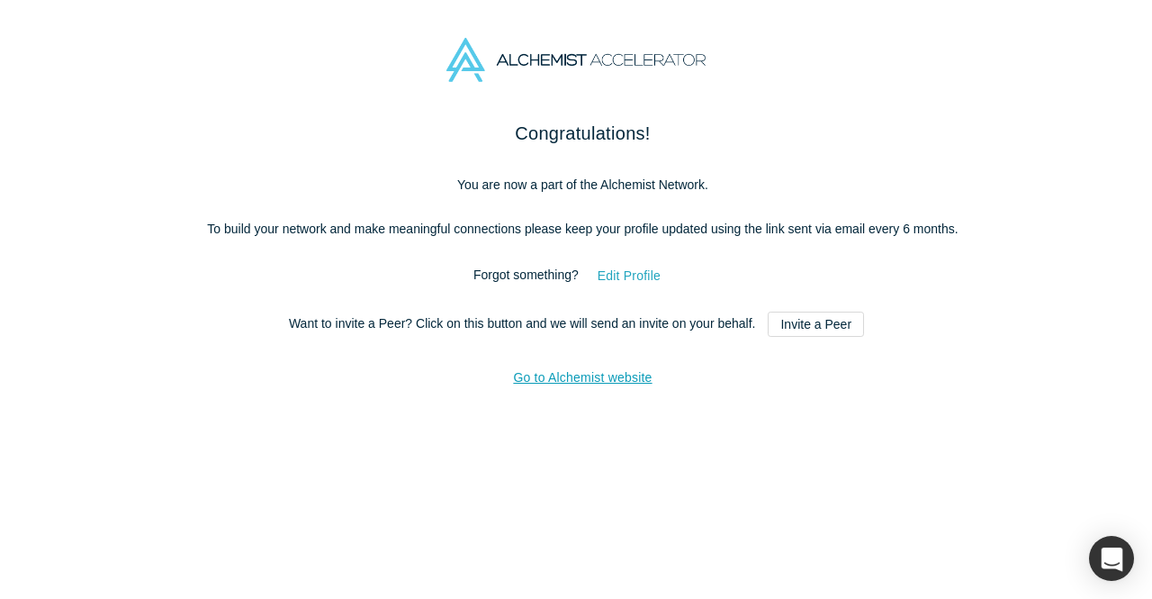
click at [618, 276] on button "Edit Profile" at bounding box center [629, 276] width 101 height 32
select select "US"
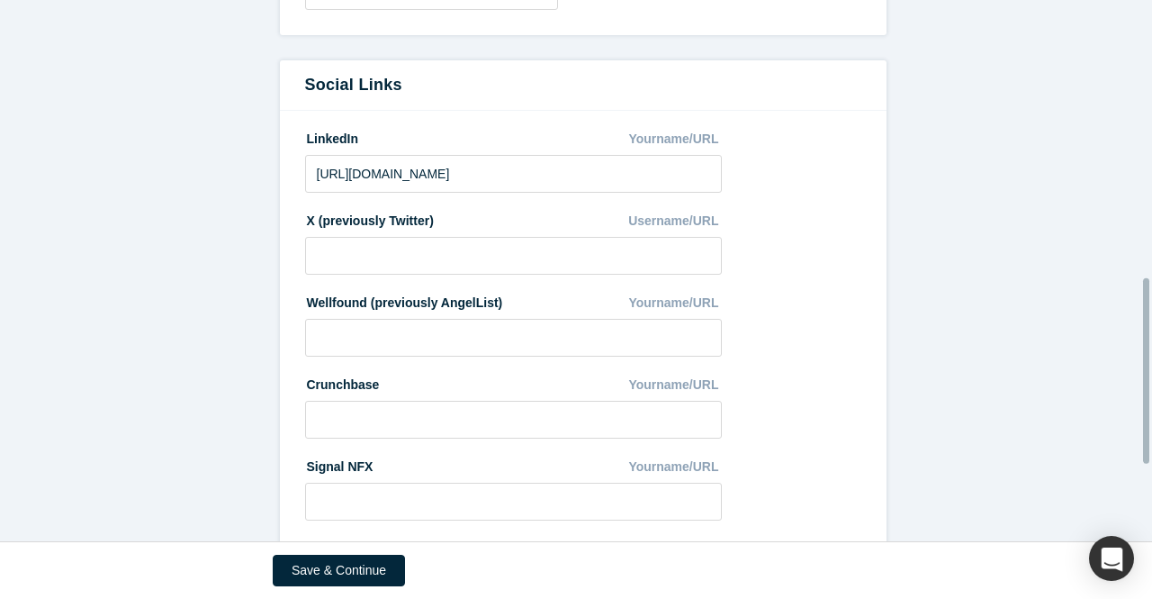
scroll to position [1035, 0]
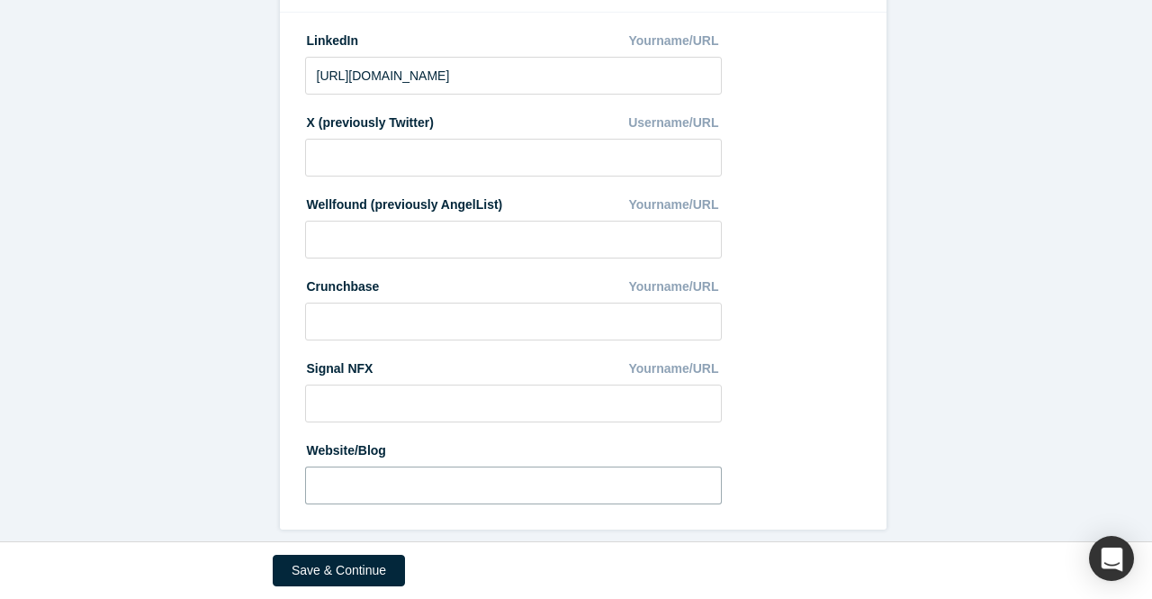
click at [347, 476] on input at bounding box center [514, 485] width 418 height 38
click at [358, 466] on input at bounding box center [514, 485] width 418 height 38
paste input "[URL][DOMAIN_NAME]"
type input "[URL][DOMAIN_NAME]"
click at [364, 568] on button "Save & Continue" at bounding box center [339, 571] width 132 height 32
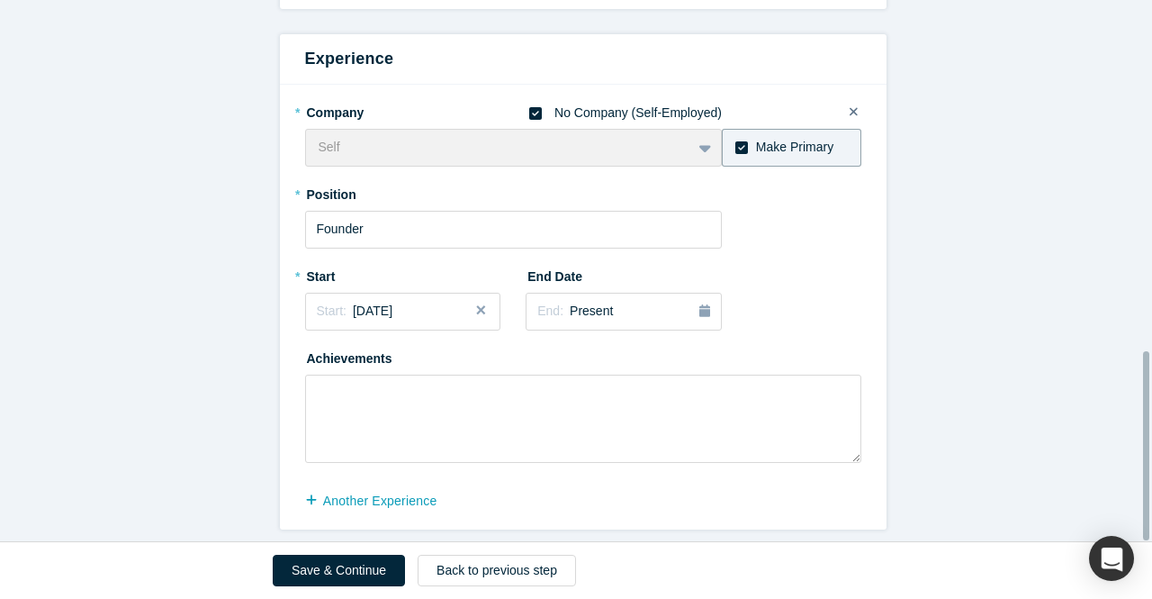
scroll to position [1007, 0]
click at [355, 572] on button "Save & Continue" at bounding box center [339, 571] width 132 height 32
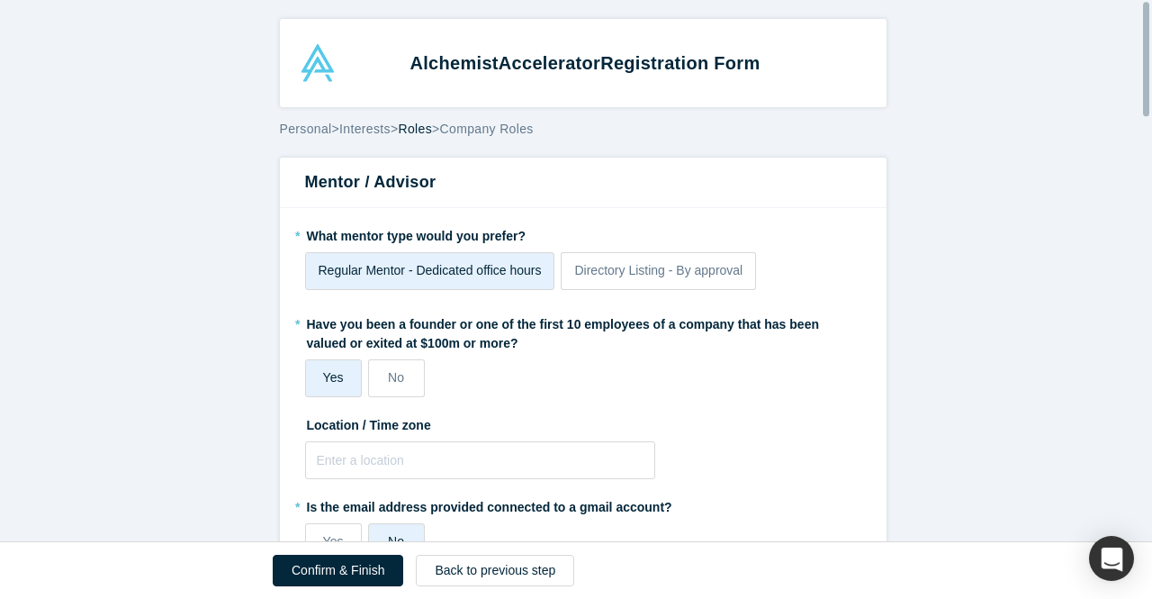
scroll to position [90, 0]
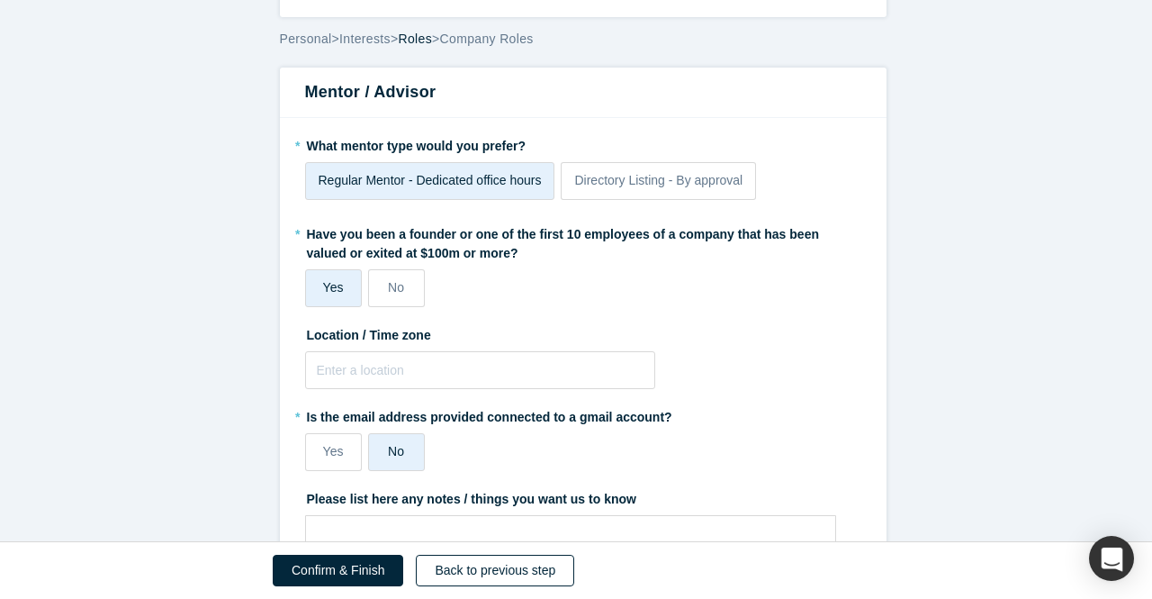
click at [484, 580] on button "Back to previous step" at bounding box center [495, 571] width 158 height 32
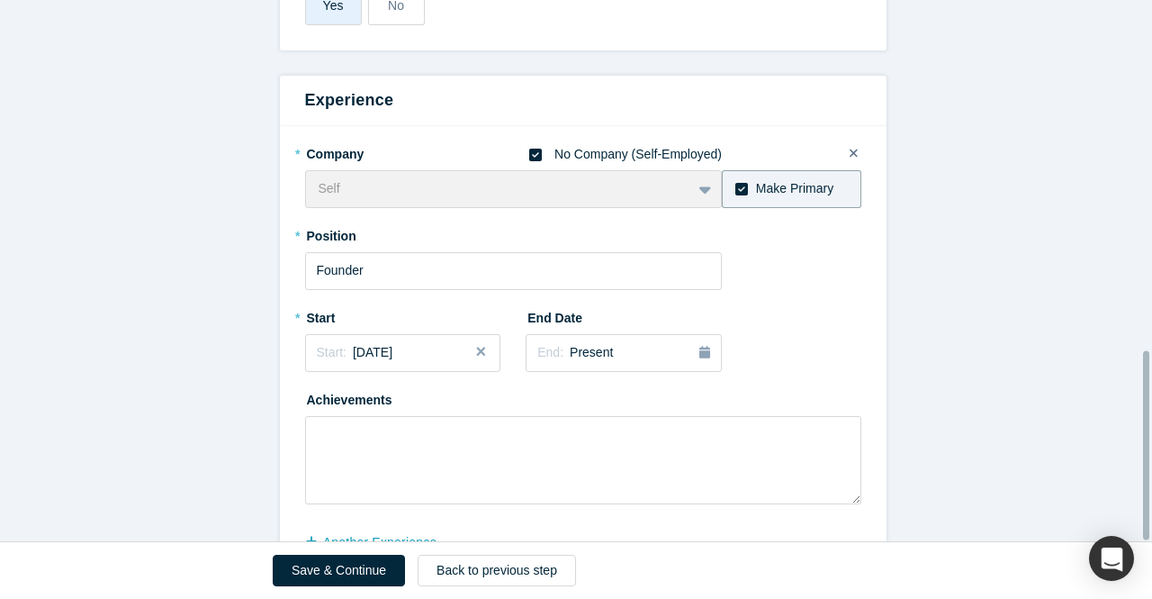
scroll to position [1007, 0]
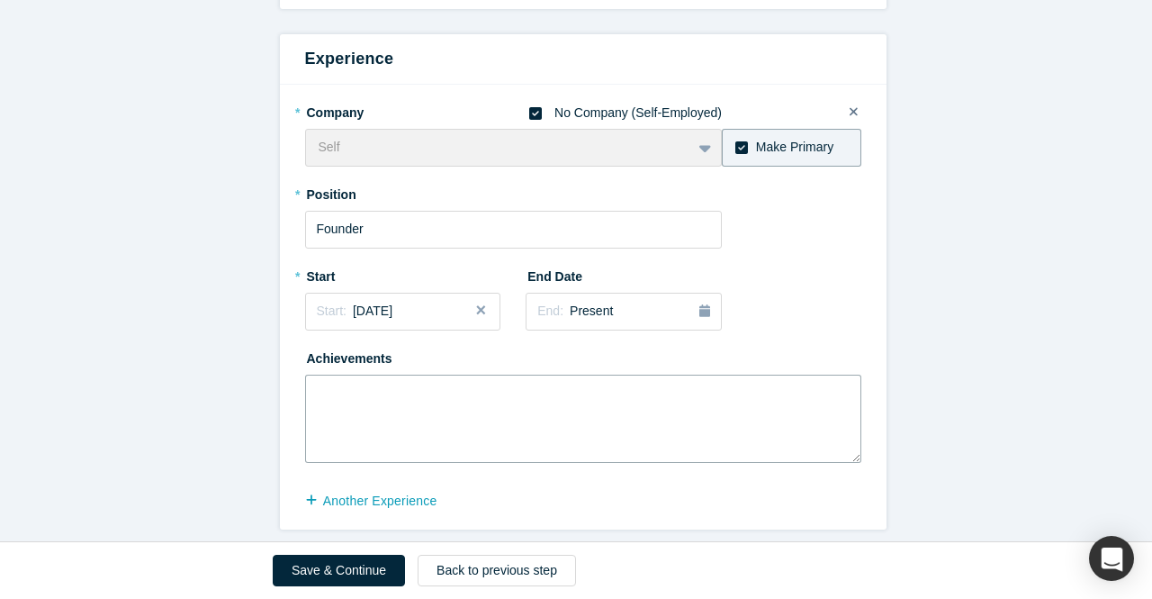
click at [367, 384] on textarea at bounding box center [583, 419] width 556 height 88
paste textarea "Developed and rolled out a sales enablement program that cut sales cycle time b…"
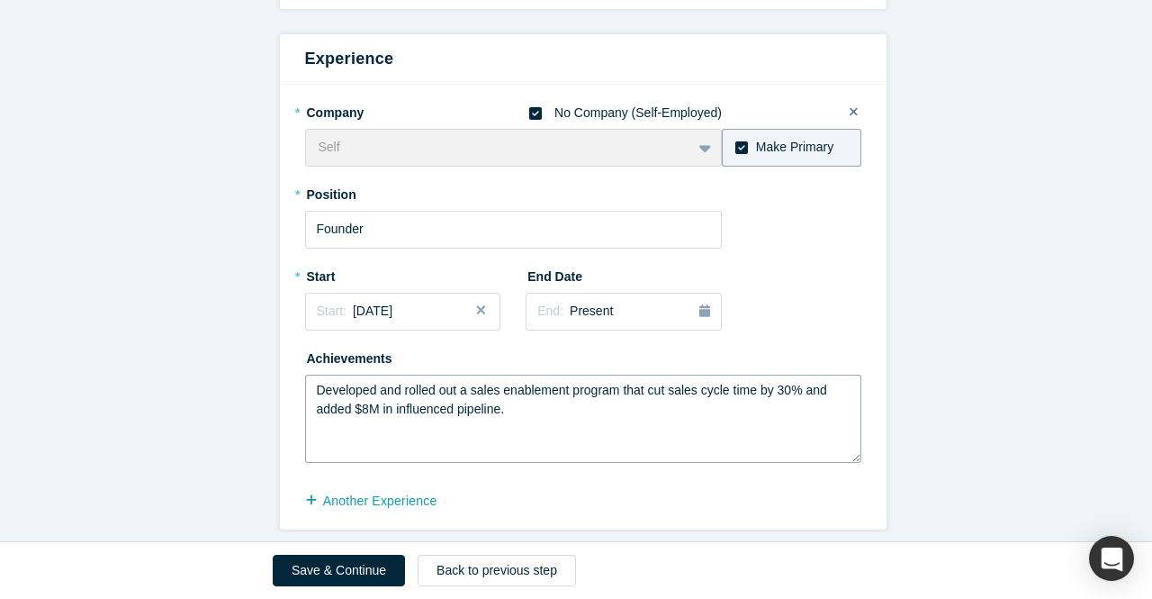
paste textarea "Redefined ICP and messaging for [Product Y], leading to a 40% increase in win r…"
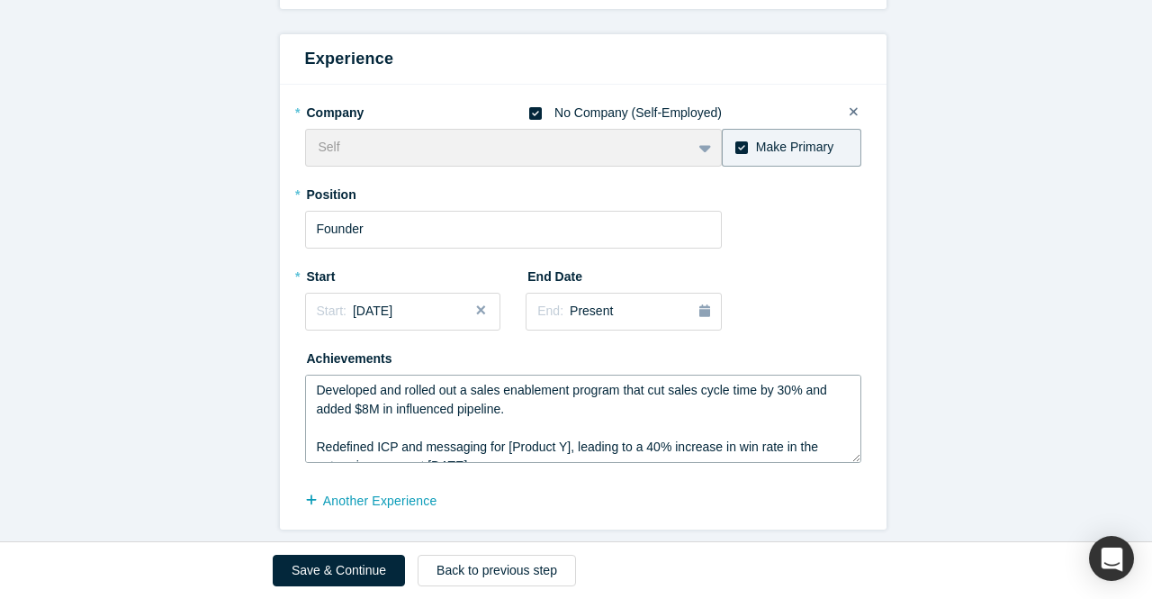
scroll to position [12, 0]
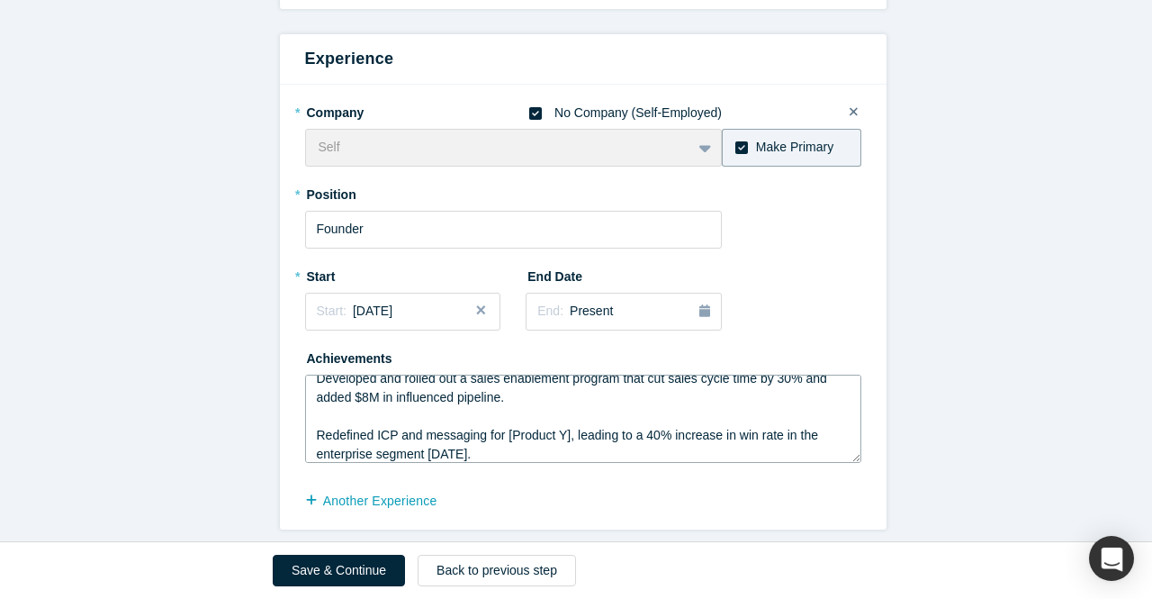
drag, startPoint x: 495, startPoint y: 426, endPoint x: 560, endPoint y: 422, distance: 64.9
click at [560, 422] on textarea "Developed and rolled out a sales enablement program that cut sales cycle time b…" at bounding box center [583, 419] width 556 height 88
click at [538, 445] on textarea "Developed and rolled out a sales enablement program that cut sales cycle time b…" at bounding box center [583, 419] width 556 height 88
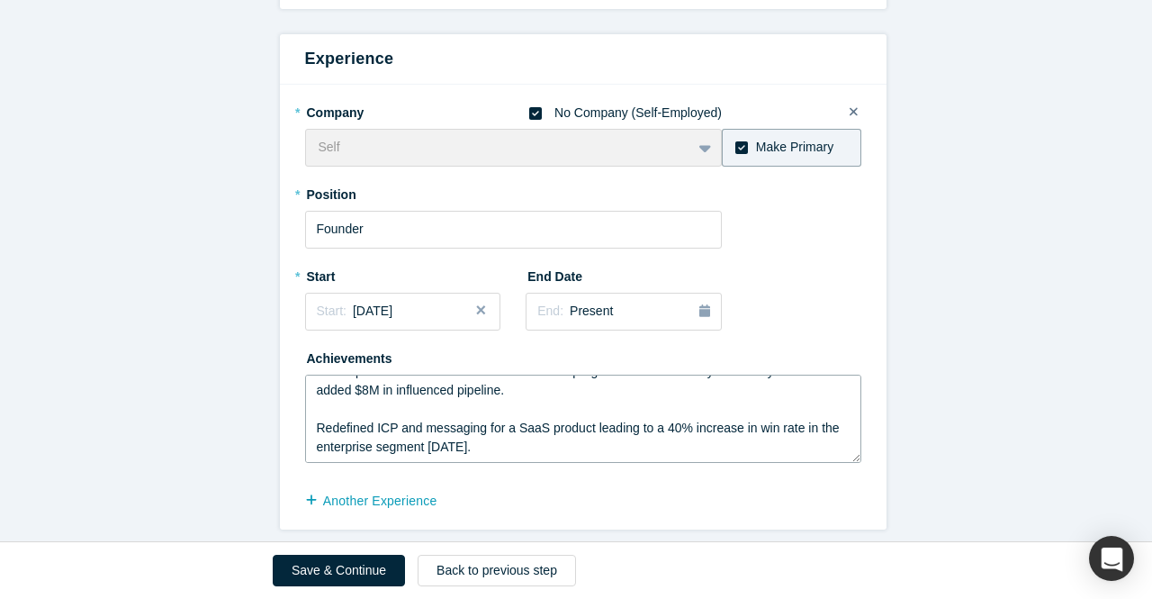
scroll to position [50, 0]
paste textarea "Led go-to-market strategy for [Product X], achieving a 25% faster adoption rate…"
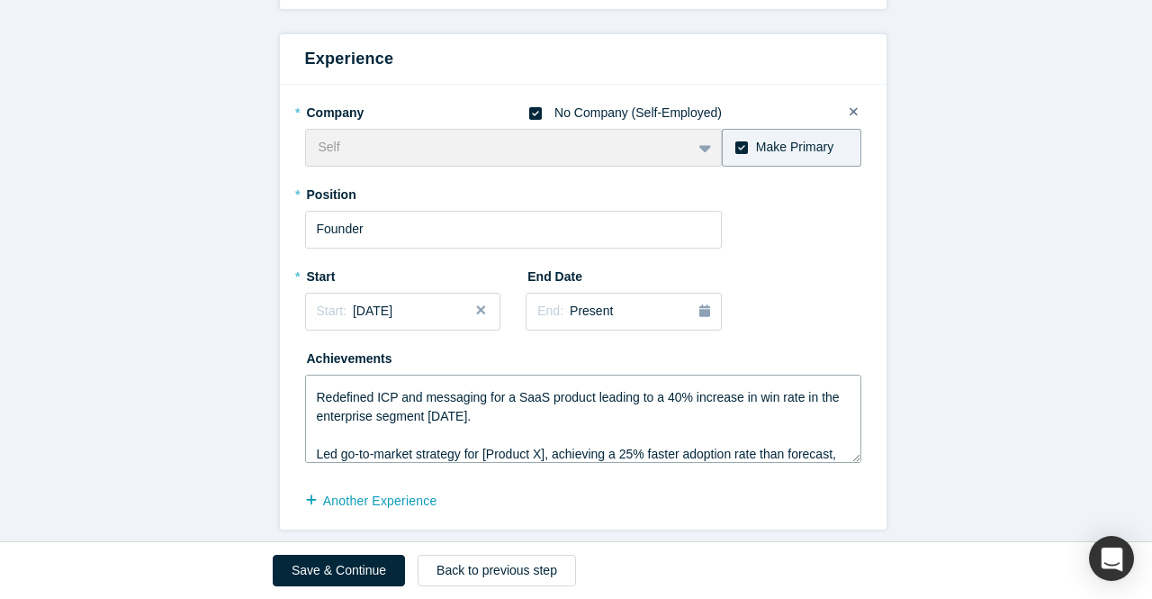
scroll to position [68, 0]
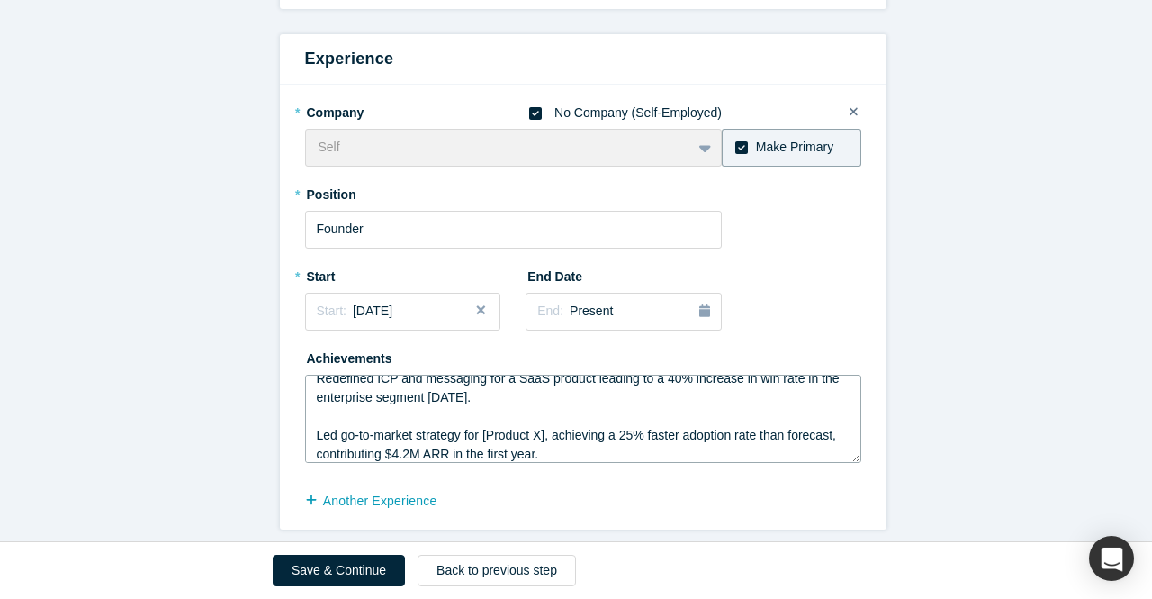
drag, startPoint x: 479, startPoint y: 426, endPoint x: 547, endPoint y: 424, distance: 68.5
click at [547, 424] on textarea "Developed and rolled out a sales enablement program that cut sales cycle time b…" at bounding box center [583, 419] width 556 height 88
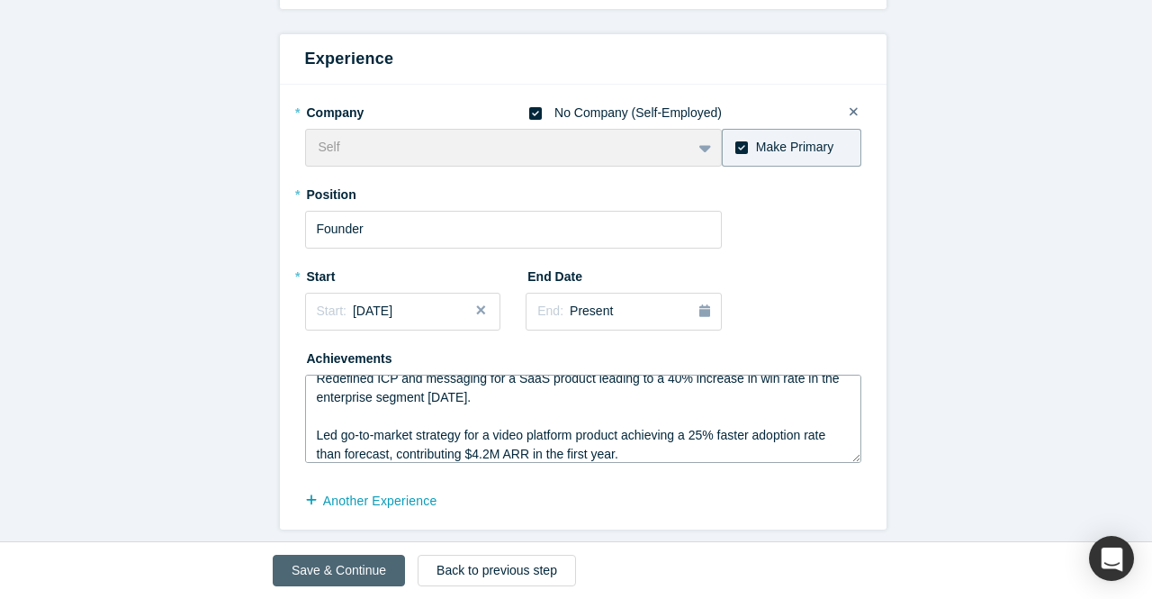
type textarea "Developed and rolled out a sales enablement program that cut sales cycle time b…"
click at [358, 575] on button "Save & Continue" at bounding box center [339, 571] width 132 height 32
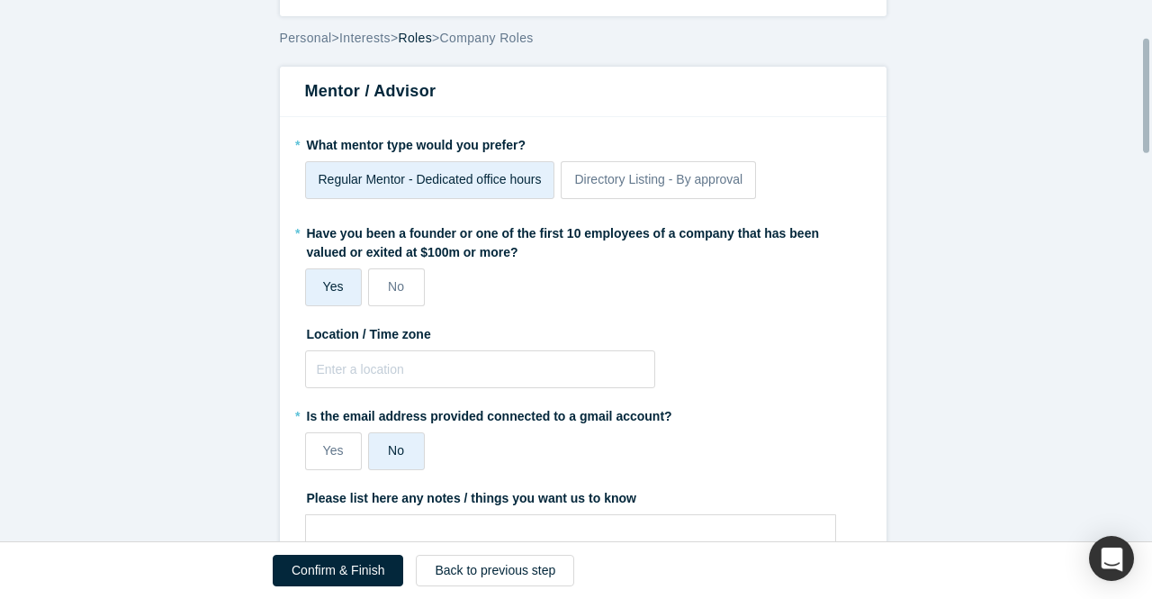
scroll to position [180, 0]
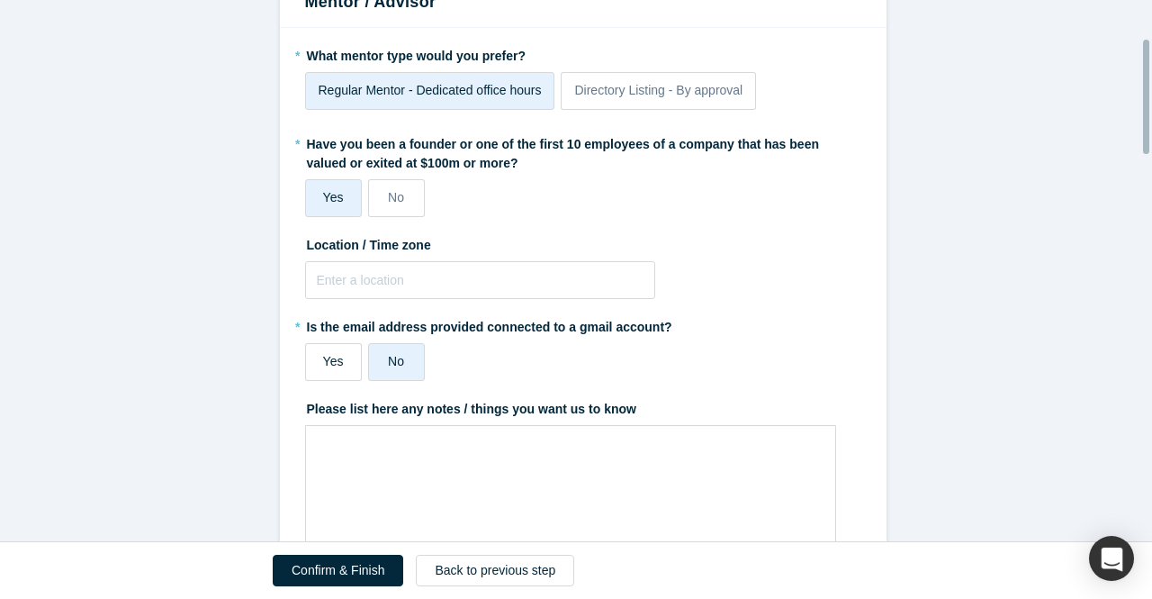
click at [332, 366] on span "Yes" at bounding box center [333, 361] width 21 height 14
click at [0, 0] on input "Yes" at bounding box center [0, 0] width 0 height 0
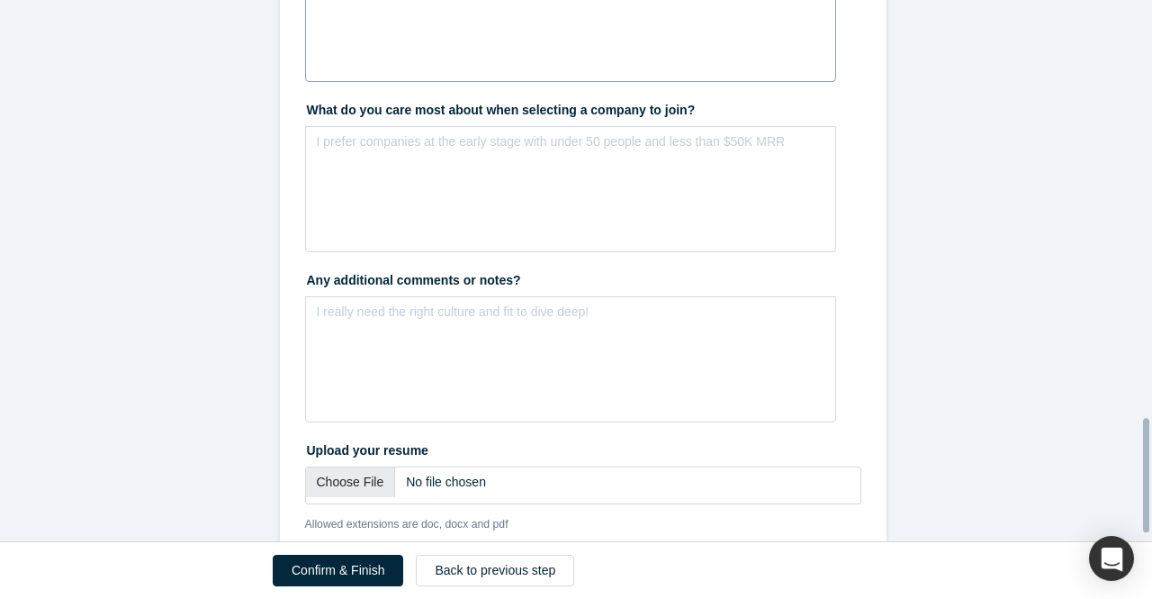
scroll to position [2020, 0]
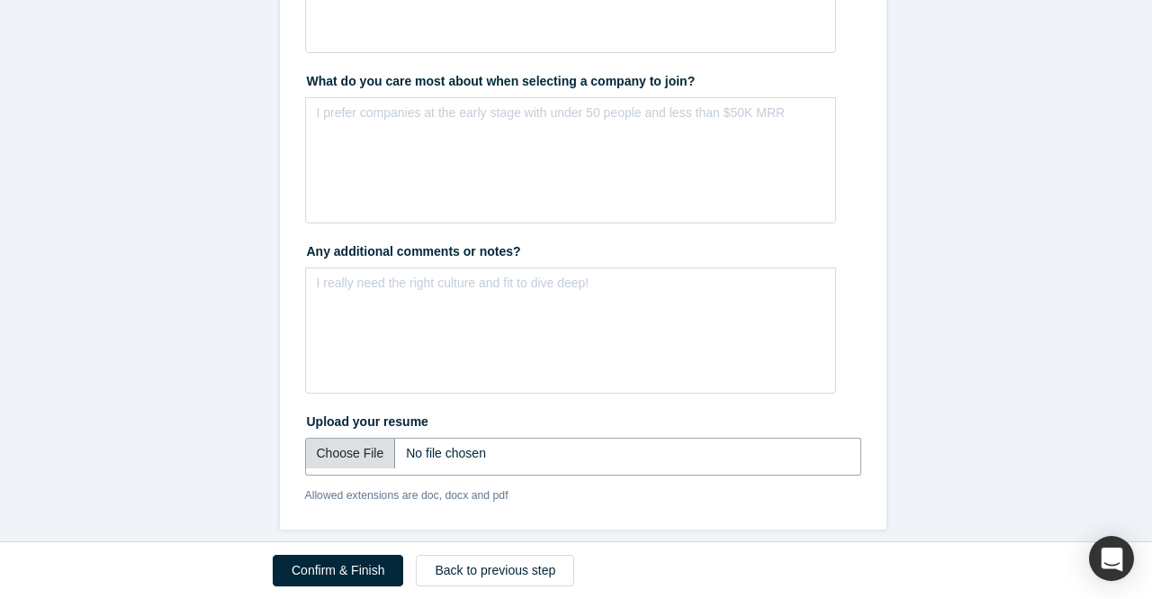
click at [358, 440] on input "file" at bounding box center [583, 457] width 556 height 38
type input "C:\fakepath\Product MktgS Soc2023.docx"
click at [346, 582] on button "Confirm & Finish" at bounding box center [338, 571] width 131 height 32
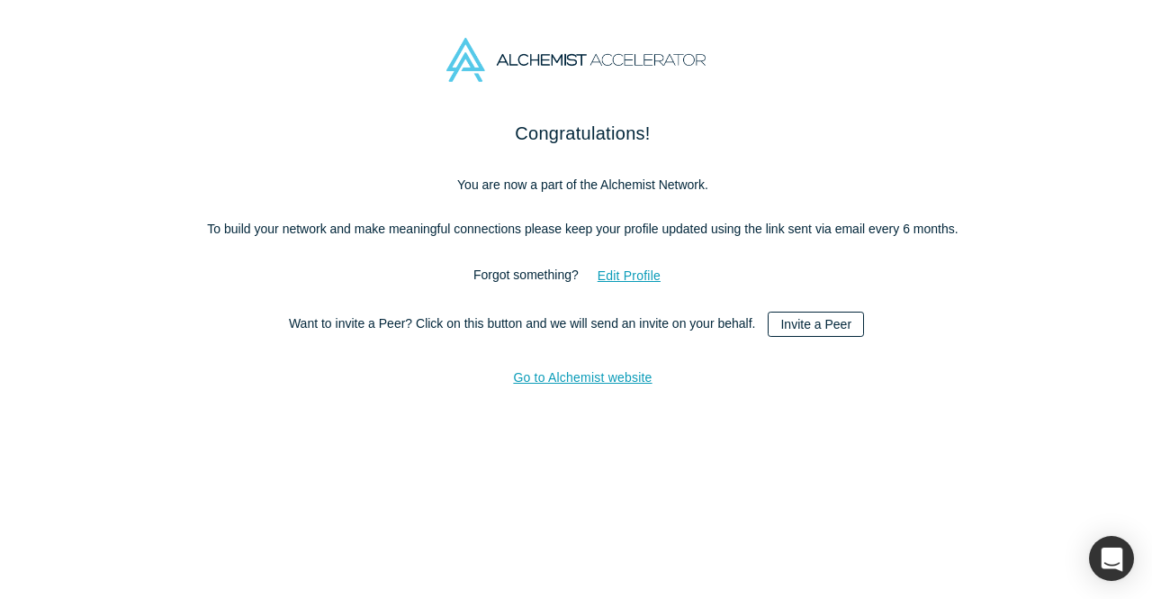
click at [782, 321] on link "Invite a Peer" at bounding box center [816, 324] width 96 height 25
